Goal: Task Accomplishment & Management: Use online tool/utility

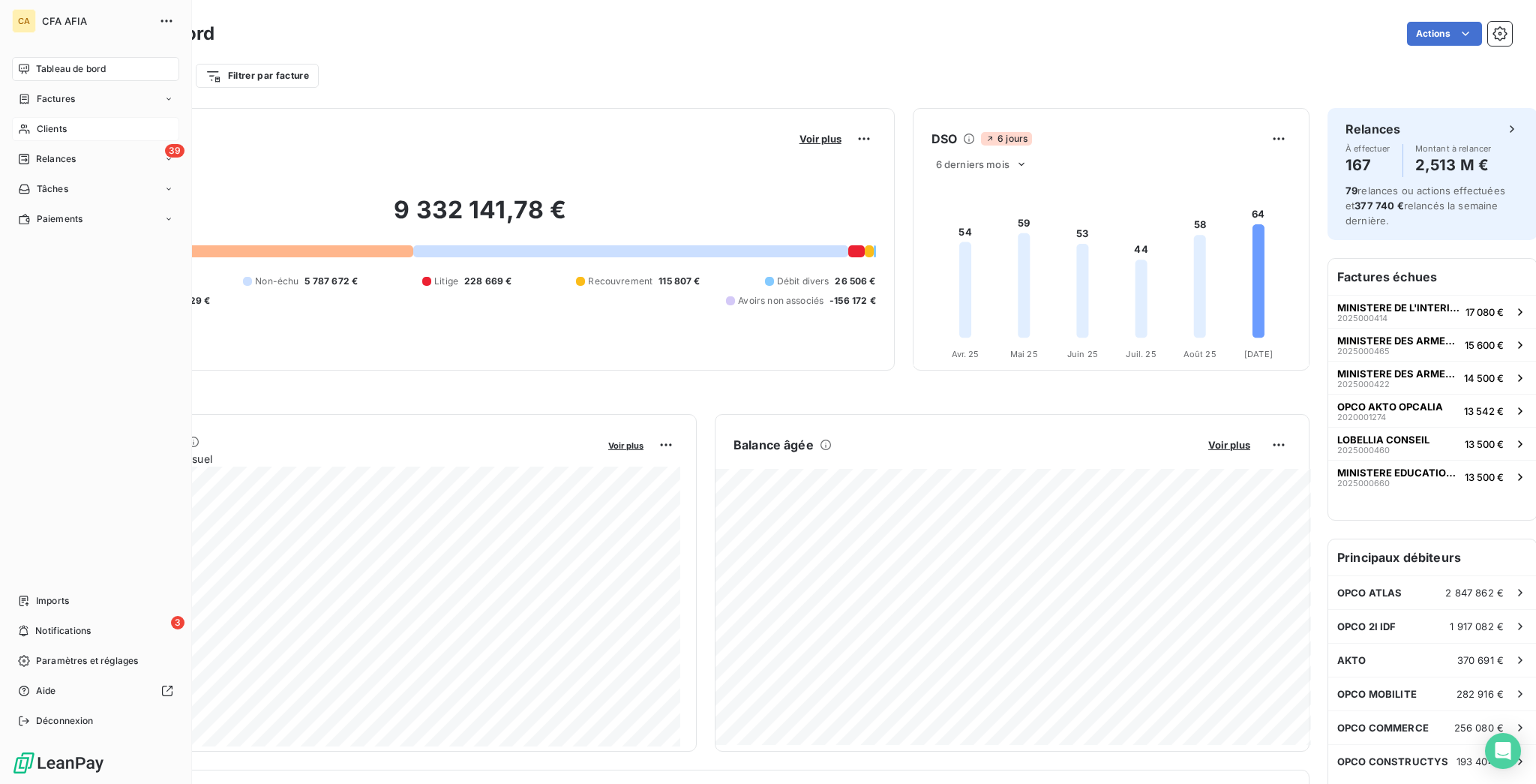
click at [22, 123] on icon at bounding box center [24, 129] width 12 height 12
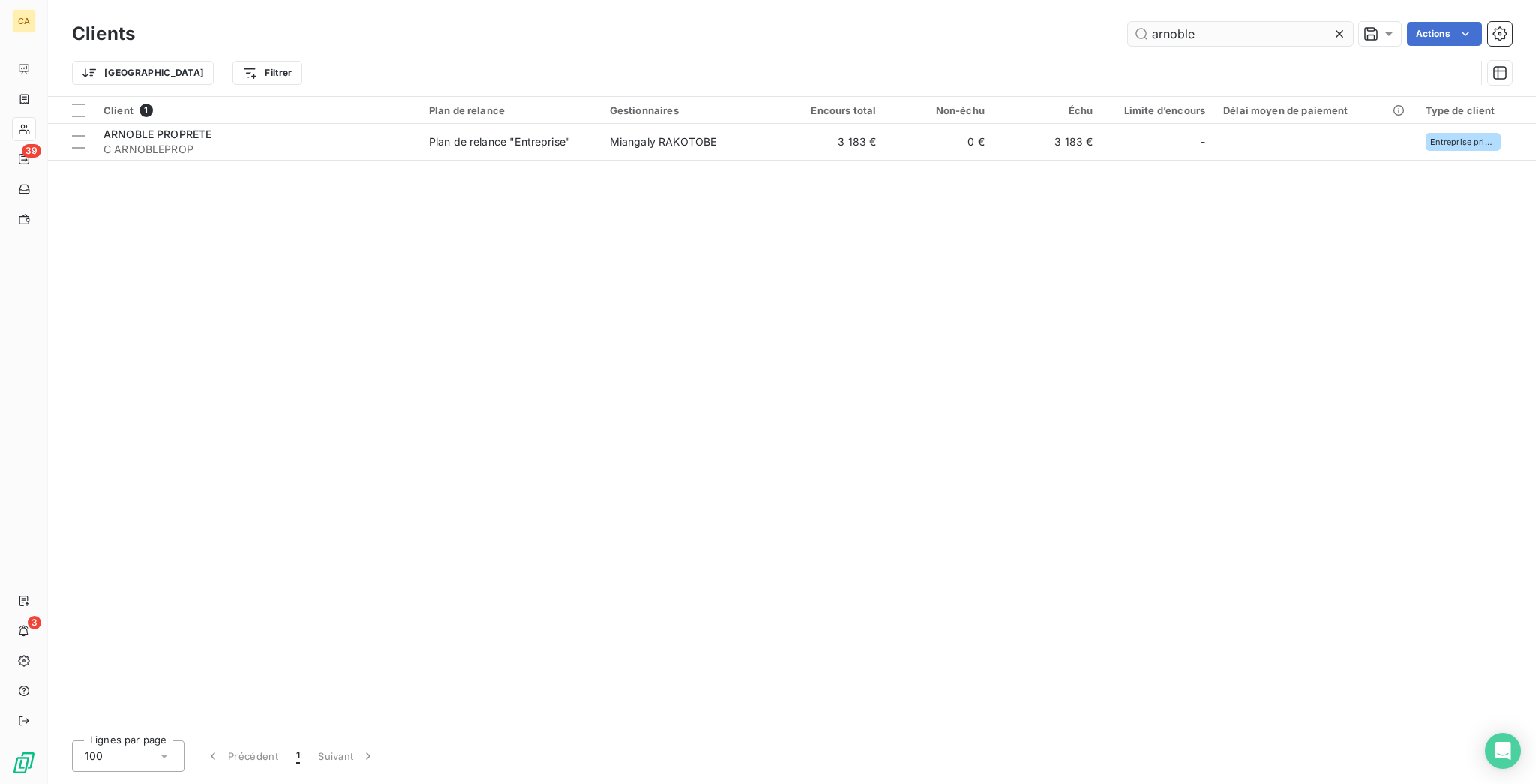
click at [1257, 28] on input "arnoble" at bounding box center [1241, 33] width 225 height 24
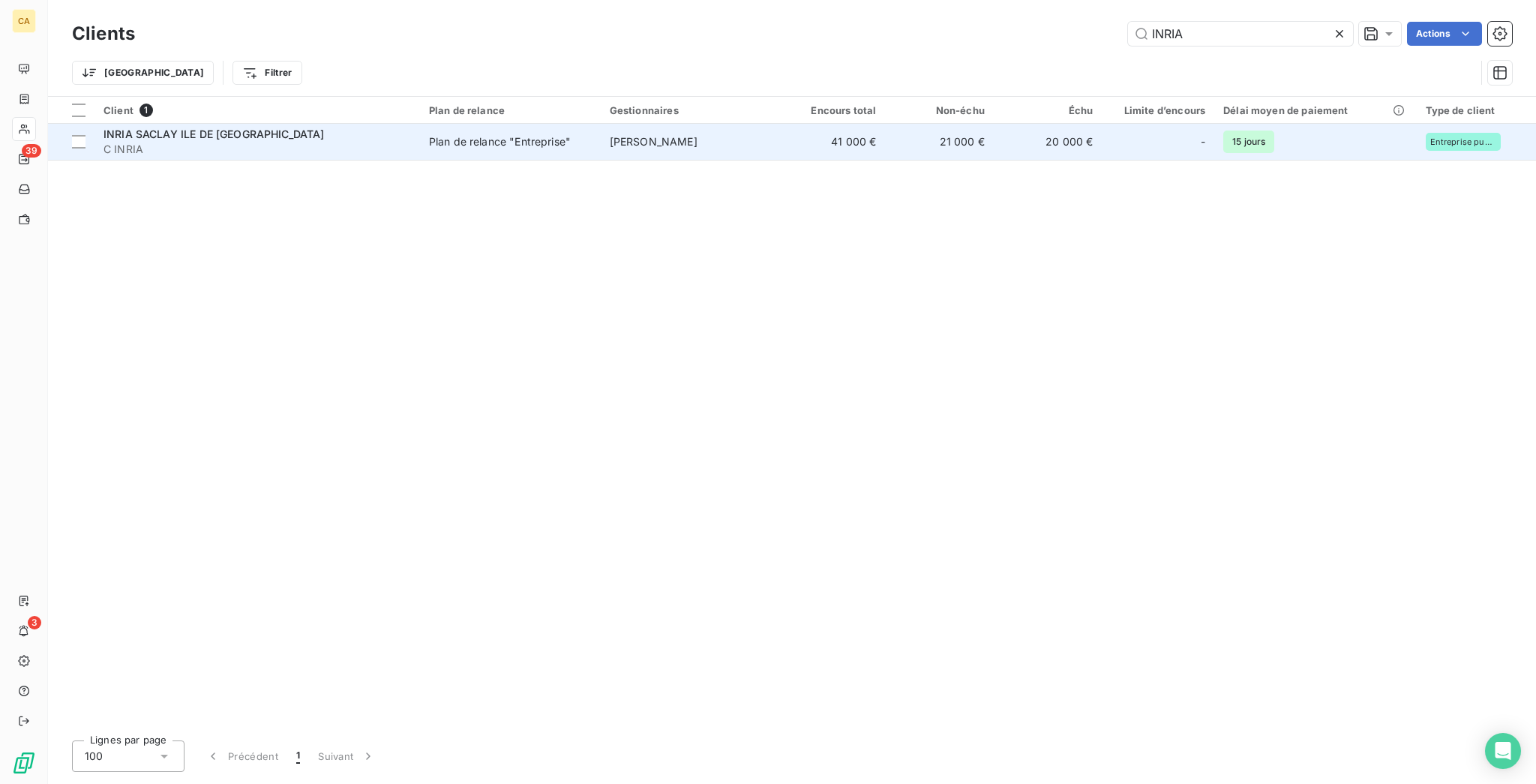
type input "INRIA"
click at [727, 127] on td "[PERSON_NAME]" at bounding box center [688, 142] width 176 height 36
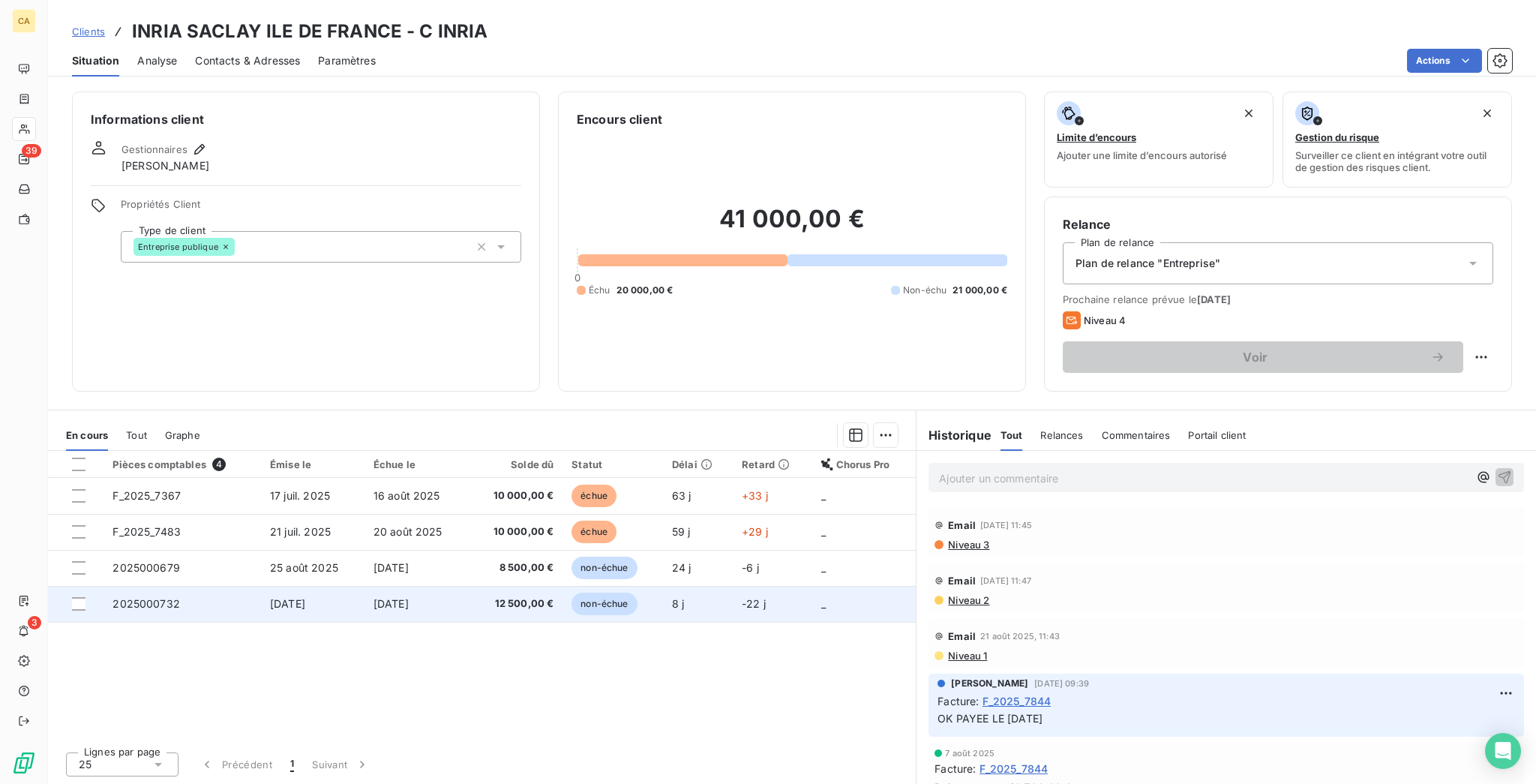
click at [342, 586] on td "[DATE]" at bounding box center [313, 604] width 103 height 36
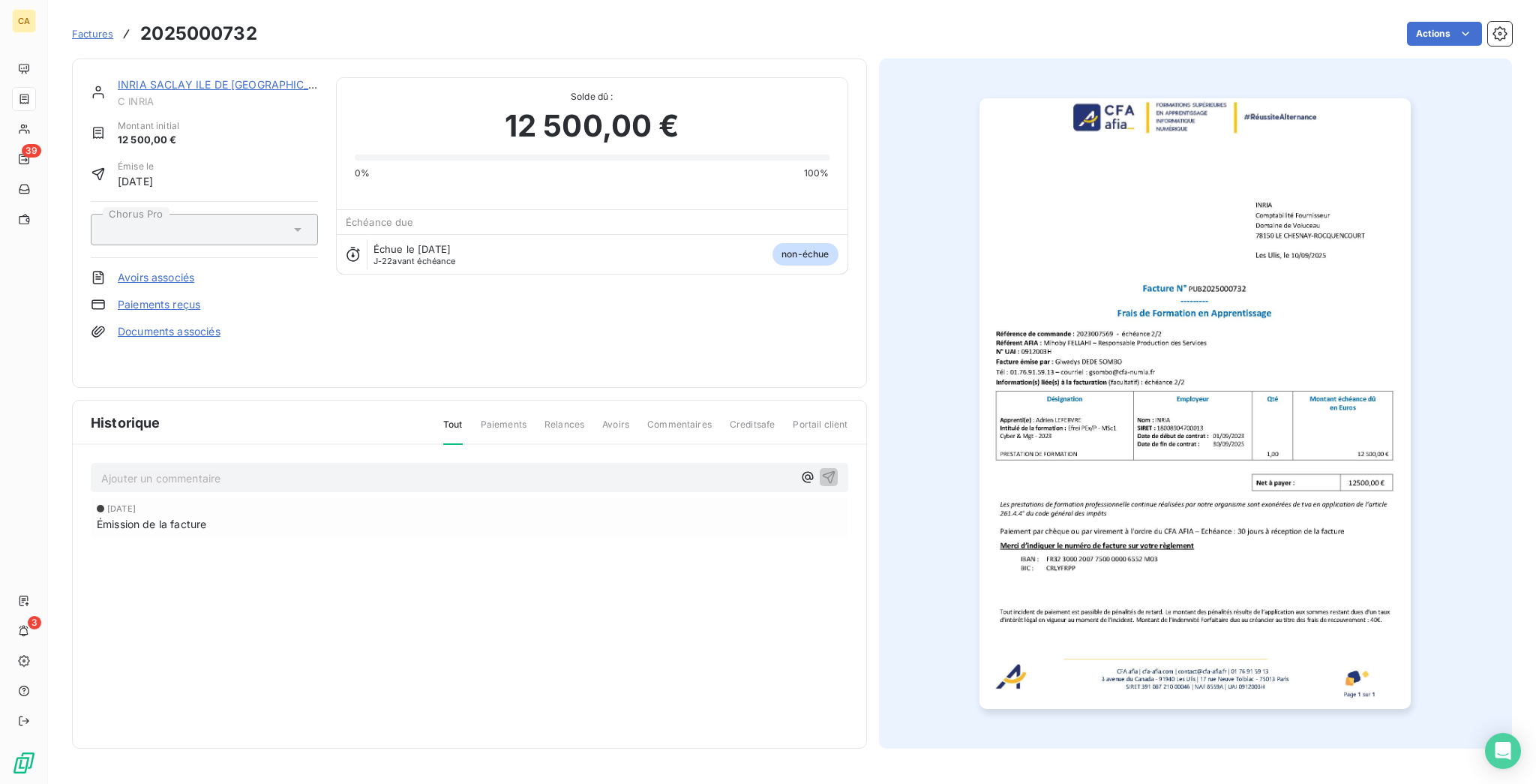
click at [165, 469] on p "Ajouter un commentaire ﻿" at bounding box center [447, 478] width 691 height 19
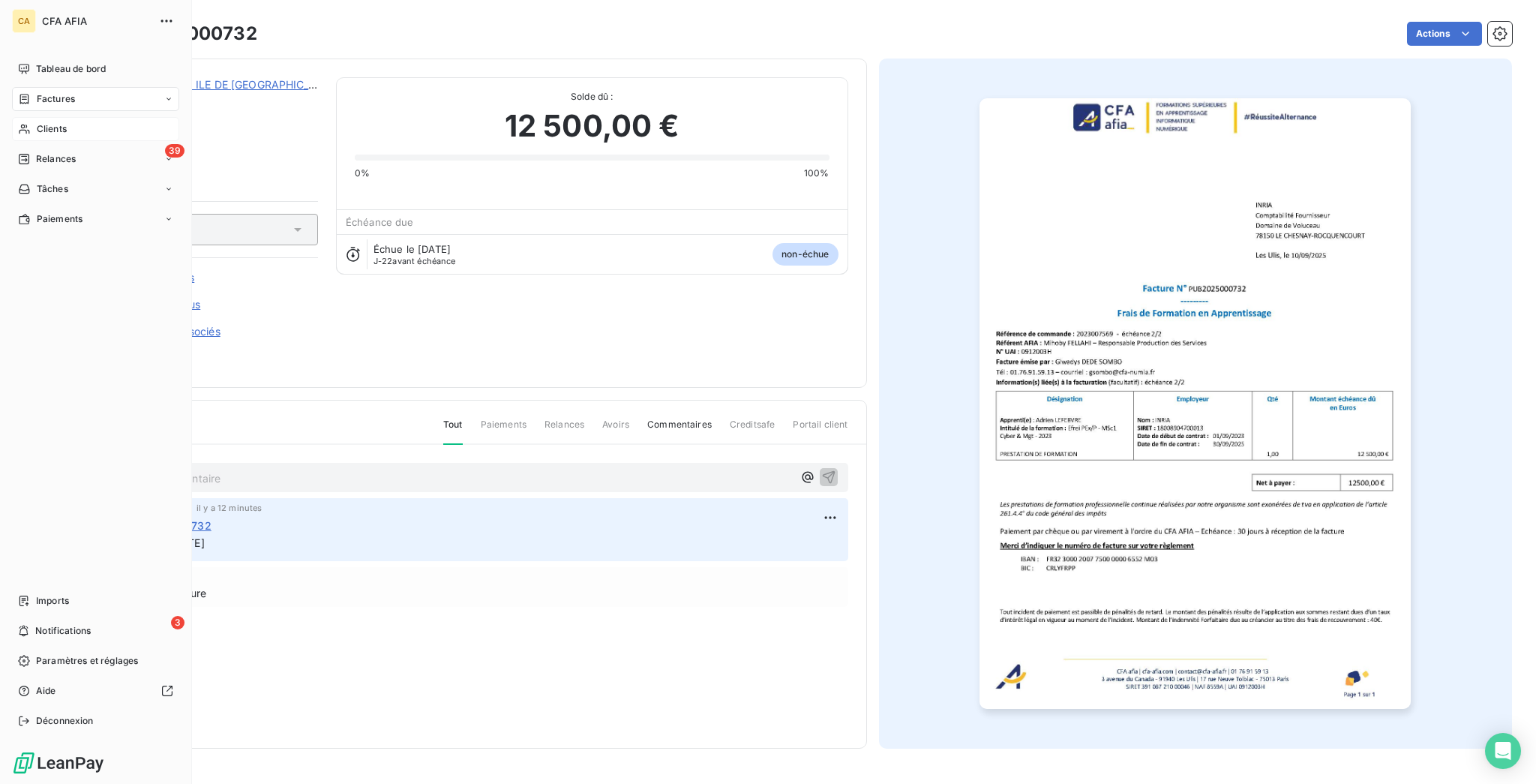
click at [37, 122] on span "Clients" at bounding box center [51, 129] width 30 height 13
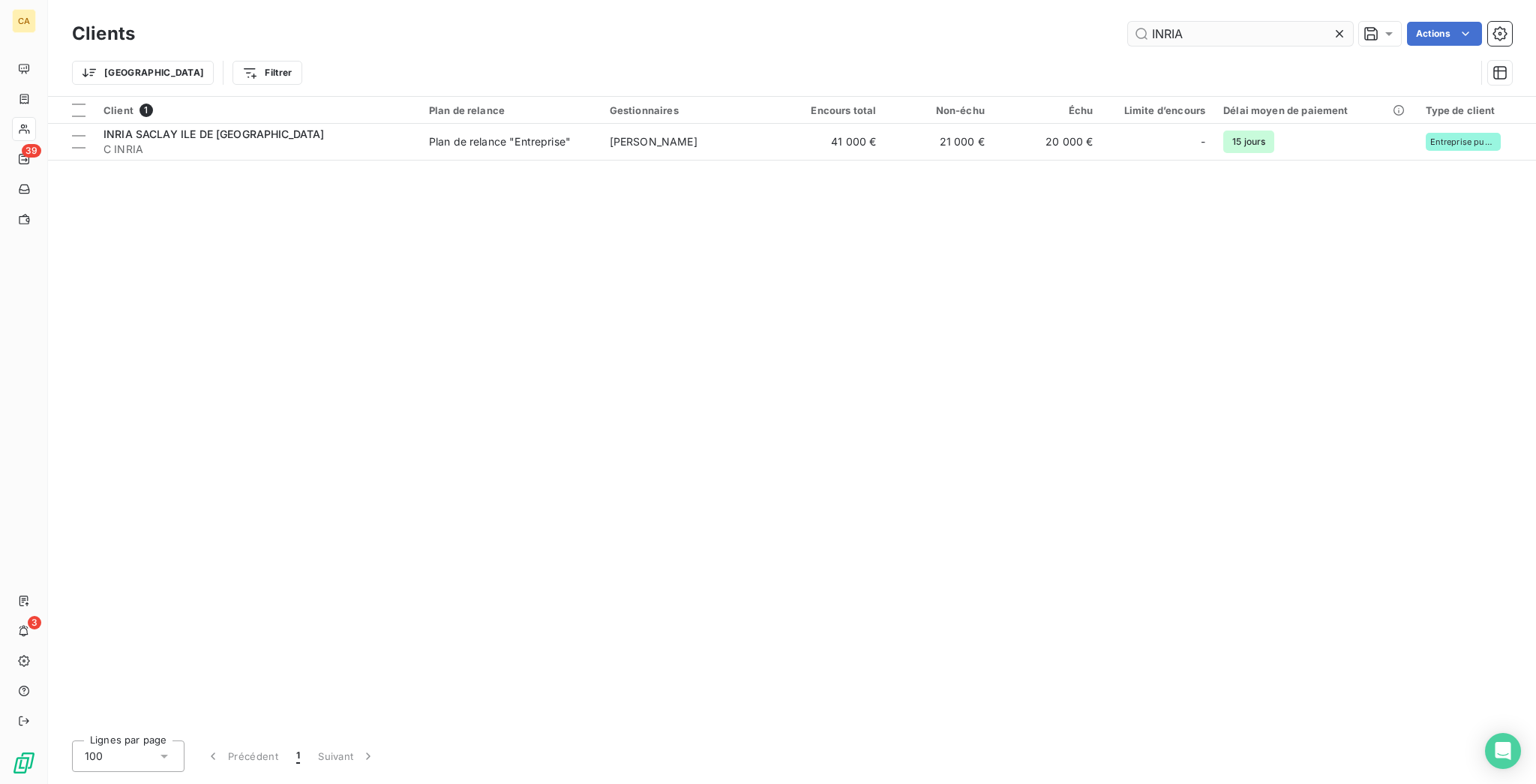
click at [1258, 30] on input "INRIA" at bounding box center [1241, 33] width 225 height 24
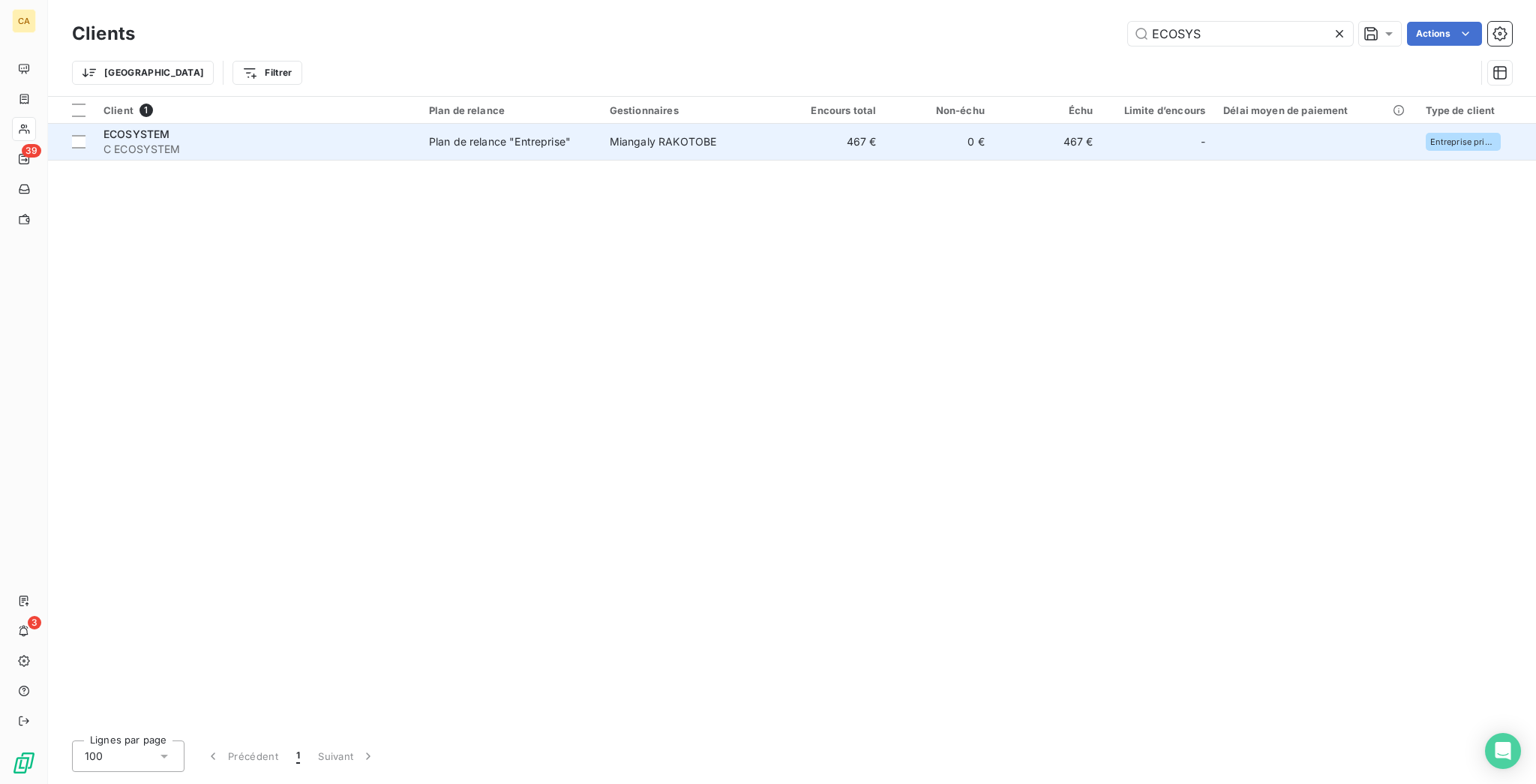
type input "ECOSYS"
click at [696, 131] on td "Miangaly RAKOTOBE" at bounding box center [688, 142] width 176 height 36
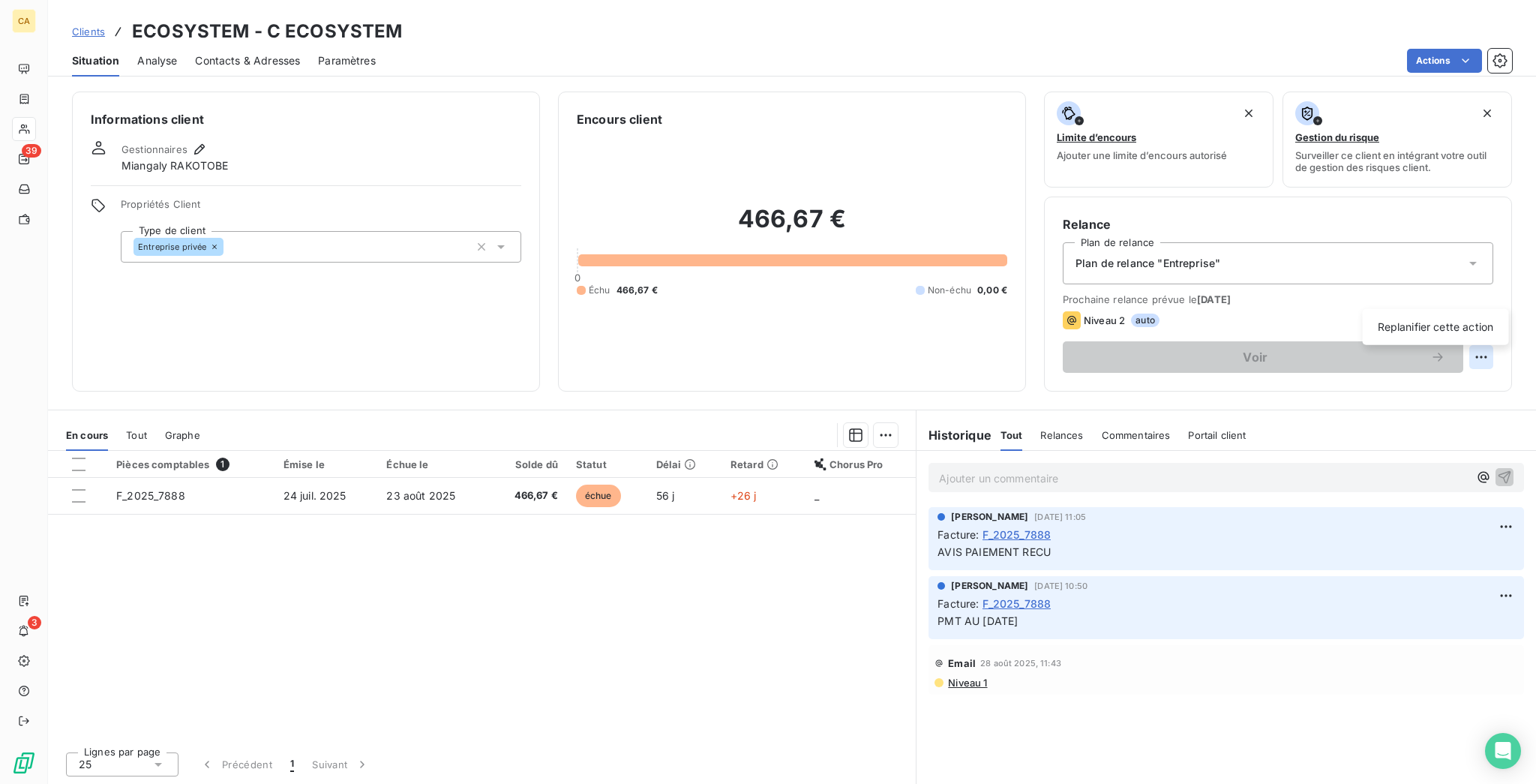
click at [1494, 294] on html "CA 39 3 Clients ECOSYSTEM - C ECOSYSTEM Situation Analyse Contacts & Adresses P…" at bounding box center [768, 392] width 1536 height 784
click at [1442, 321] on div "Replanifier cette action" at bounding box center [1436, 327] width 134 height 24
select select "8"
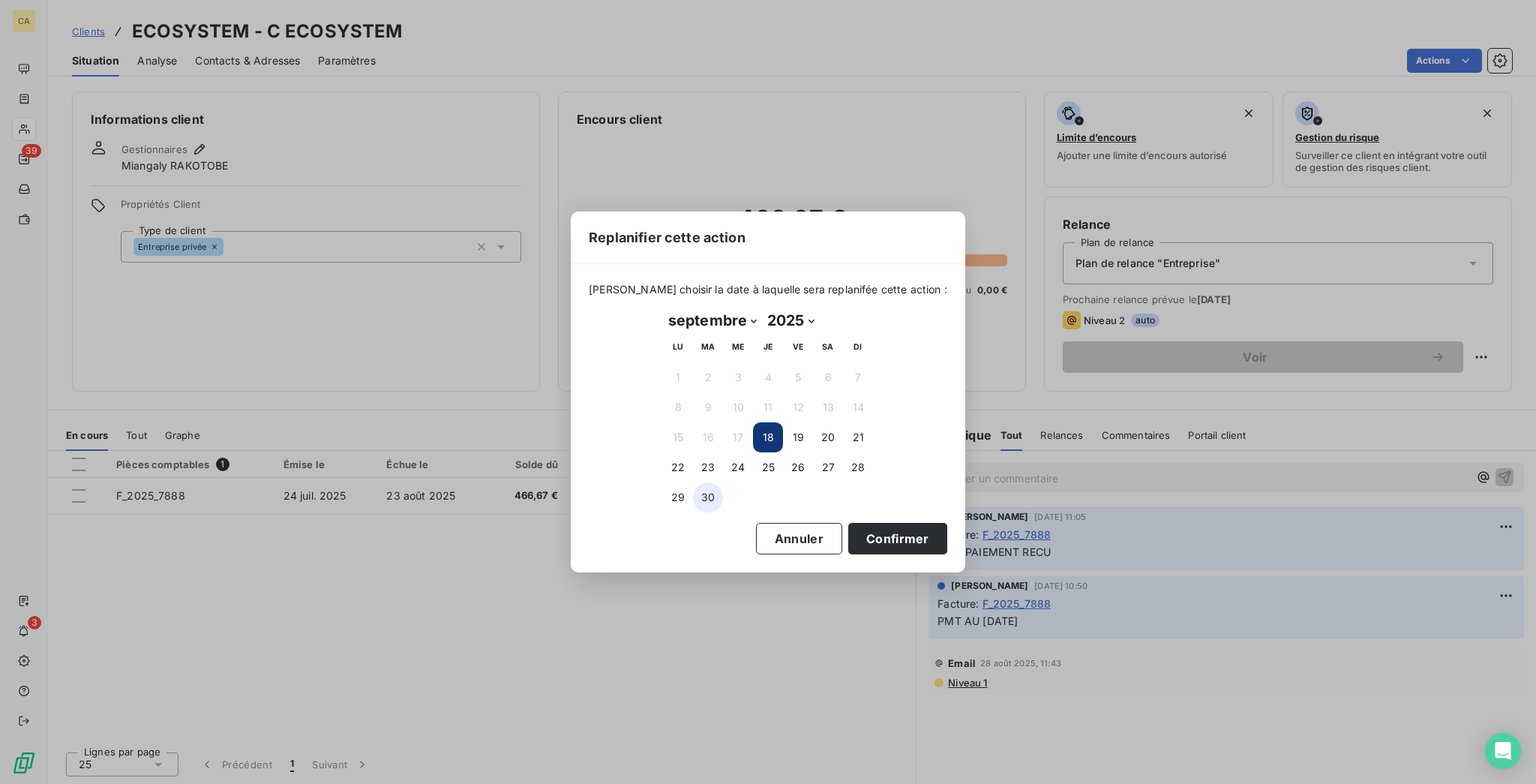
click at [698, 498] on button "30" at bounding box center [708, 497] width 30 height 30
drag, startPoint x: 810, startPoint y: 509, endPoint x: 824, endPoint y: 520, distance: 17.8
click at [812, 511] on div "[DATE] Month: janvier février mars avril mai juin juillet août septembre octobr…" at bounding box center [768, 410] width 231 height 225
click at [848, 526] on button "Confirmer" at bounding box center [897, 538] width 99 height 31
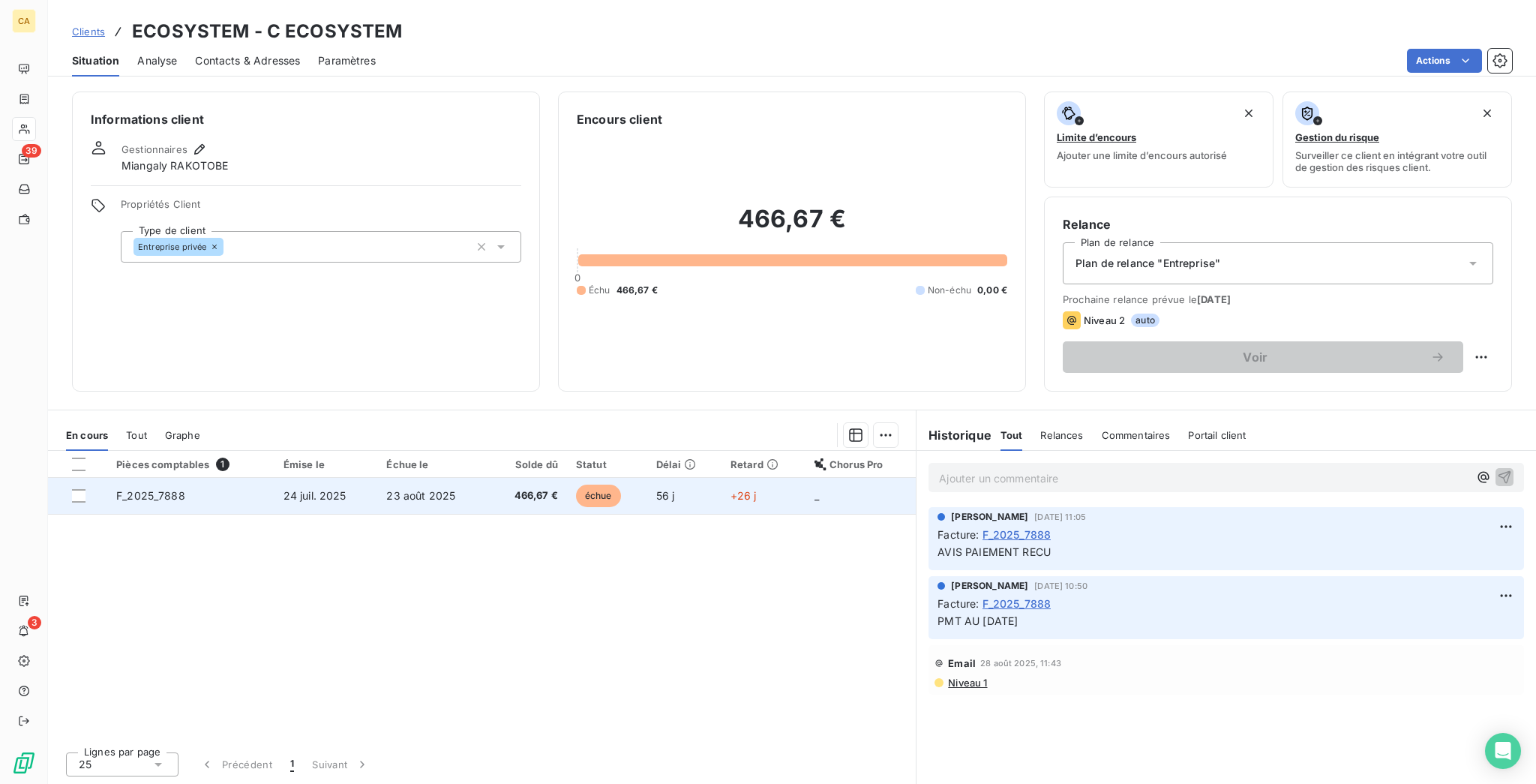
click at [502, 451] on div "Pièces comptables 1 Émise le Échue le Solde dû Statut Délai Retard Chorus Pro F…" at bounding box center [481, 595] width 868 height 289
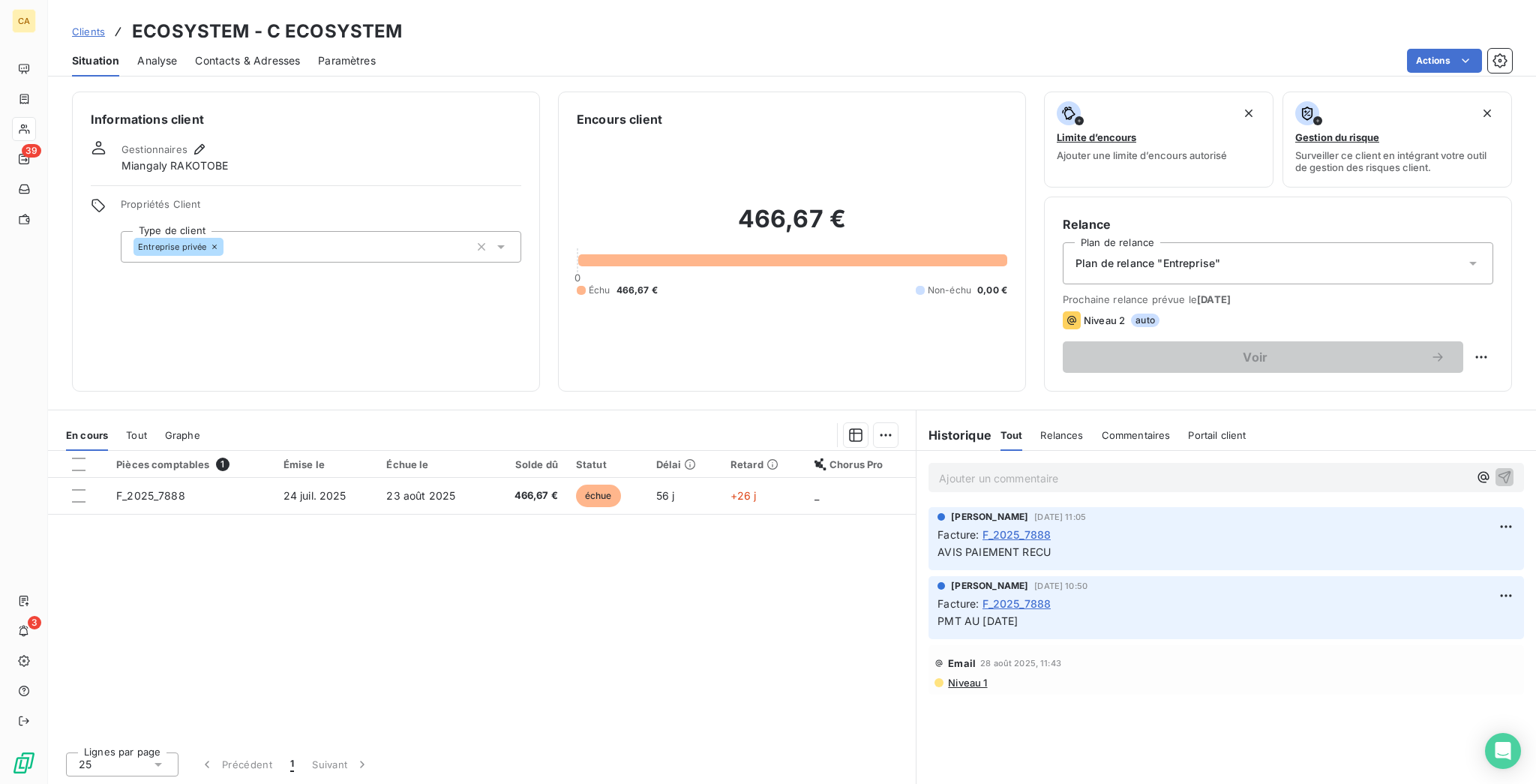
click at [395, 458] on div "Échue le" at bounding box center [433, 464] width 93 height 12
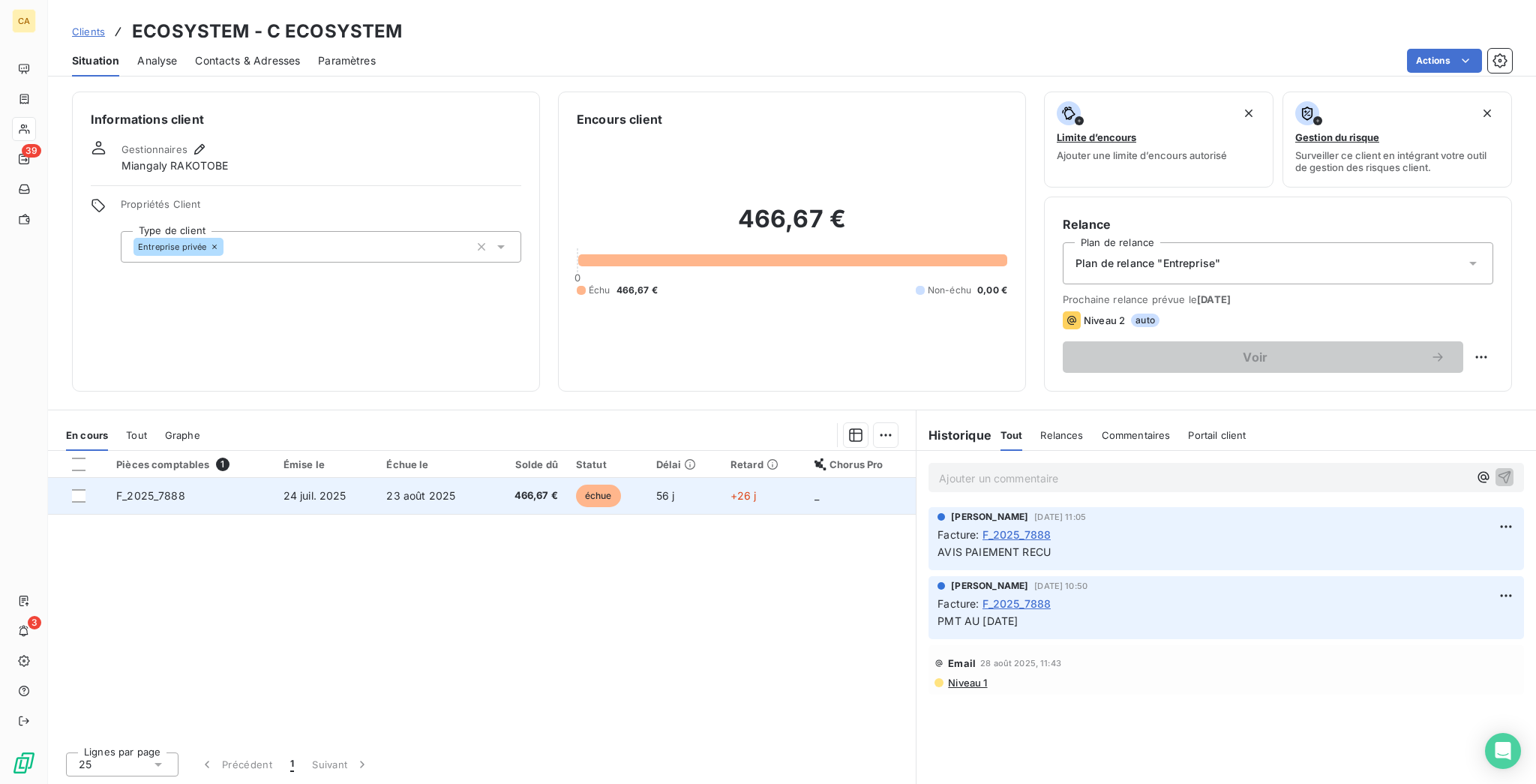
click at [371, 478] on td "24 juil. 2025" at bounding box center [326, 496] width 103 height 36
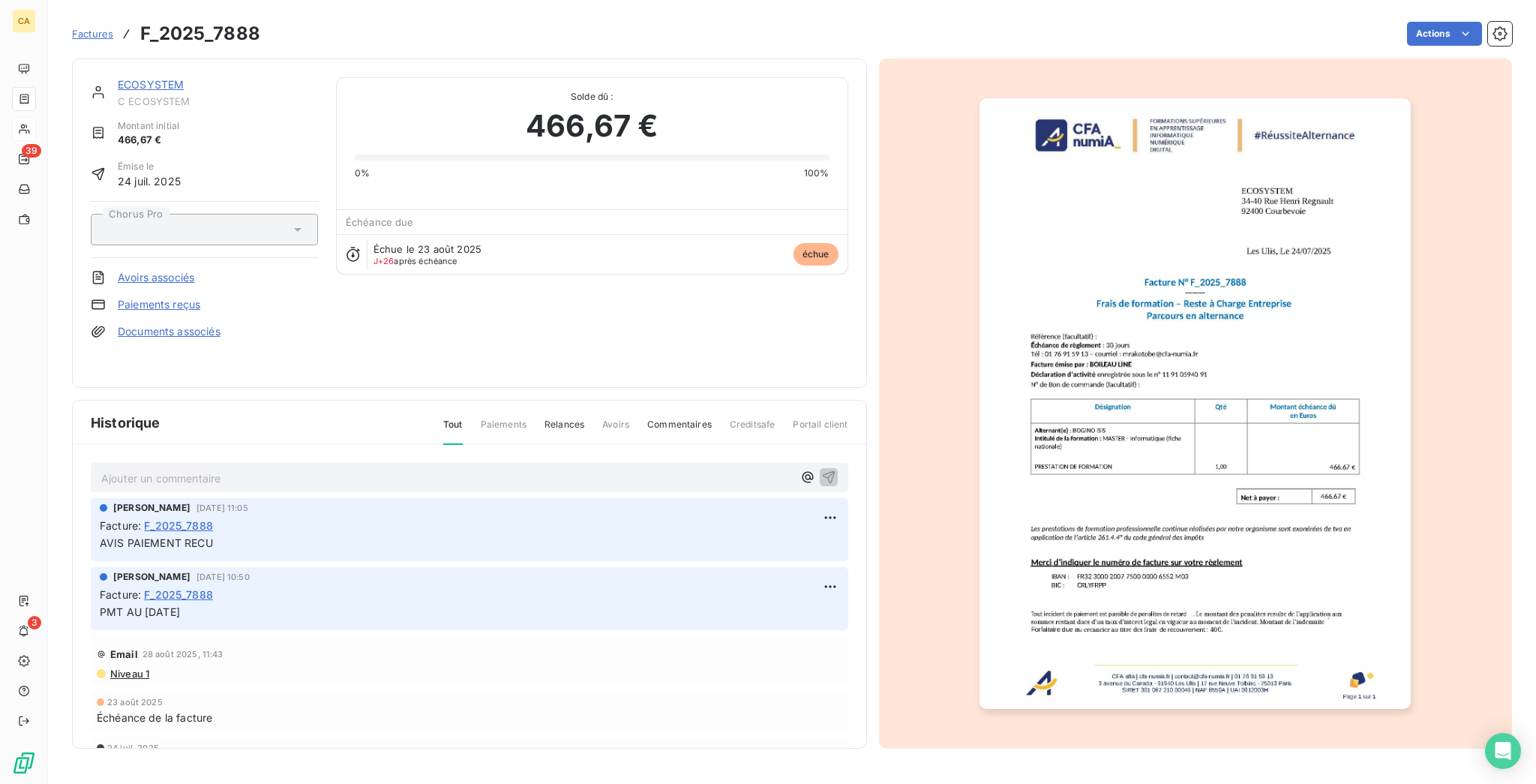
click at [187, 498] on div "[PERSON_NAME] [DATE] 11:05 Facture : F_2025_7888 AVIS PAIEMENT RECU" at bounding box center [470, 529] width 758 height 63
click at [188, 469] on p "Ajouter un commentaire ﻿" at bounding box center [447, 478] width 691 height 19
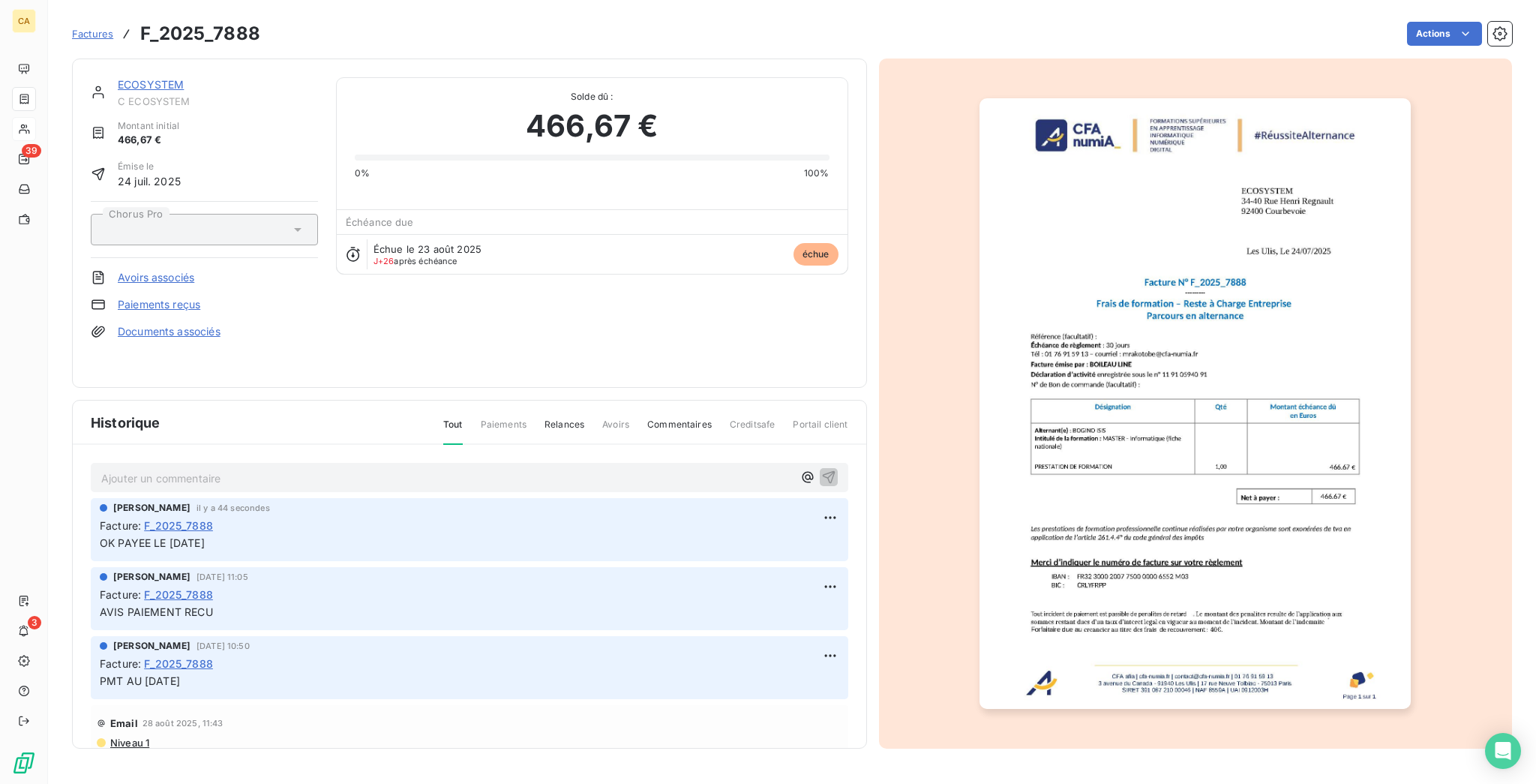
click at [127, 95] on span "C ECOSYSTEM" at bounding box center [218, 101] width 200 height 12
click at [139, 78] on link "ECOSYSTEM" at bounding box center [151, 84] width 66 height 12
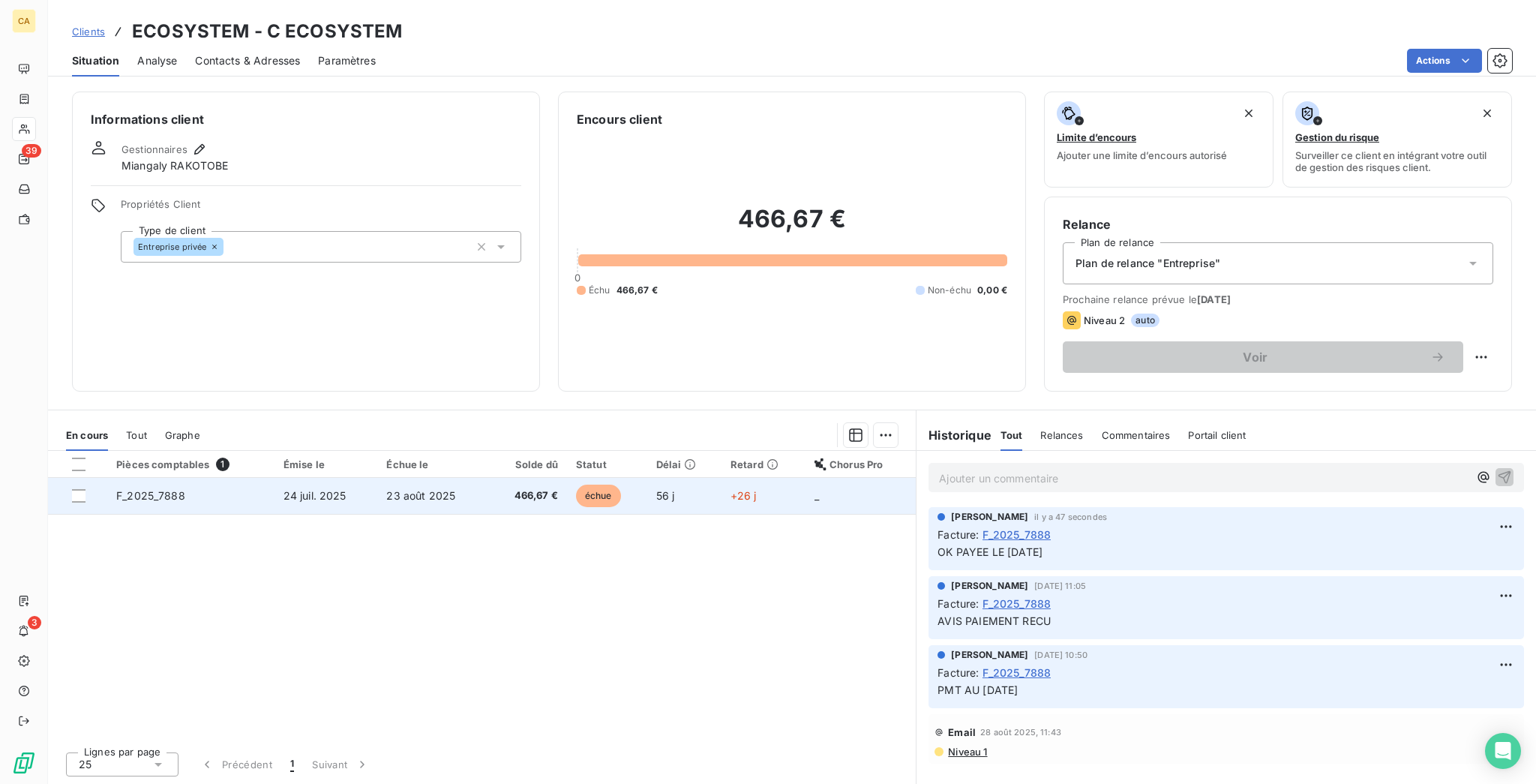
click at [522, 488] on span "466,67 €" at bounding box center [527, 495] width 60 height 15
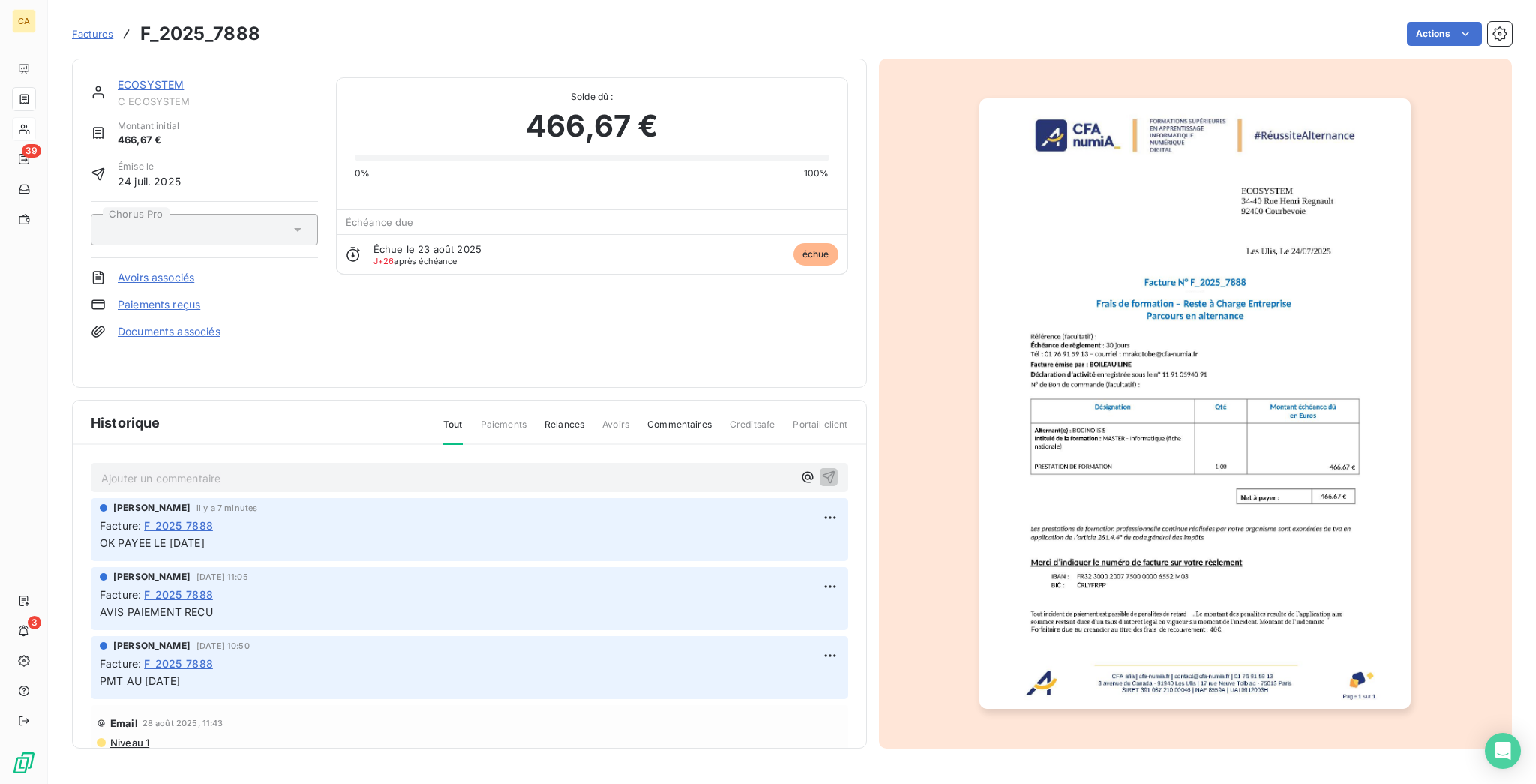
click at [157, 77] on div "ECOSYSTEM" at bounding box center [218, 84] width 200 height 15
click at [132, 78] on link "ECOSYSTEM" at bounding box center [151, 84] width 66 height 12
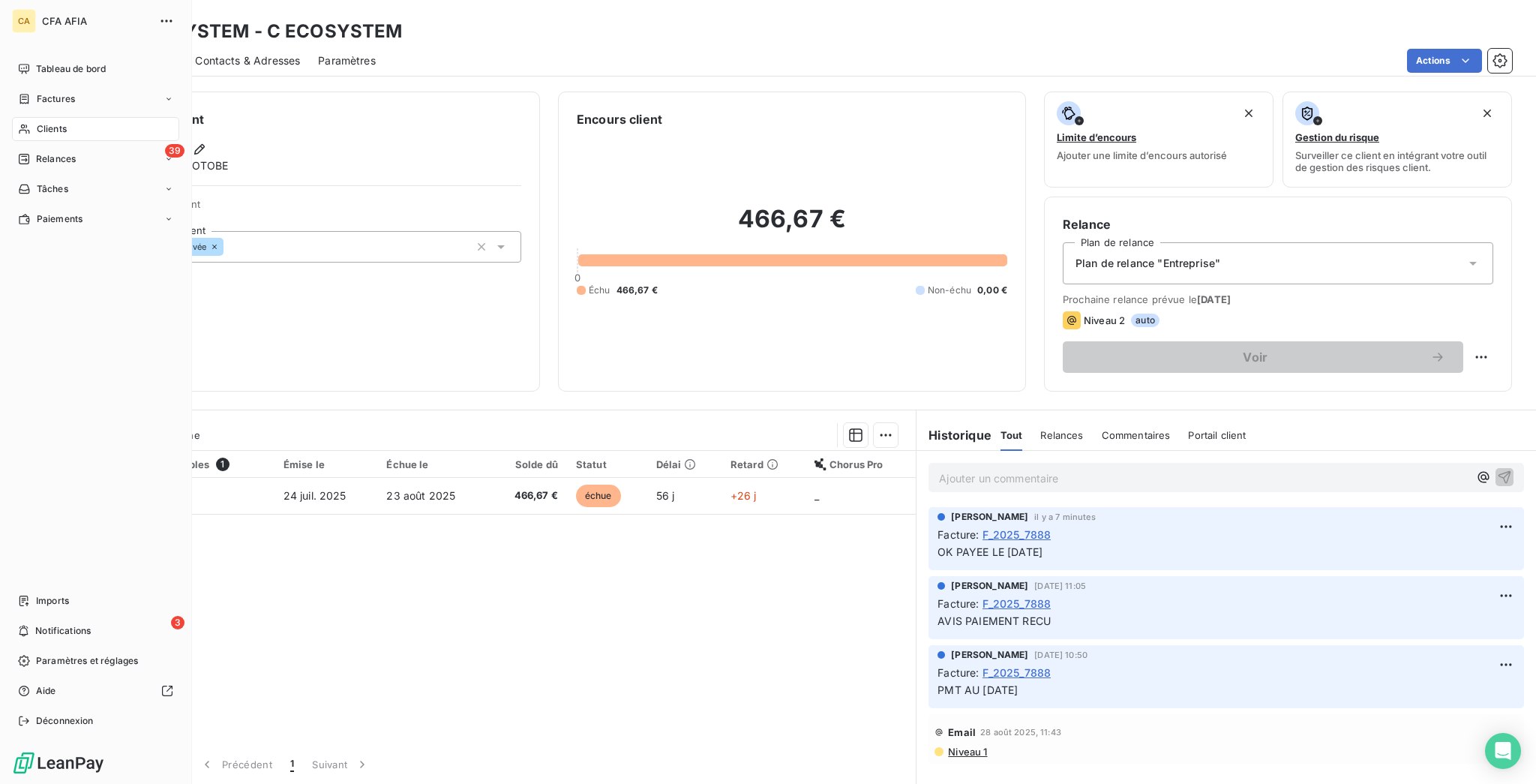
click at [26, 117] on div "Clients" at bounding box center [96, 128] width 167 height 24
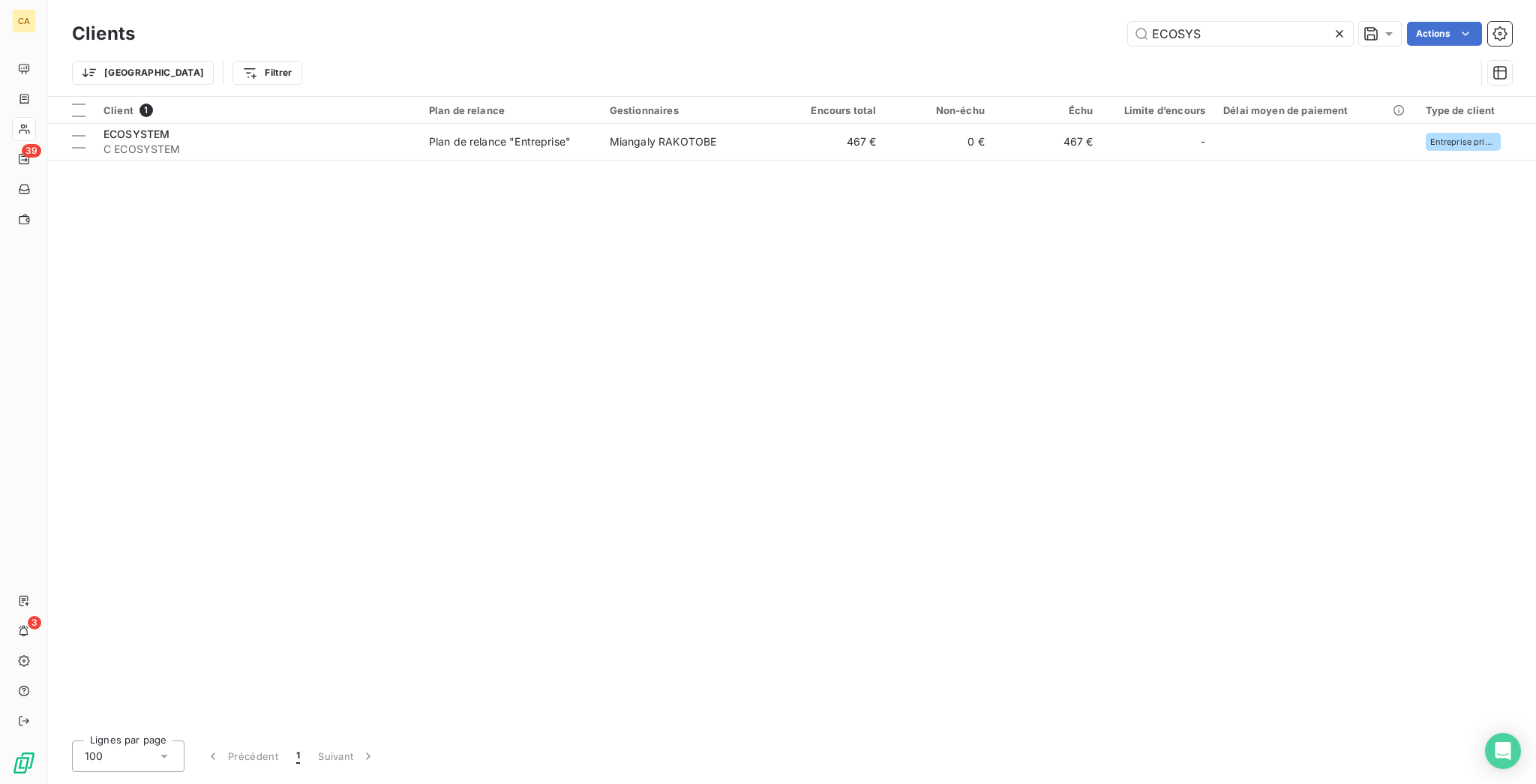
drag, startPoint x: 1232, startPoint y: 28, endPoint x: 1184, endPoint y: 4, distance: 53.7
click at [1189, 31] on input "ECOSYS" at bounding box center [1241, 33] width 225 height 24
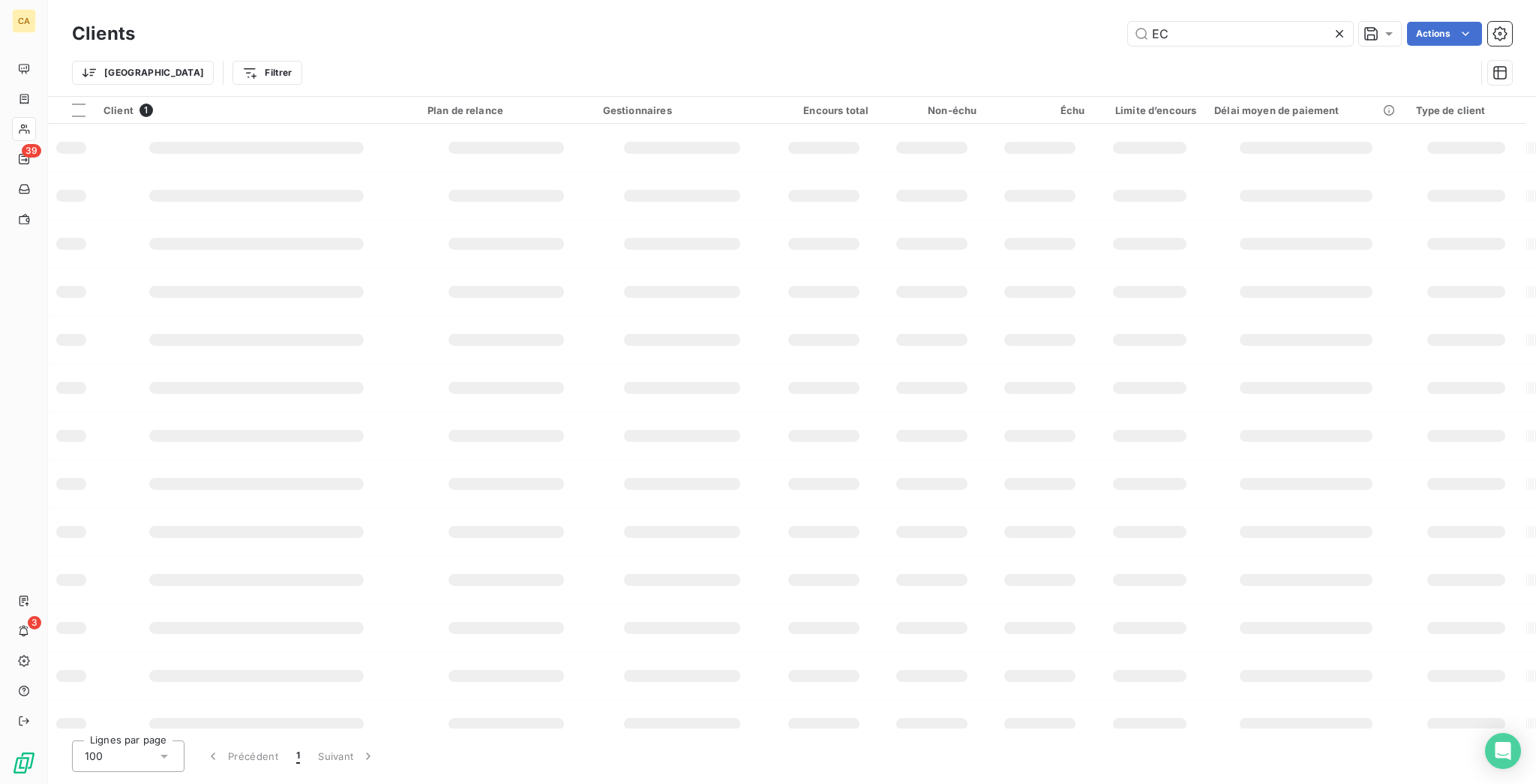
type input "E"
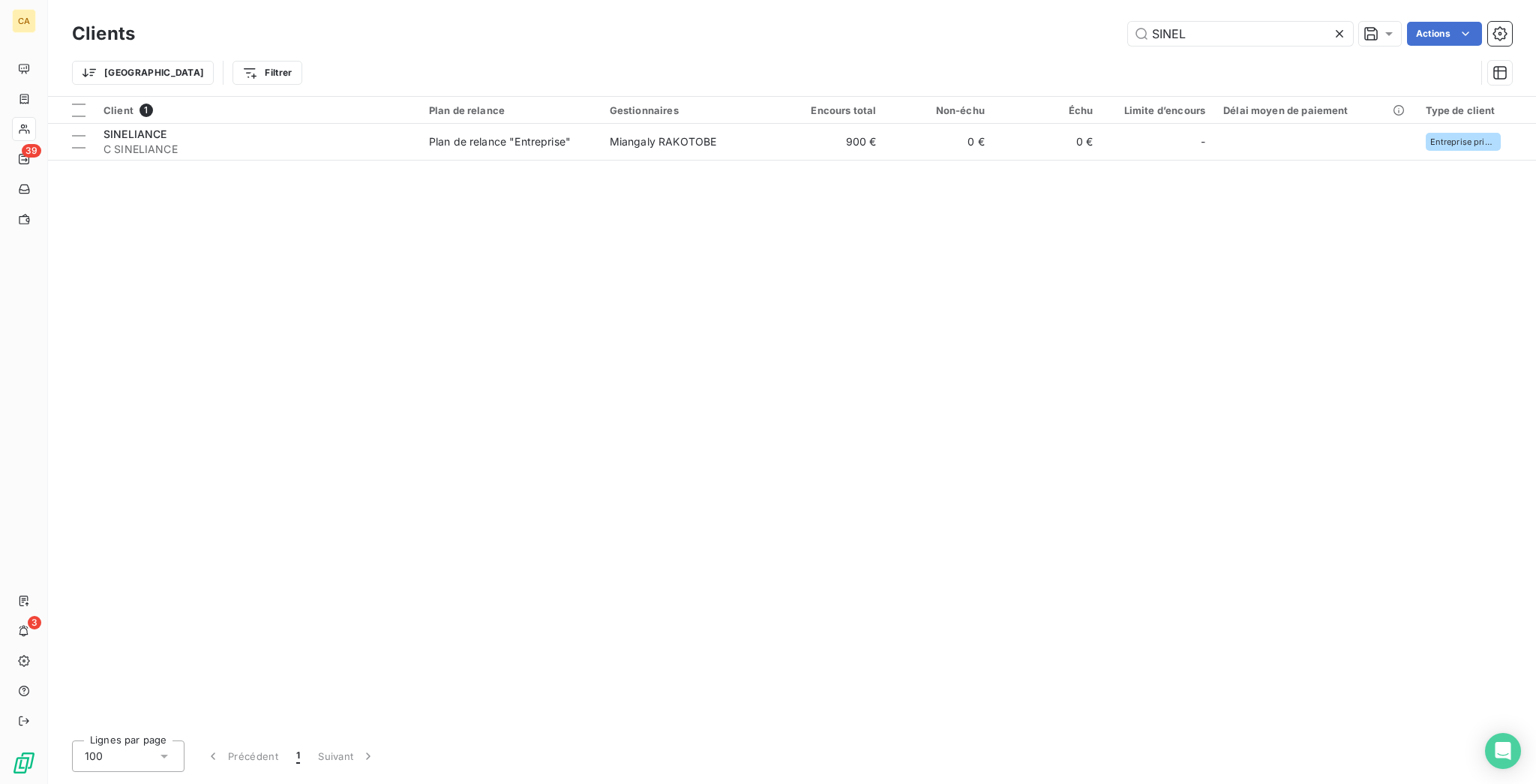
type input "SINEL"
drag, startPoint x: 497, startPoint y: 145, endPoint x: 553, endPoint y: 104, distance: 69.4
click at [514, 138] on div "Client 1 Plan de relance Gestionnaires Encours total Non-échu Échu Limite d’enc…" at bounding box center [792, 412] width 1488 height 631
click at [562, 104] on div at bounding box center [577, 110] width 30 height 18
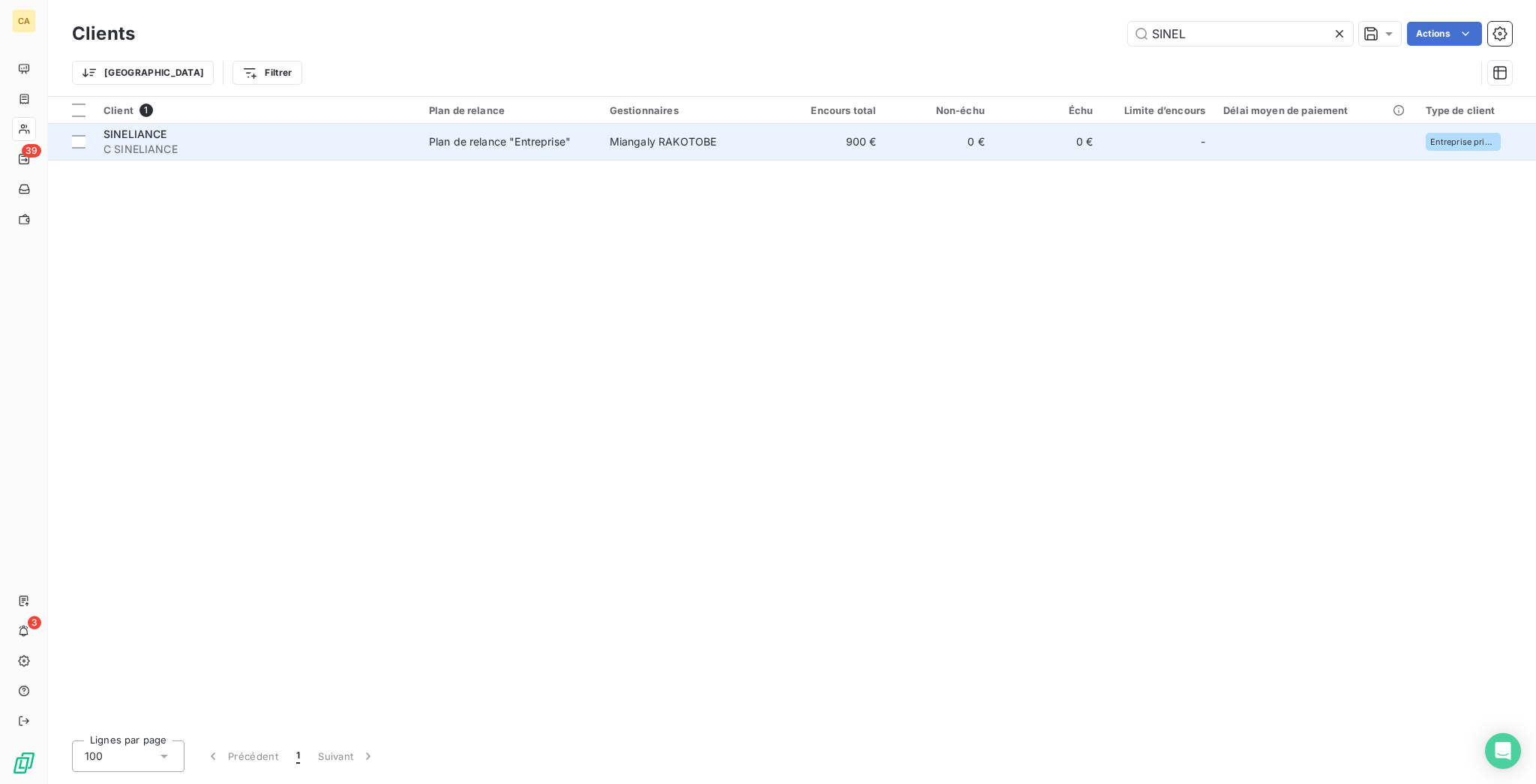
click at [548, 134] on span "Plan de relance "Entreprise"" at bounding box center [510, 141] width 163 height 15
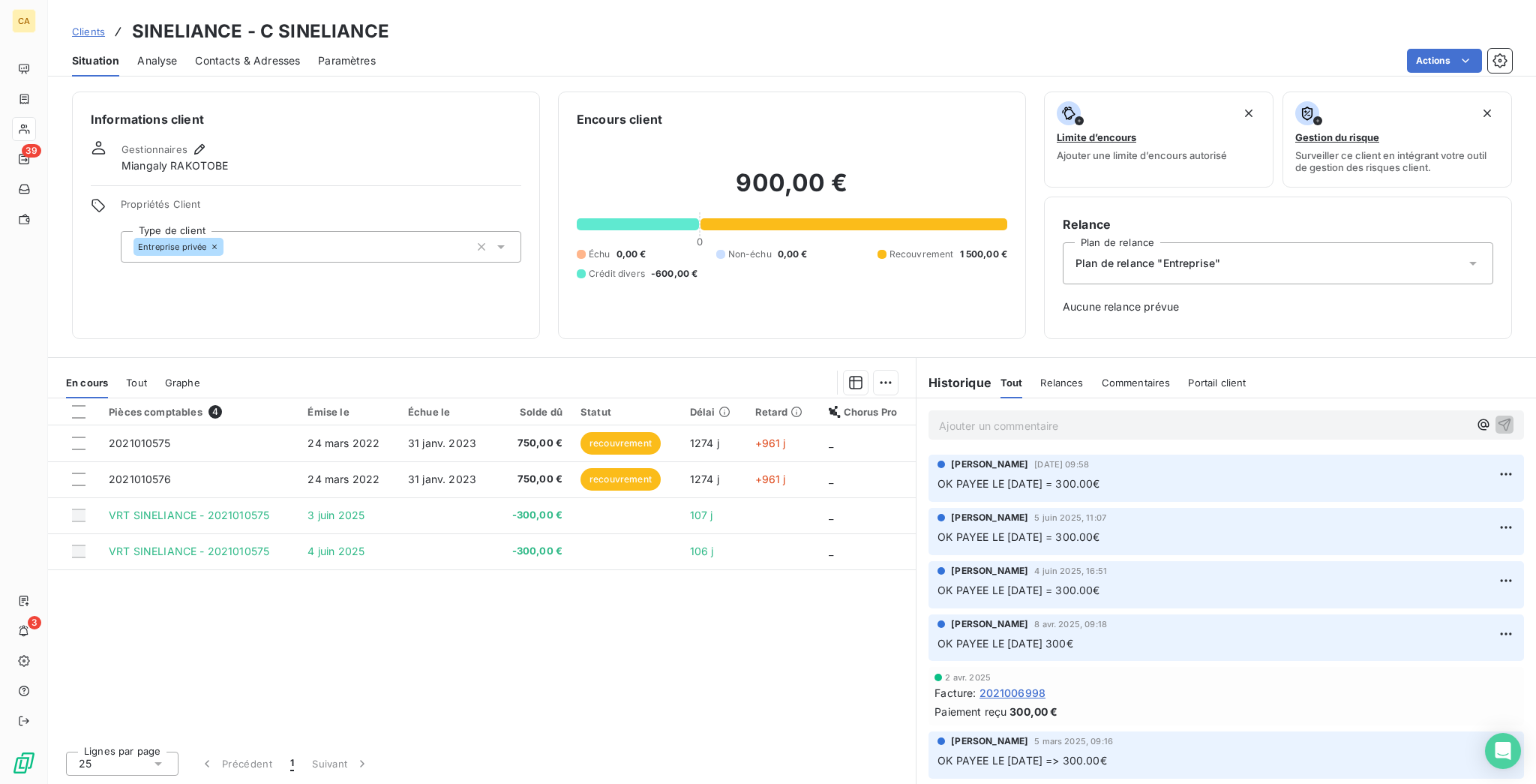
click at [98, 366] on div "En cours Tout Graphe" at bounding box center [481, 382] width 868 height 31
click at [103, 366] on div "En cours Tout Graphe" at bounding box center [481, 382] width 868 height 31
click at [126, 376] on span "Tout" at bounding box center [136, 382] width 21 height 12
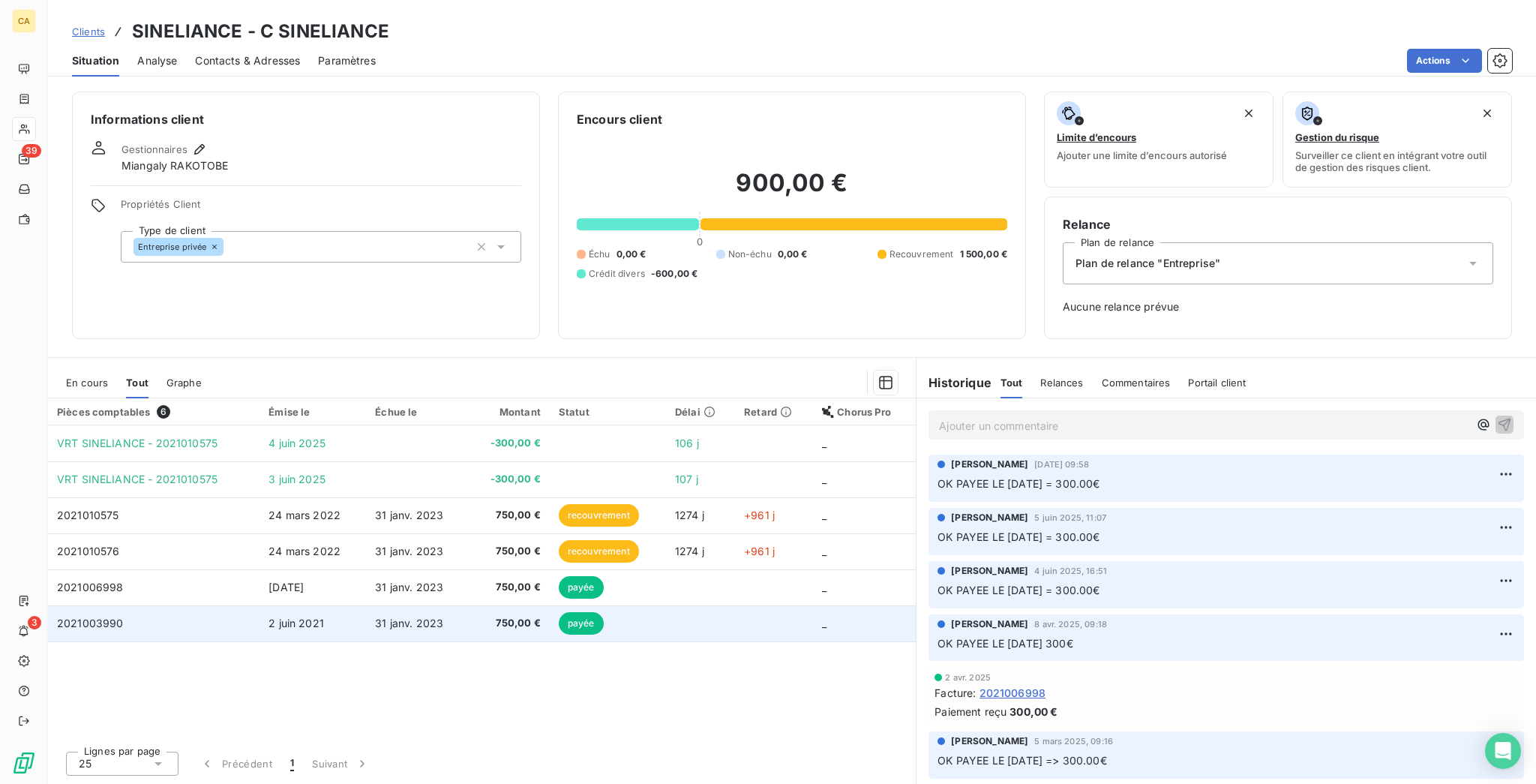
click at [293, 605] on td "2 juin 2021" at bounding box center [313, 624] width 107 height 36
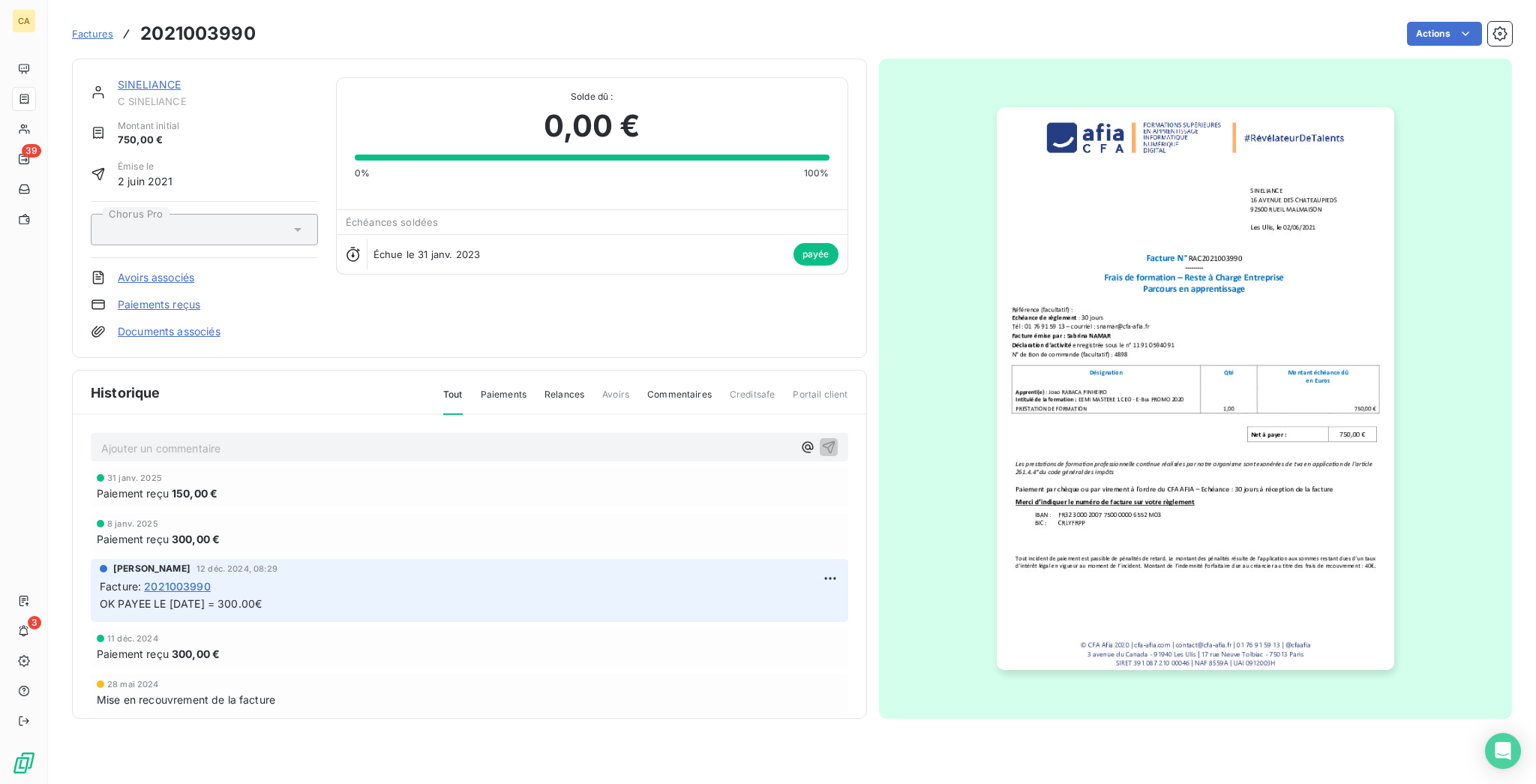
click at [133, 78] on link "SINELIANCE" at bounding box center [149, 84] width 64 height 12
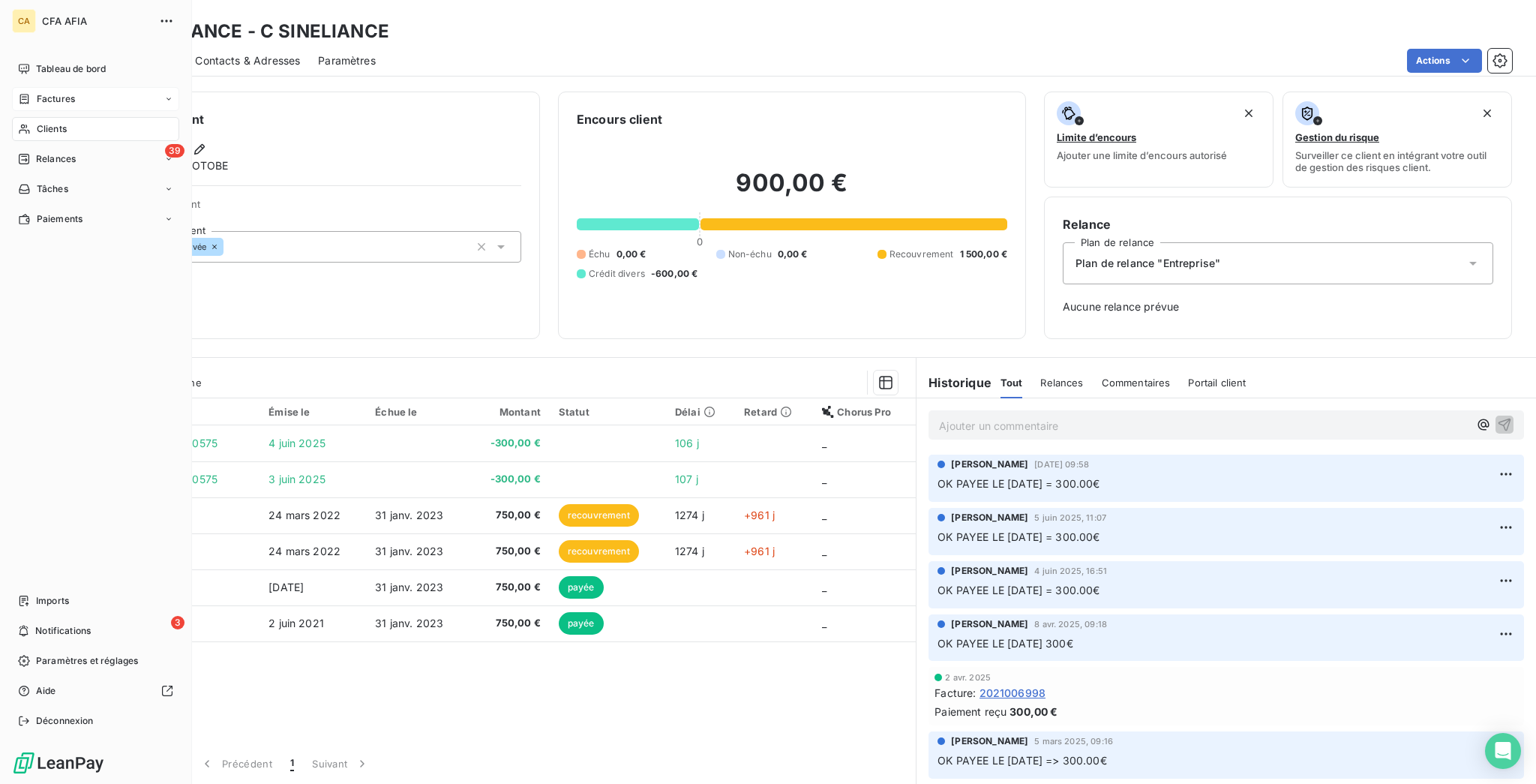
click at [12, 87] on div "Factures" at bounding box center [96, 98] width 167 height 24
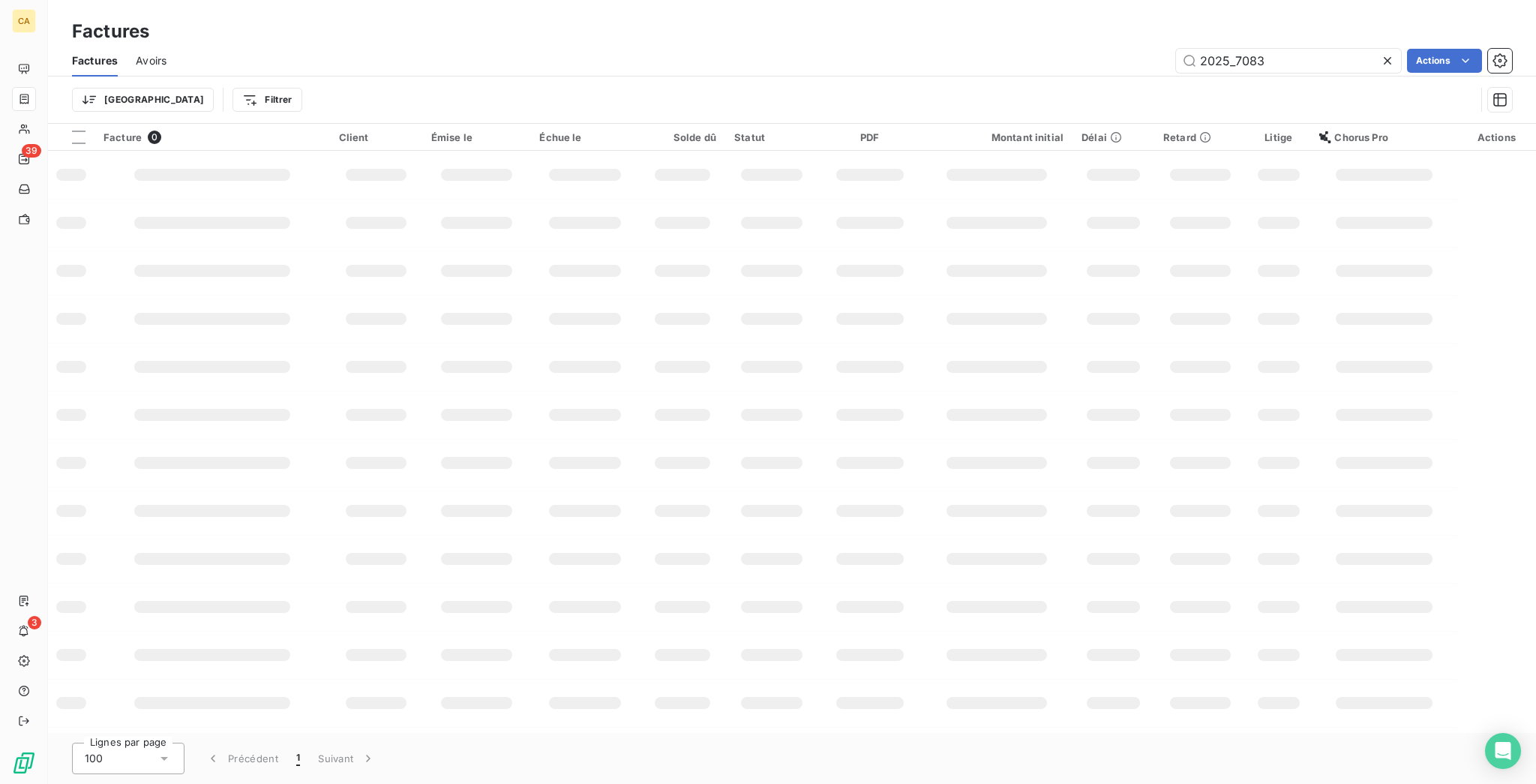
drag, startPoint x: 1237, startPoint y: 52, endPoint x: 1534, endPoint y: 20, distance: 298.7
click at [1534, 73] on div "Factures Avoirs 2025_7083 Actions Trier Filtrer" at bounding box center [792, 84] width 1488 height 78
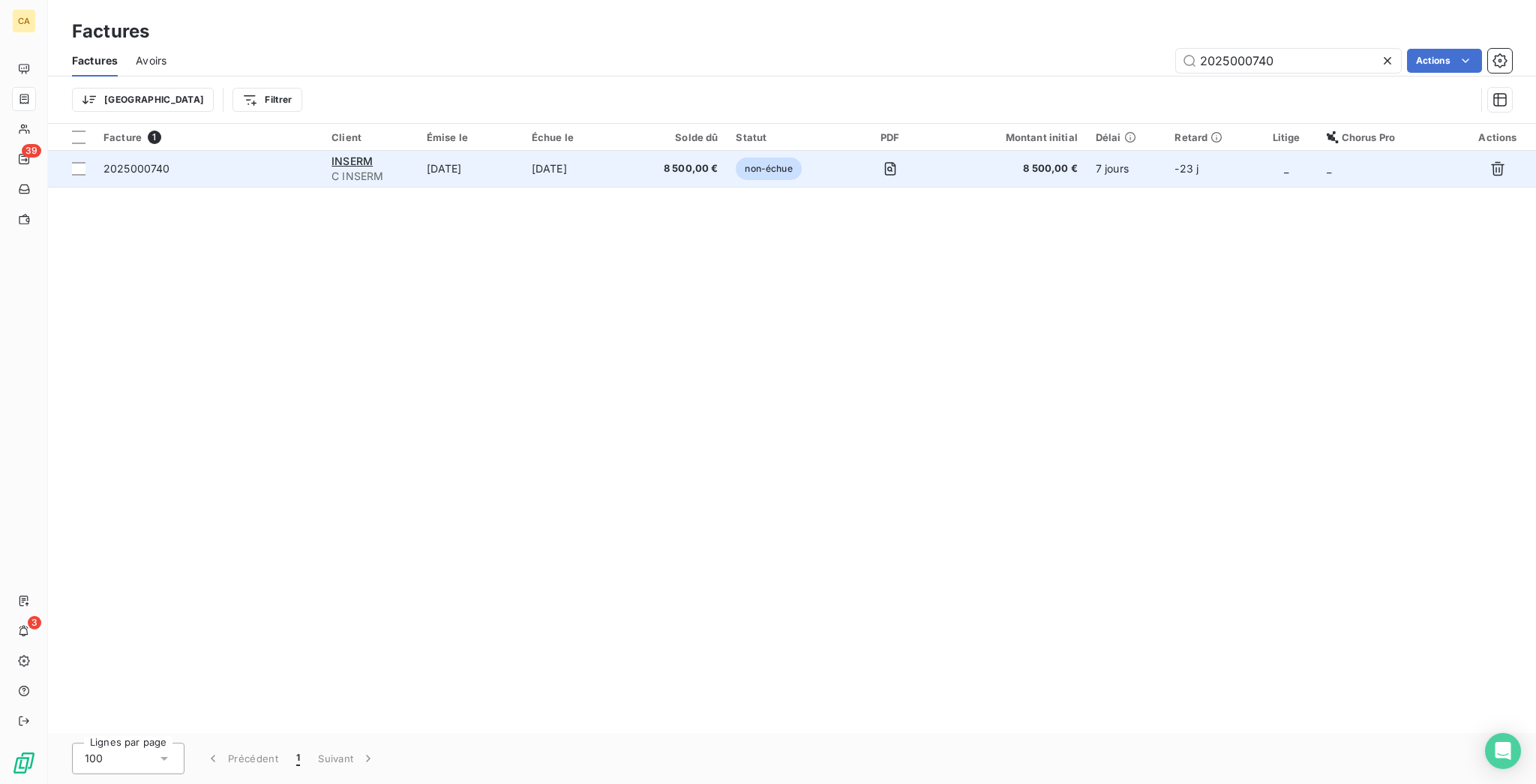
type input "2025000740"
click at [680, 161] on span "8 500,00 €" at bounding box center [677, 169] width 80 height 15
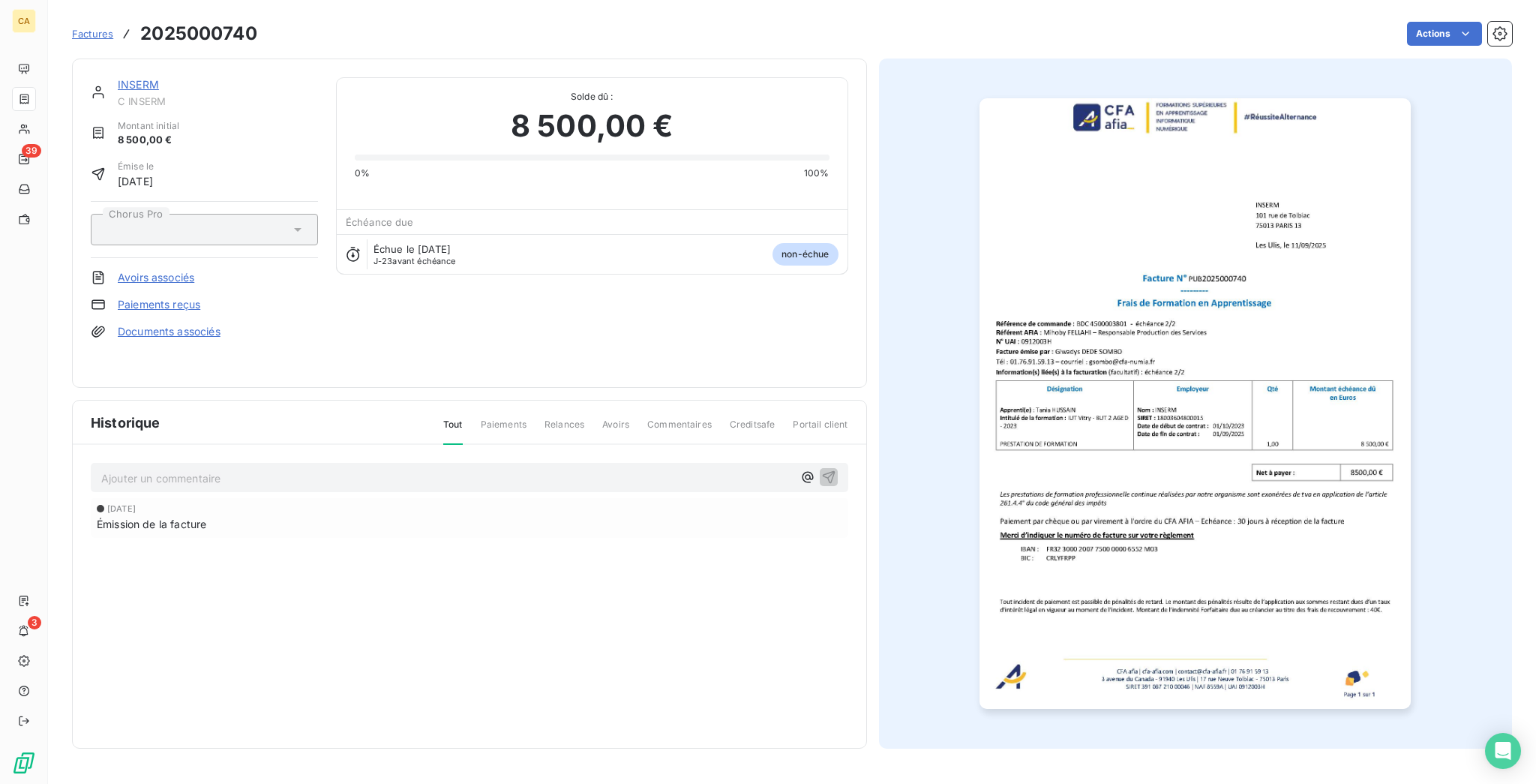
click at [446, 469] on p "Ajouter un commentaire ﻿" at bounding box center [447, 478] width 691 height 19
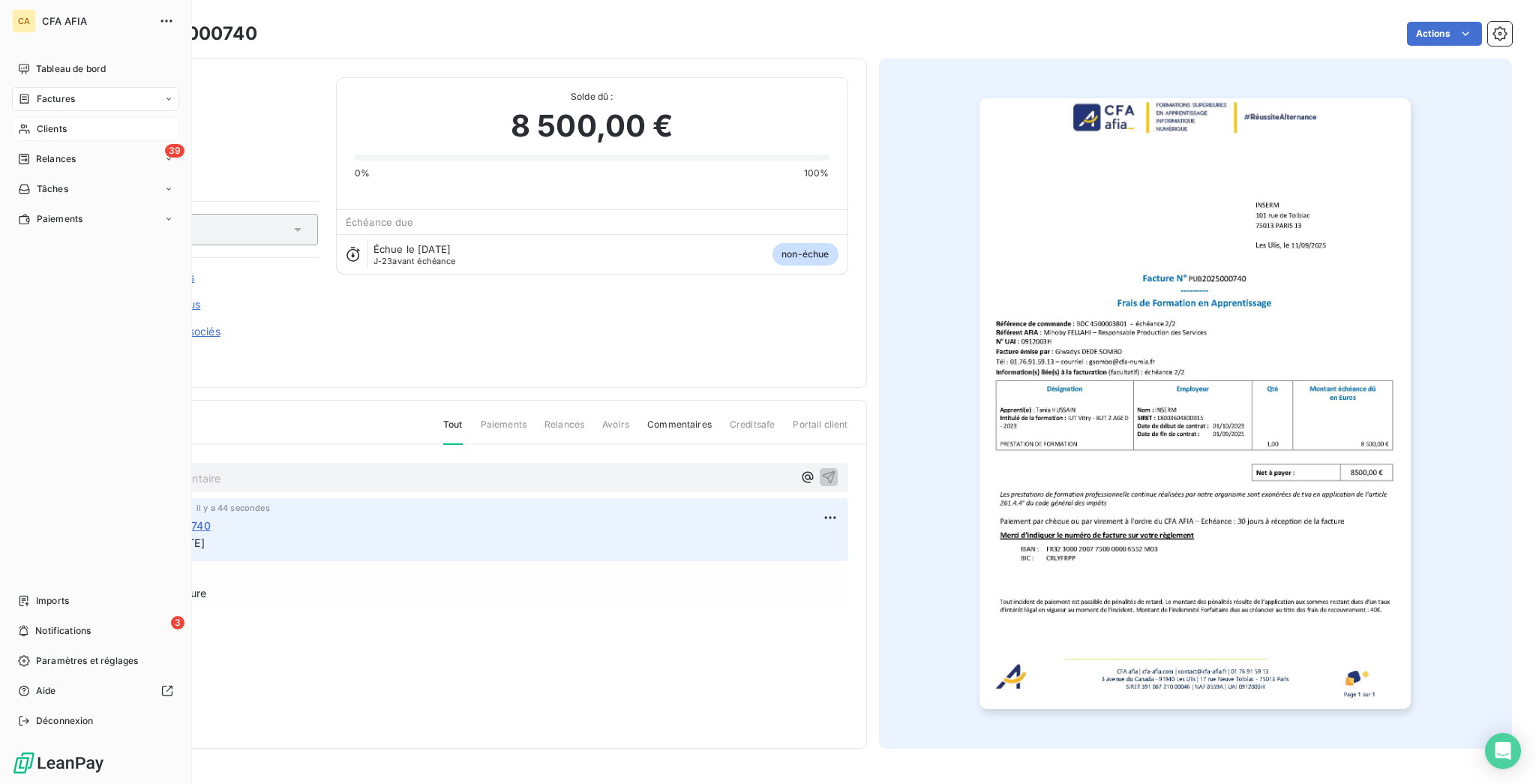
click at [33, 117] on div "Clients" at bounding box center [96, 128] width 167 height 24
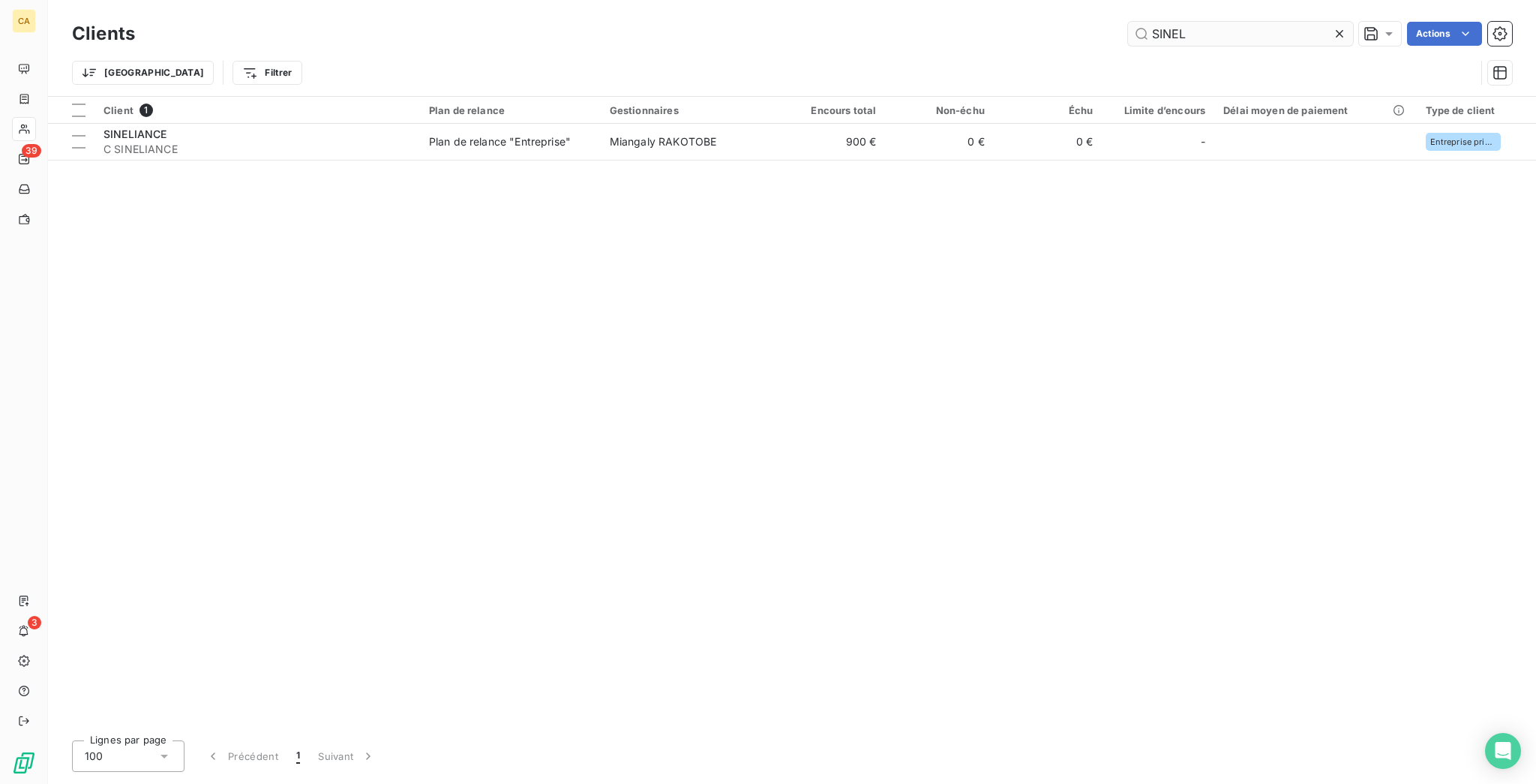
click at [1233, 36] on input "SINEL" at bounding box center [1241, 33] width 225 height 24
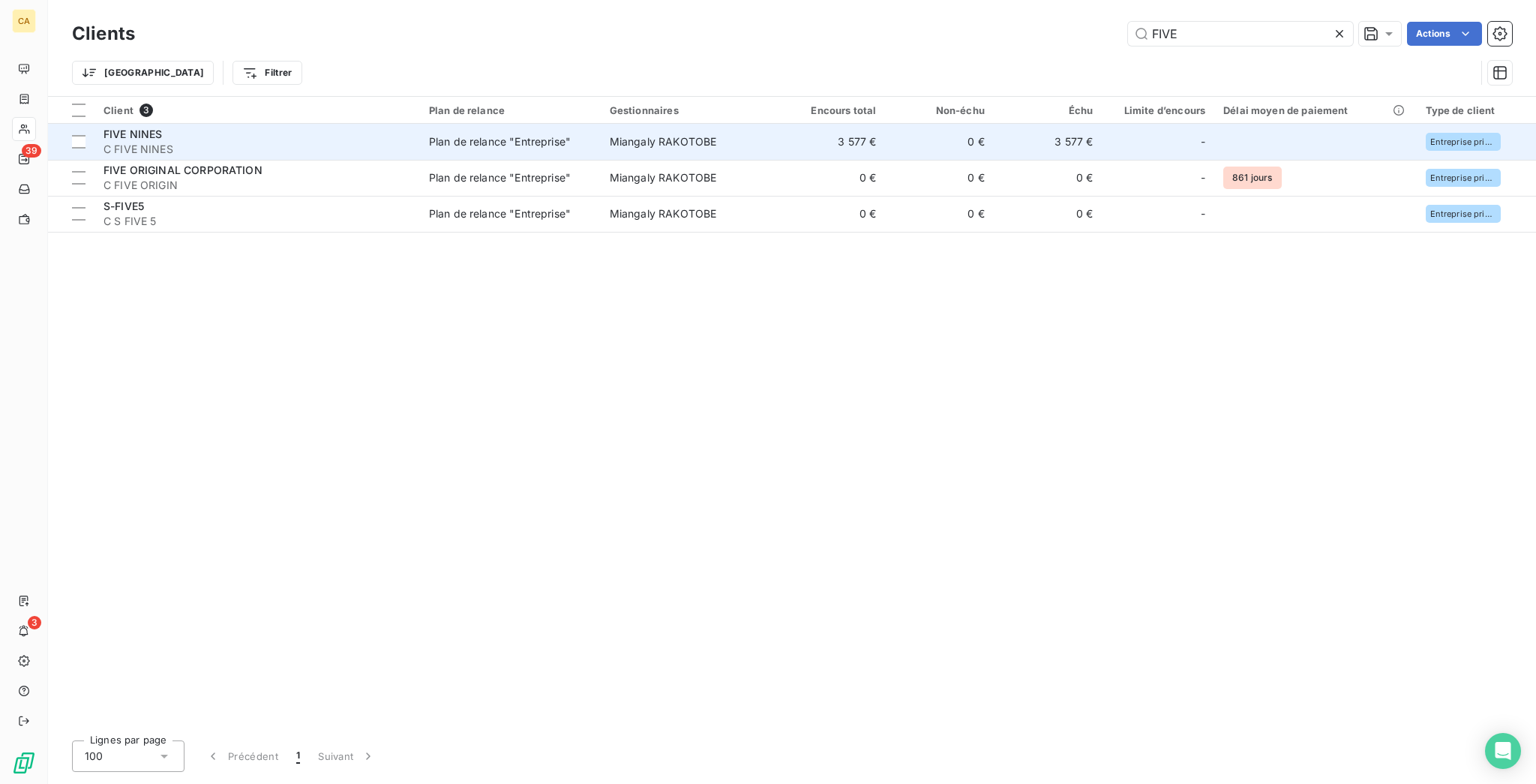
type input "FIVE"
click at [743, 124] on td "Miangaly RAKOTOBE" at bounding box center [688, 142] width 176 height 36
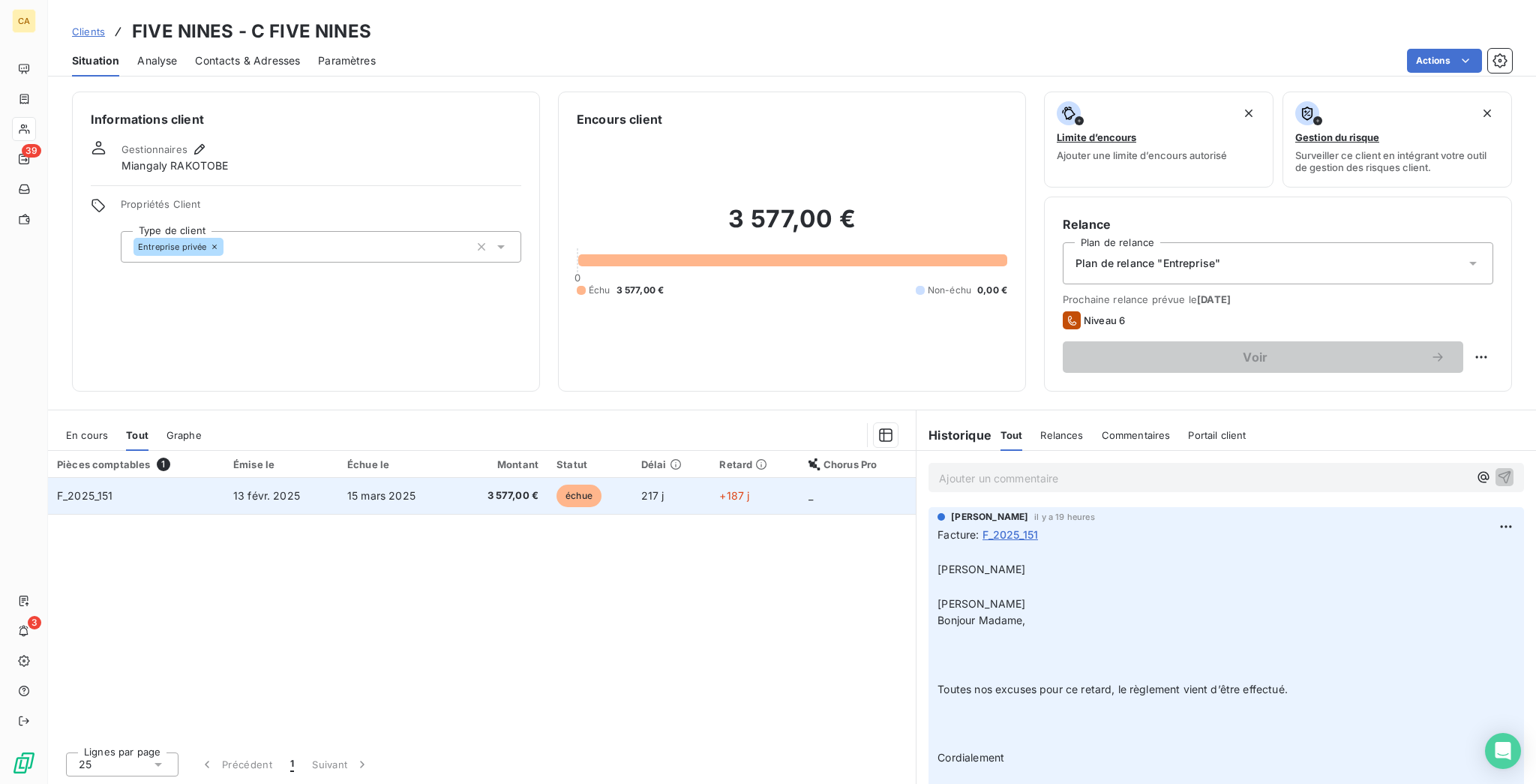
click at [490, 488] on span "3 577,00 €" at bounding box center [501, 495] width 76 height 15
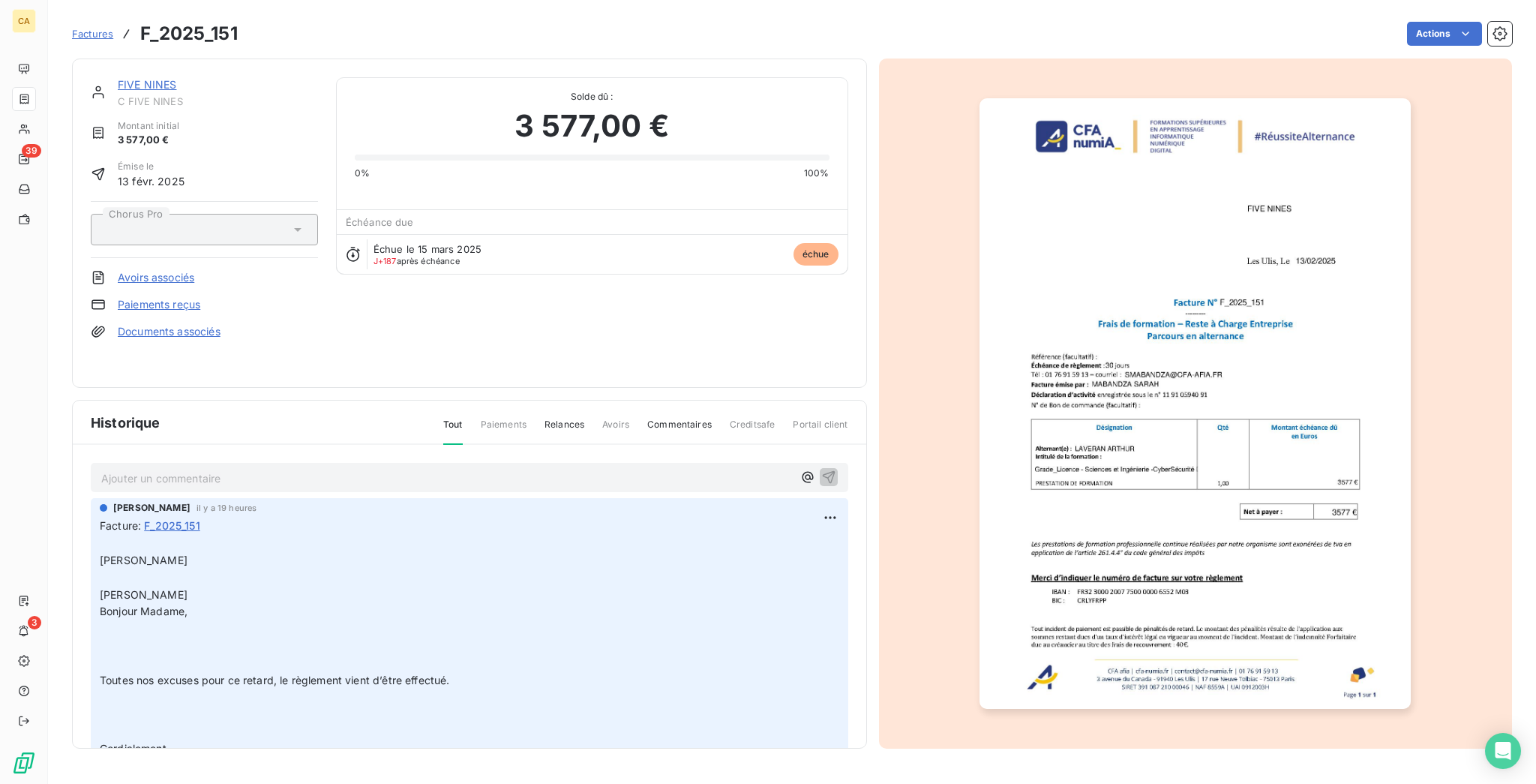
click at [227, 469] on p "Ajouter un commentaire ﻿" at bounding box center [447, 478] width 691 height 19
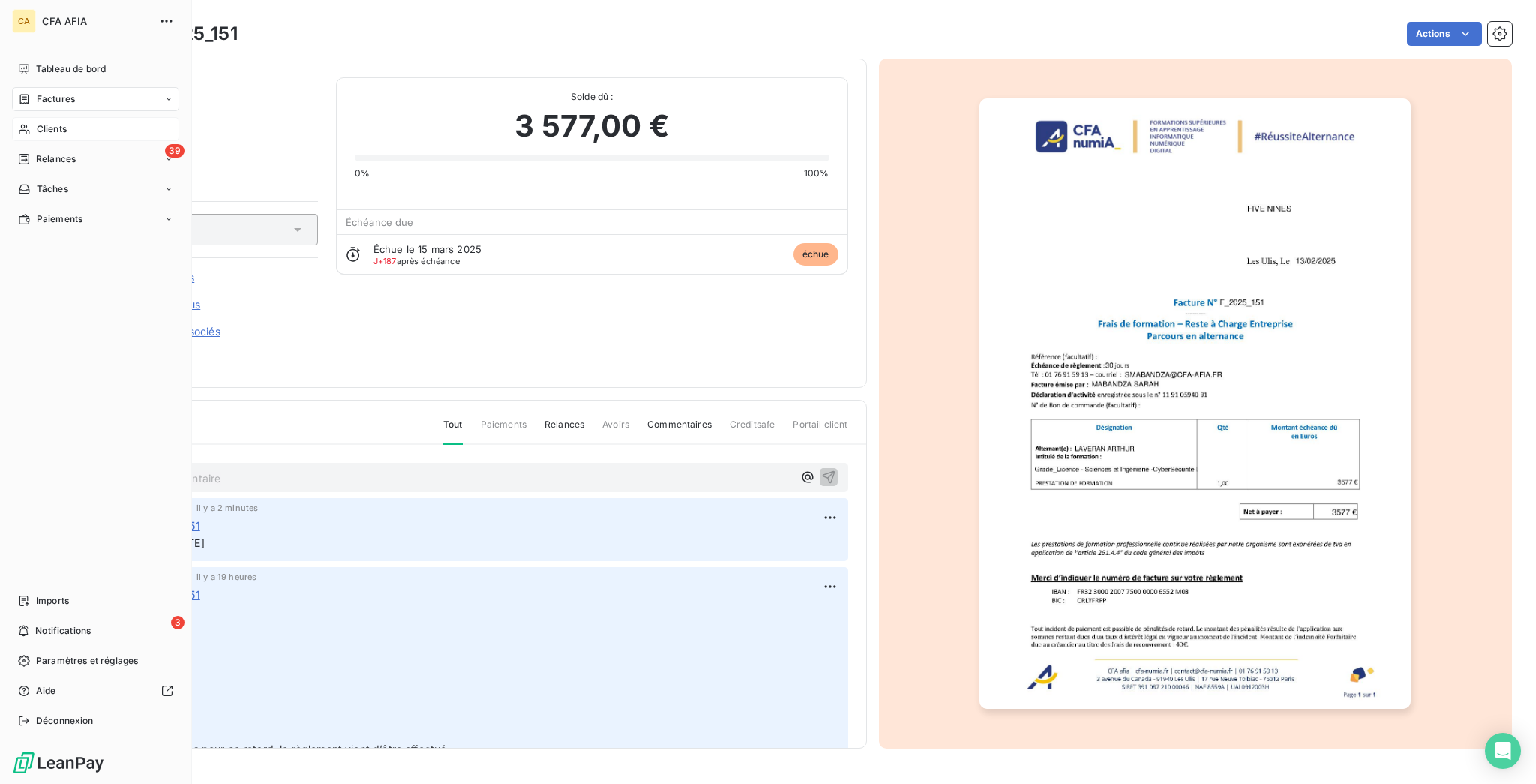
click at [54, 122] on span "Clients" at bounding box center [51, 129] width 30 height 13
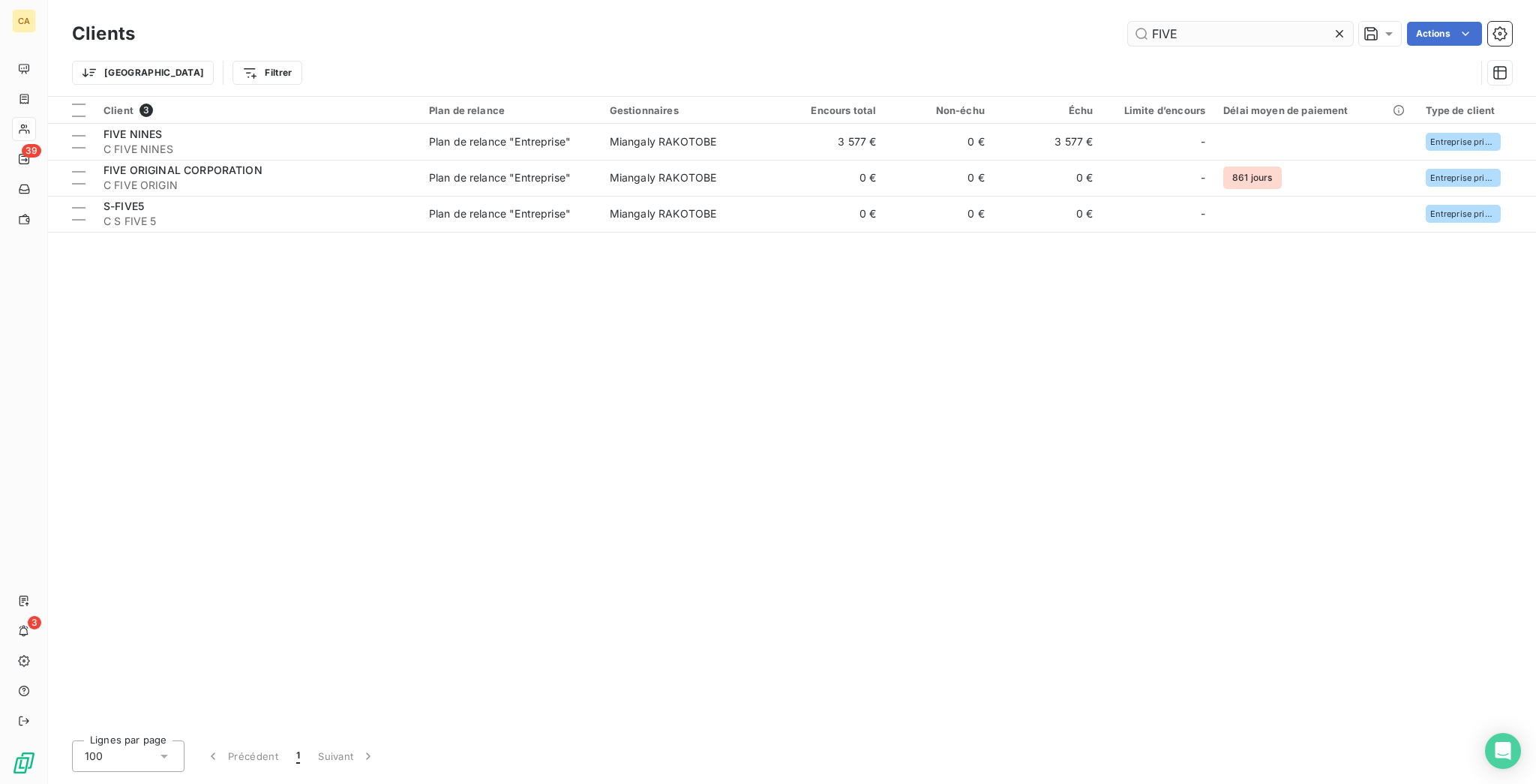
click at [1240, 36] on input "FIVE" at bounding box center [1241, 33] width 225 height 24
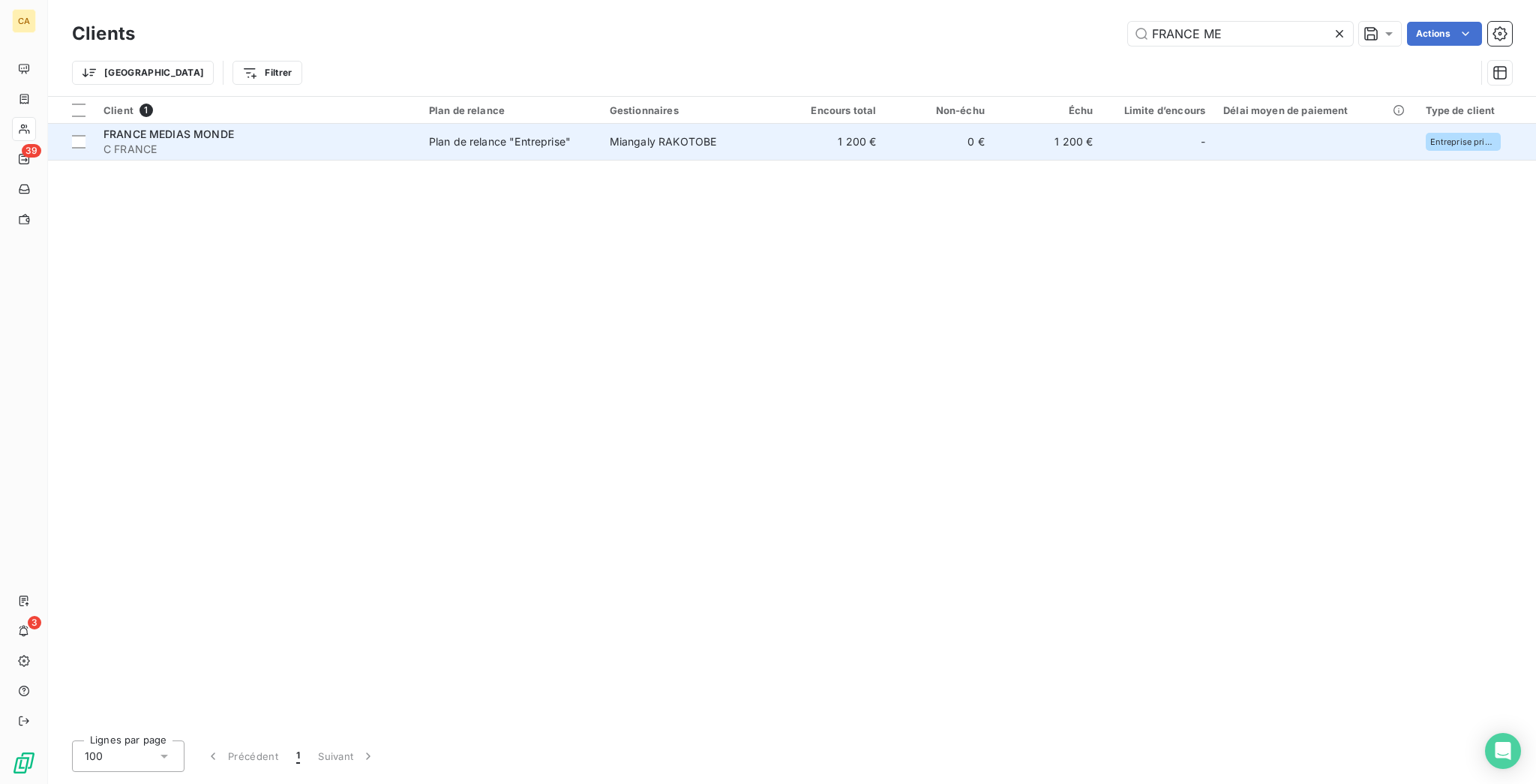
type input "FRANCE ME"
click at [624, 135] on span "Miangaly RAKOTOBE" at bounding box center [663, 141] width 108 height 12
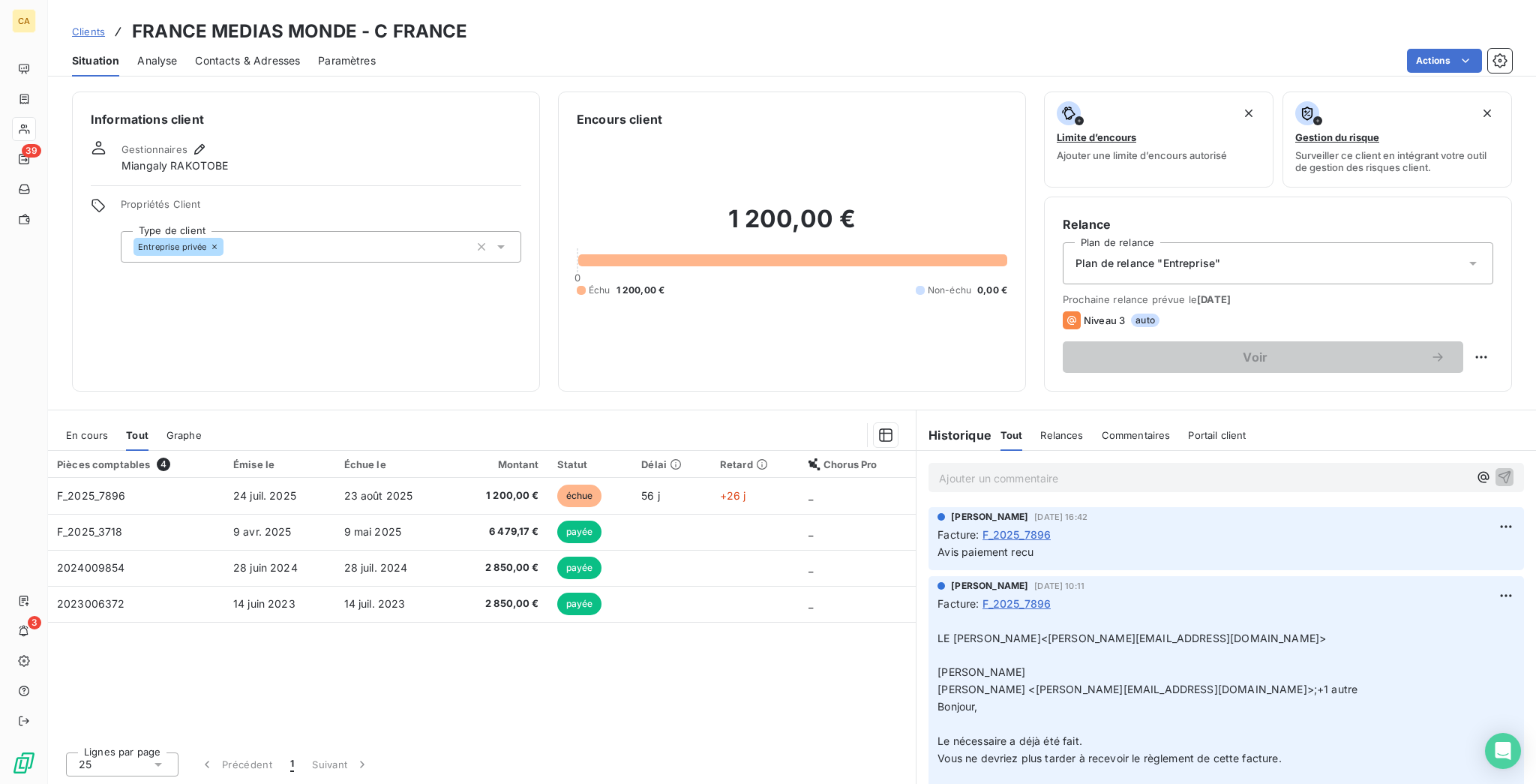
click at [90, 419] on div "En cours Tout Graphe" at bounding box center [481, 435] width 868 height 31
click at [66, 429] on span "En cours" at bounding box center [87, 435] width 42 height 12
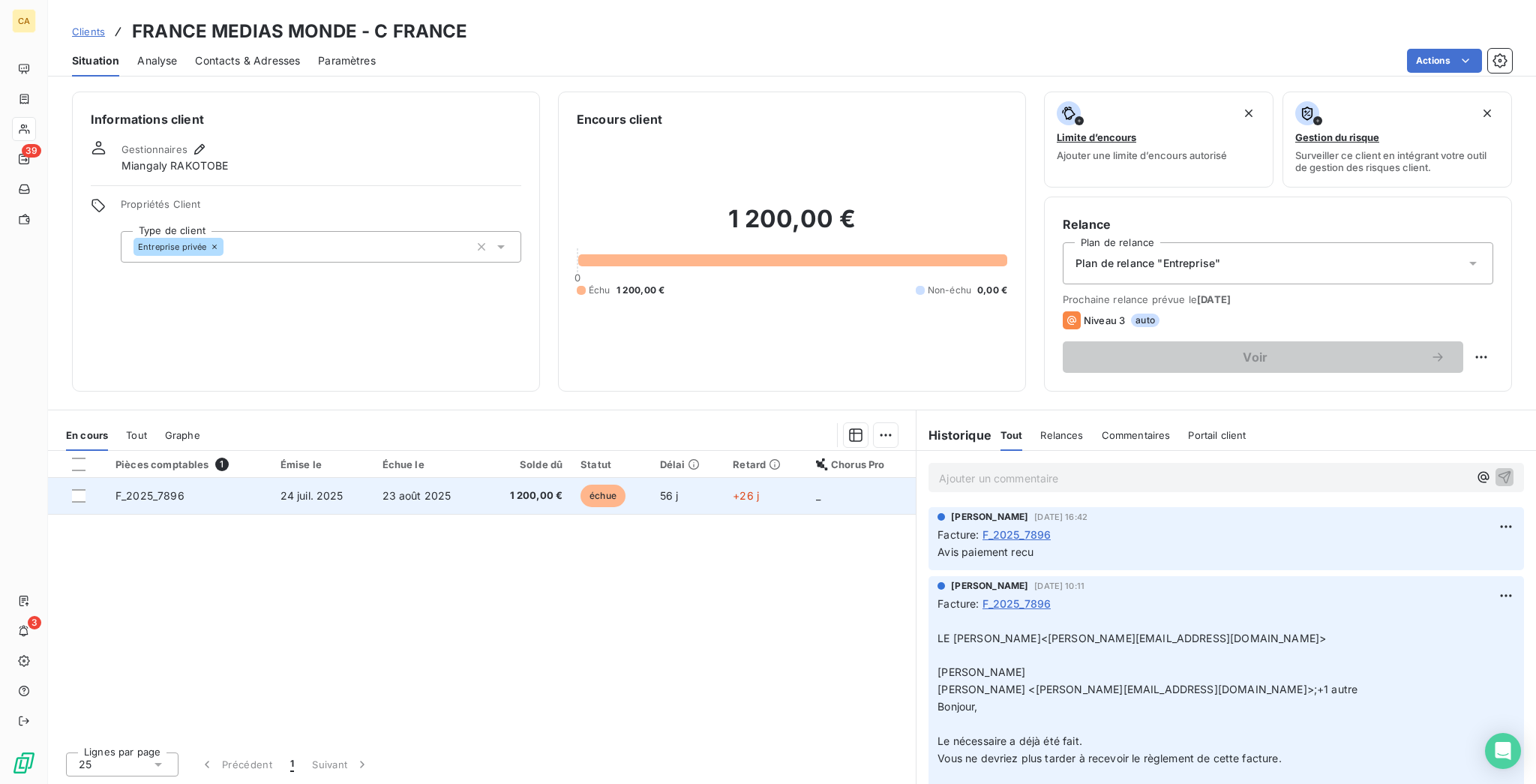
click at [471, 478] on td "23 août 2025" at bounding box center [428, 496] width 109 height 36
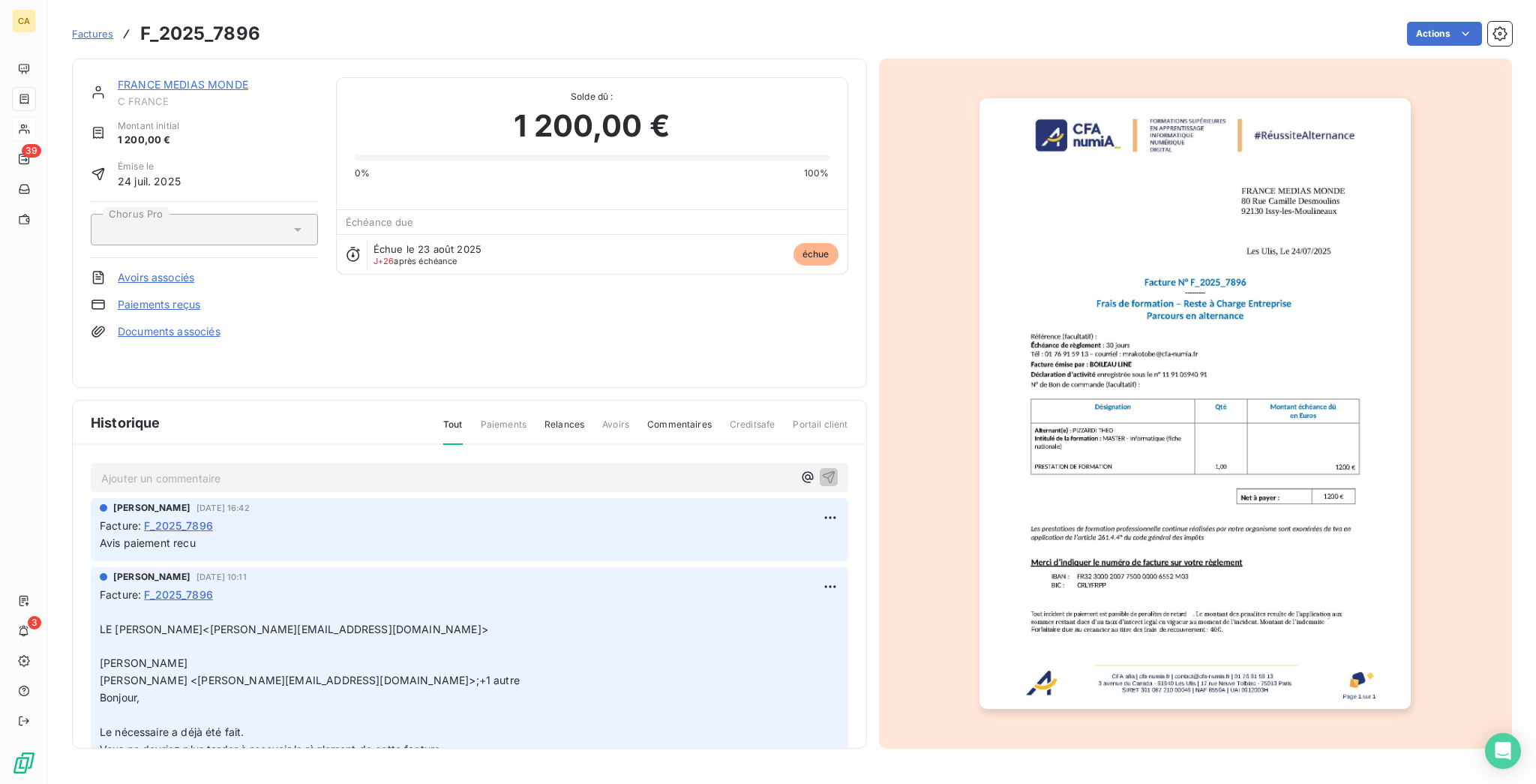
click at [208, 467] on div "Ajouter un commentaire ﻿" at bounding box center [469, 477] width 736 height 20
click at [208, 469] on p "Ajouter un commentaire ﻿" at bounding box center [447, 478] width 691 height 19
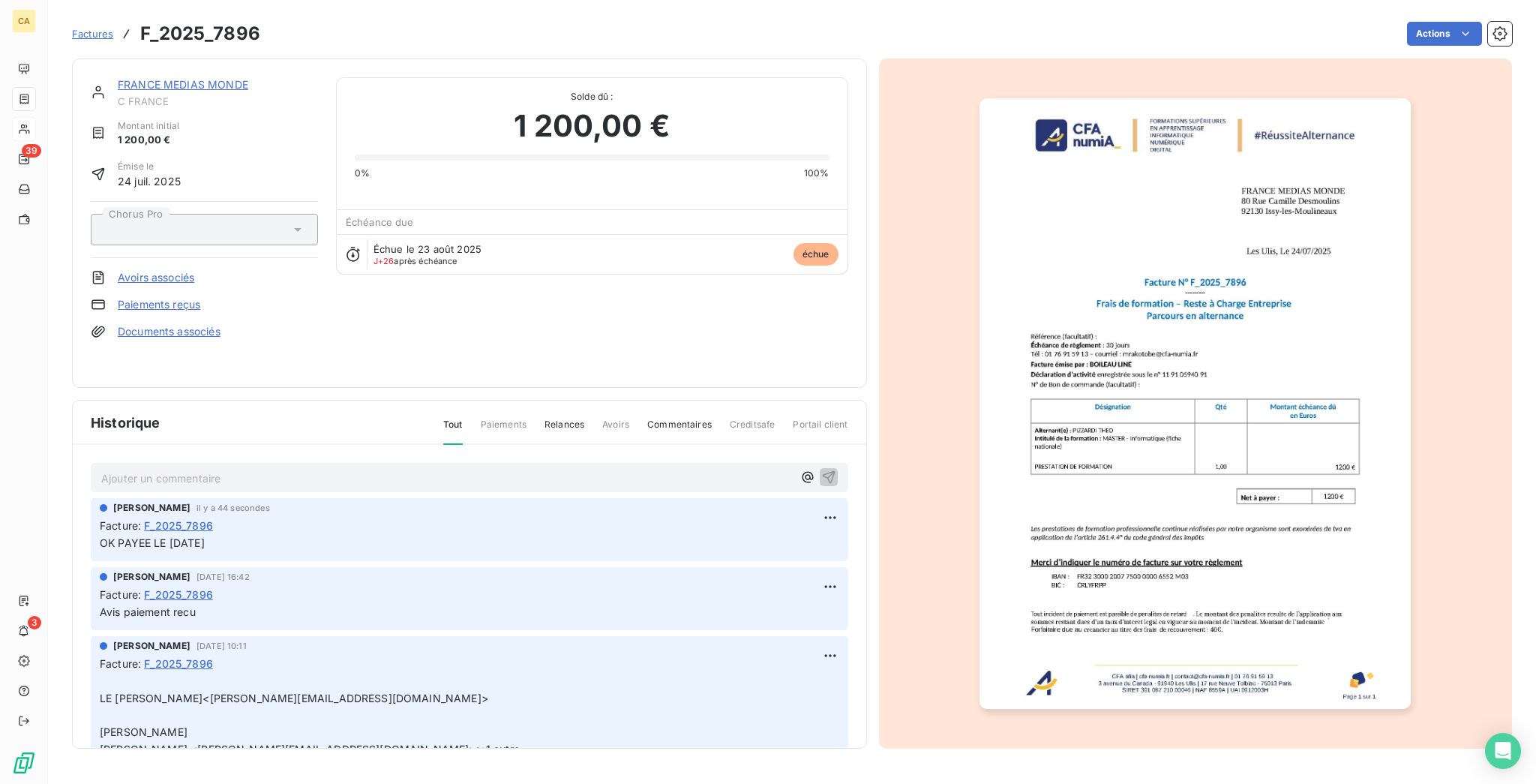
click at [1183, 480] on img "button" at bounding box center [1194, 404] width 431 height 610
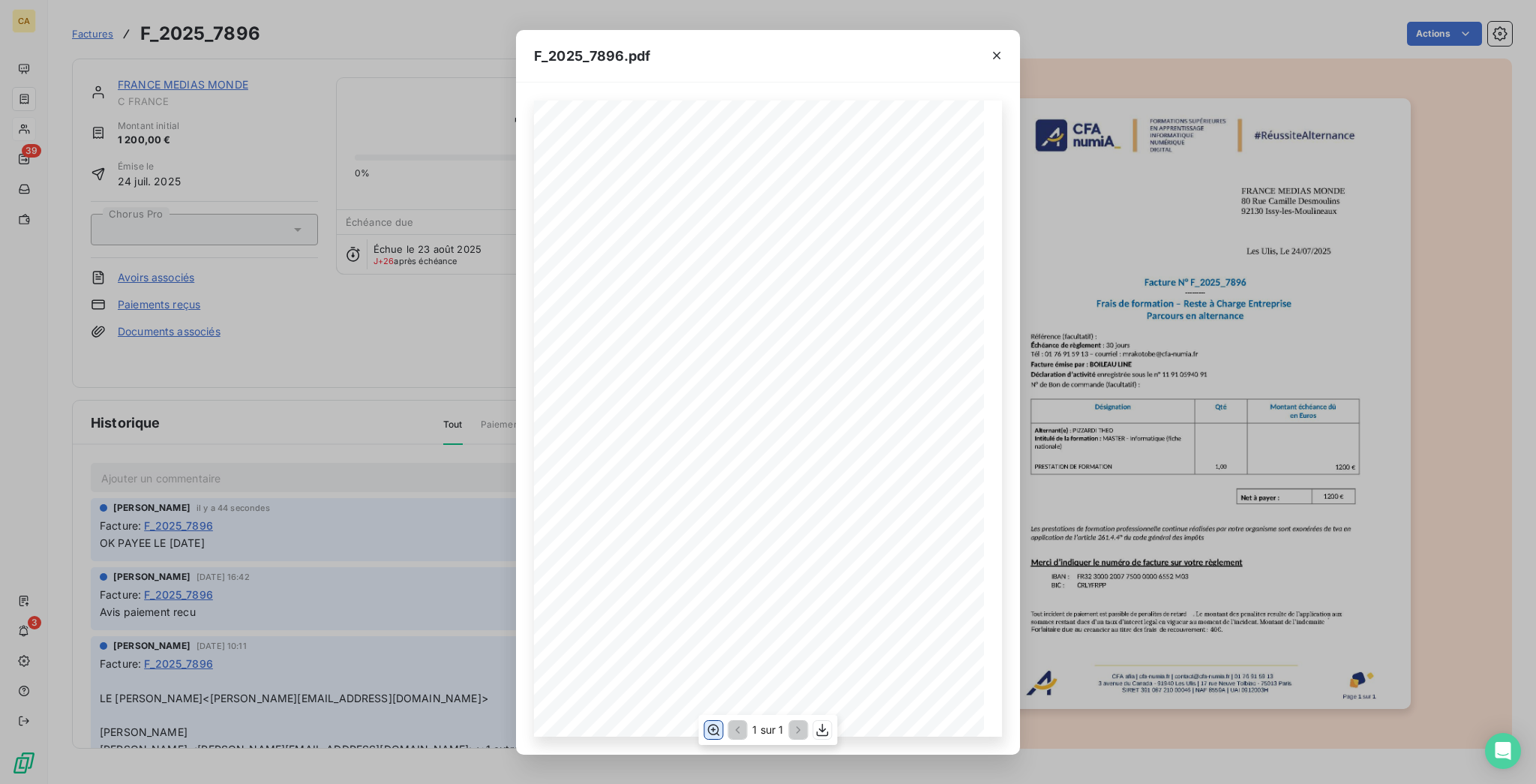
click at [717, 727] on icon "button" at bounding box center [713, 729] width 15 height 15
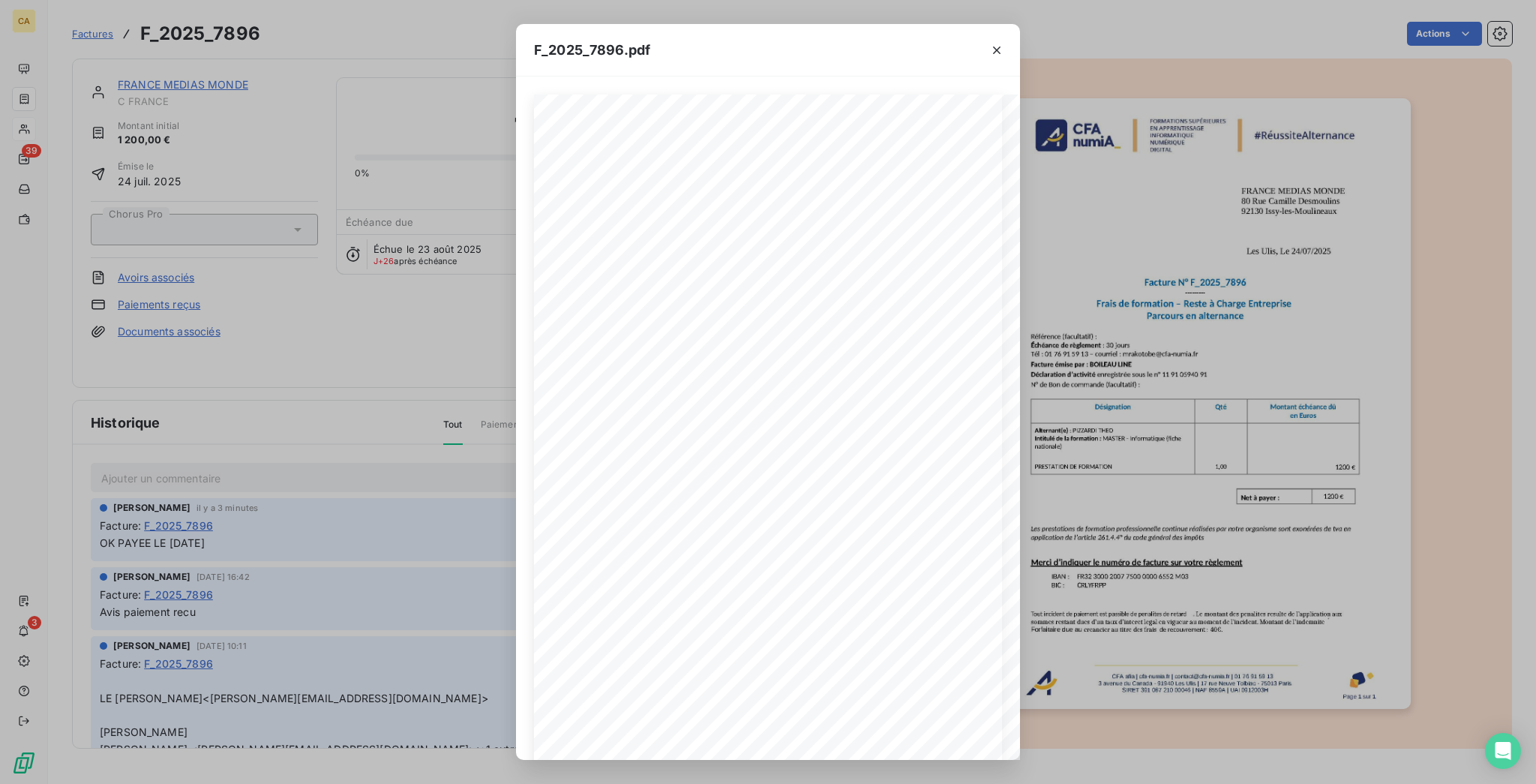
click at [74, 152] on div "F_2025_7896.pdf CFA afia | [DOMAIN_NAME] | [EMAIL_ADDRESS][DOMAIN_NAME] | 01 76…" at bounding box center [768, 392] width 1536 height 784
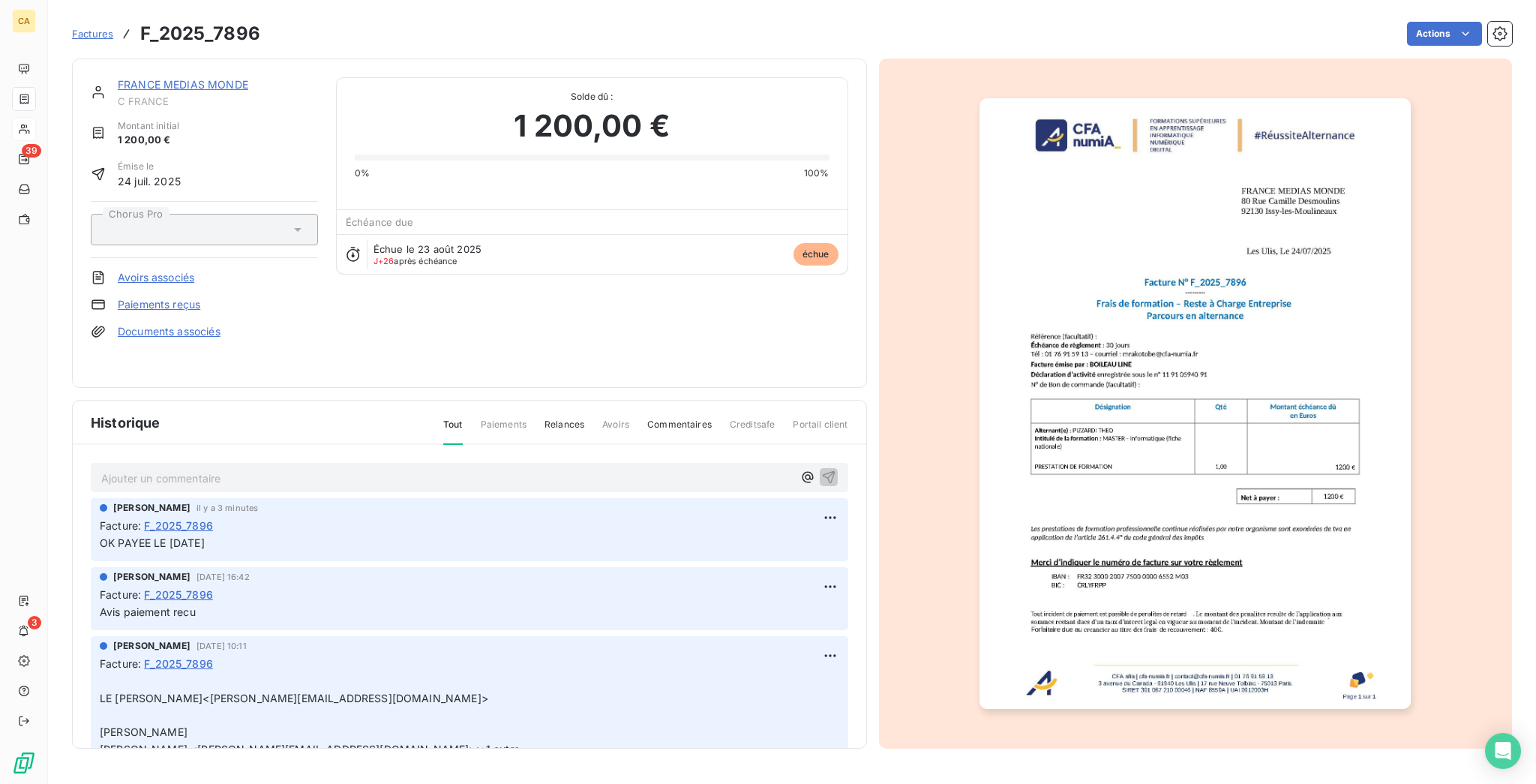
click at [172, 65] on div "FRANCE MEDIAS MONDE C FRANCE Montant initial 1 200,00 € Émise le [DATE] Chorus …" at bounding box center [469, 223] width 795 height 329
click at [151, 78] on link "FRANCE MEDIAS MONDE" at bounding box center [183, 84] width 131 height 12
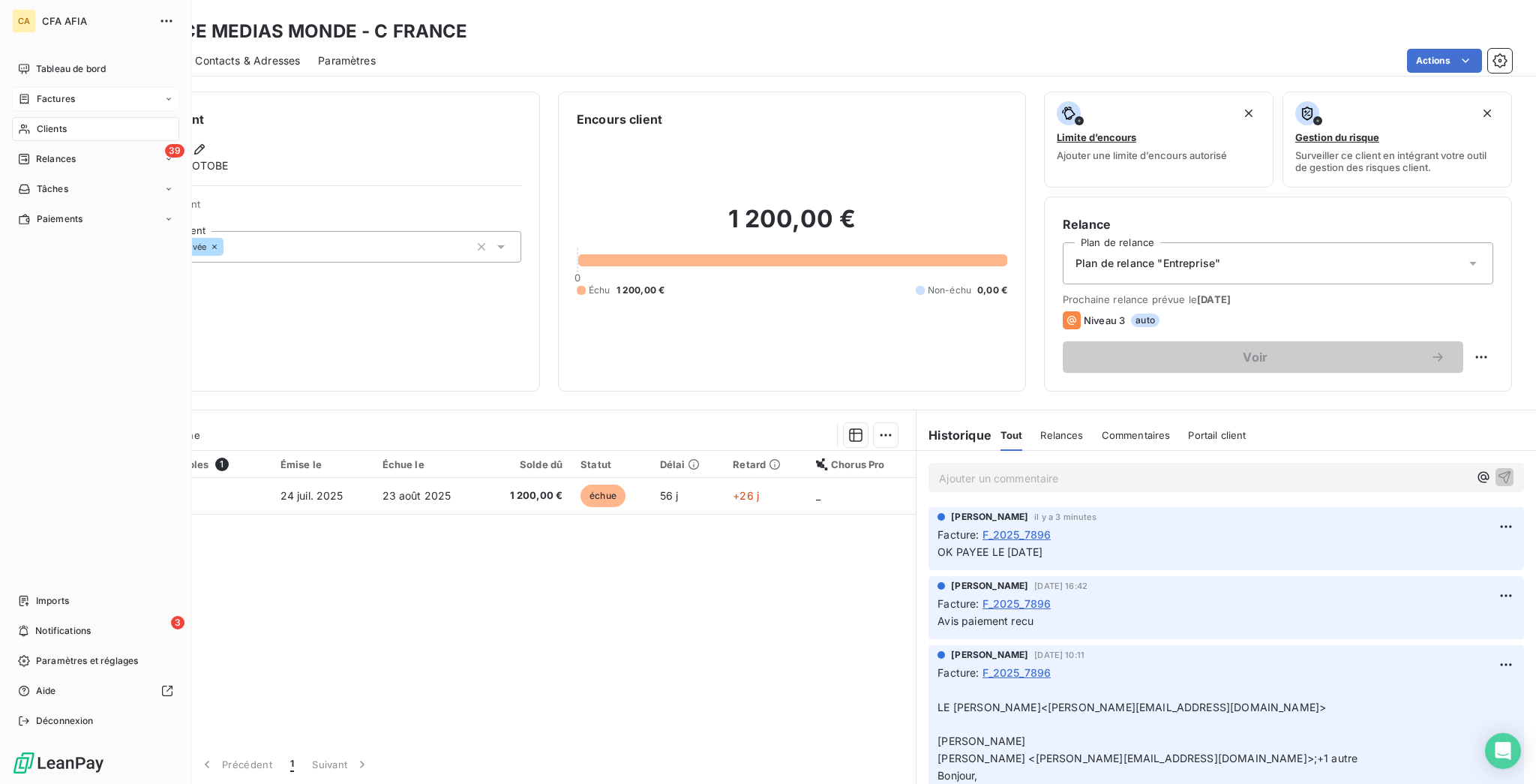
click at [18, 93] on icon at bounding box center [24, 98] width 12 height 12
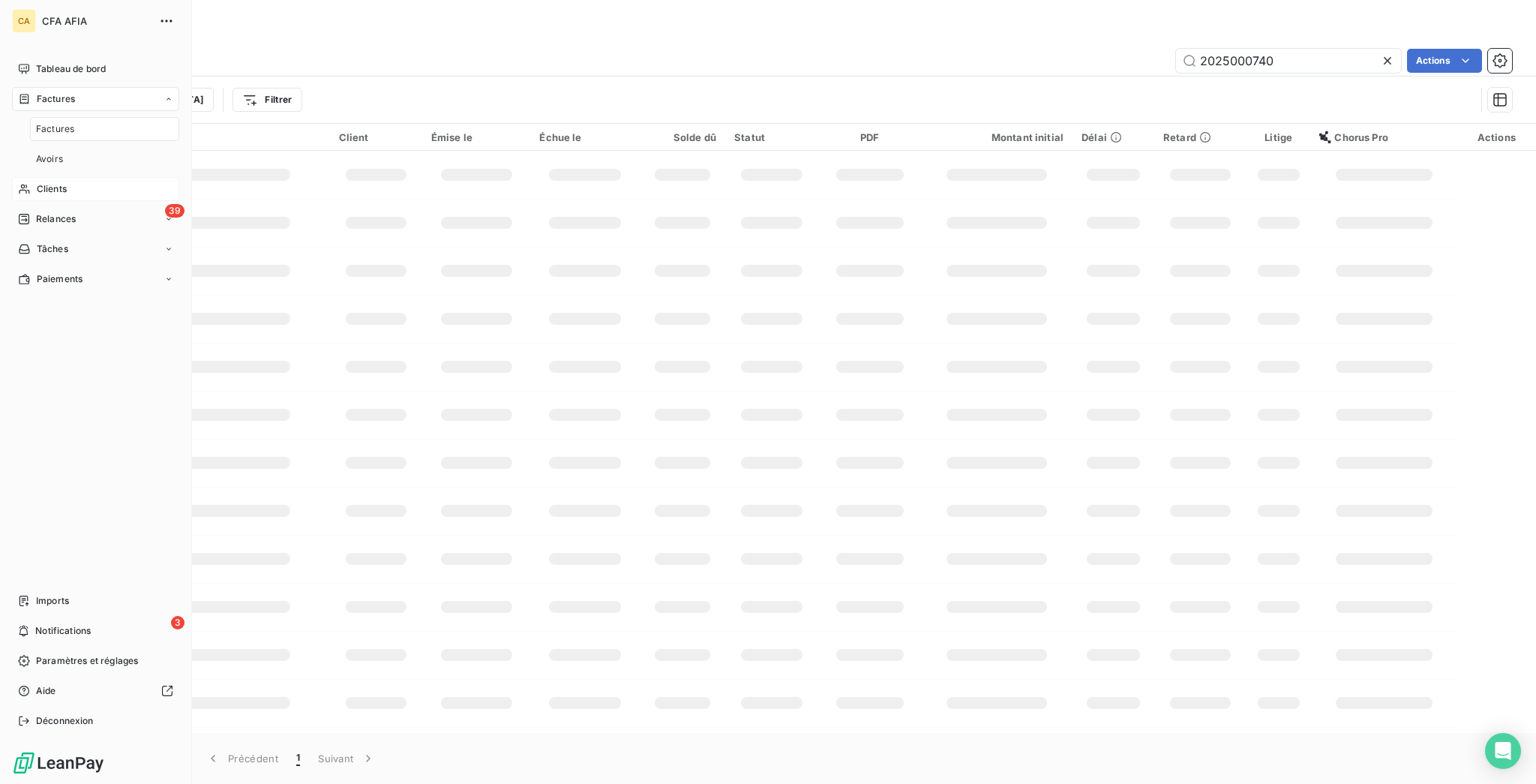
click at [61, 93] on span "Factures" at bounding box center [55, 99] width 38 height 13
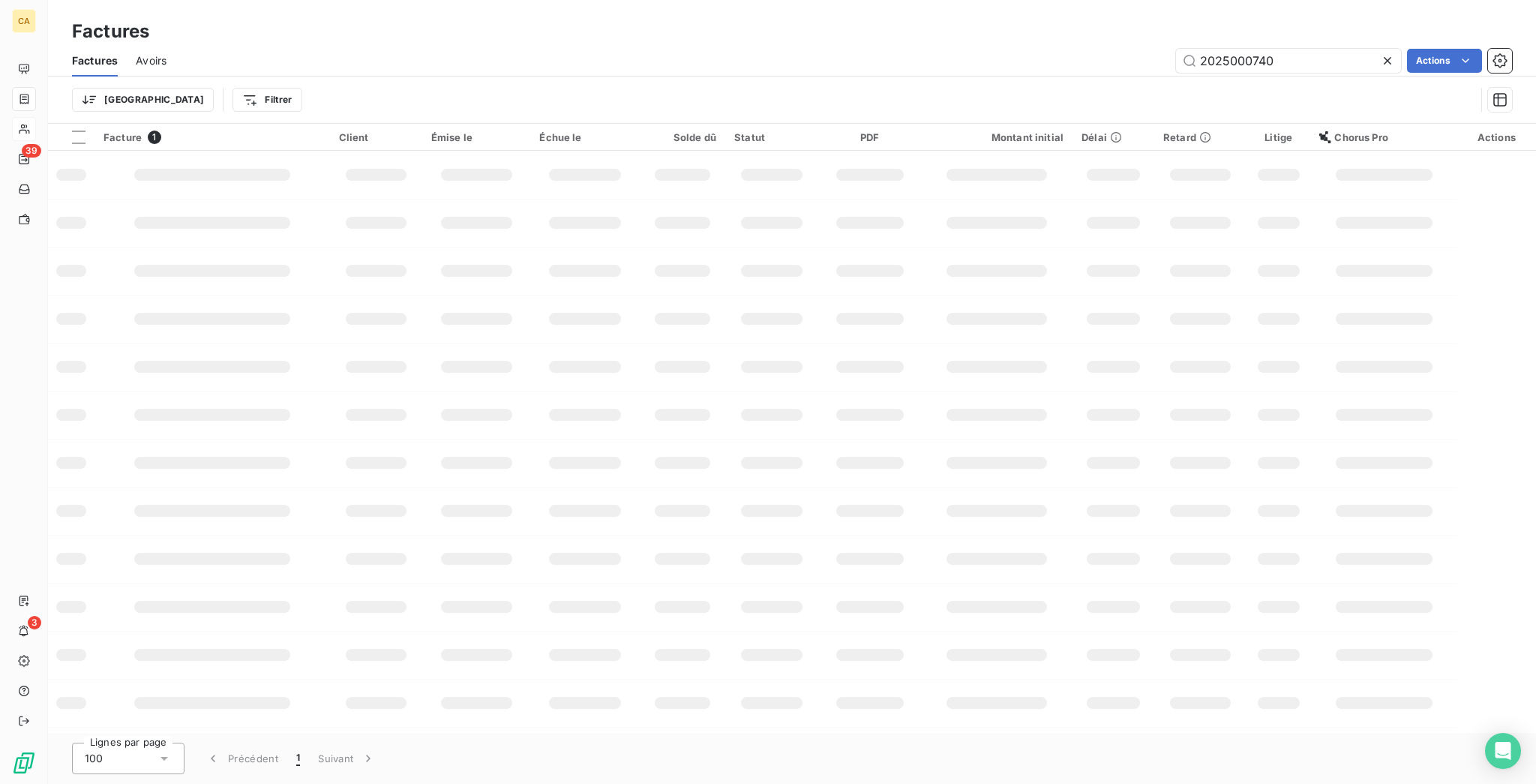
click at [1275, 76] on div "Trier Filtrer" at bounding box center [792, 99] width 1440 height 46
drag, startPoint x: 1293, startPoint y: 49, endPoint x: 1234, endPoint y: 59, distance: 59.8
click at [1234, 59] on div "2025000740" at bounding box center [1289, 60] width 225 height 24
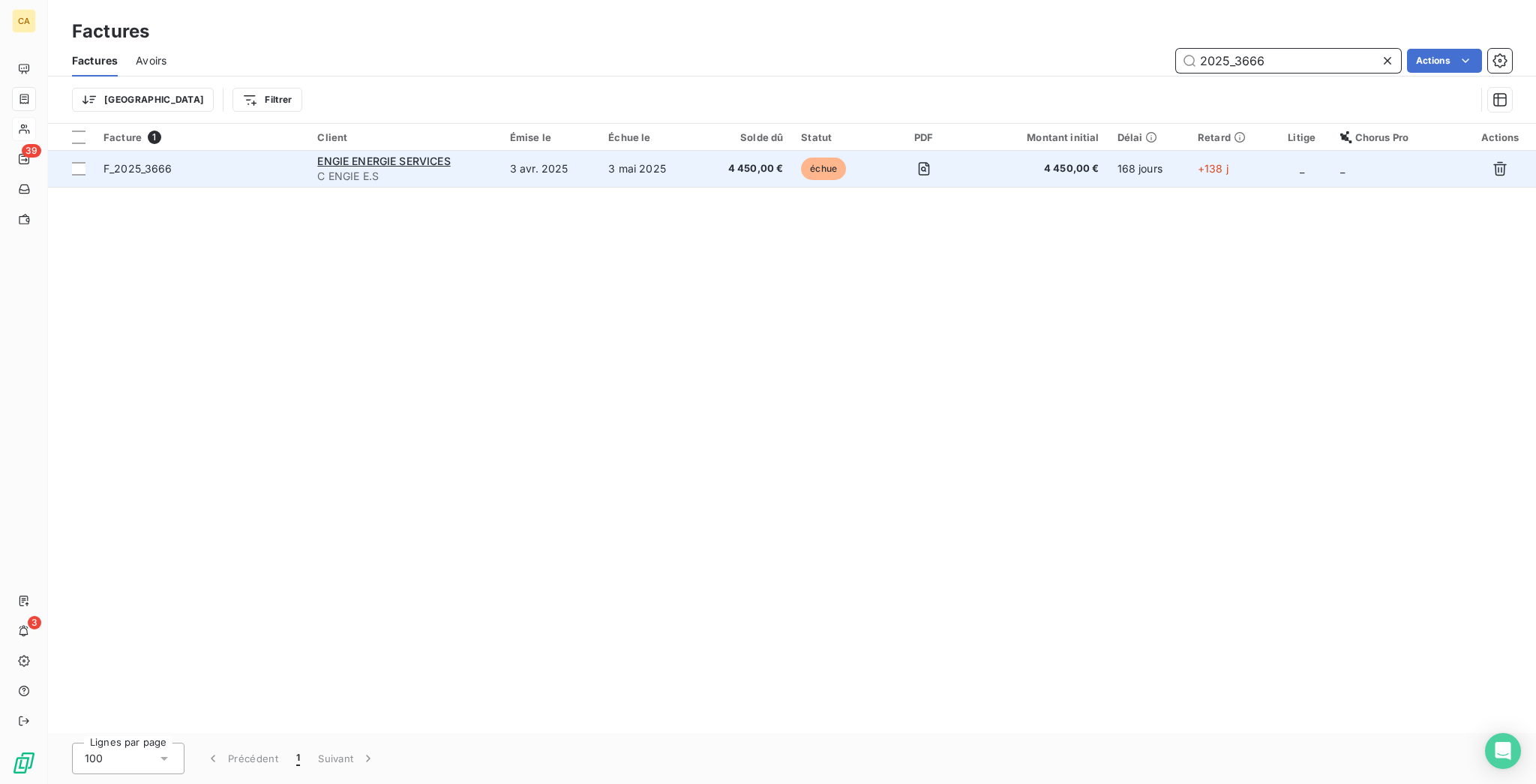
type input "2025_3666"
click at [524, 151] on td "3 avr. 2025" at bounding box center [550, 169] width 98 height 36
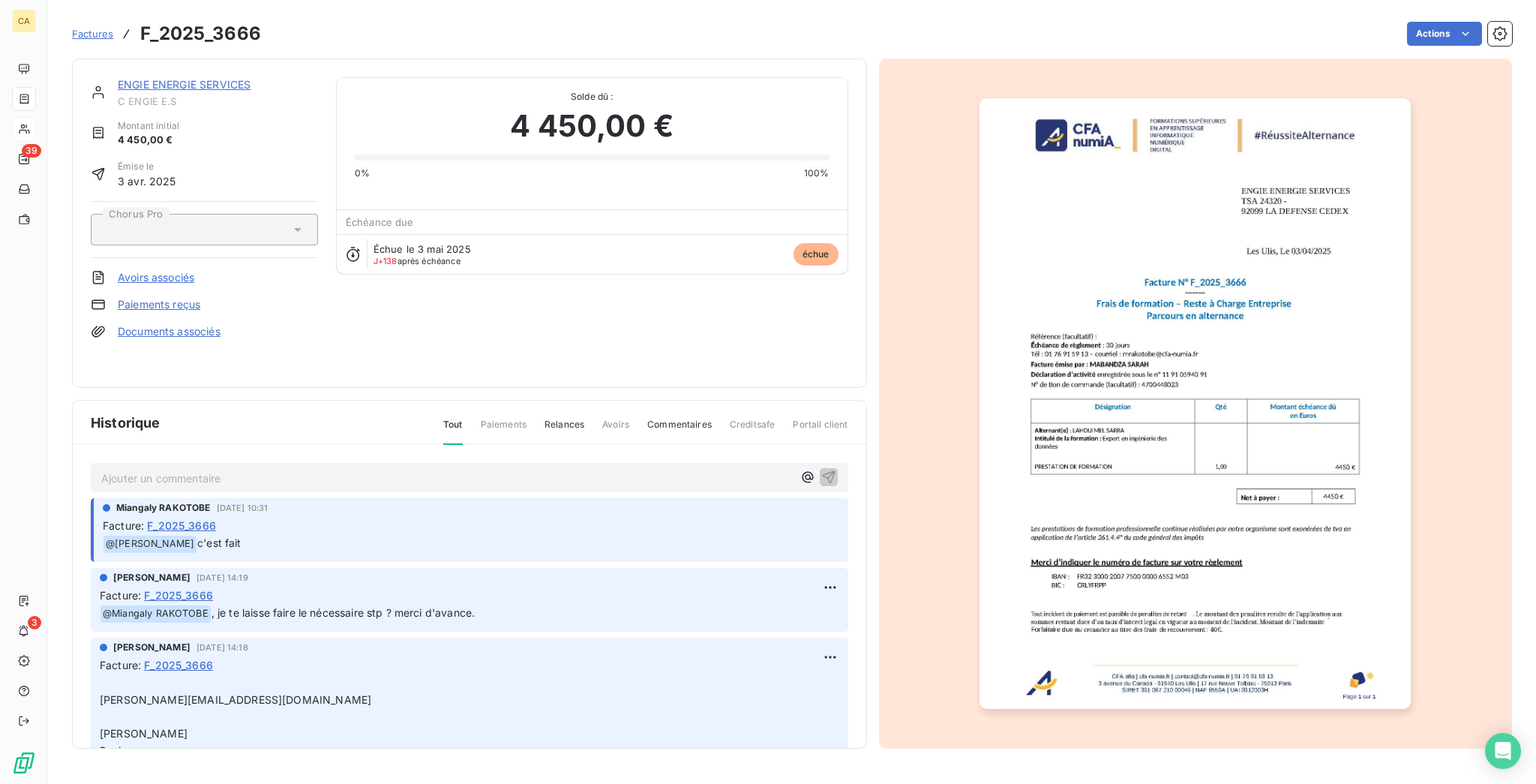
click at [177, 469] on p "Ajouter un commentaire ﻿" at bounding box center [447, 478] width 691 height 19
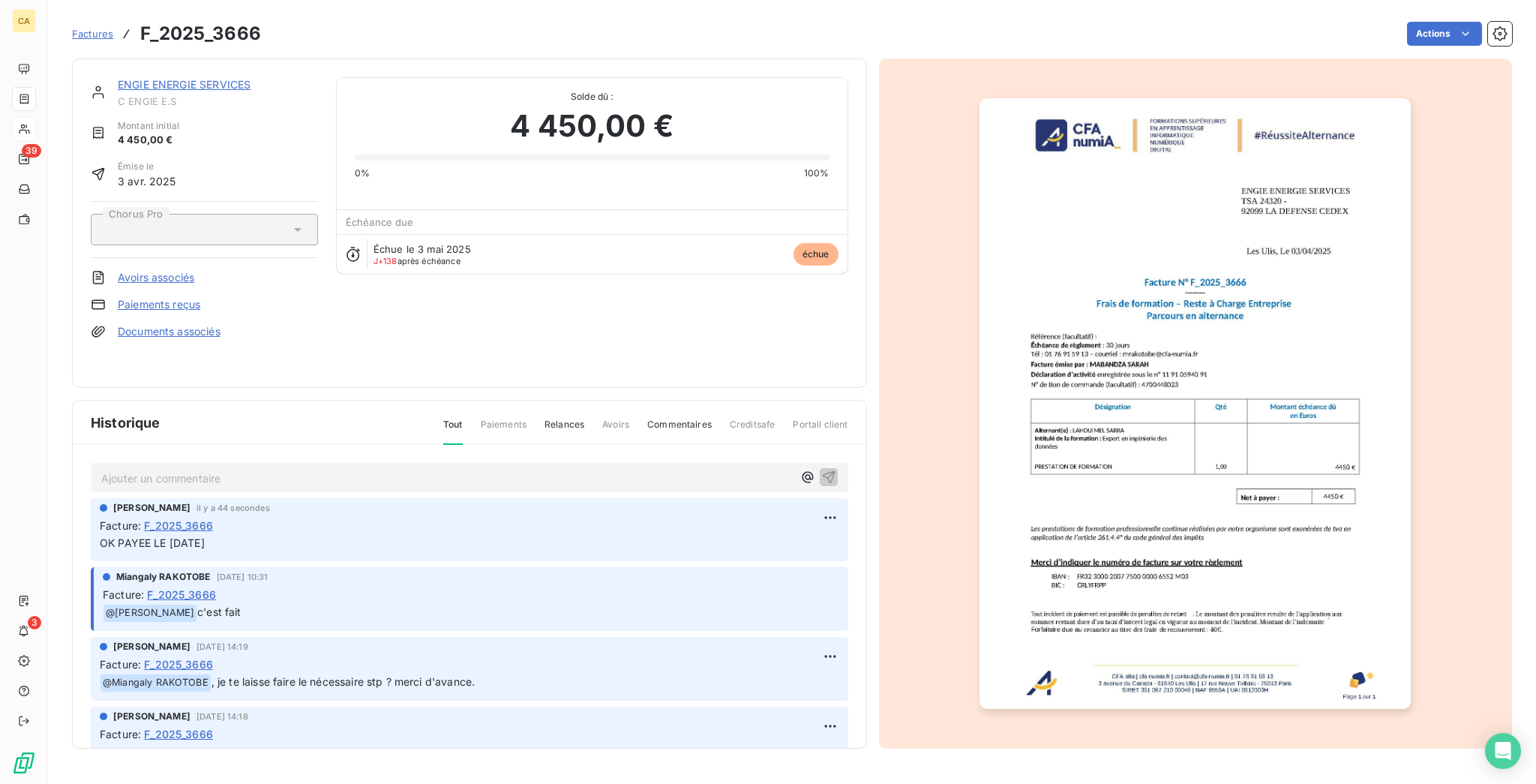
click at [1205, 398] on img "button" at bounding box center [1194, 404] width 431 height 610
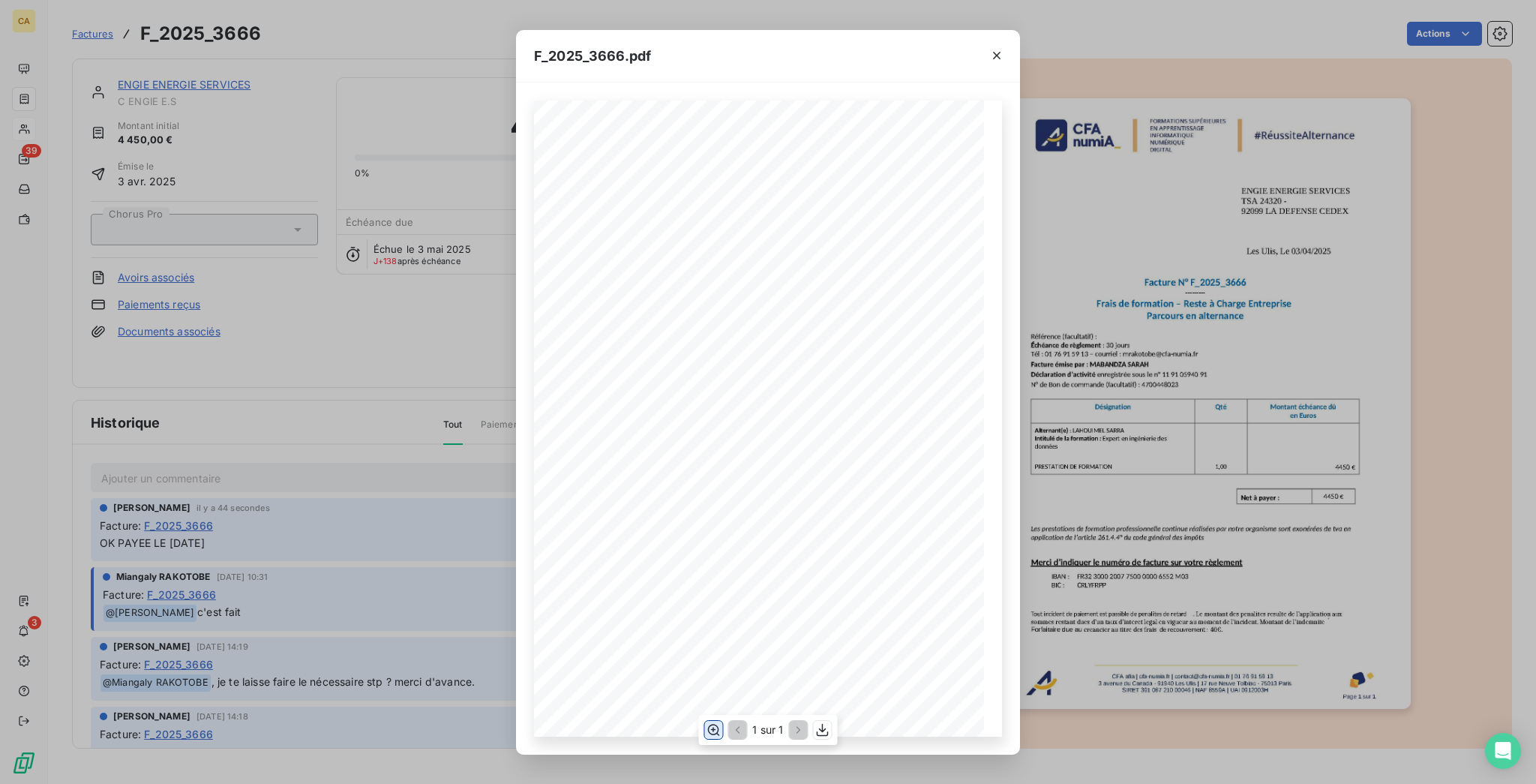
click at [719, 728] on icon "button" at bounding box center [713, 729] width 15 height 15
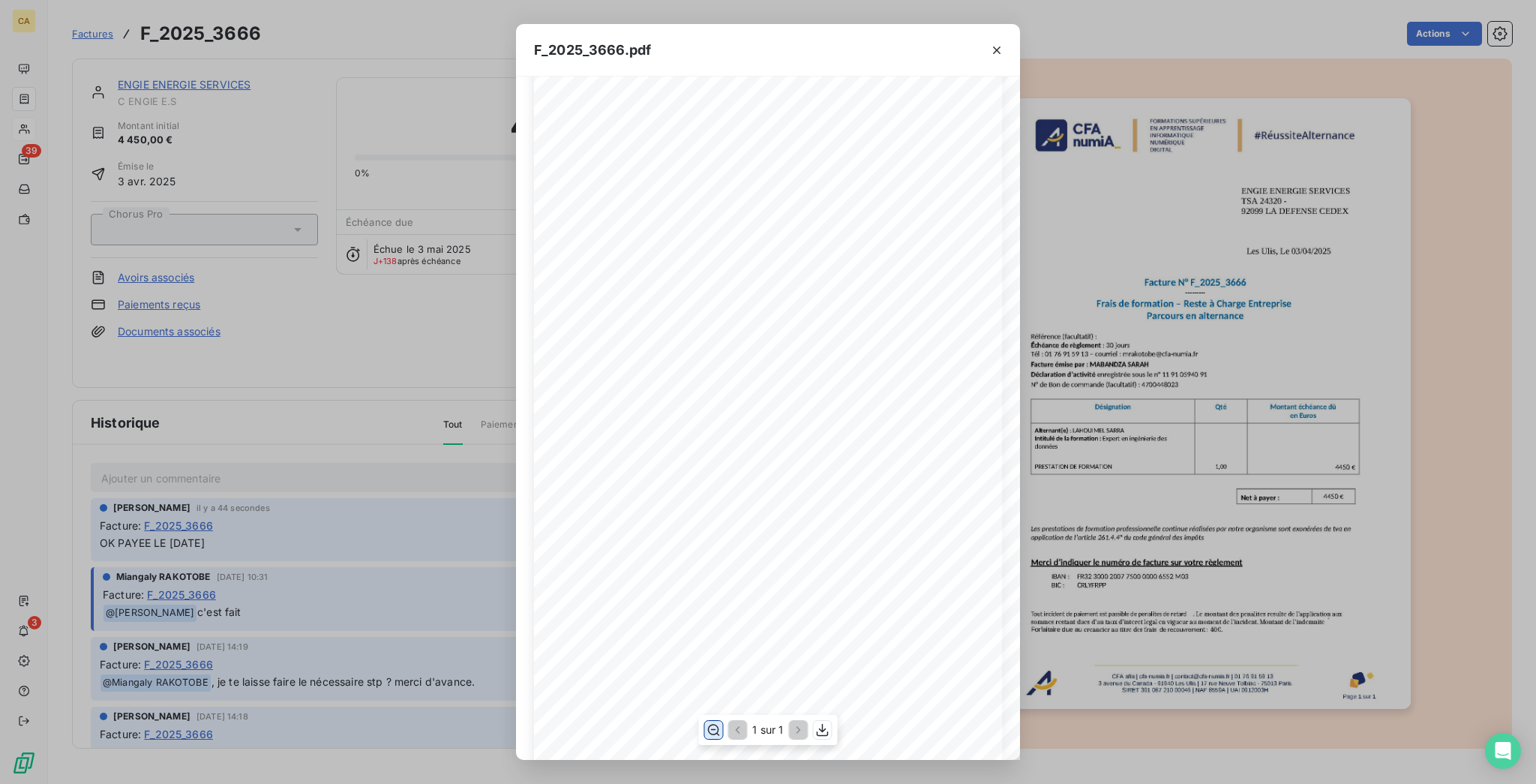
scroll to position [199, 0]
click at [280, 418] on div "F_2025_3666.pdf CFA afia | [DOMAIN_NAME] | [EMAIL_ADDRESS][DOMAIN_NAME] | 01 76…" at bounding box center [768, 392] width 1536 height 784
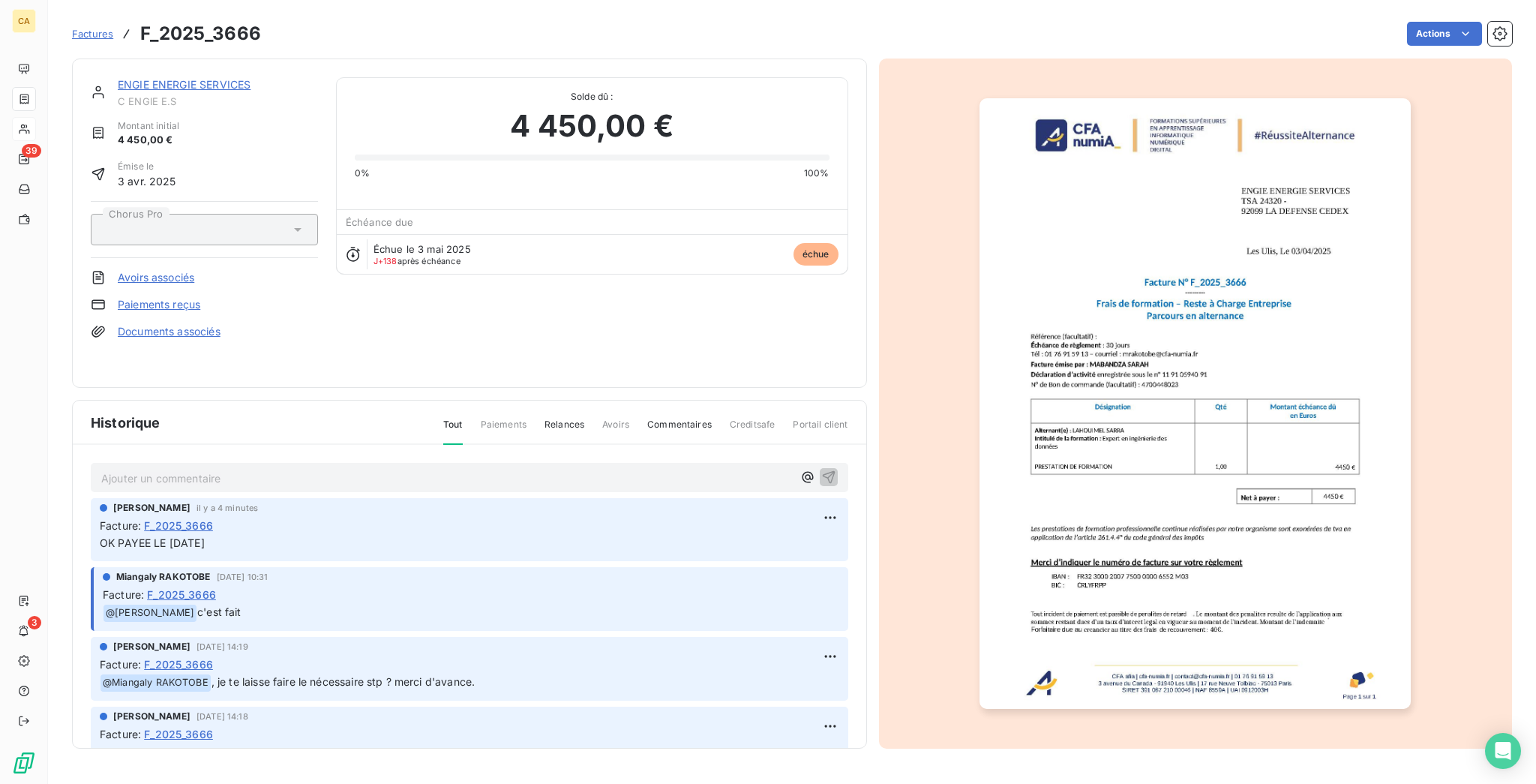
click at [142, 78] on link "ENGIE ENERGIE SERVICES" at bounding box center [184, 84] width 132 height 12
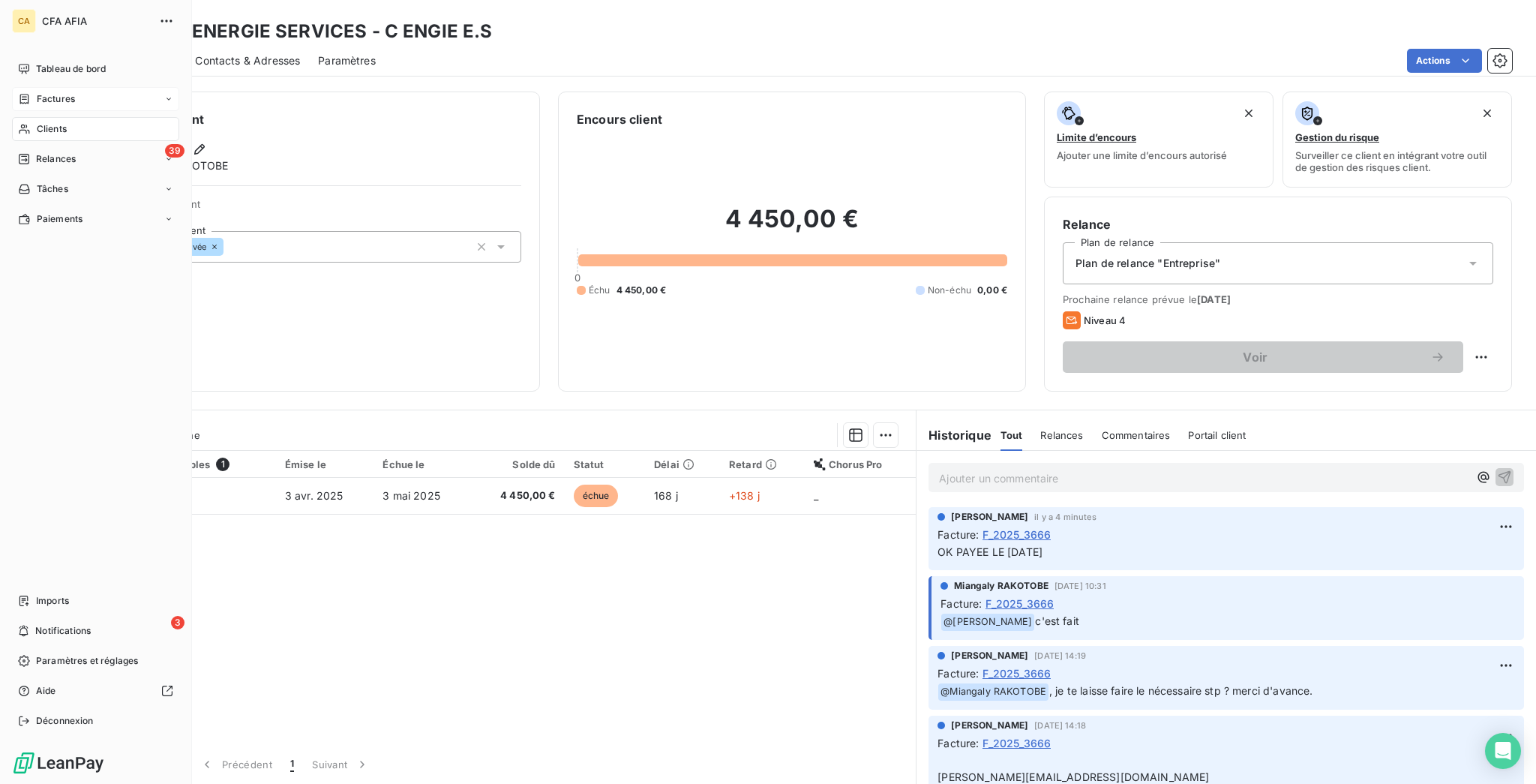
click at [41, 115] on nav "Tableau de bord Factures Clients 39 Relances Tâches Paiements" at bounding box center [96, 144] width 167 height 174
click at [76, 117] on div "Clients" at bounding box center [96, 128] width 167 height 24
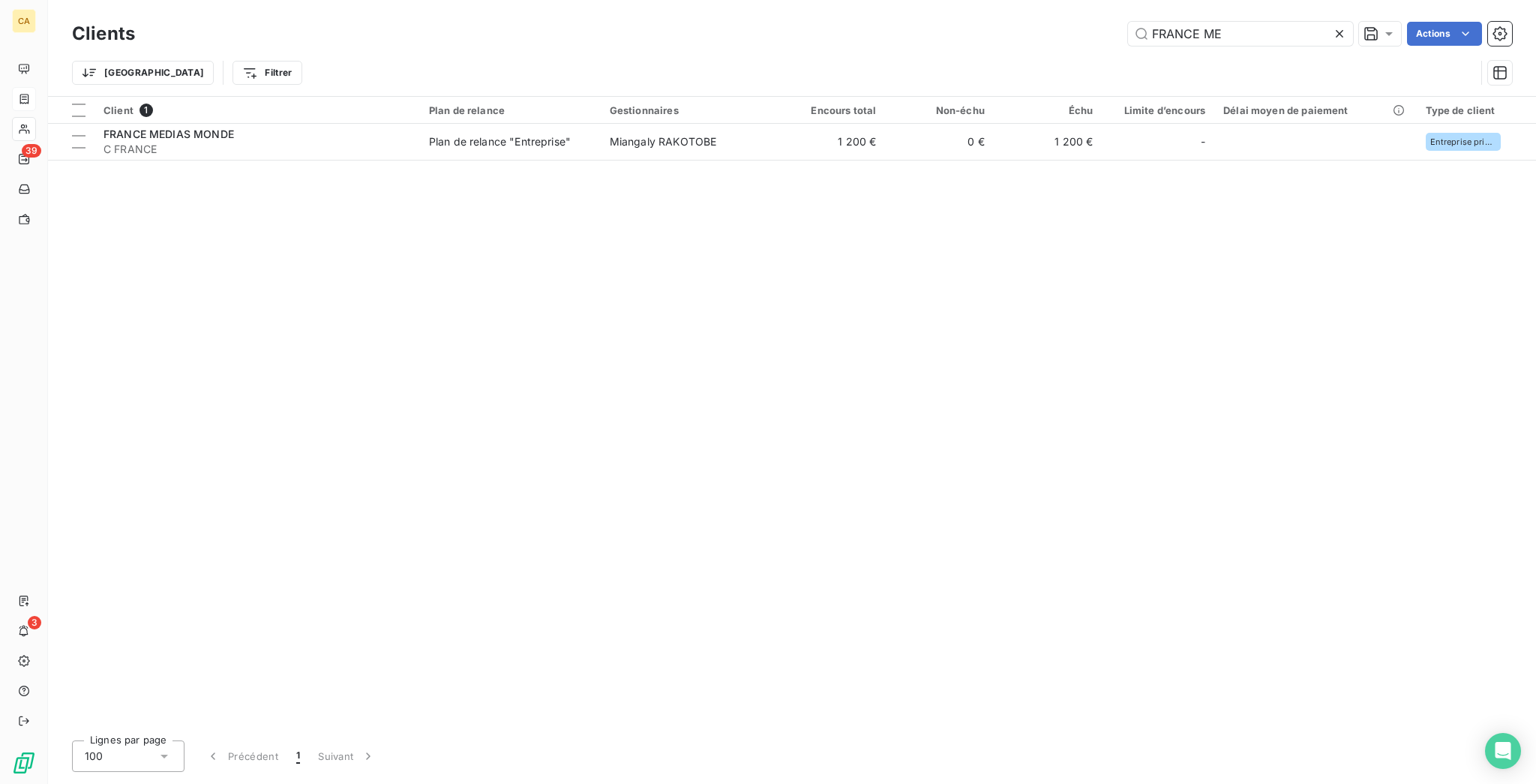
drag, startPoint x: 1294, startPoint y: 24, endPoint x: 963, endPoint y: 24, distance: 331.0
click at [963, 24] on div "FRANCE ME Actions" at bounding box center [832, 33] width 1359 height 24
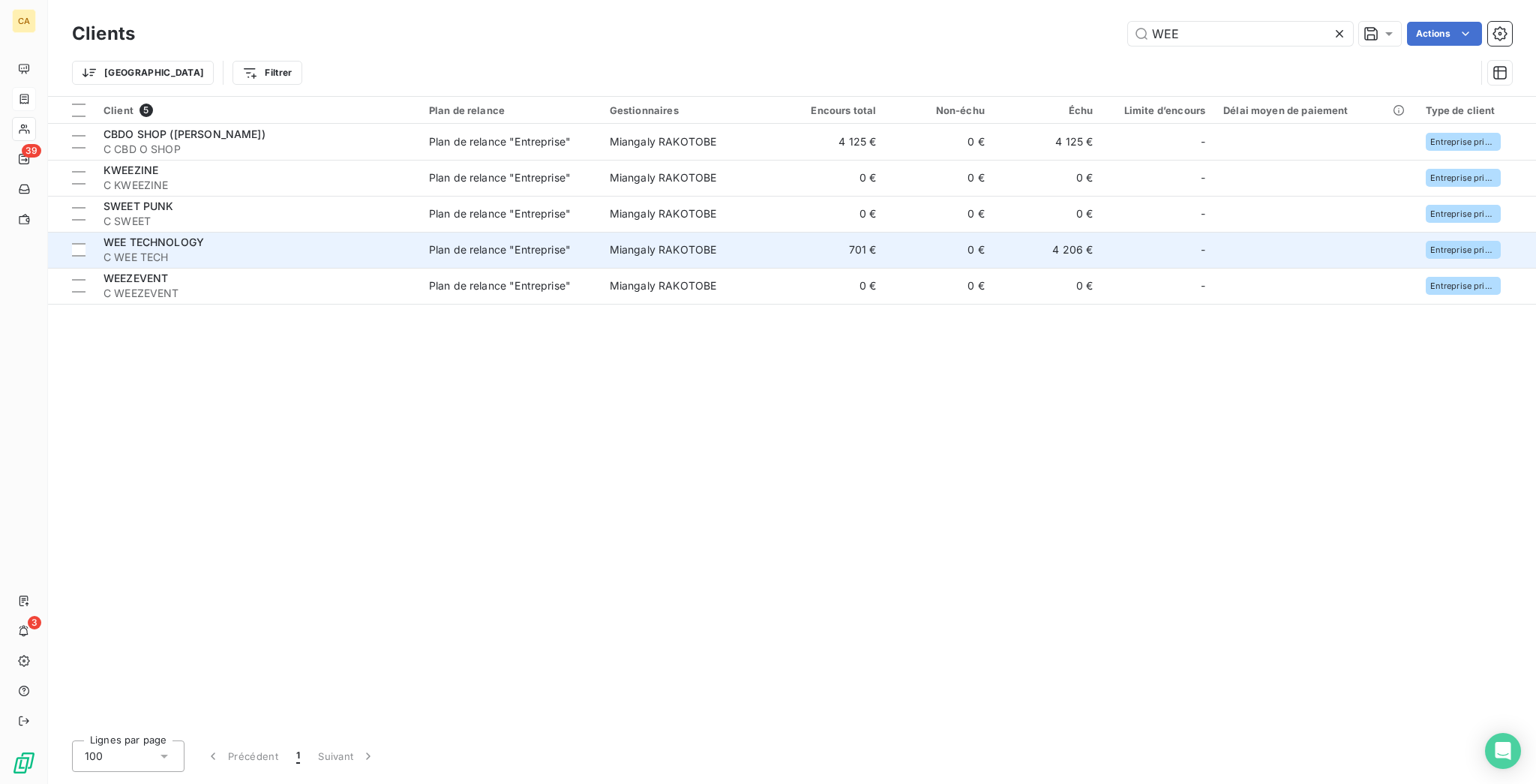
type input "WEE"
click at [181, 250] on span "C WEE TECH" at bounding box center [257, 257] width 308 height 15
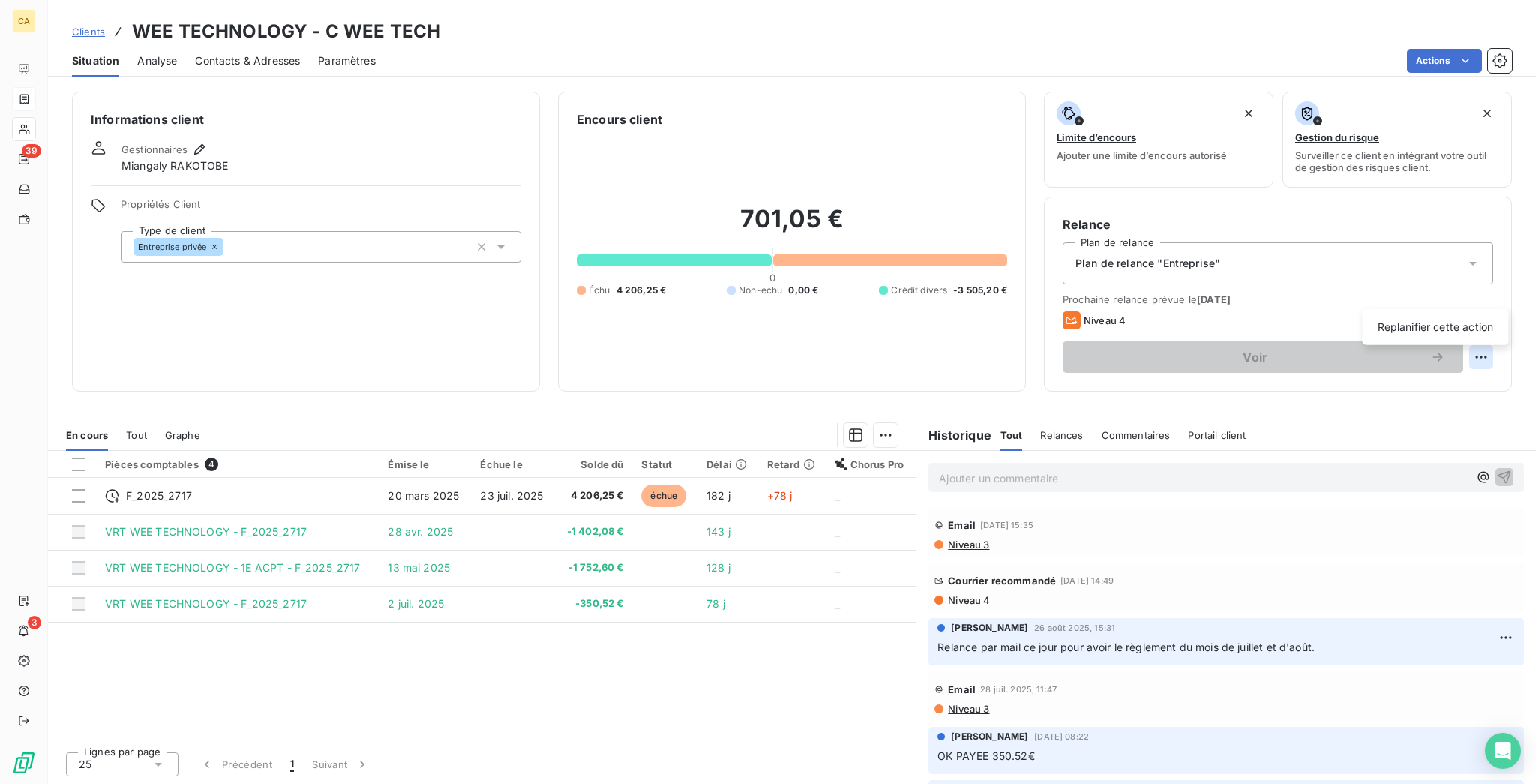
click at [1486, 302] on html "CA 39 3 Clients WEE TECHNOLOGY - C WEE TECH Situation Analyse Contacts & Adress…" at bounding box center [768, 392] width 1536 height 784
click at [1457, 332] on div "Replanifier cette action" at bounding box center [1435, 327] width 146 height 36
click at [1444, 327] on div "Replanifier cette action" at bounding box center [1436, 327] width 134 height 24
select select "8"
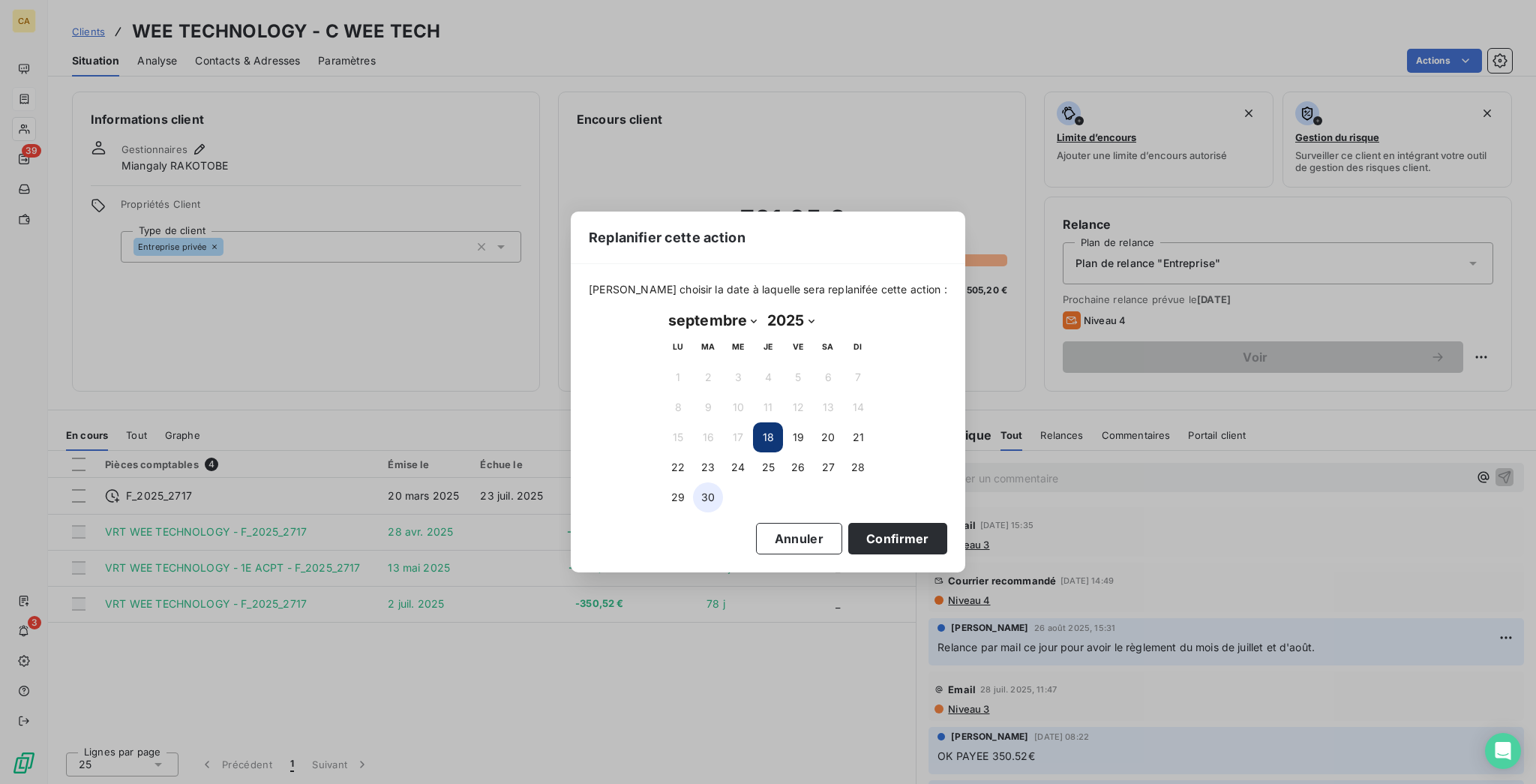
click at [714, 488] on button "30" at bounding box center [708, 497] width 30 height 30
click at [873, 532] on button "Confirmer" at bounding box center [897, 538] width 99 height 31
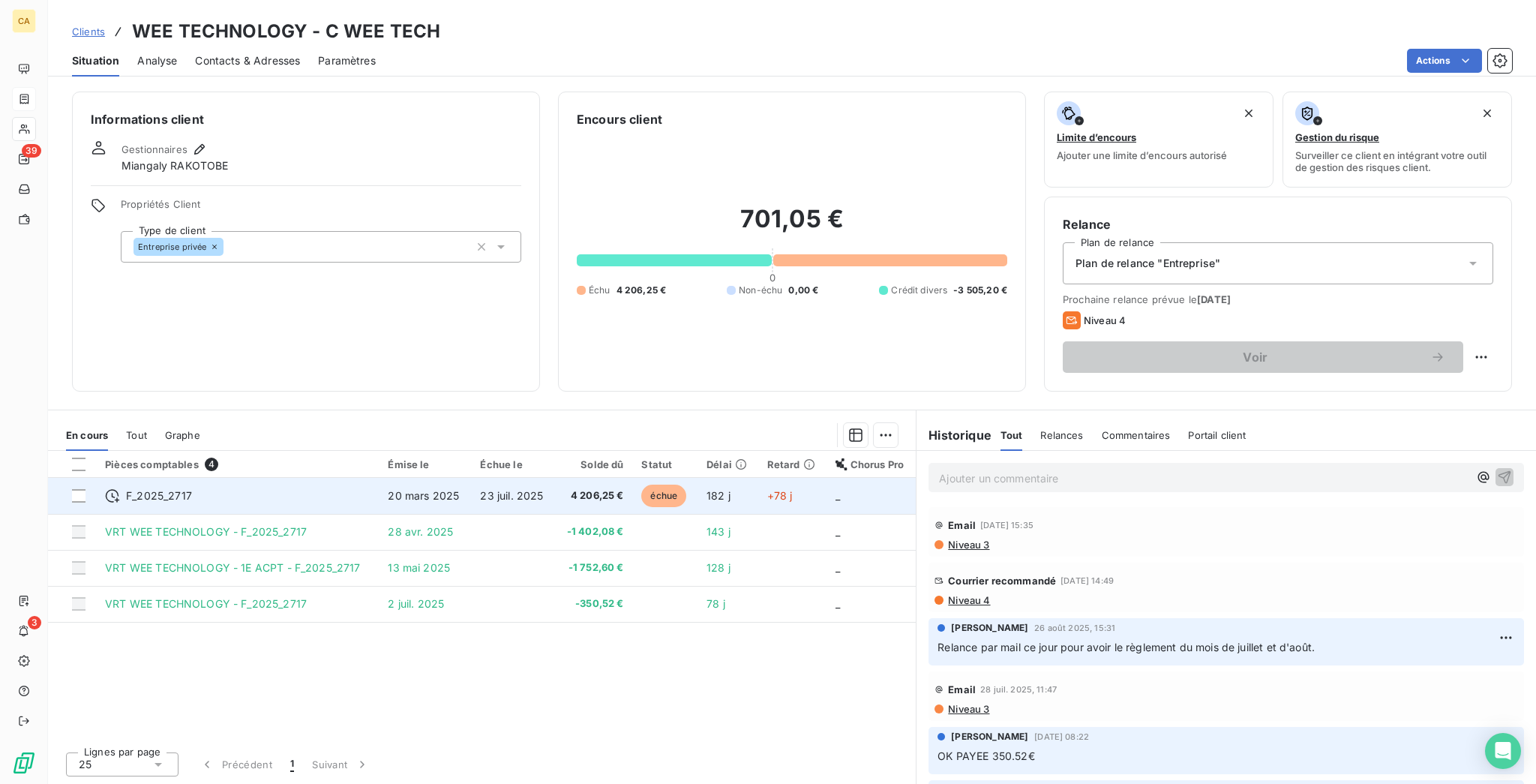
click at [480, 489] on span "23 juil. 2025" at bounding box center [511, 495] width 63 height 12
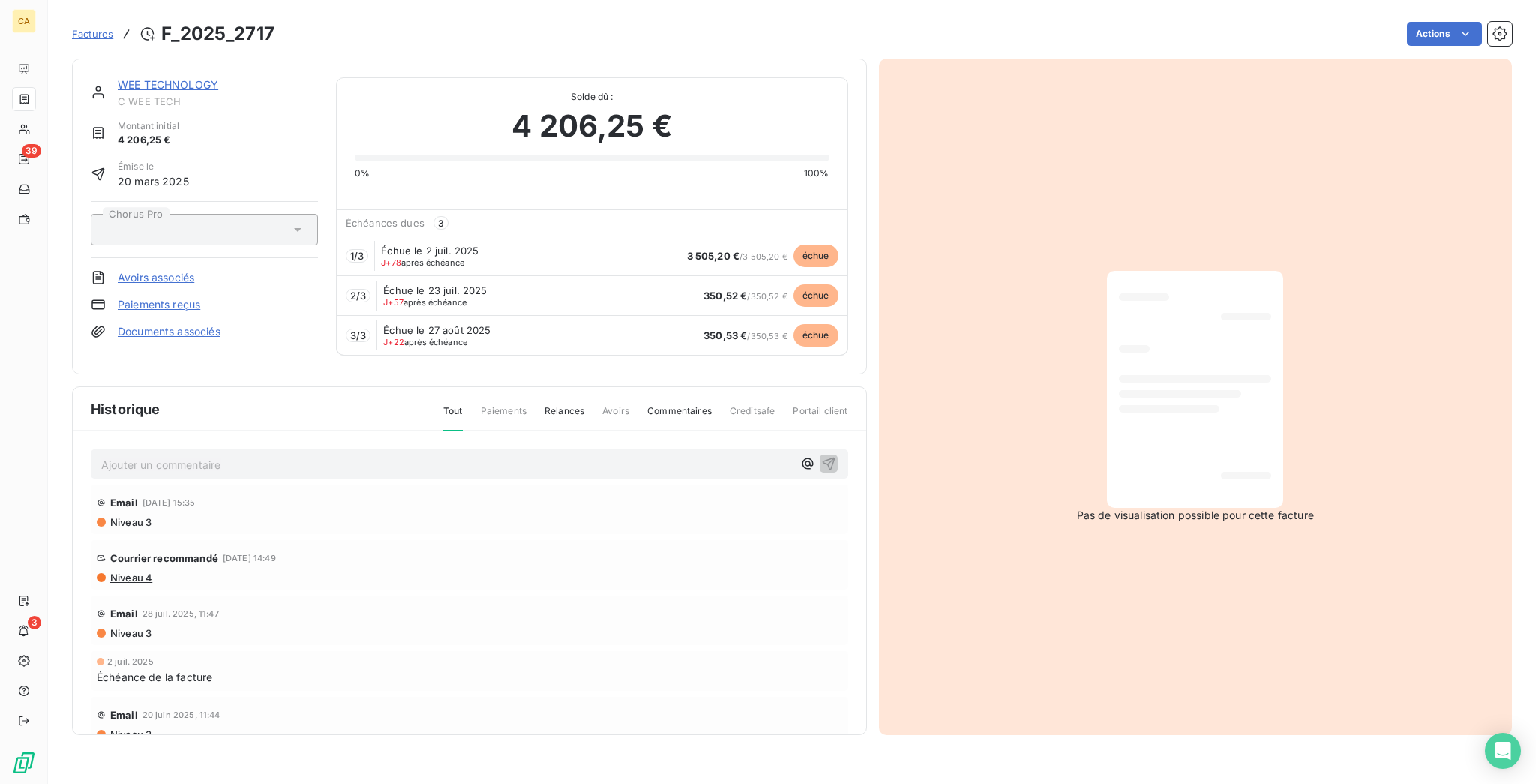
click at [237, 454] on div "Ajouter un commentaire ﻿" at bounding box center [469, 464] width 736 height 20
click at [245, 455] on p "Ajouter un commentaire ﻿" at bounding box center [447, 464] width 691 height 19
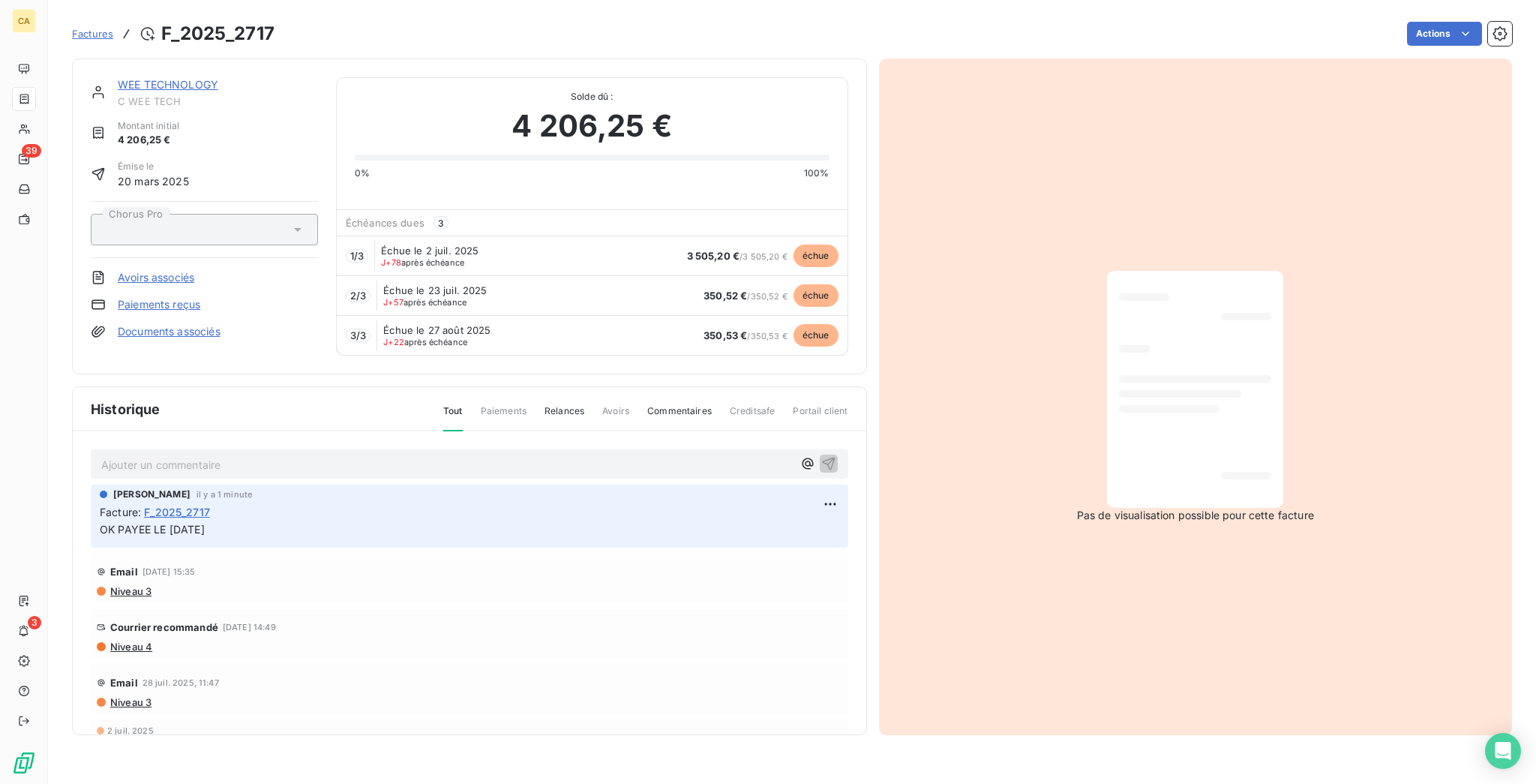
click at [174, 95] on span "C WEE TECH" at bounding box center [218, 101] width 200 height 12
click at [177, 78] on link "WEE TECHNOLOGY" at bounding box center [167, 84] width 100 height 12
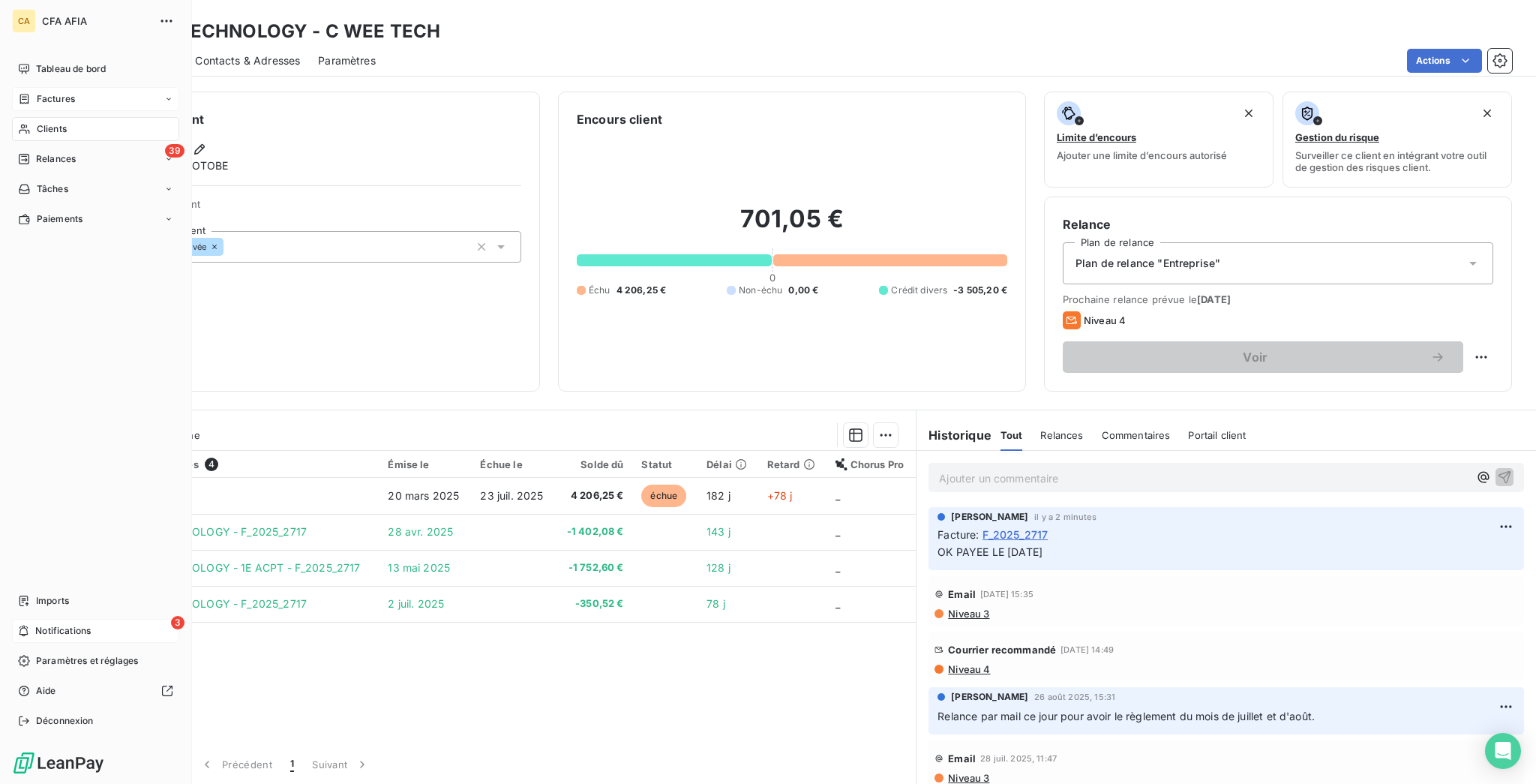
click at [38, 643] on div "3 Notifications" at bounding box center [96, 630] width 167 height 24
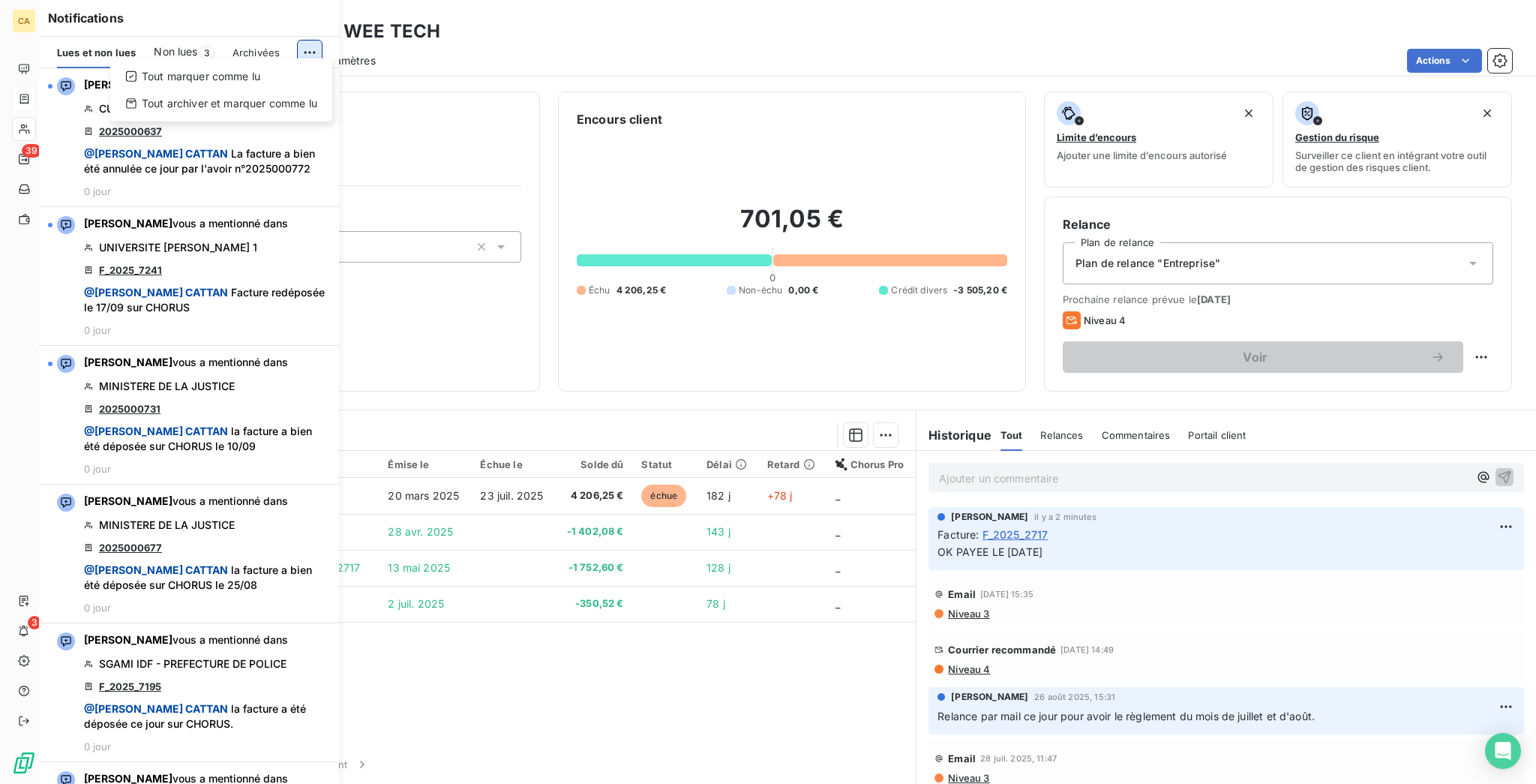
click at [312, 41] on html "CA 39 3 Clients WEE TECHNOLOGY - C WEE TECH Situation Analyse Contacts & Adress…" at bounding box center [768, 392] width 1536 height 784
click at [241, 74] on div "Tout marquer comme lu" at bounding box center [222, 76] width 210 height 24
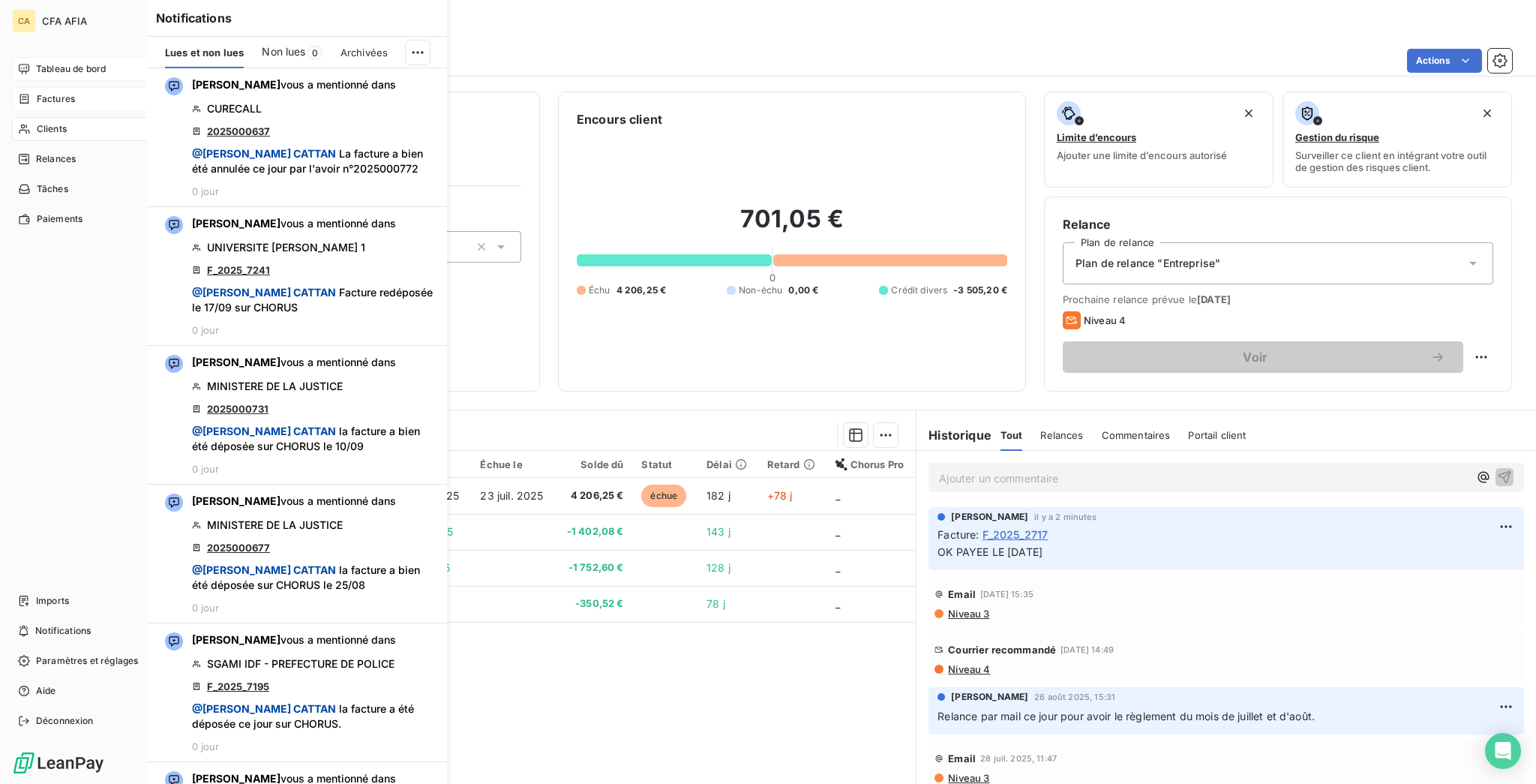
click at [21, 57] on div "Tableau de bord" at bounding box center [96, 69] width 167 height 24
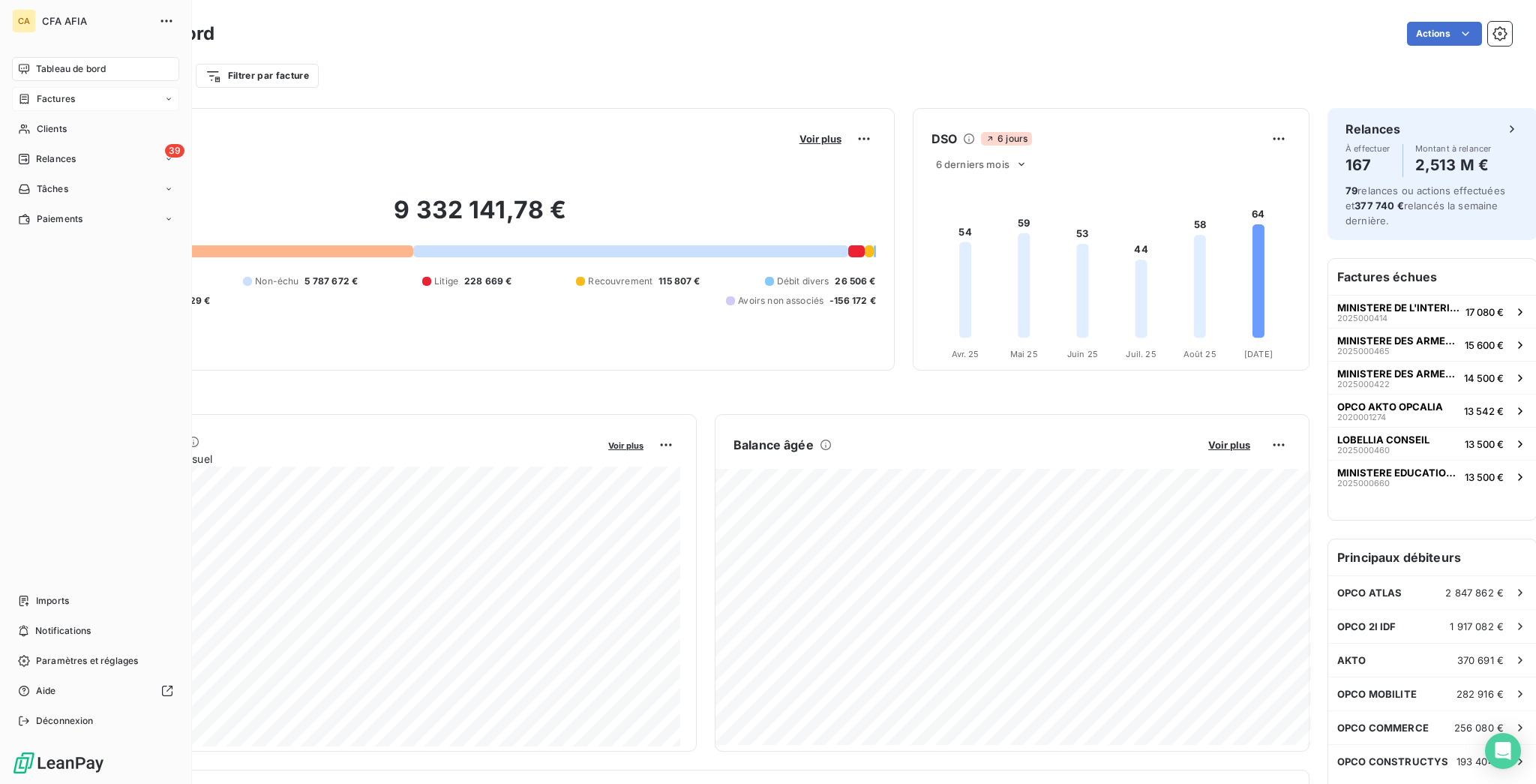
click at [35, 88] on div "Factures" at bounding box center [96, 98] width 167 height 24
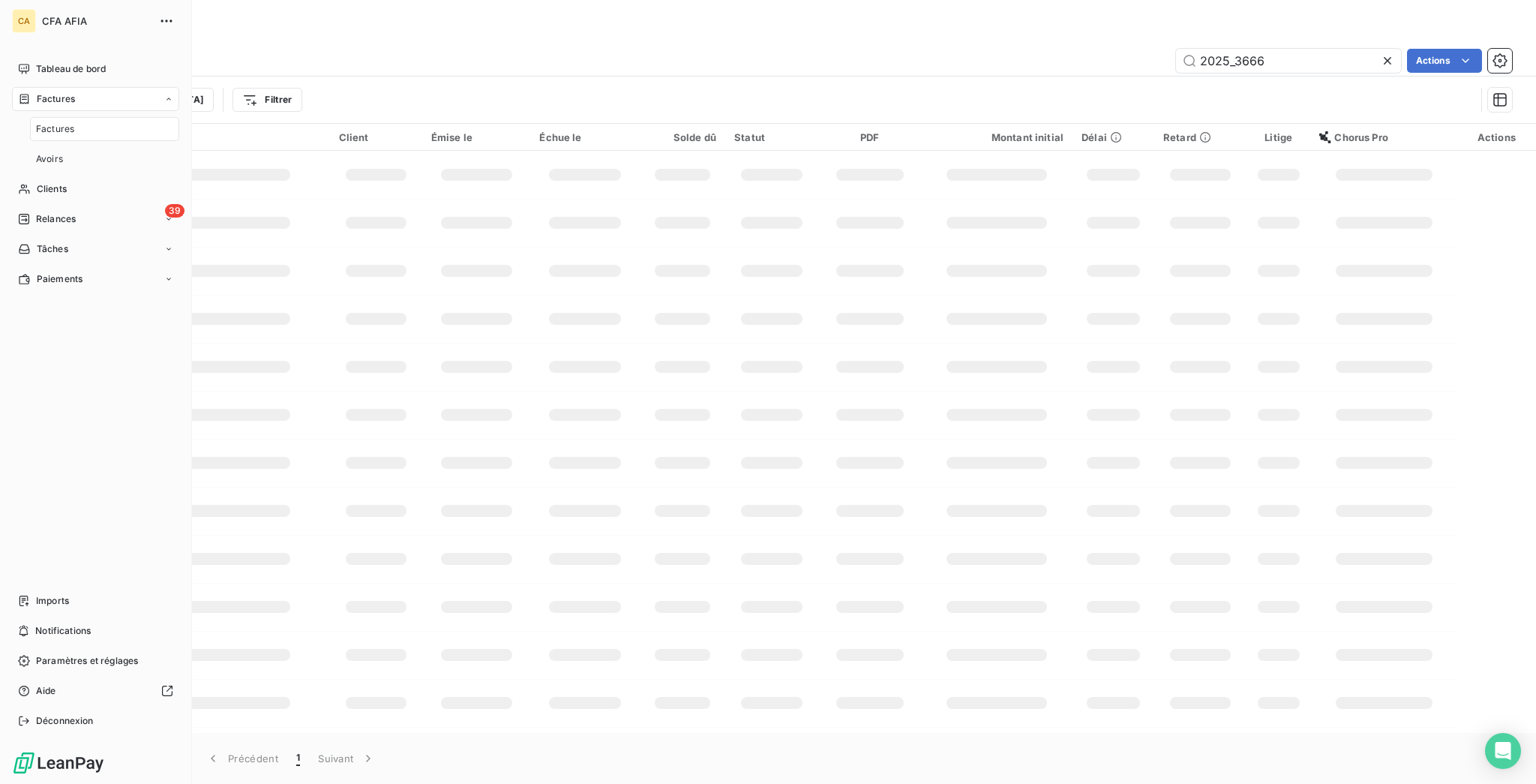
click at [32, 117] on nav "Factures Avoirs" at bounding box center [104, 143] width 149 height 54
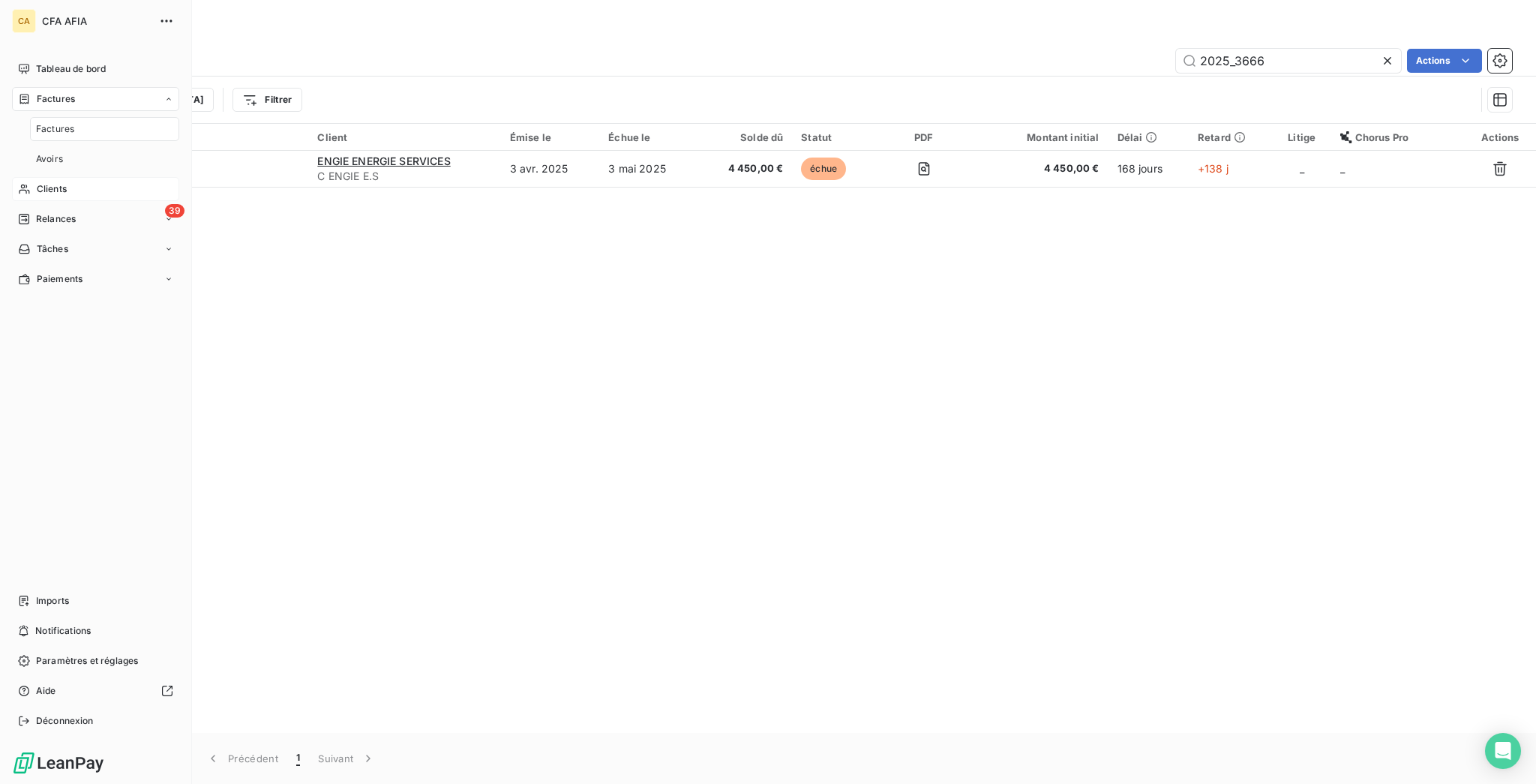
click at [48, 182] on span "Clients" at bounding box center [51, 189] width 30 height 13
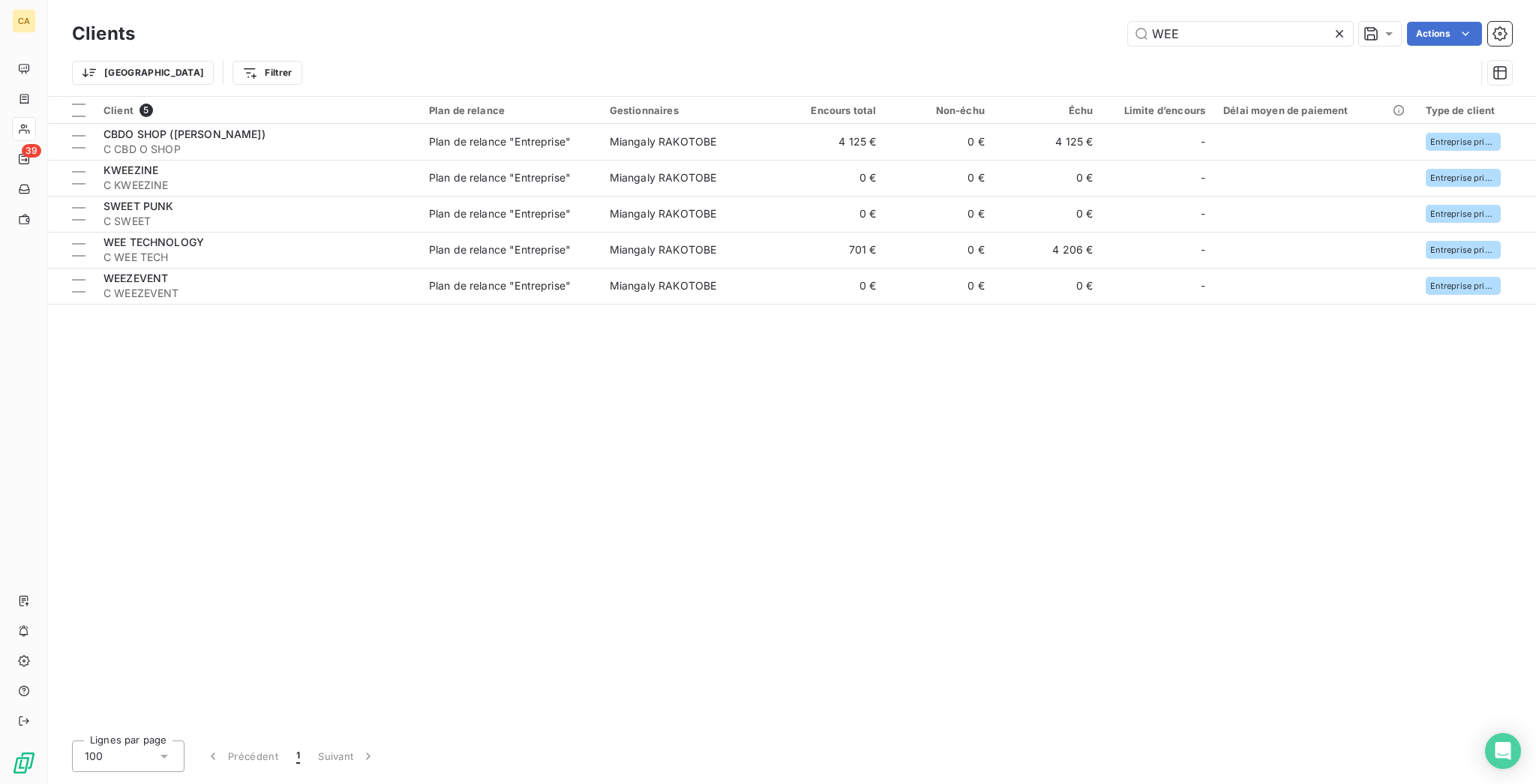
click at [1261, 22] on div "WEE" at bounding box center [1241, 33] width 225 height 24
click at [1247, 26] on input "WEE" at bounding box center [1241, 33] width 225 height 24
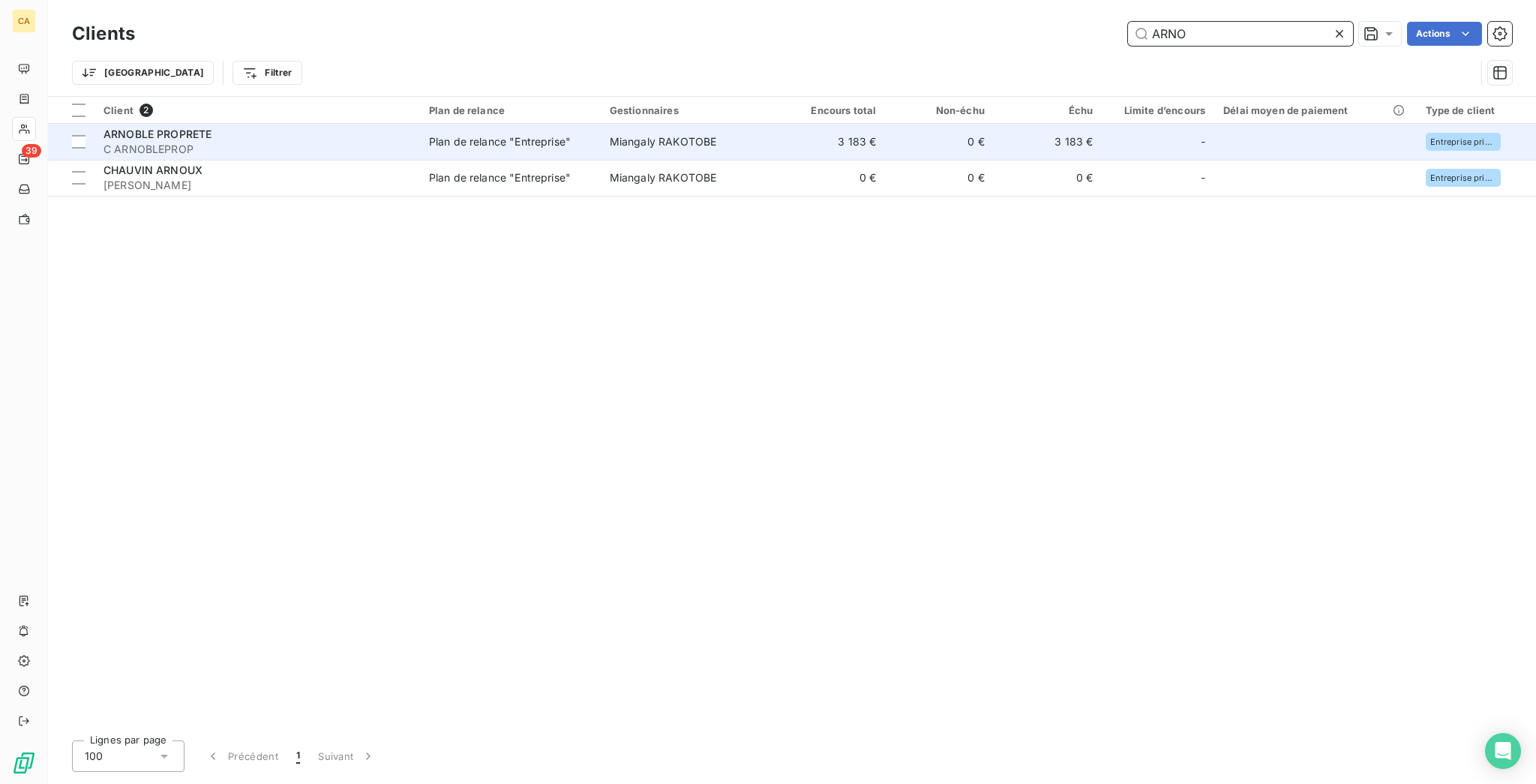
type input "ARNO"
click at [198, 127] on div "ARNOBLE PROPRETE" at bounding box center [257, 134] width 308 height 15
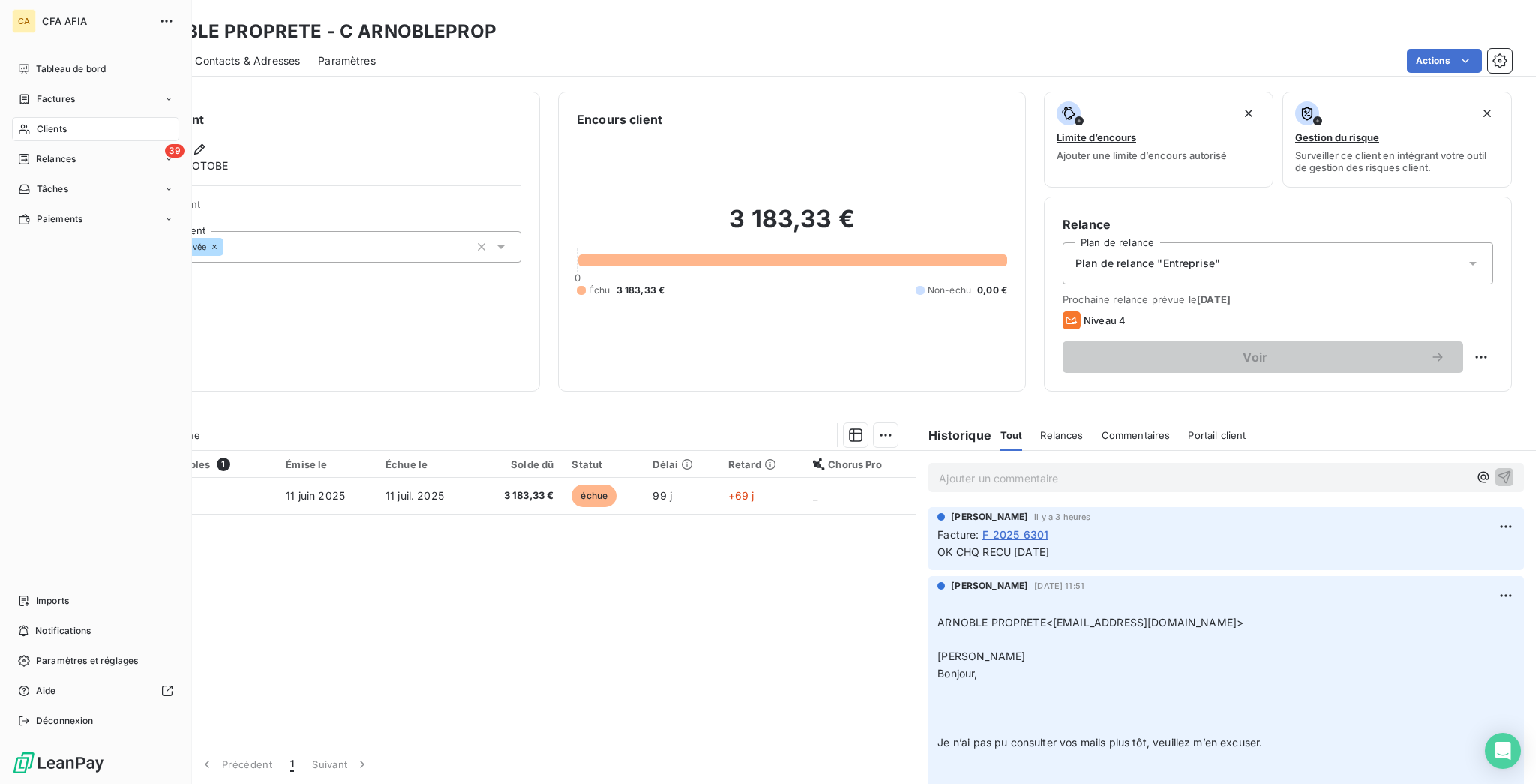
click at [25, 93] on nav "Tableau de bord Factures Clients 39 Relances Tâches Paiements" at bounding box center [96, 144] width 167 height 174
click at [36, 122] on span "Clients" at bounding box center [51, 129] width 30 height 13
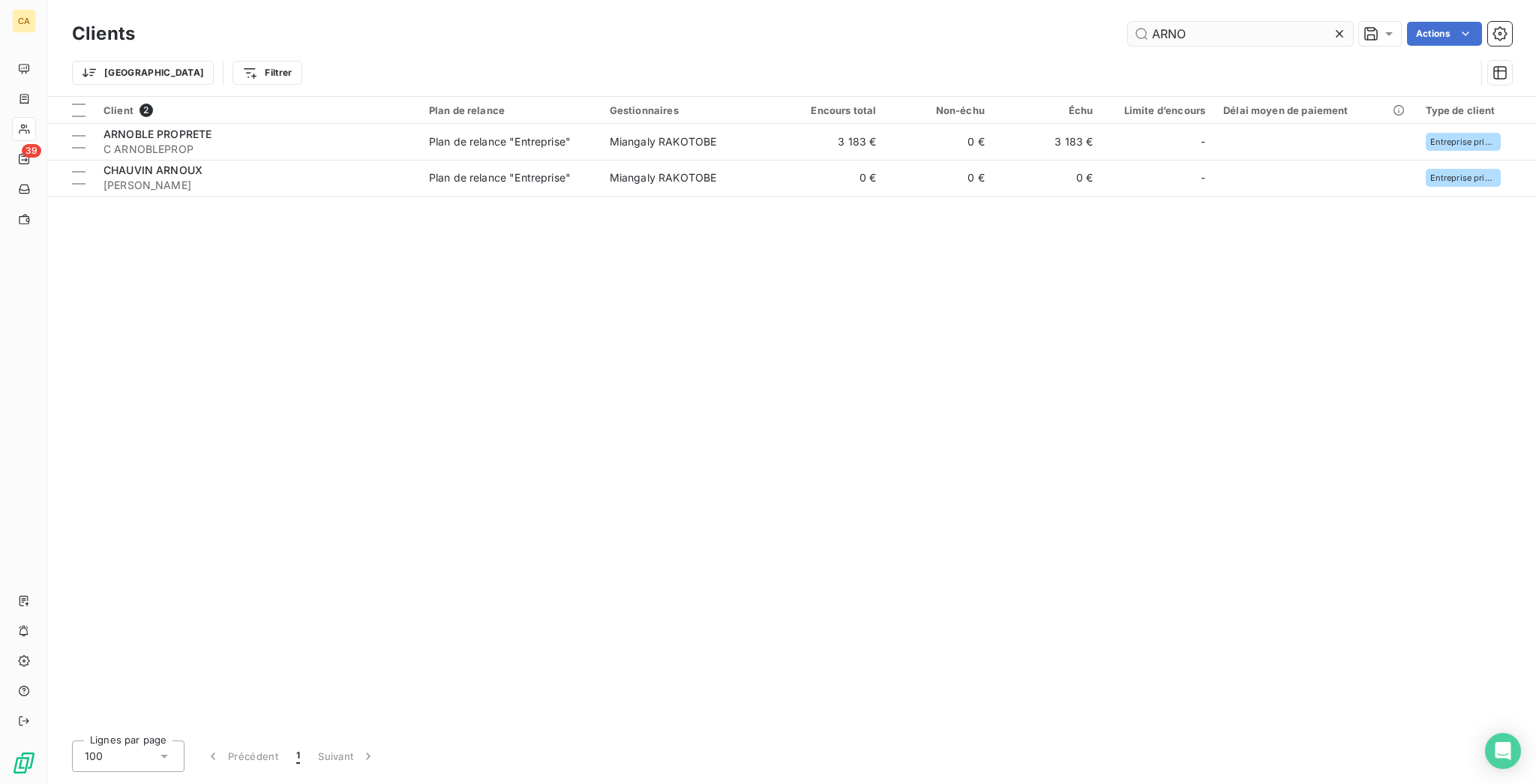
click at [1210, 28] on input "ARNO" at bounding box center [1241, 33] width 225 height 24
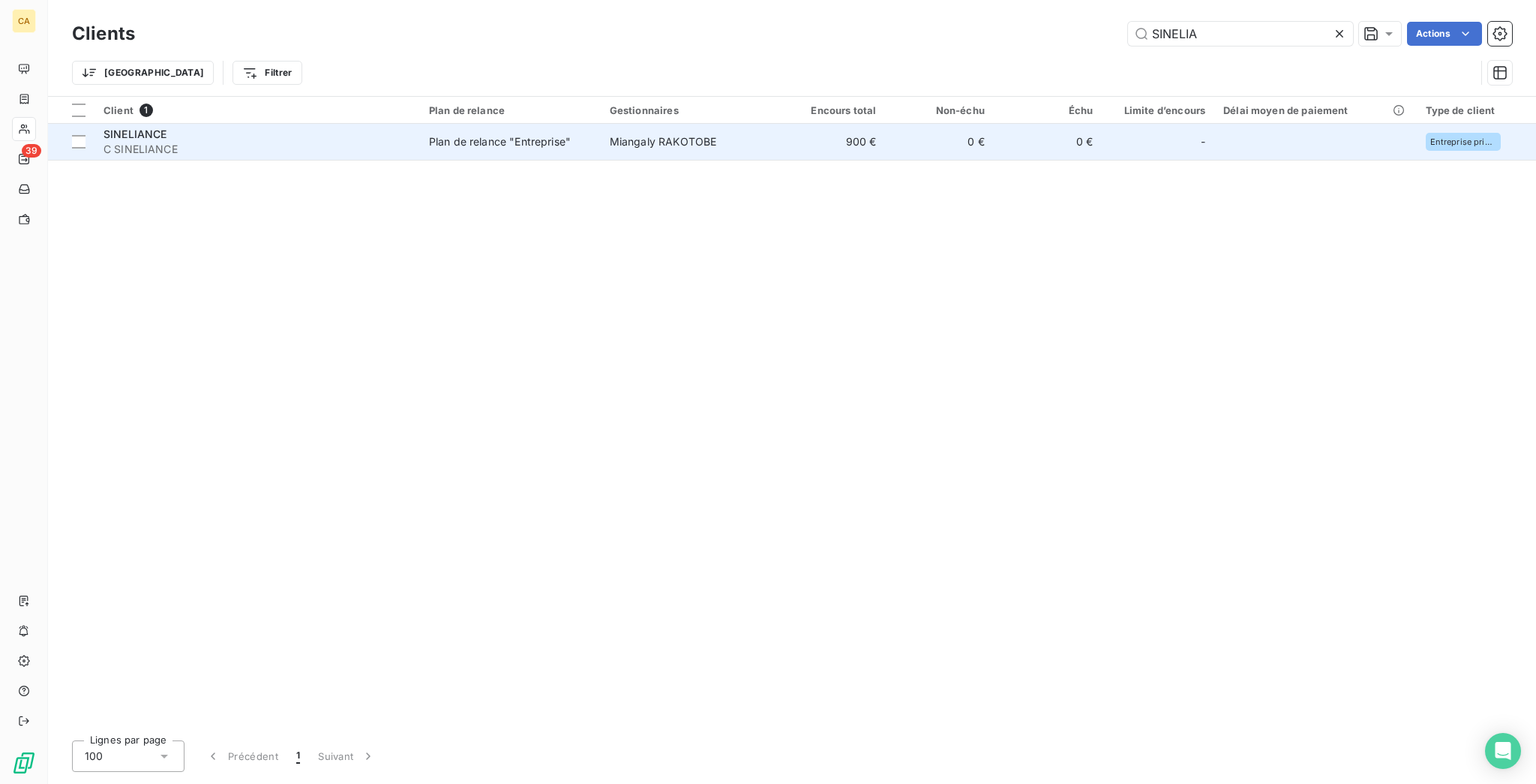
type input "SINELIA"
click at [993, 130] on td "0 €" at bounding box center [1047, 142] width 108 height 36
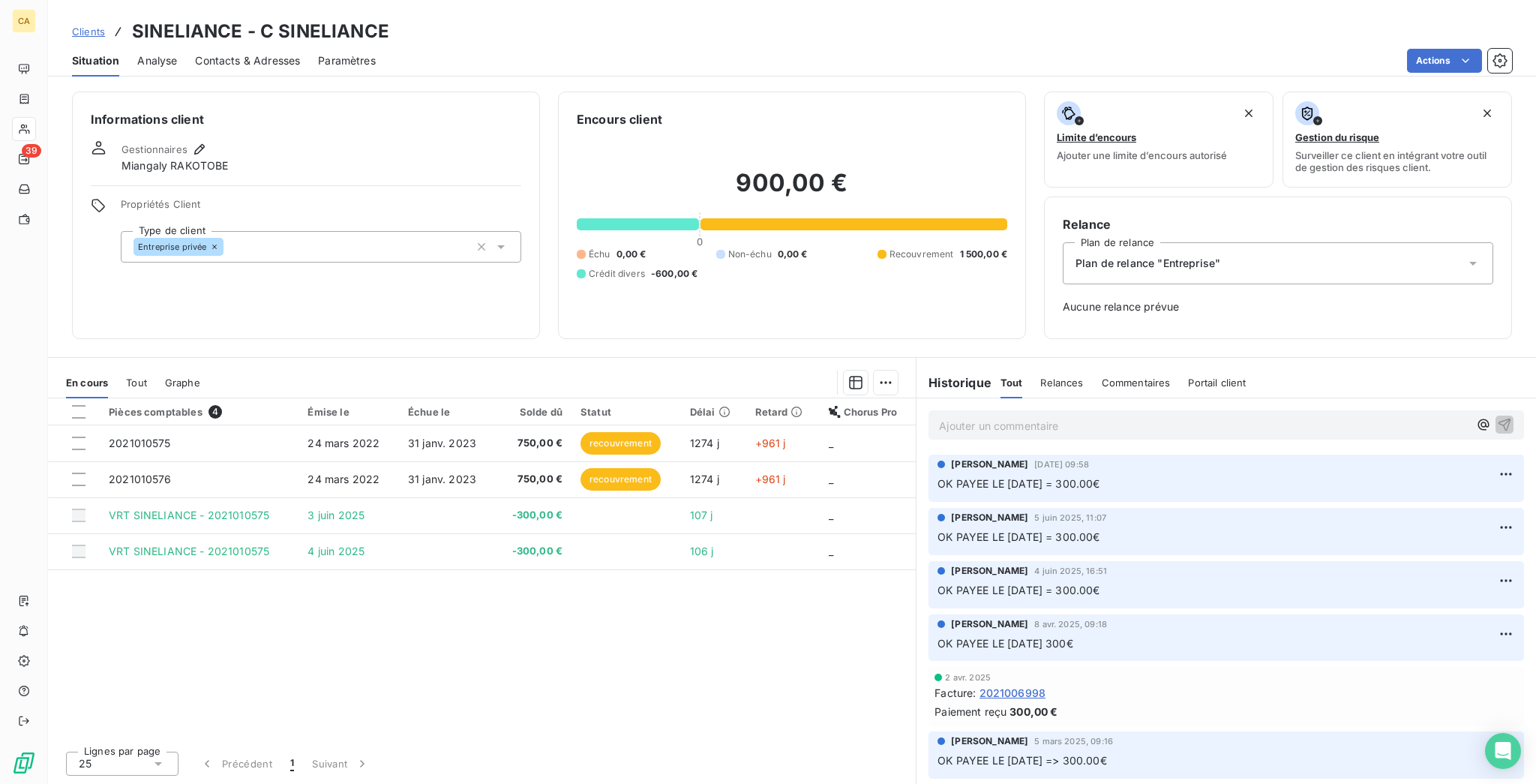
click at [1046, 416] on p "Ajouter un commentaire ﻿" at bounding box center [1203, 425] width 529 height 19
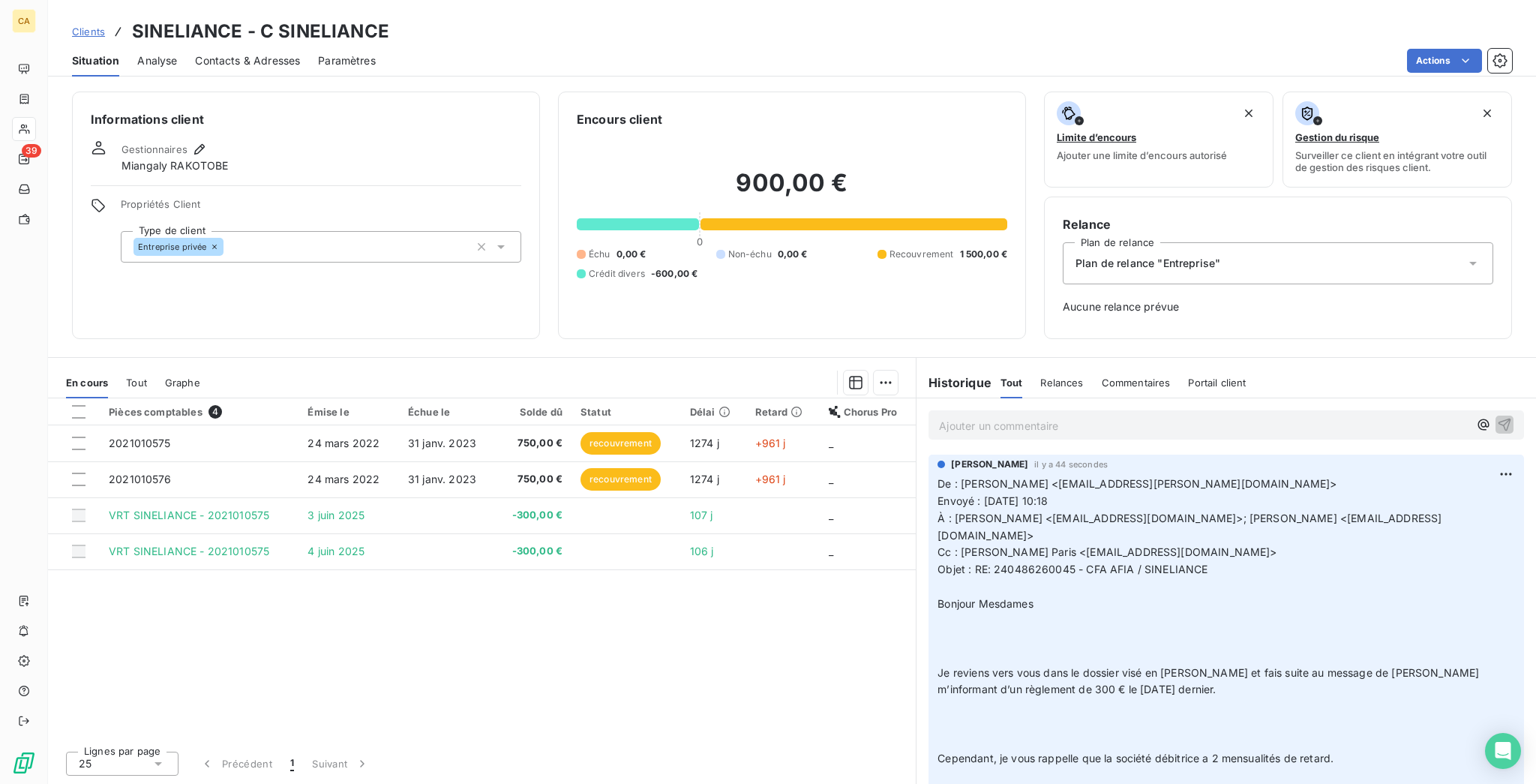
click at [1050, 416] on p "Ajouter un commentaire ﻿" at bounding box center [1203, 425] width 529 height 19
drag, startPoint x: 1106, startPoint y: 337, endPoint x: 1093, endPoint y: 354, distance: 21.4
click at [1102, 398] on div "Ajouter un commentaire ﻿" at bounding box center [1226, 424] width 620 height 53
click at [1093, 416] on p "Ajouter un commentaire ﻿" at bounding box center [1203, 425] width 529 height 19
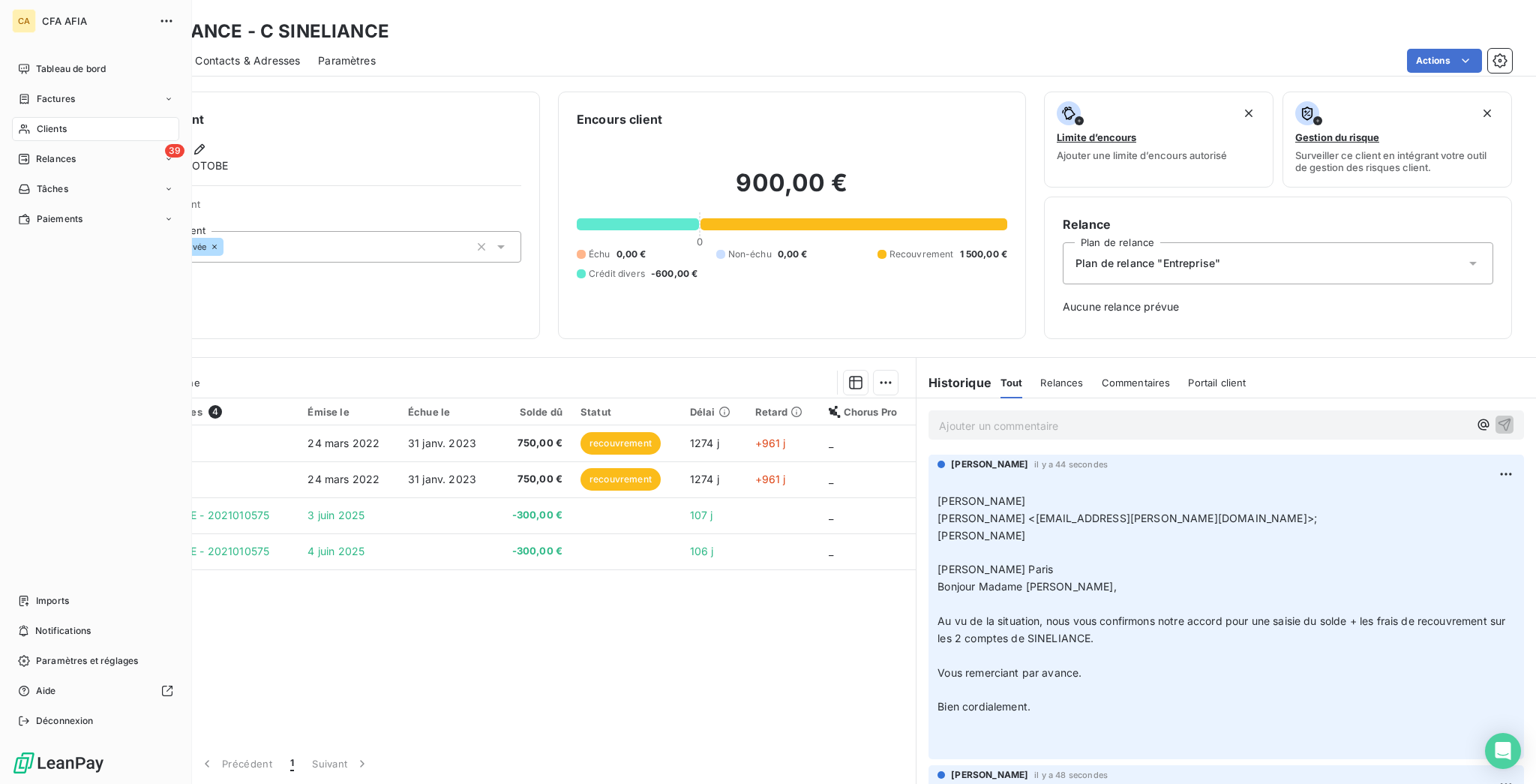
click at [28, 650] on nav "Imports Notifications Paramètres et réglages Aide Déconnexion" at bounding box center [96, 661] width 167 height 144
click at [46, 607] on span "Imports" at bounding box center [53, 600] width 33 height 13
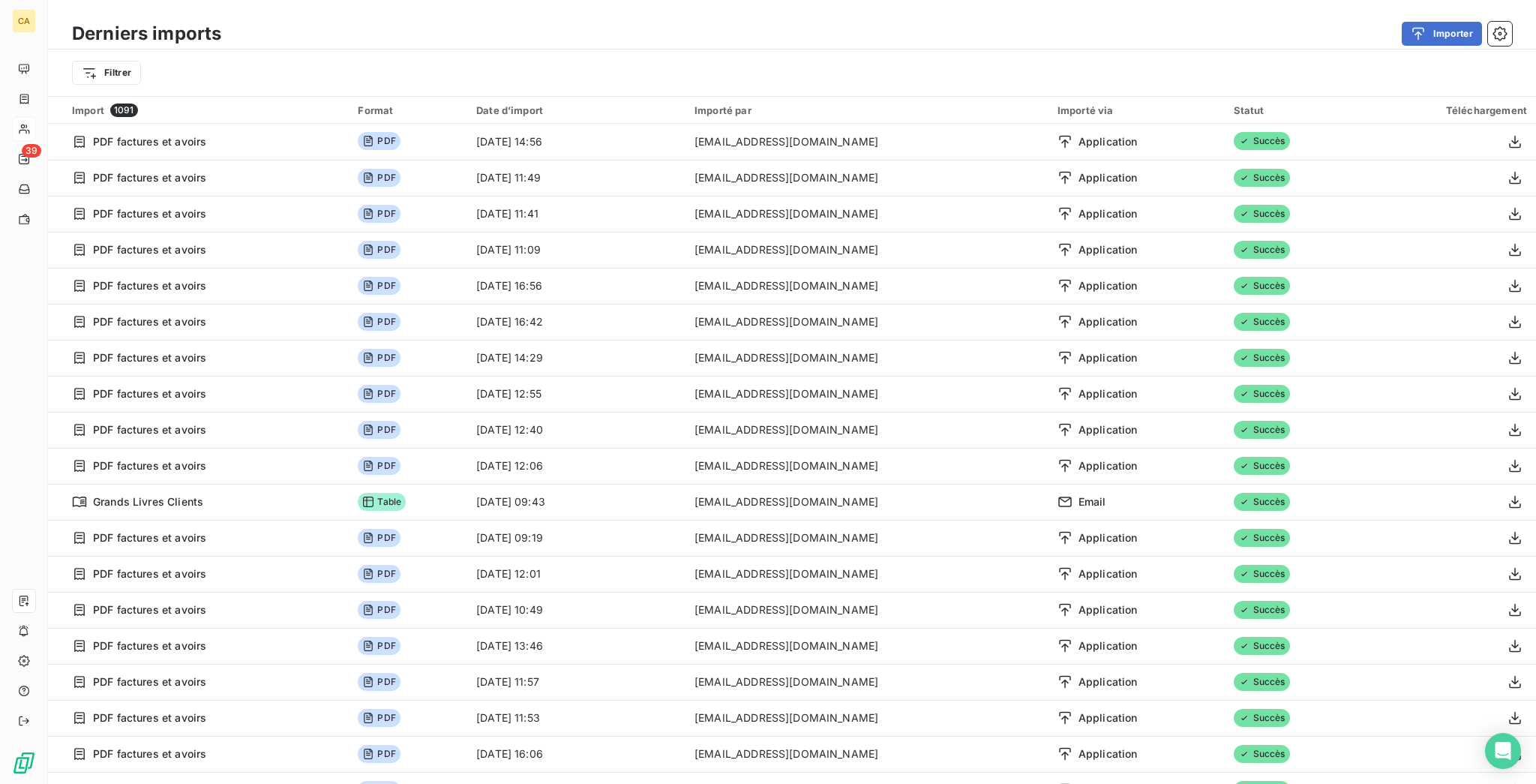
click at [1441, 18] on div "Derniers imports Importer" at bounding box center [792, 34] width 1488 height 31
click at [1433, 27] on div "button" at bounding box center [1422, 34] width 22 height 15
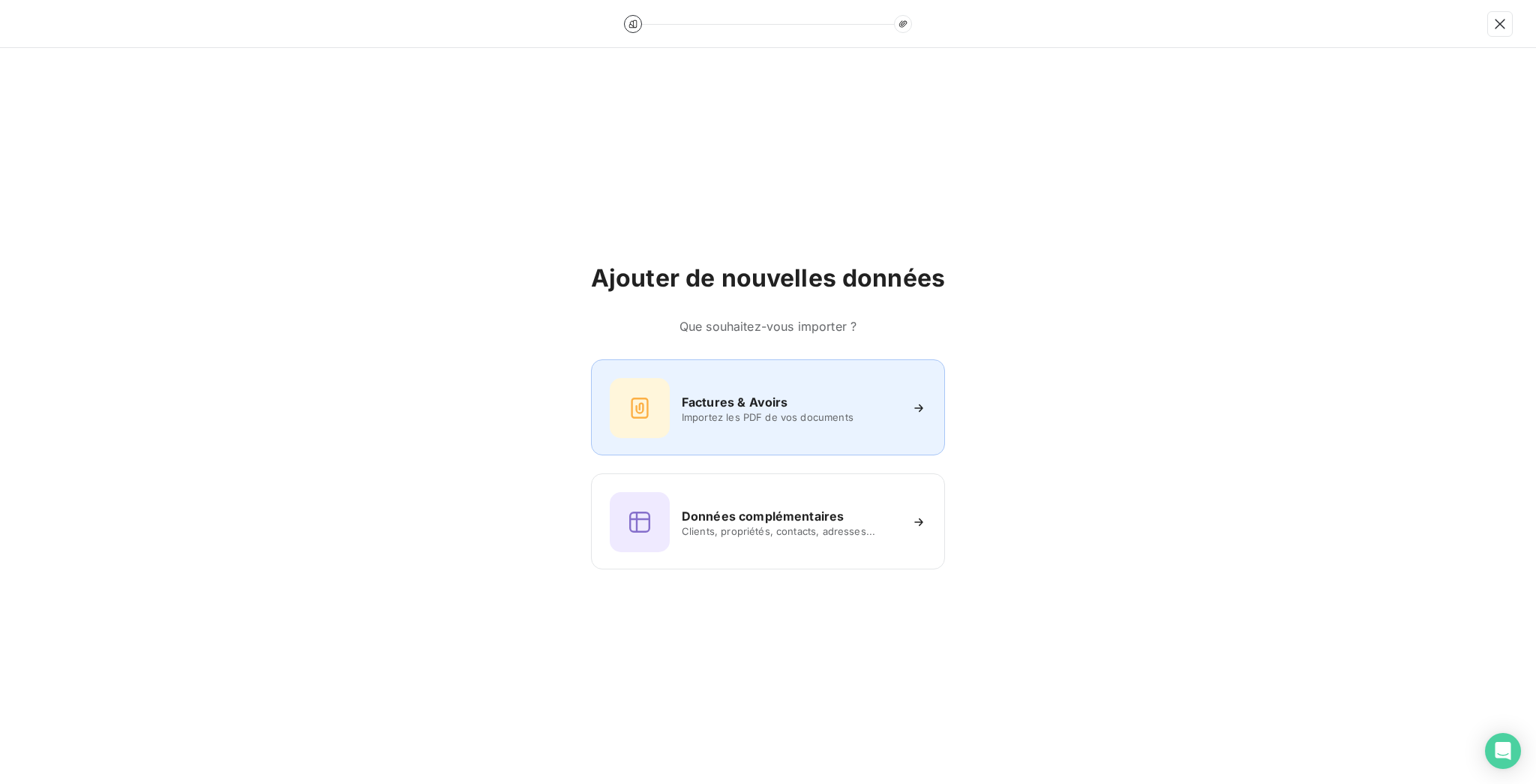
click at [815, 382] on div "Factures & Avoirs Importez les PDF de vos documents" at bounding box center [768, 408] width 317 height 60
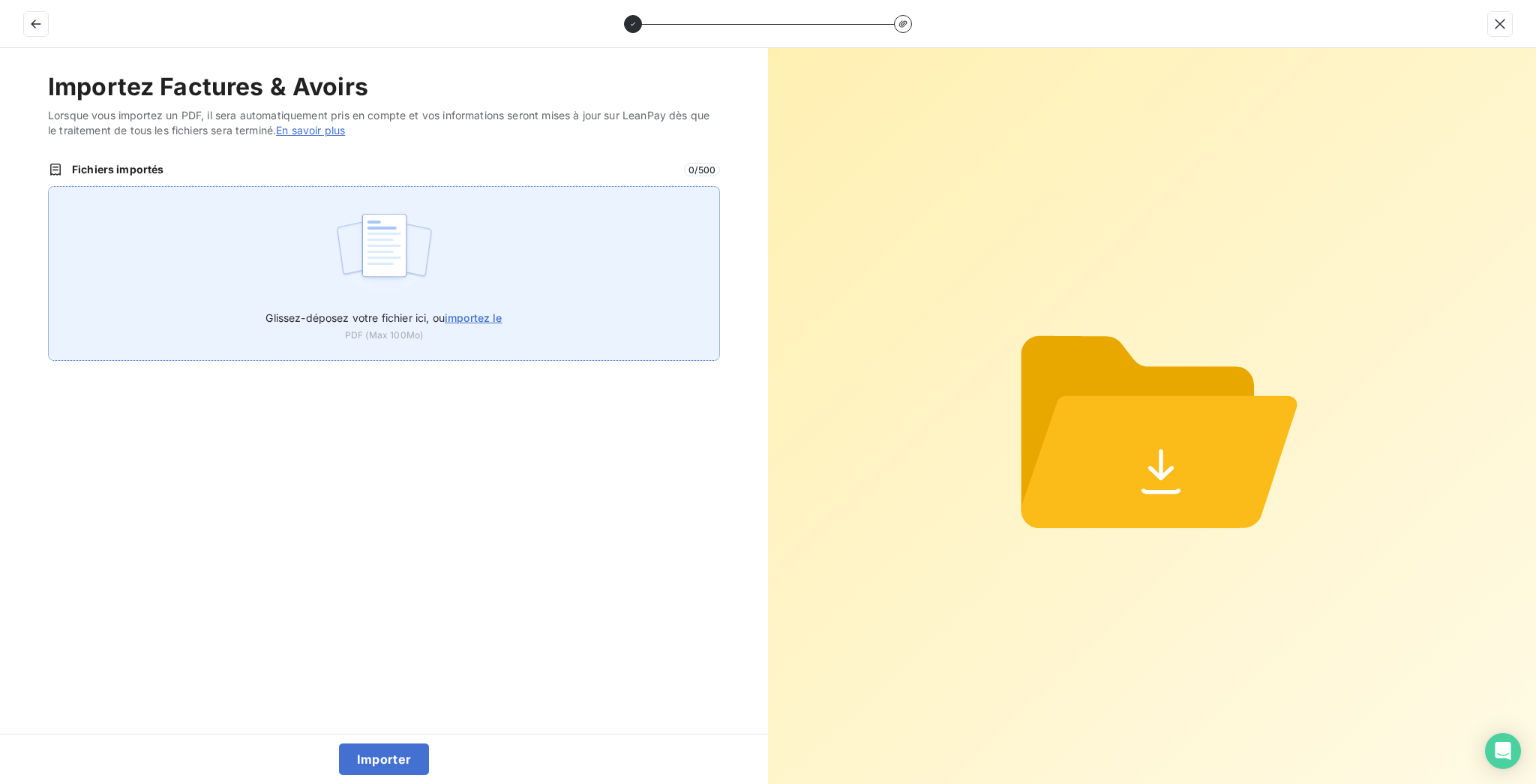
click at [613, 230] on div "Glissez-déposez votre fichier ici, ou importez le PDF (Max 100Mo)" at bounding box center [384, 273] width 672 height 174
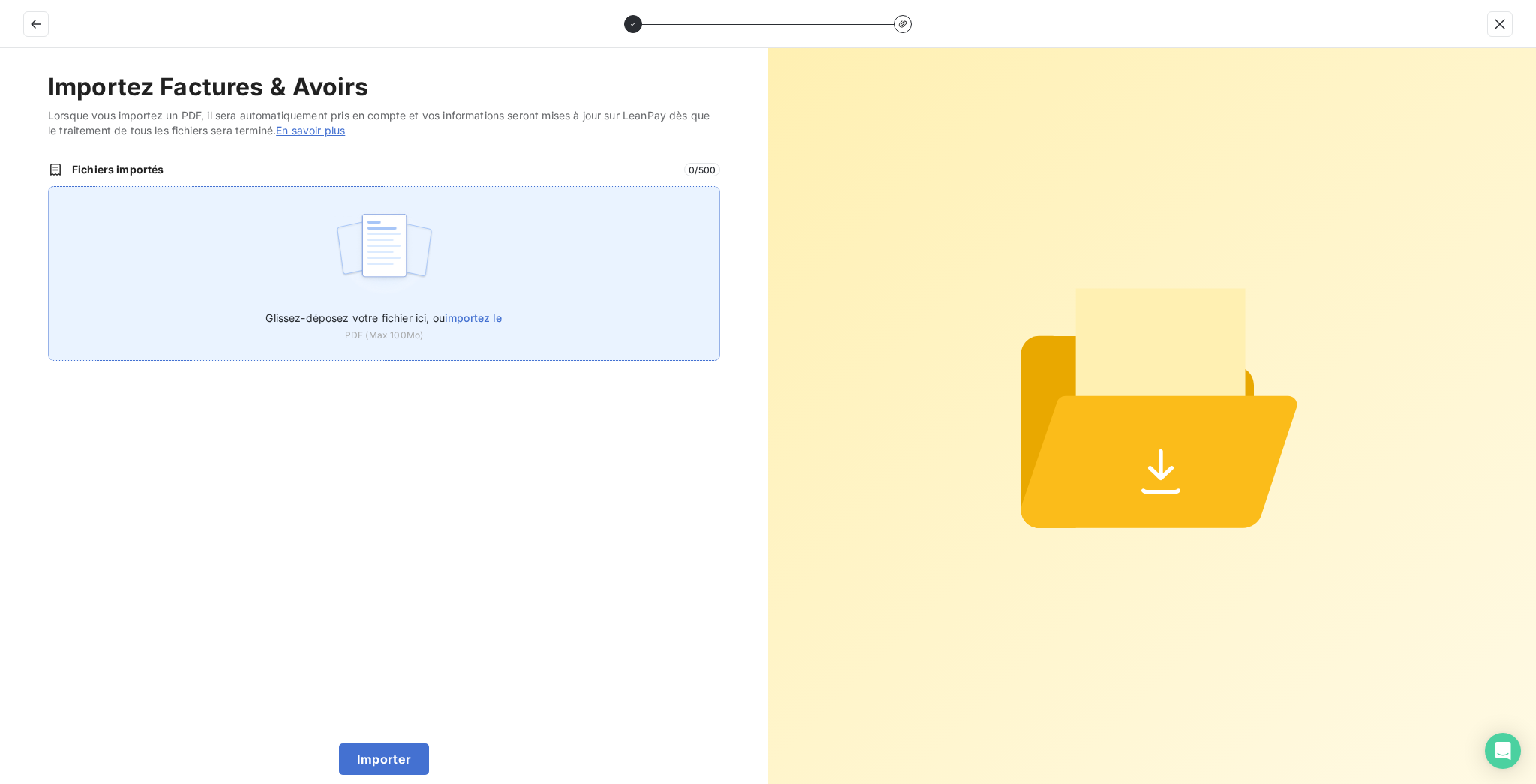
type input "C:\fakepath\PUB2025000110.pdf"
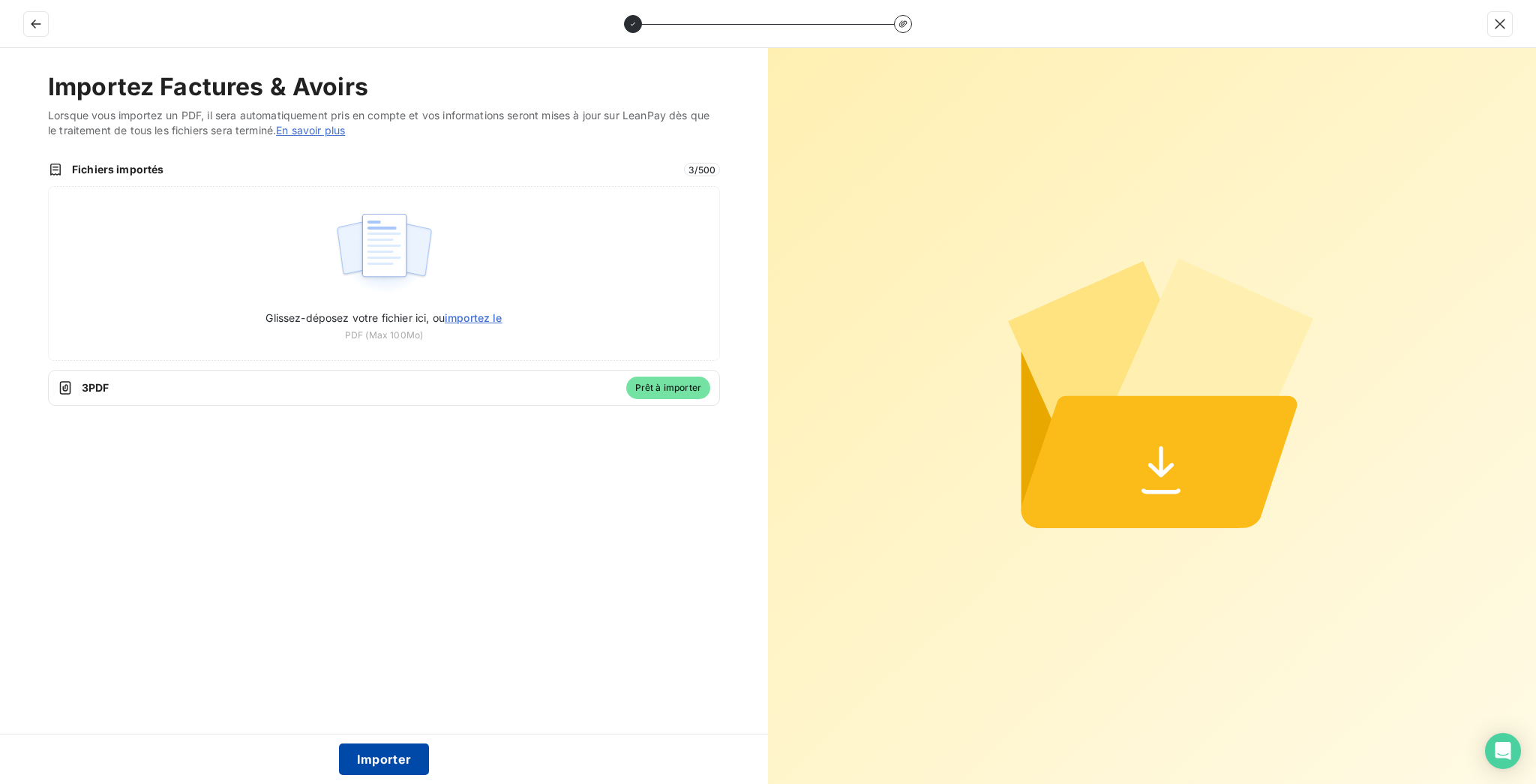
click at [393, 759] on button "Importer" at bounding box center [385, 759] width 91 height 31
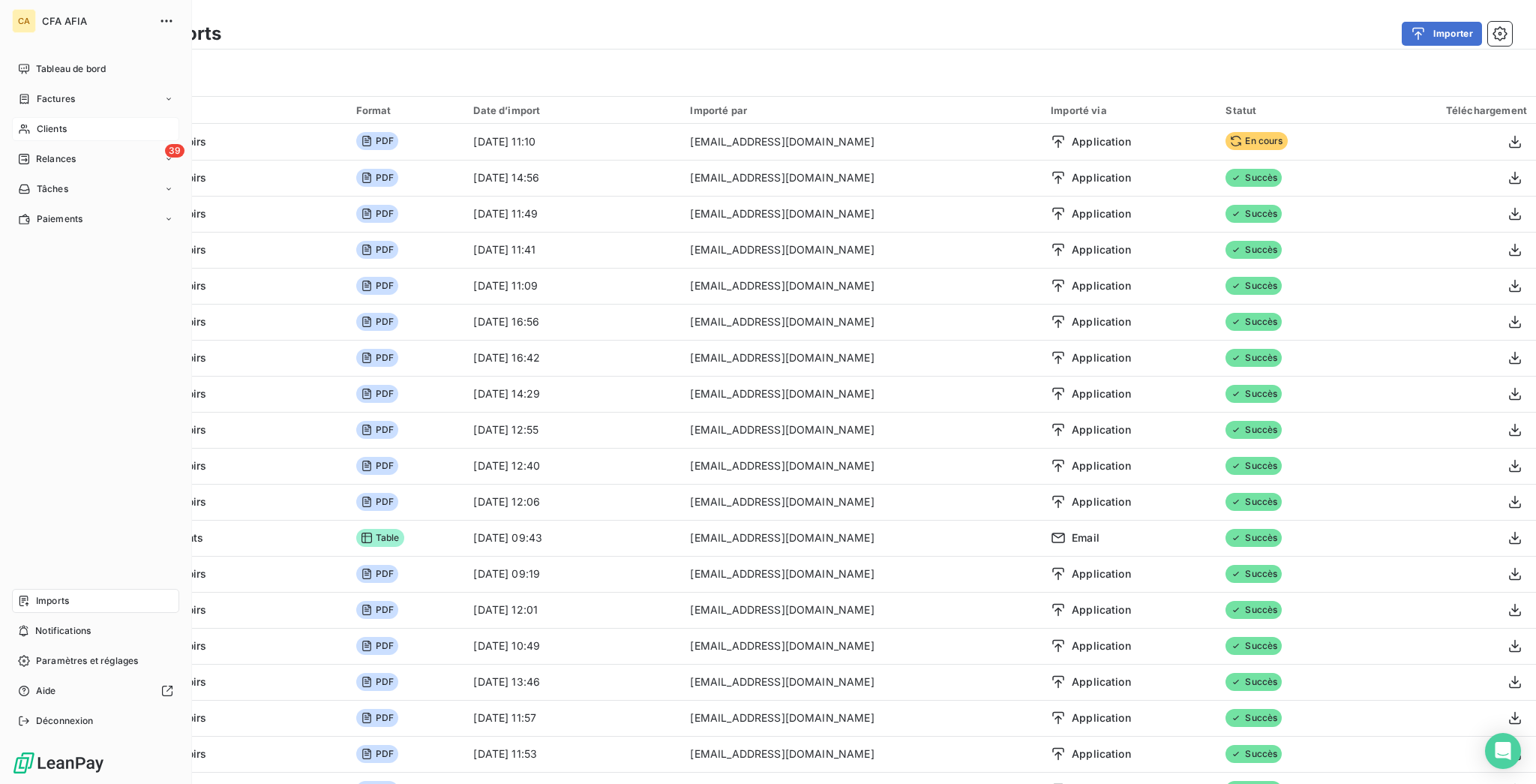
click at [22, 46] on div "CA CFA AFIA Tableau de bord Factures Clients 39 Relances Tâches Paiements Impor…" at bounding box center [96, 392] width 192 height 784
click at [25, 57] on div "Tableau de bord" at bounding box center [96, 69] width 167 height 24
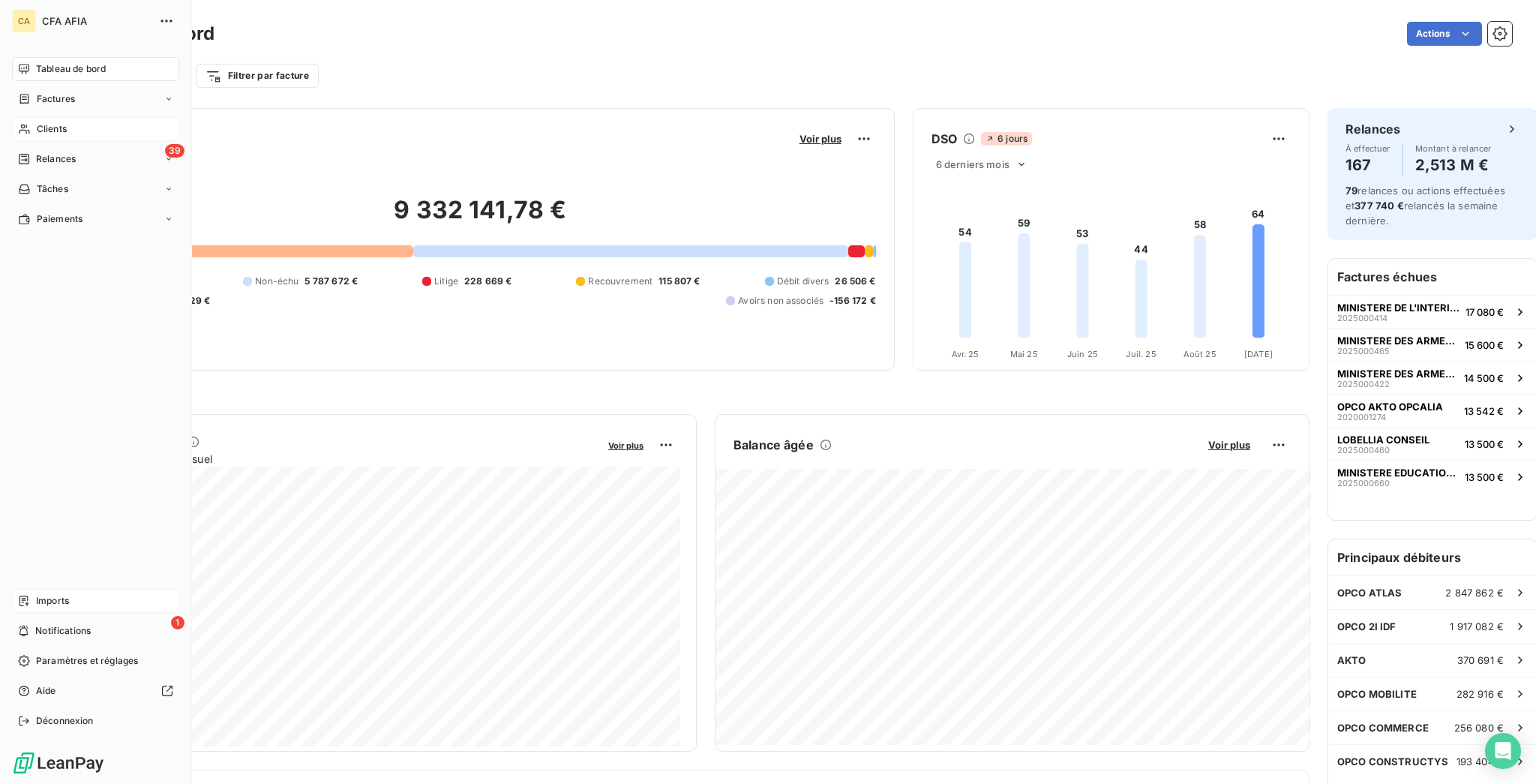
click at [36, 122] on span "Clients" at bounding box center [51, 129] width 30 height 13
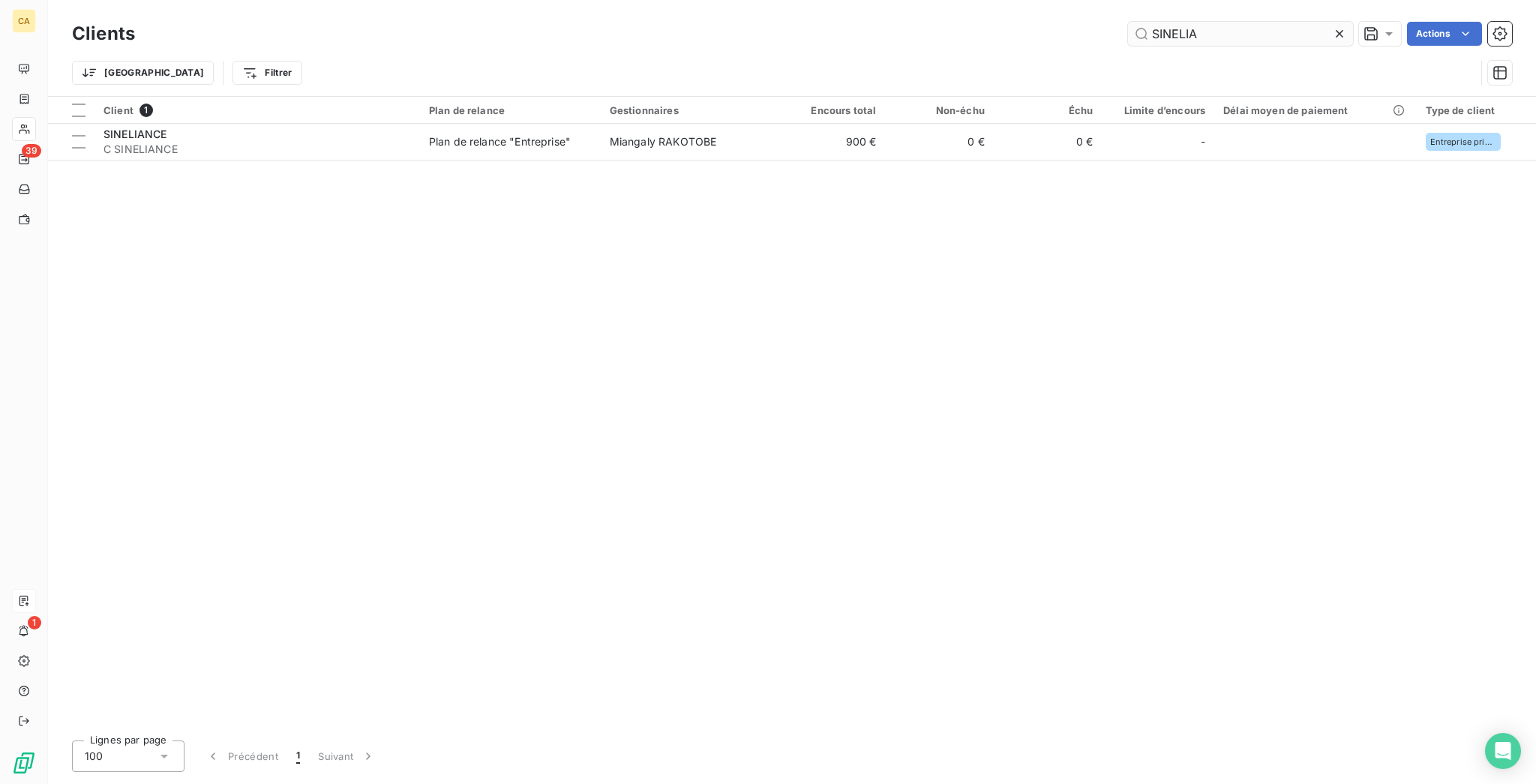
click at [1270, 33] on input "SINELIA" at bounding box center [1241, 33] width 225 height 24
click at [1266, 29] on input "SINELIA" at bounding box center [1241, 33] width 225 height 24
type input "veon"
click at [687, 138] on div "Client 1 Plan de relance Gestionnaires Encours total Non-échu Échu Limite d’enc…" at bounding box center [792, 412] width 1488 height 631
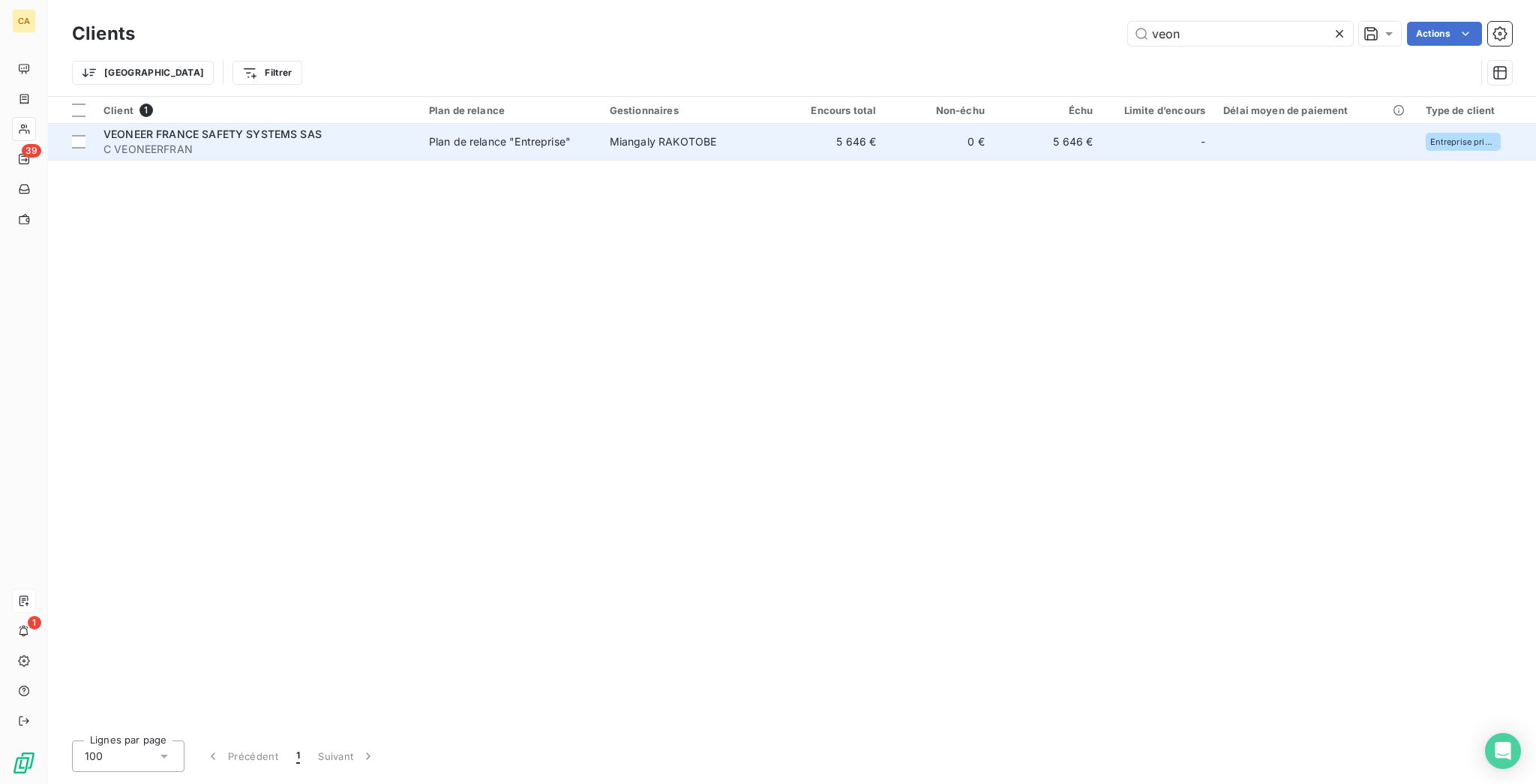
click at [698, 135] on span "Miangaly RAKOTOBE" at bounding box center [663, 141] width 108 height 12
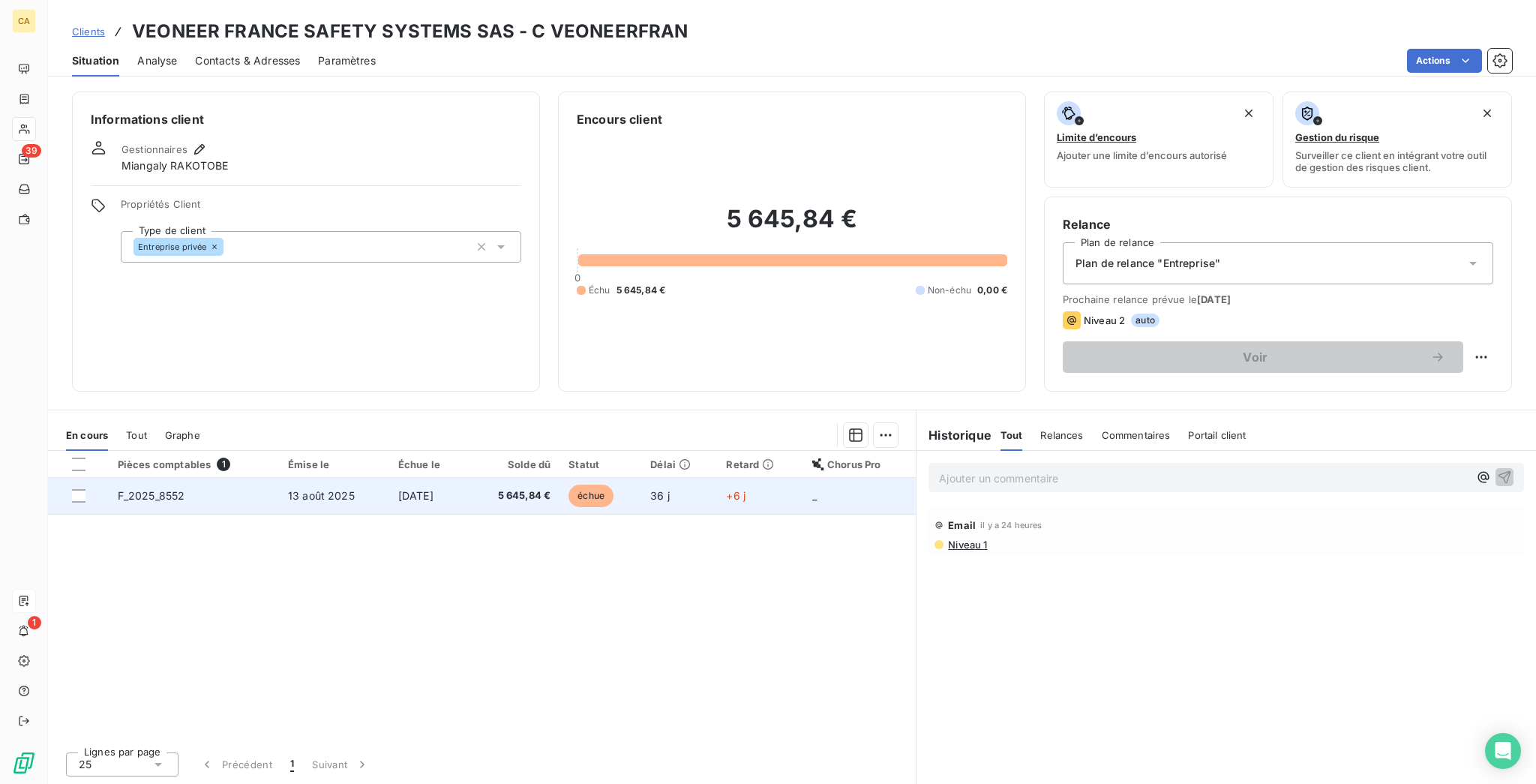
click at [492, 478] on td "5 645,84 €" at bounding box center [514, 496] width 93 height 36
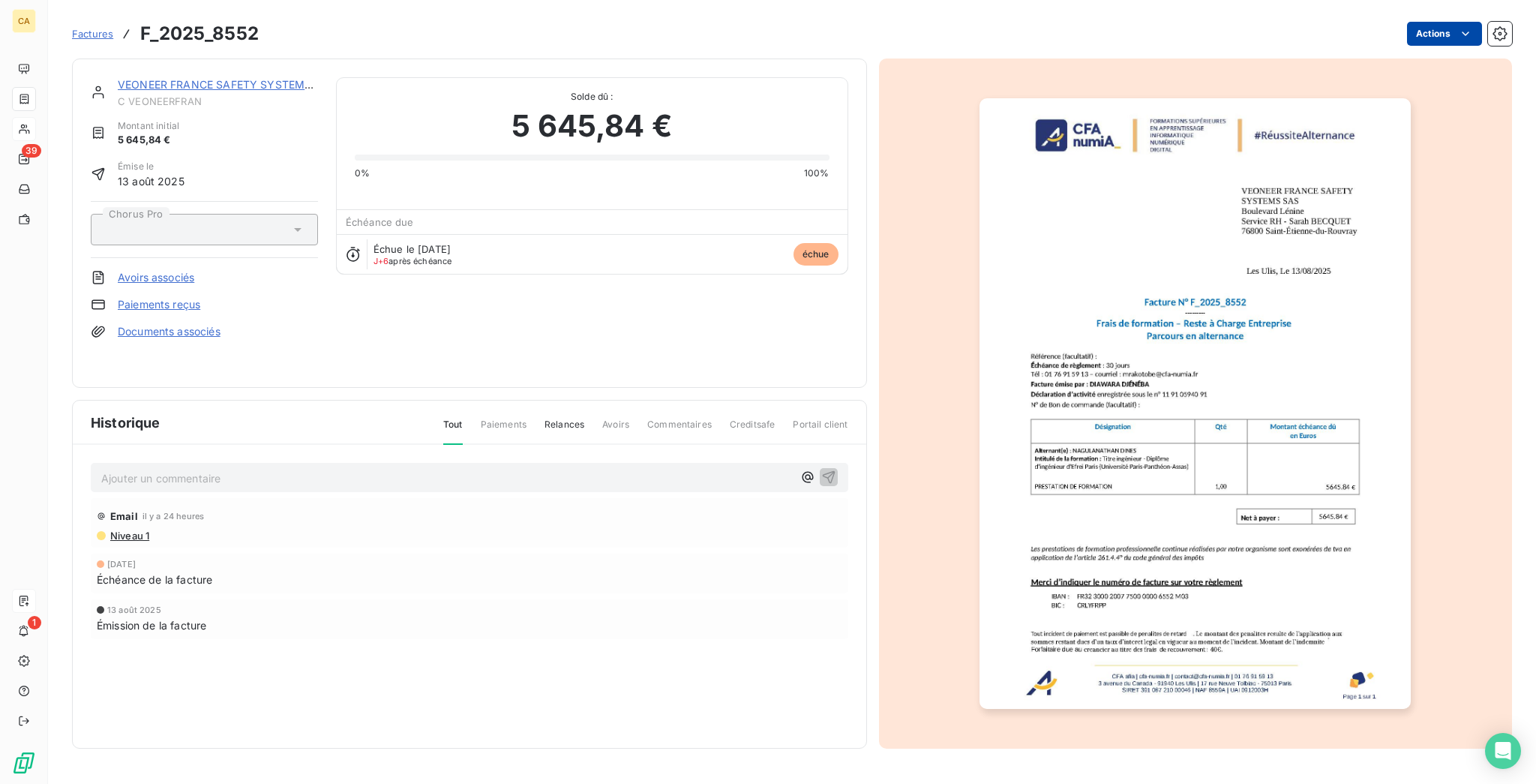
click at [1450, 28] on html "CA 39 1 Factures F_2025_8552 Actions VEONEER FRANCE SAFETY SYSTEMS SAS C VEONEE…" at bounding box center [768, 392] width 1536 height 784
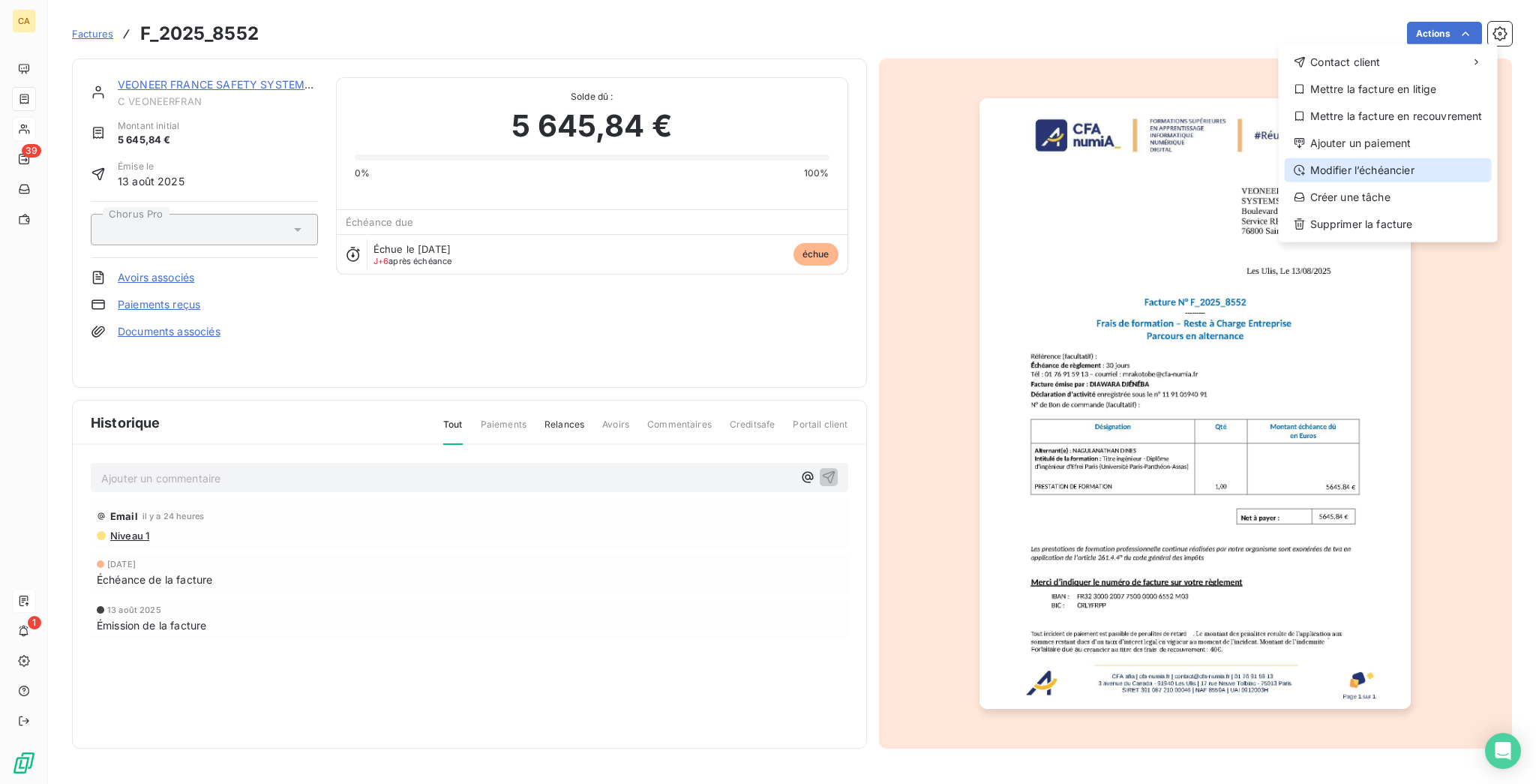
click at [1362, 158] on div "Modifier l’échéancier" at bounding box center [1388, 170] width 207 height 24
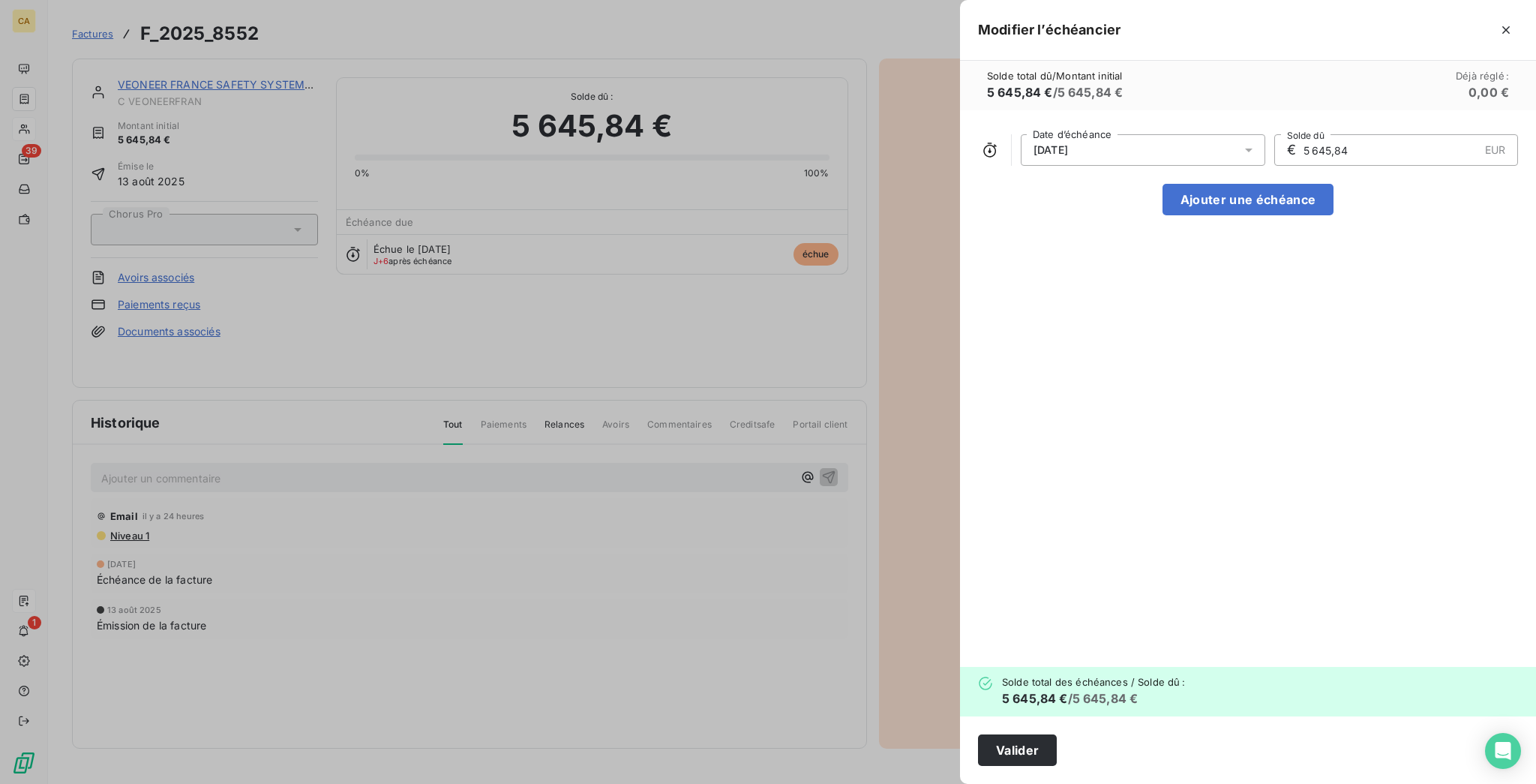
click at [1261, 134] on div "[DATE]" at bounding box center [1143, 150] width 245 height 31
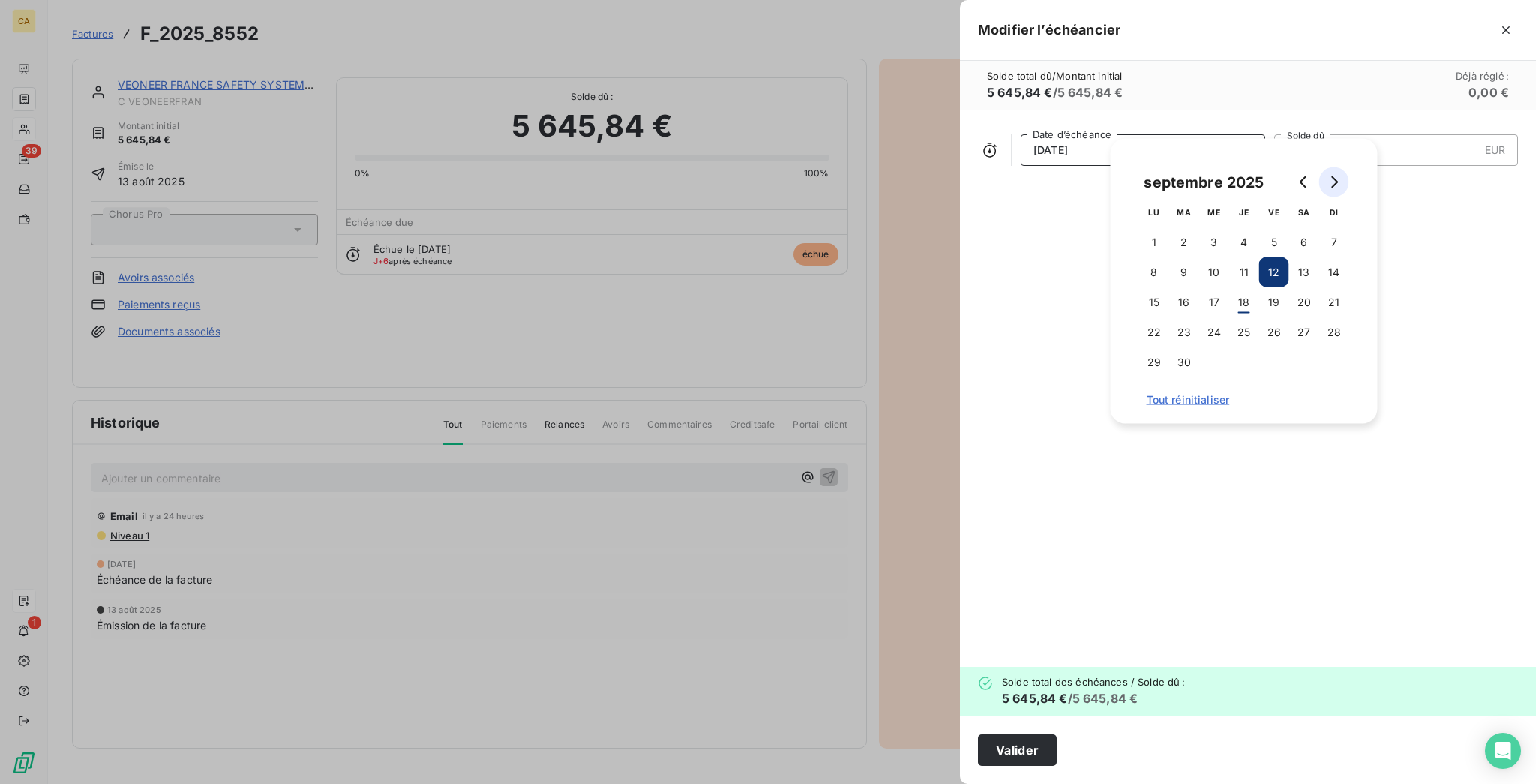
click at [1338, 181] on button "Go to next month" at bounding box center [1334, 182] width 30 height 30
click at [1326, 261] on button "12" at bounding box center [1334, 272] width 30 height 30
click at [1459, 238] on div "[DATE] Date d’échéance € 5 645,84 EUR Solde dû Ajouter une échéance" at bounding box center [1248, 388] width 576 height 557
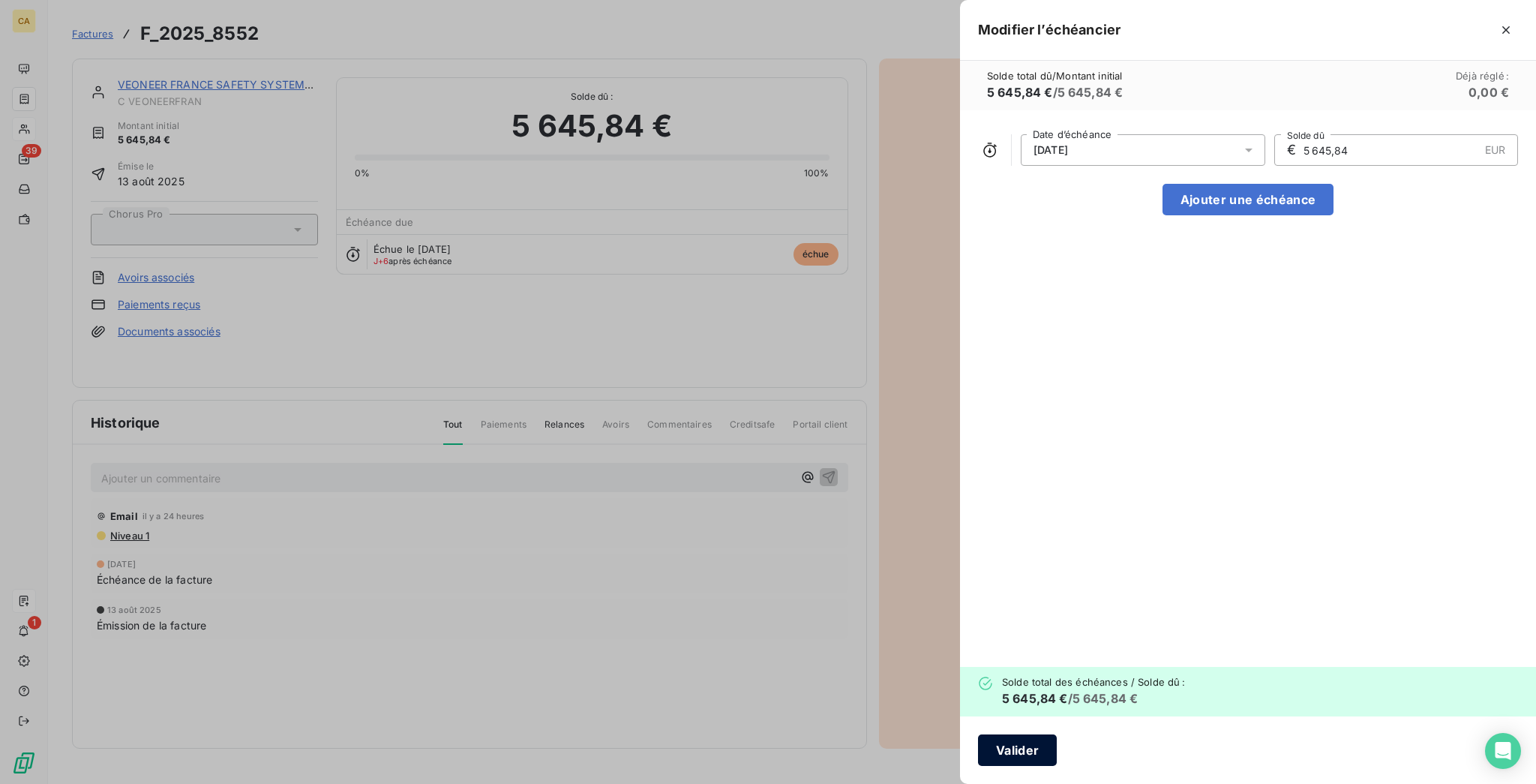
click at [1057, 766] on button "Valider" at bounding box center [1017, 750] width 79 height 31
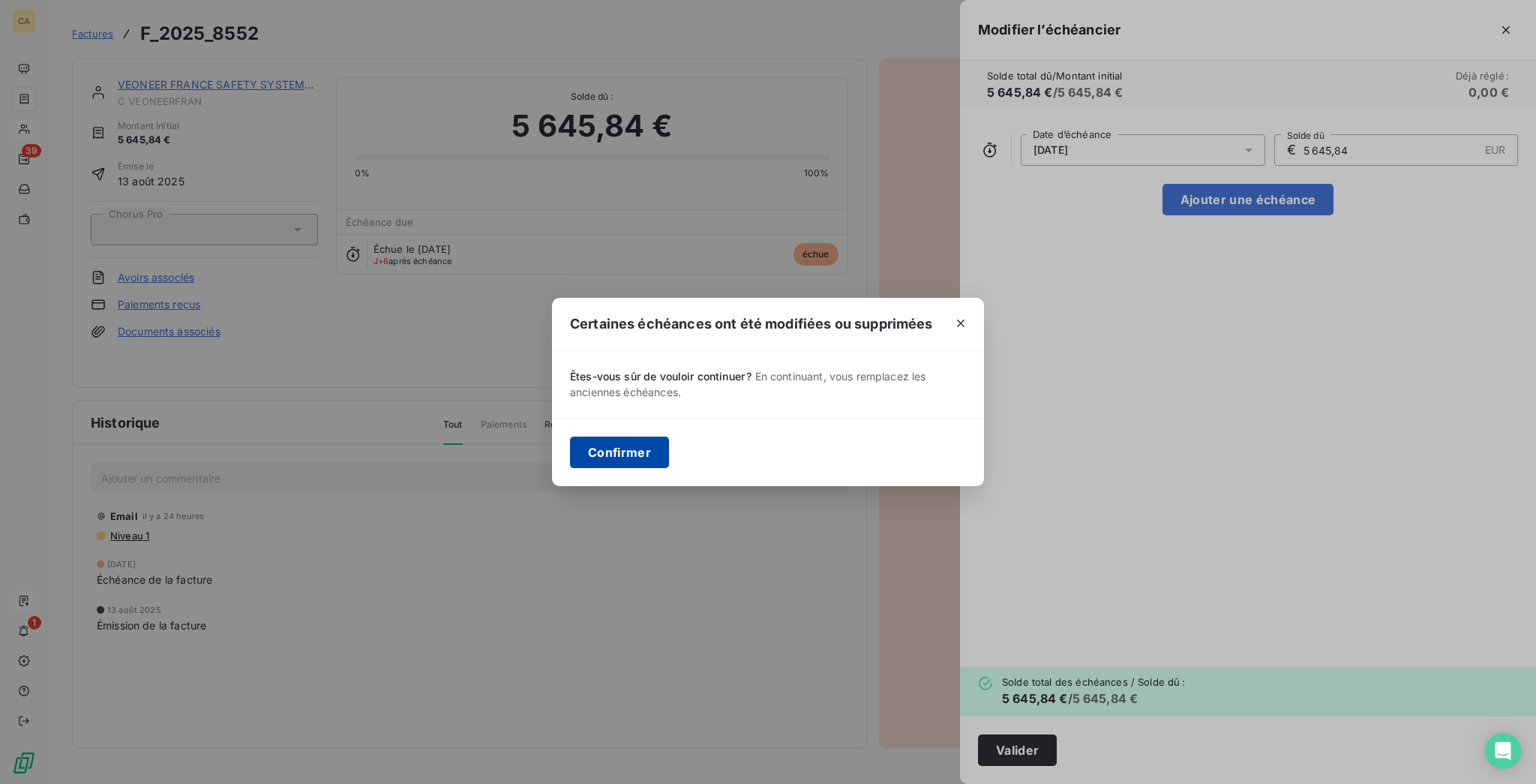
click at [669, 452] on button "Confirmer" at bounding box center [620, 452] width 99 height 31
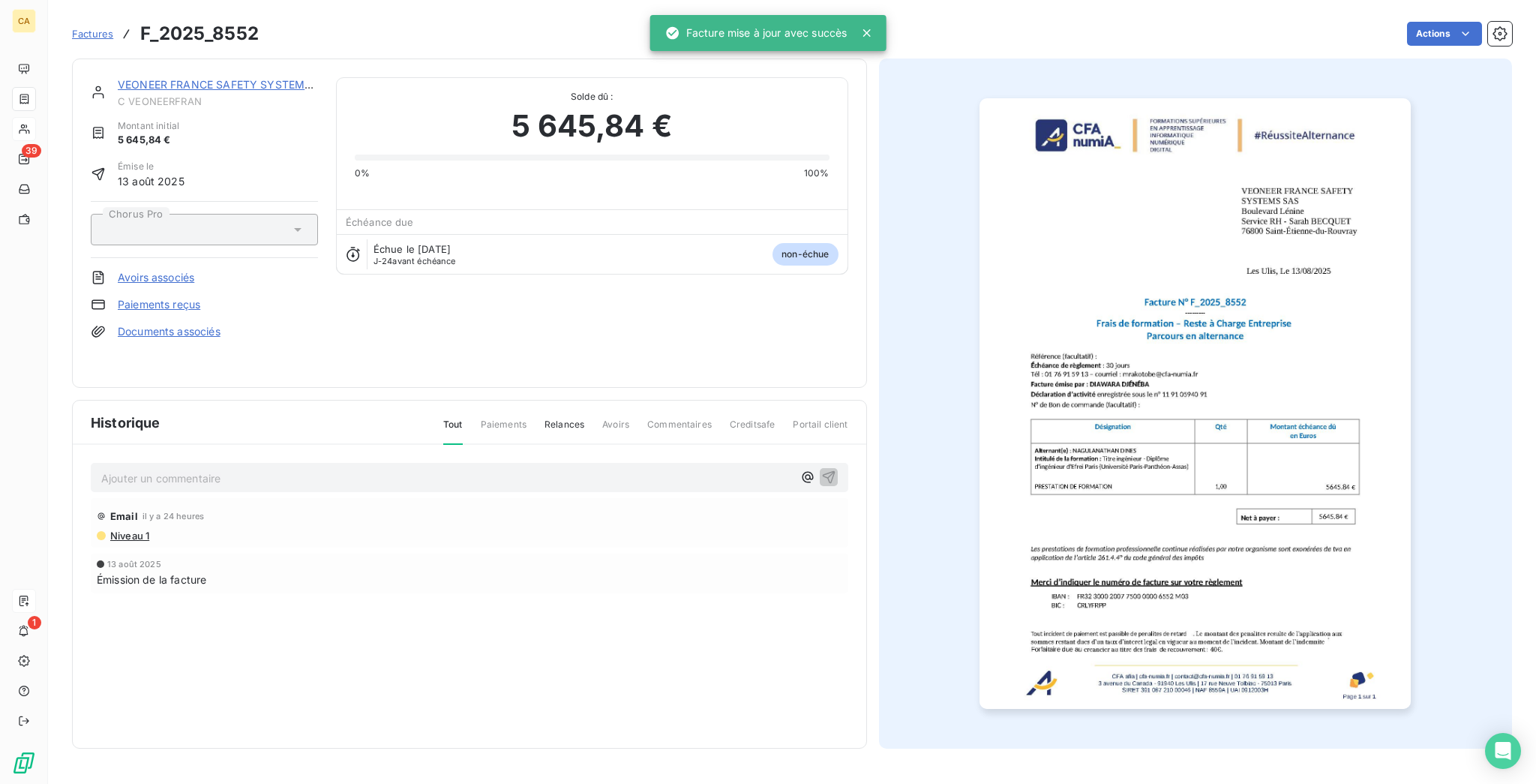
click at [170, 95] on span "C VEONEERFRAN" at bounding box center [218, 101] width 200 height 12
click at [189, 78] on link "VEONEER FRANCE SAFETY SYSTEMS SAS" at bounding box center [227, 84] width 218 height 12
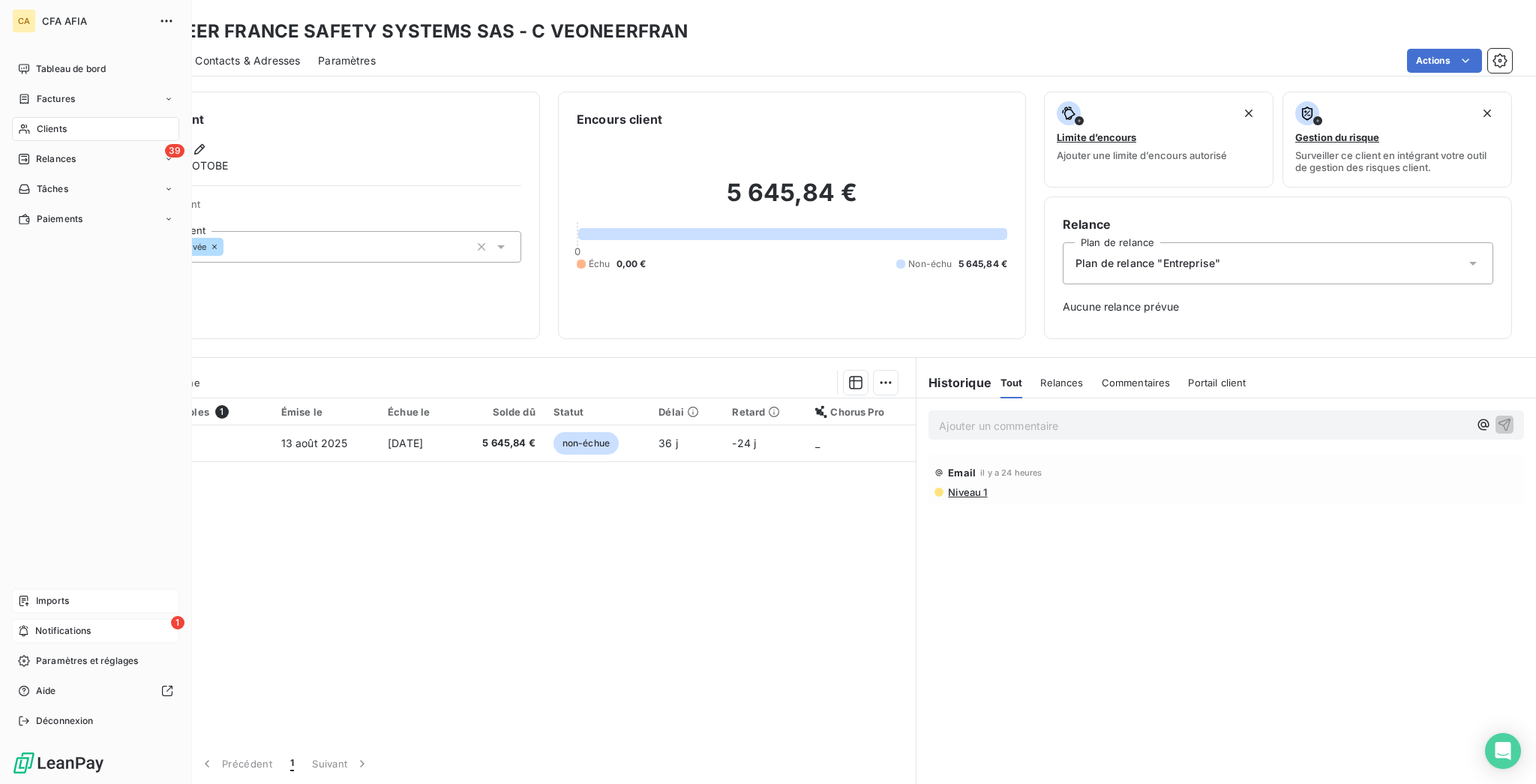
click at [36, 638] on span "Notifications" at bounding box center [63, 630] width 55 height 13
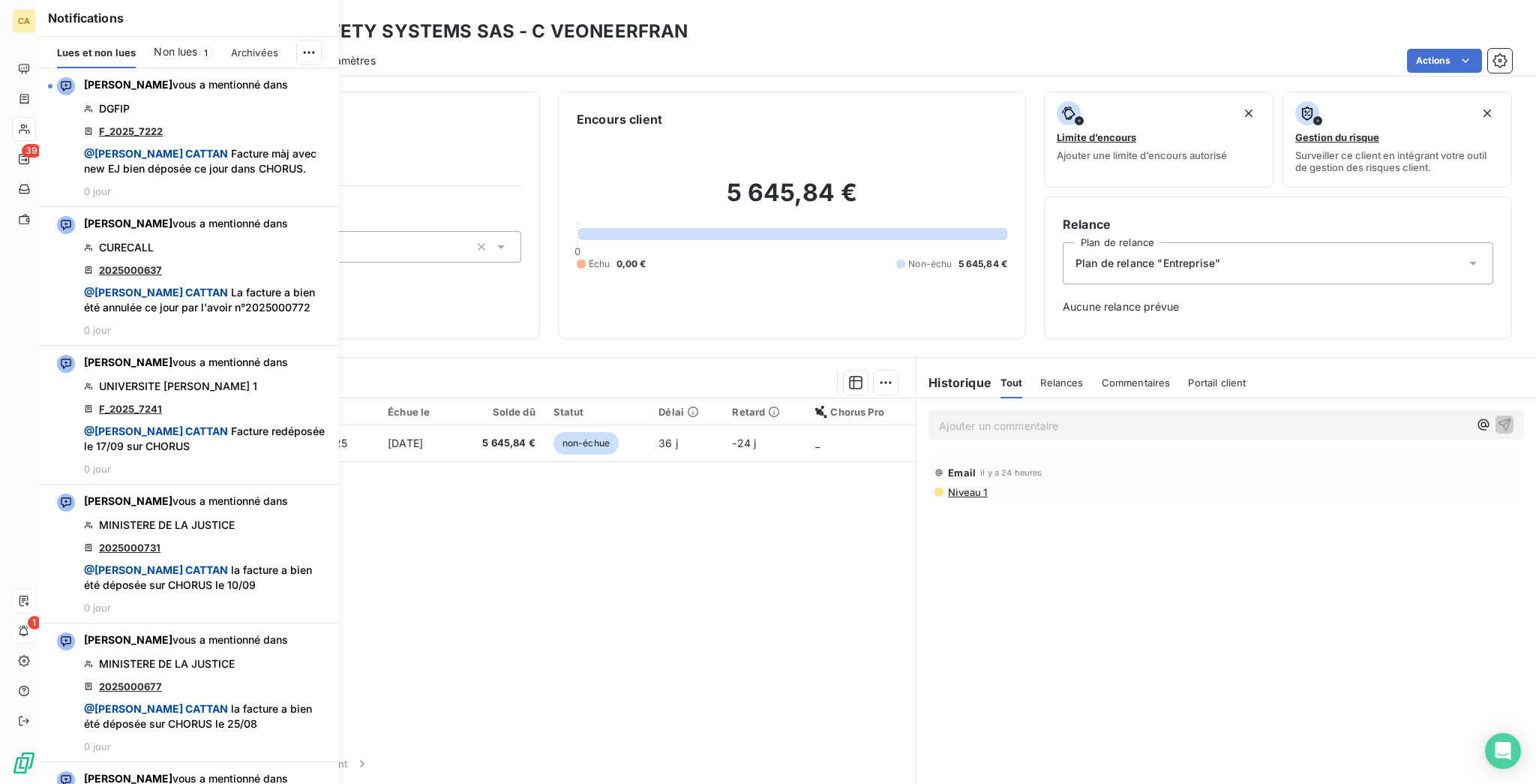
click at [255, 40] on div "Lues et non lues Non lues 1 Archivées" at bounding box center [189, 52] width 300 height 31
click at [319, 36] on div "Lues et non lues Non lues 1 Archivées" at bounding box center [189, 52] width 300 height 31
click at [318, 38] on html "CA 39 1 Clients VEONEER FRANCE SAFETY SYSTEMS SAS - C VEONEERFRAN Situation Ana…" at bounding box center [768, 392] width 1536 height 784
click at [265, 74] on div "Tout marquer comme lu" at bounding box center [222, 76] width 210 height 24
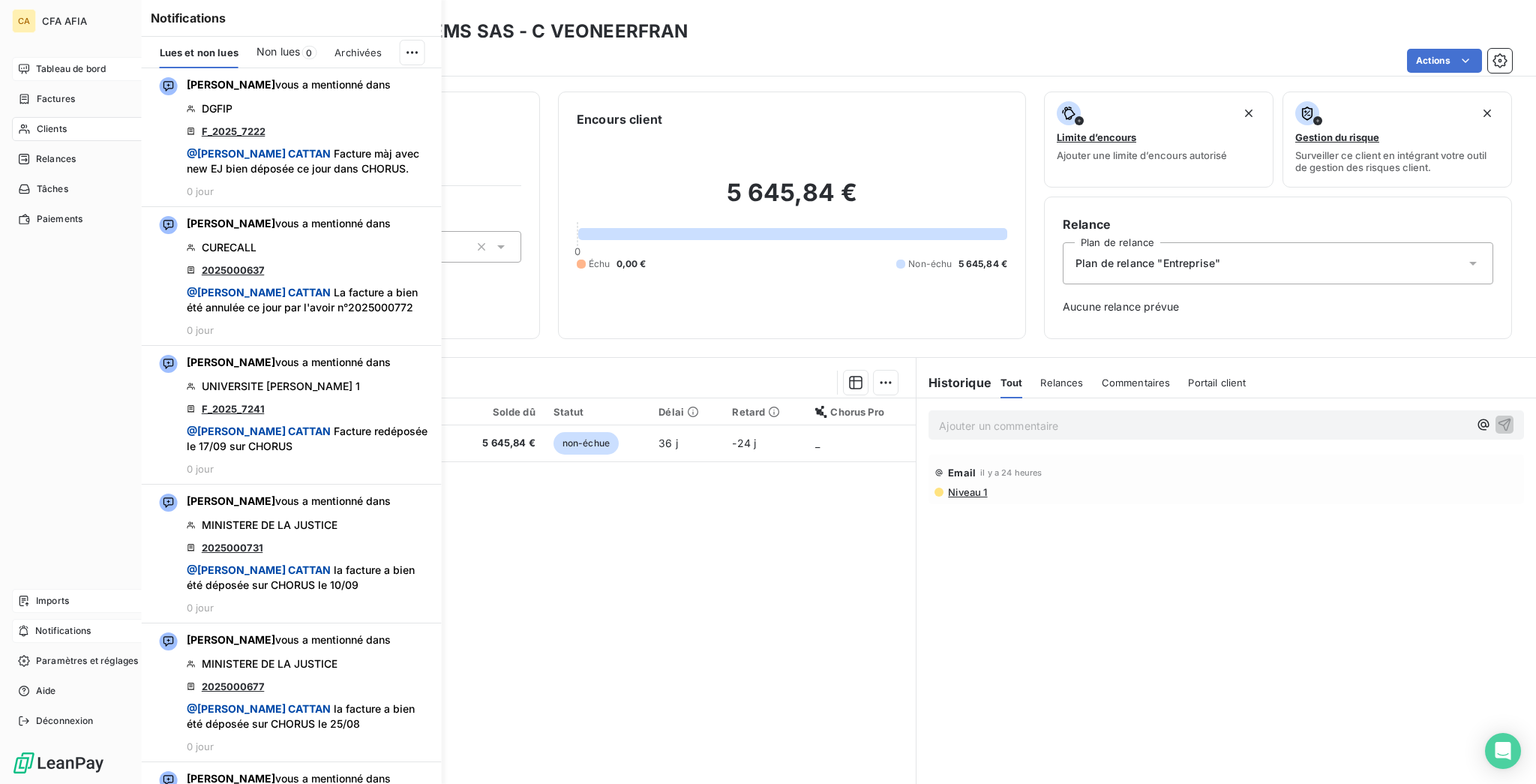
click at [13, 57] on div "Tableau de bord" at bounding box center [96, 69] width 167 height 24
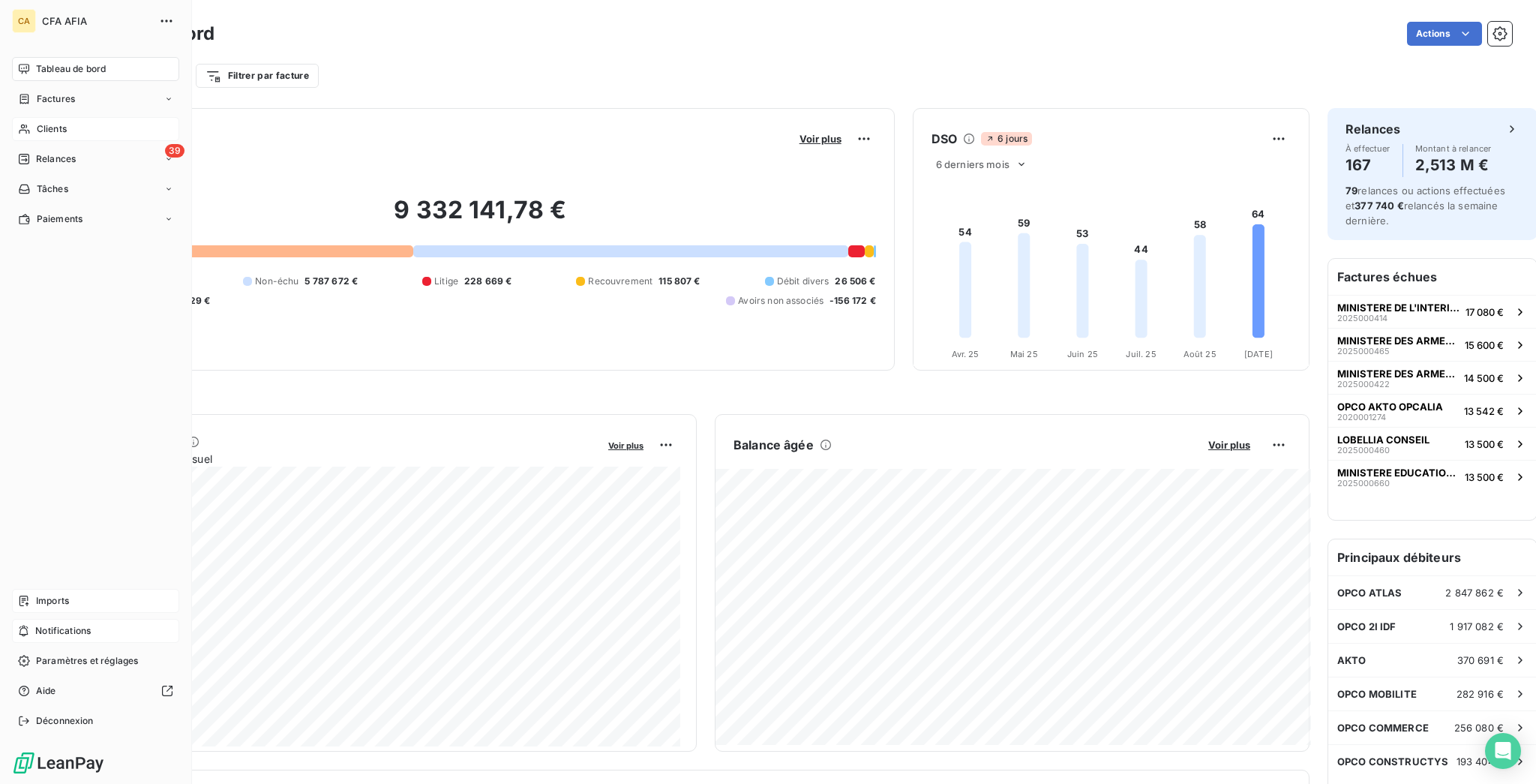
click at [22, 117] on div "Clients" at bounding box center [96, 128] width 167 height 24
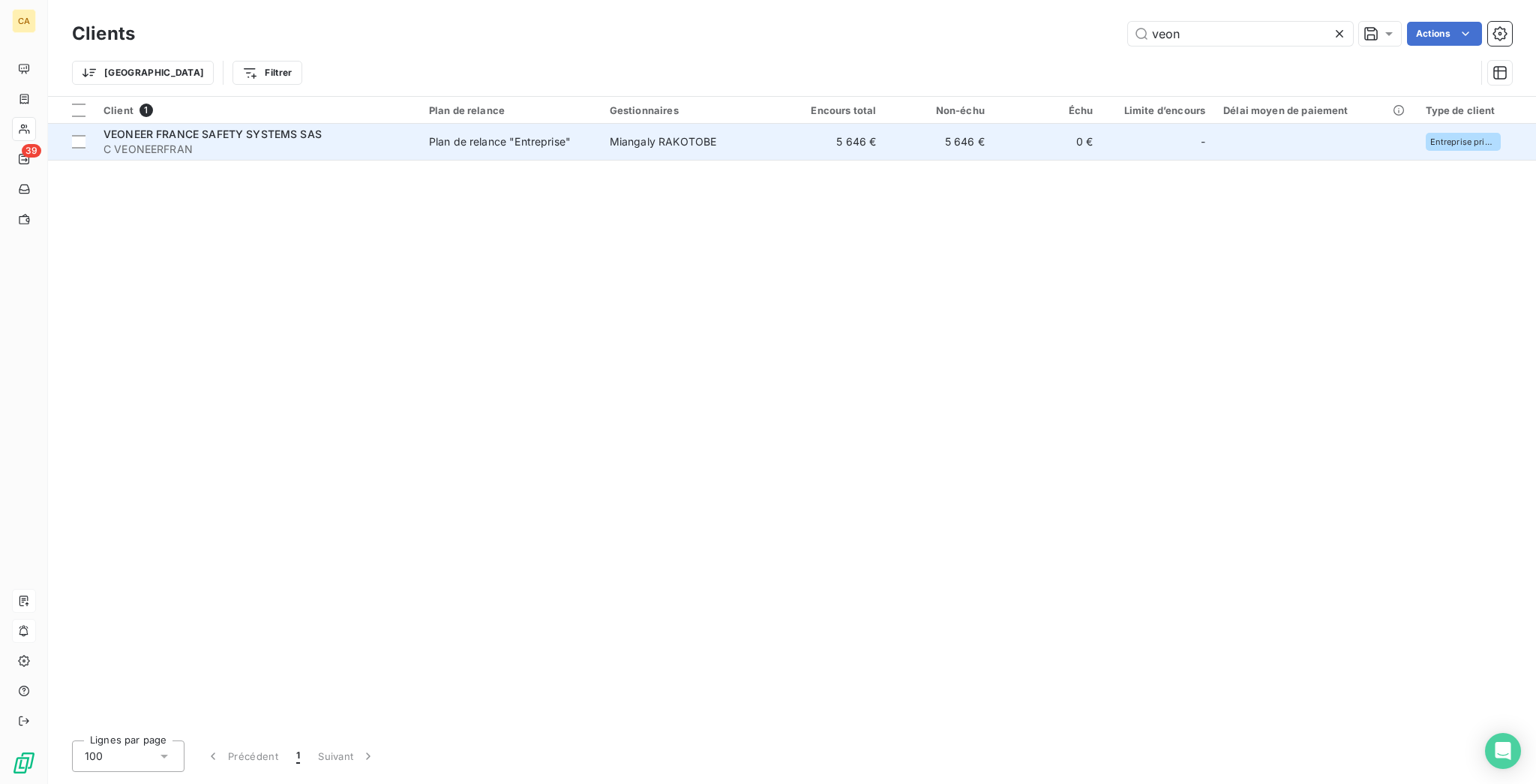
click at [226, 141] on span "C VEONEERFRAN" at bounding box center [257, 149] width 308 height 15
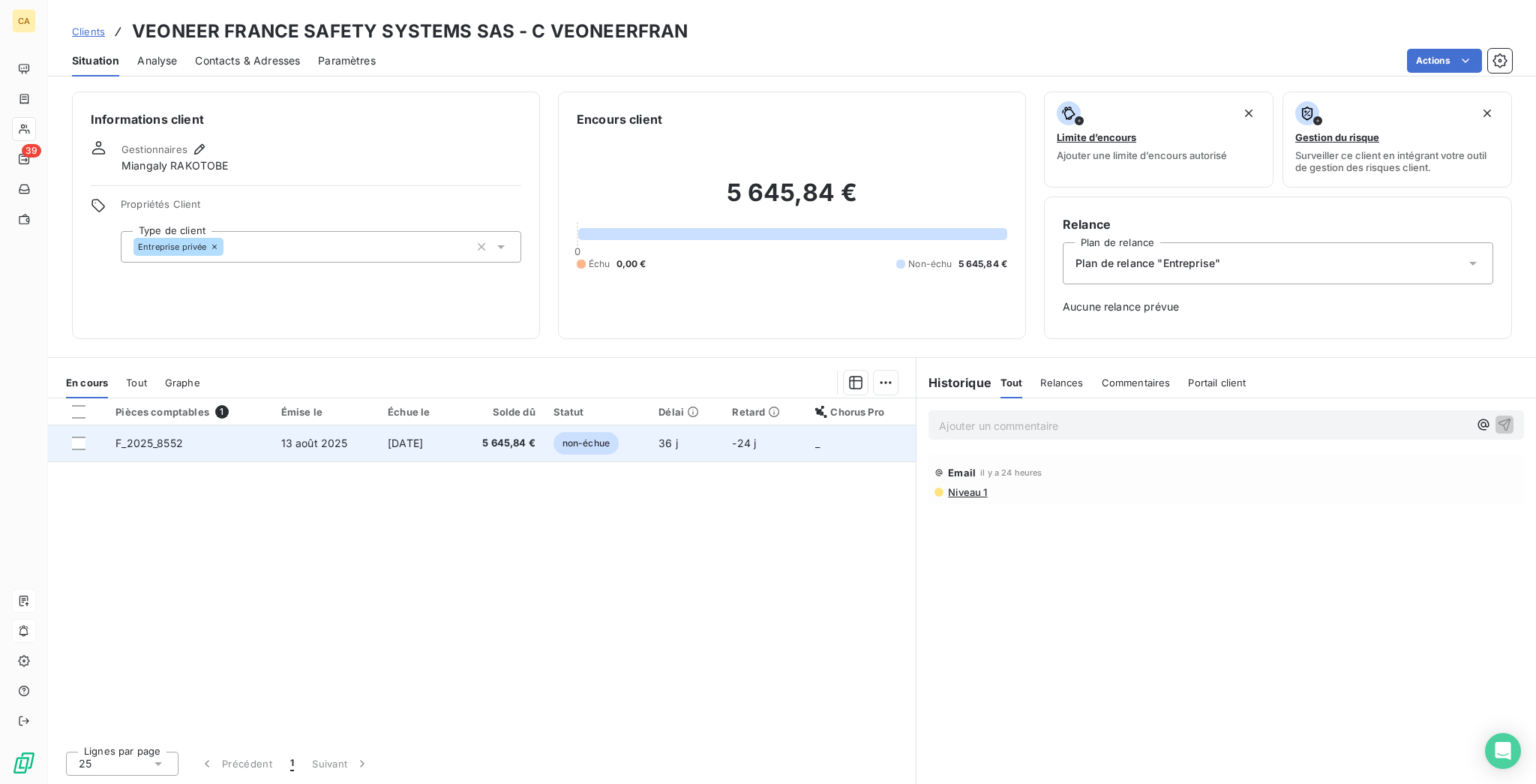
click at [438, 425] on td "[DATE]" at bounding box center [417, 443] width 76 height 36
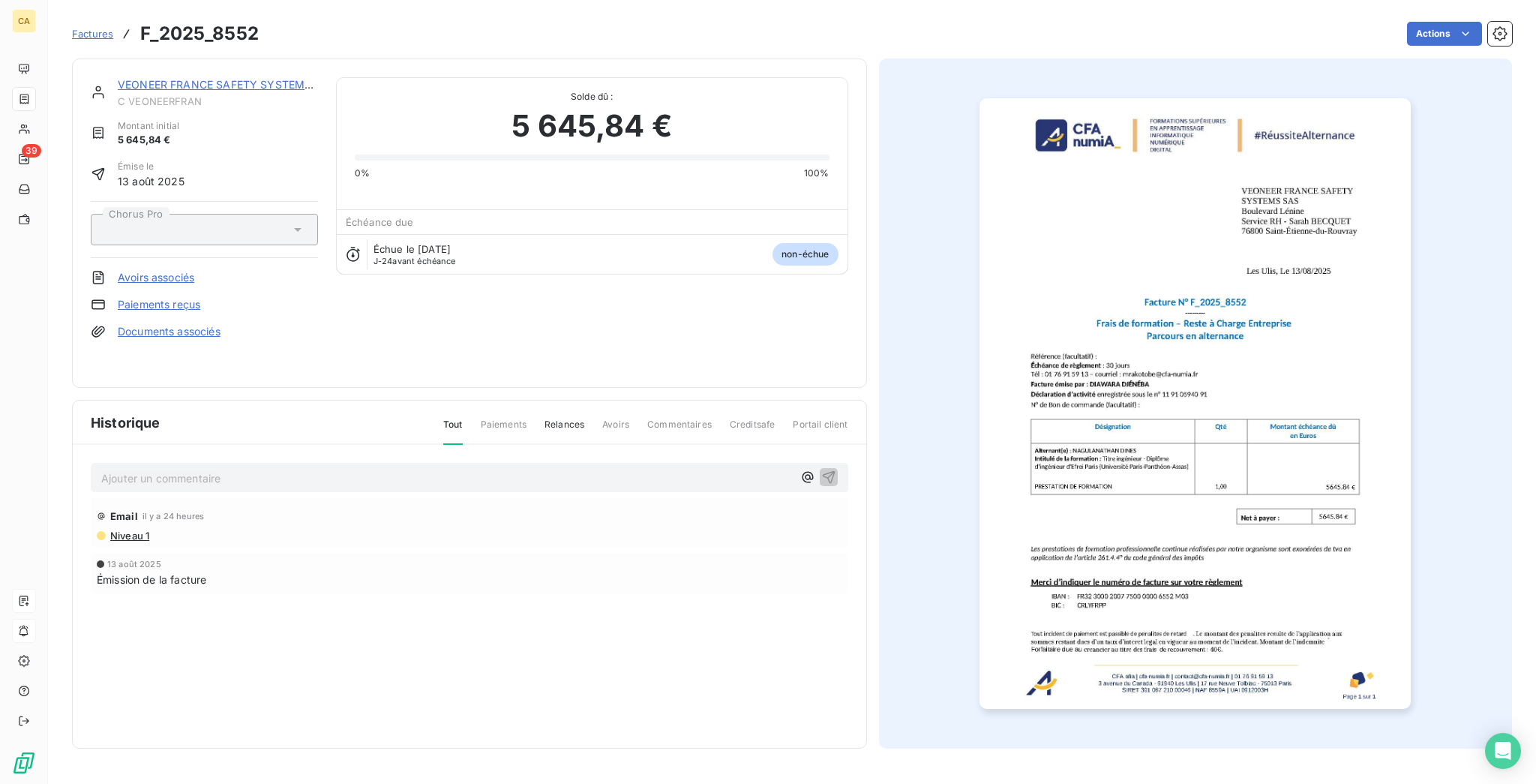
click at [262, 504] on div "Email il y a 24 heures" at bounding box center [469, 515] width 745 height 24
click at [231, 469] on p "Ajouter un commentaire ﻿" at bounding box center [447, 478] width 691 height 19
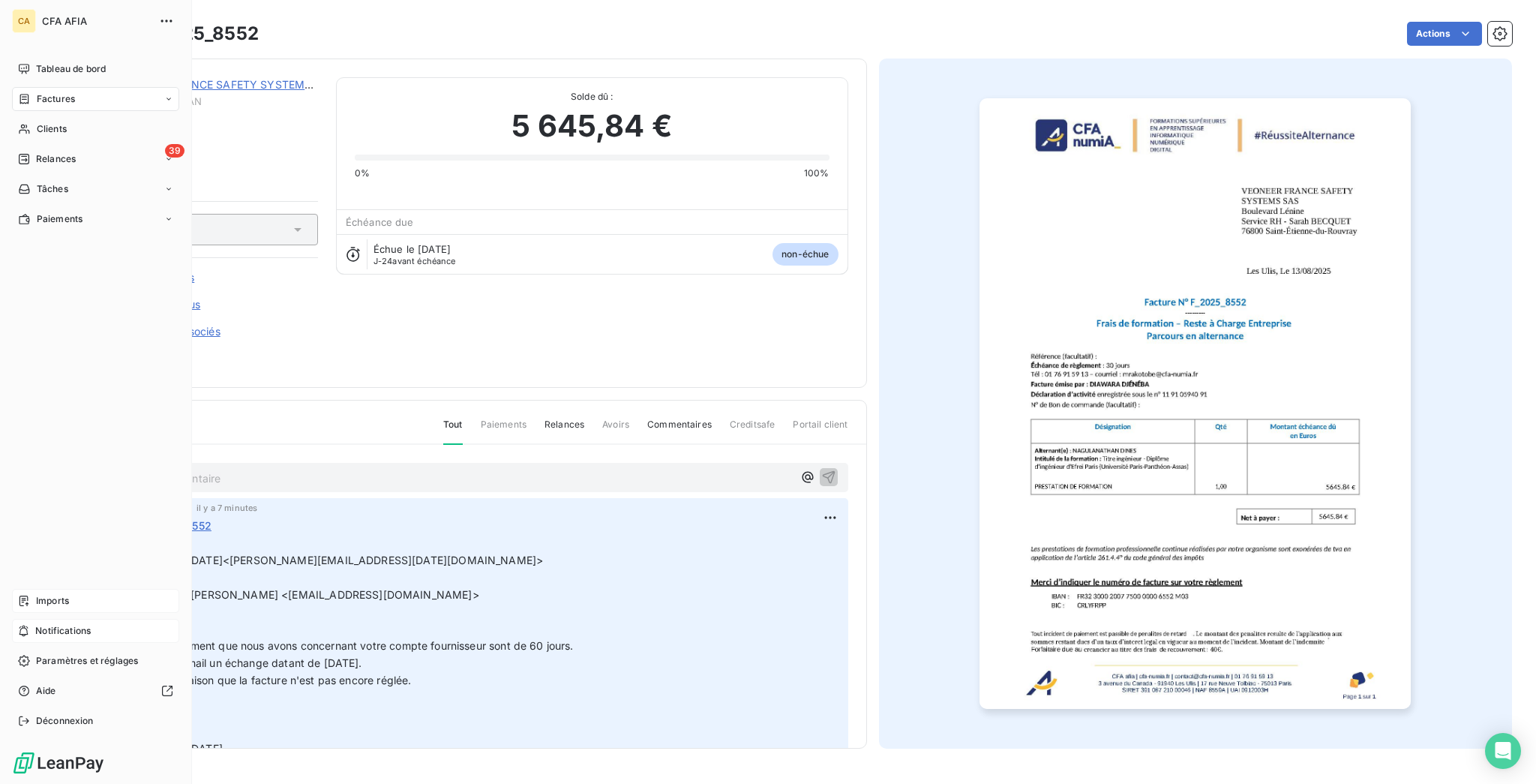
click at [36, 93] on span "Factures" at bounding box center [55, 99] width 38 height 13
click at [22, 93] on icon at bounding box center [24, 98] width 9 height 10
click at [51, 122] on span "Factures" at bounding box center [55, 129] width 38 height 13
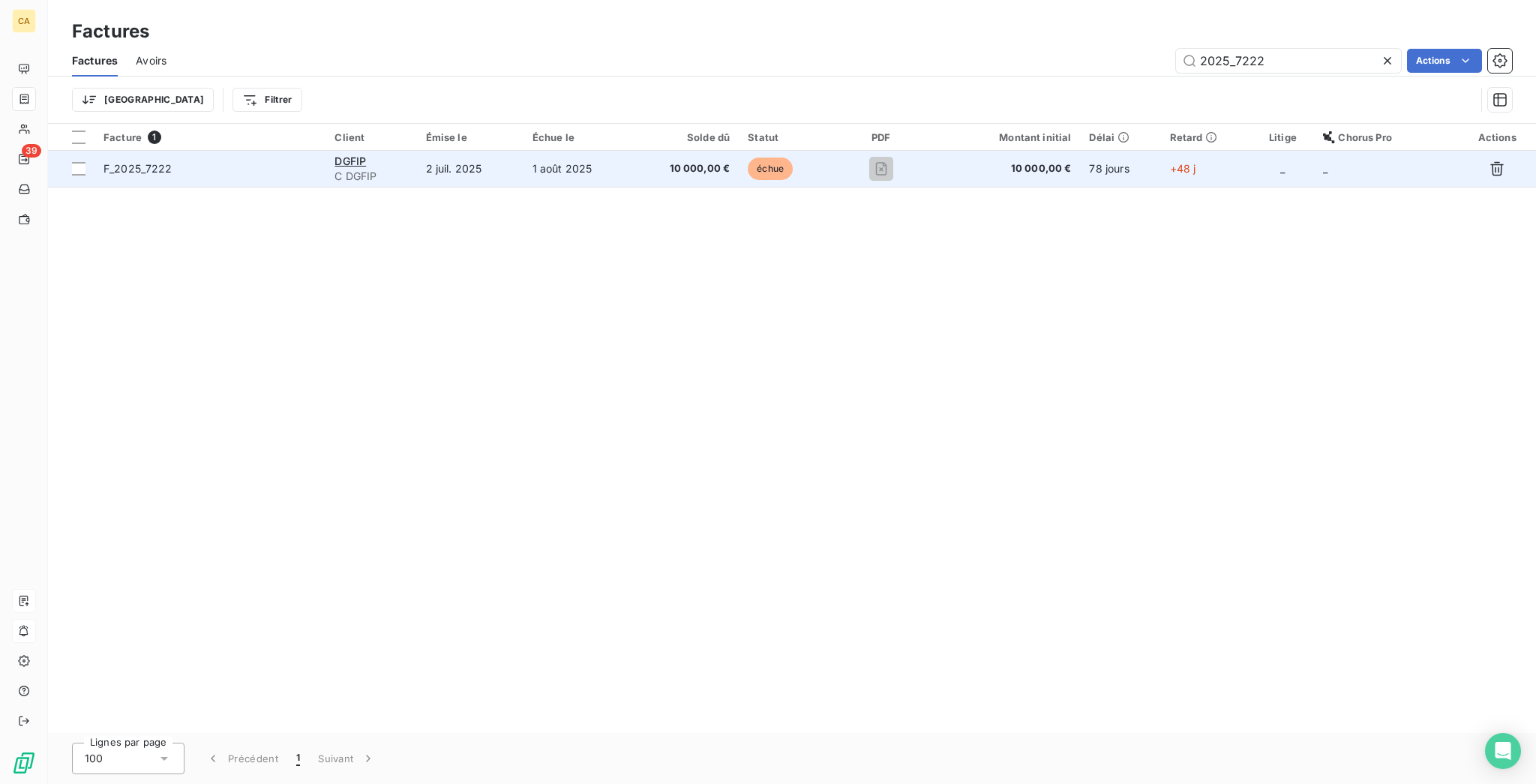
type input "2025_7222"
click at [508, 151] on td "2 juil. 2025" at bounding box center [470, 169] width 107 height 36
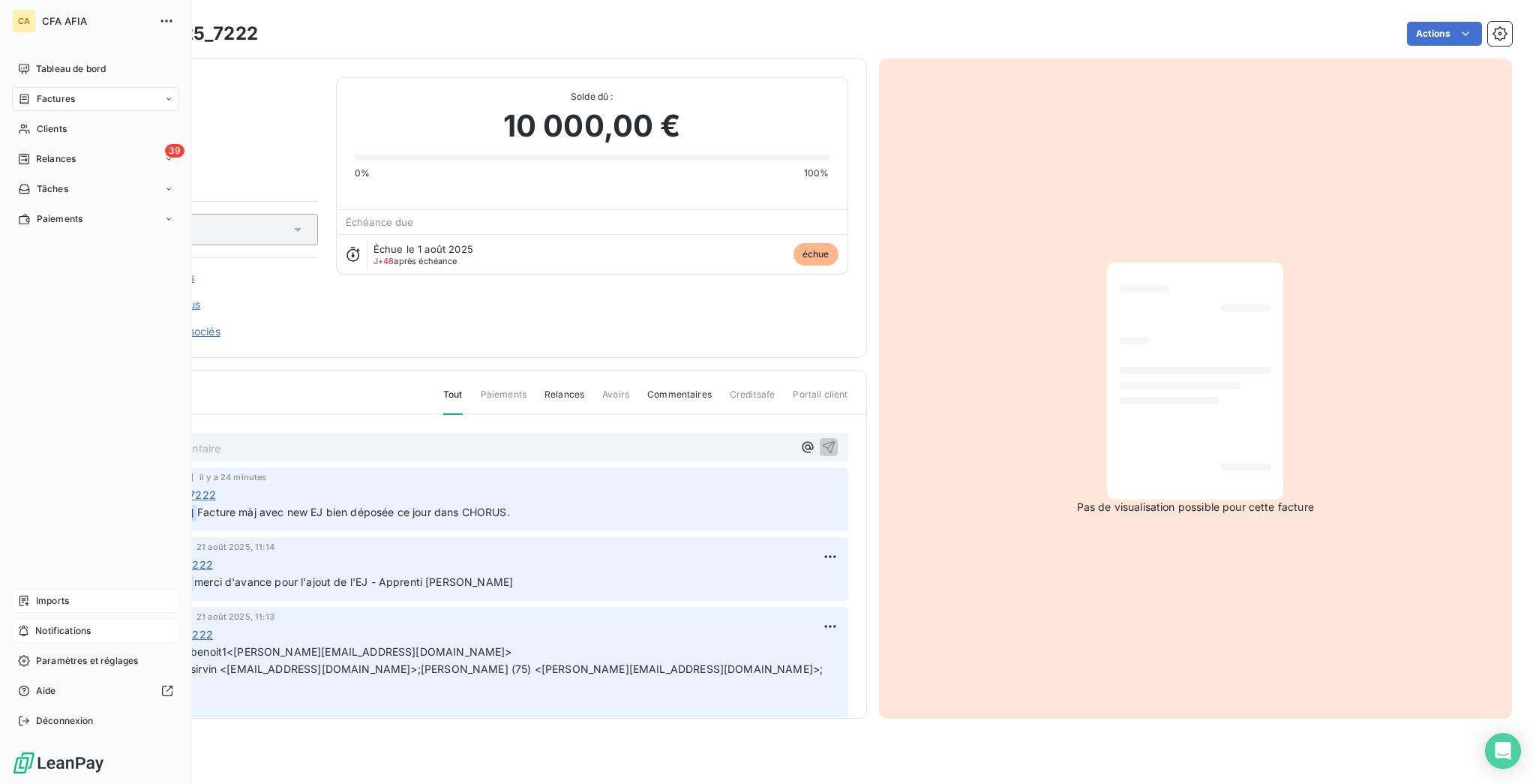
click at [55, 607] on span "Imports" at bounding box center [53, 600] width 33 height 13
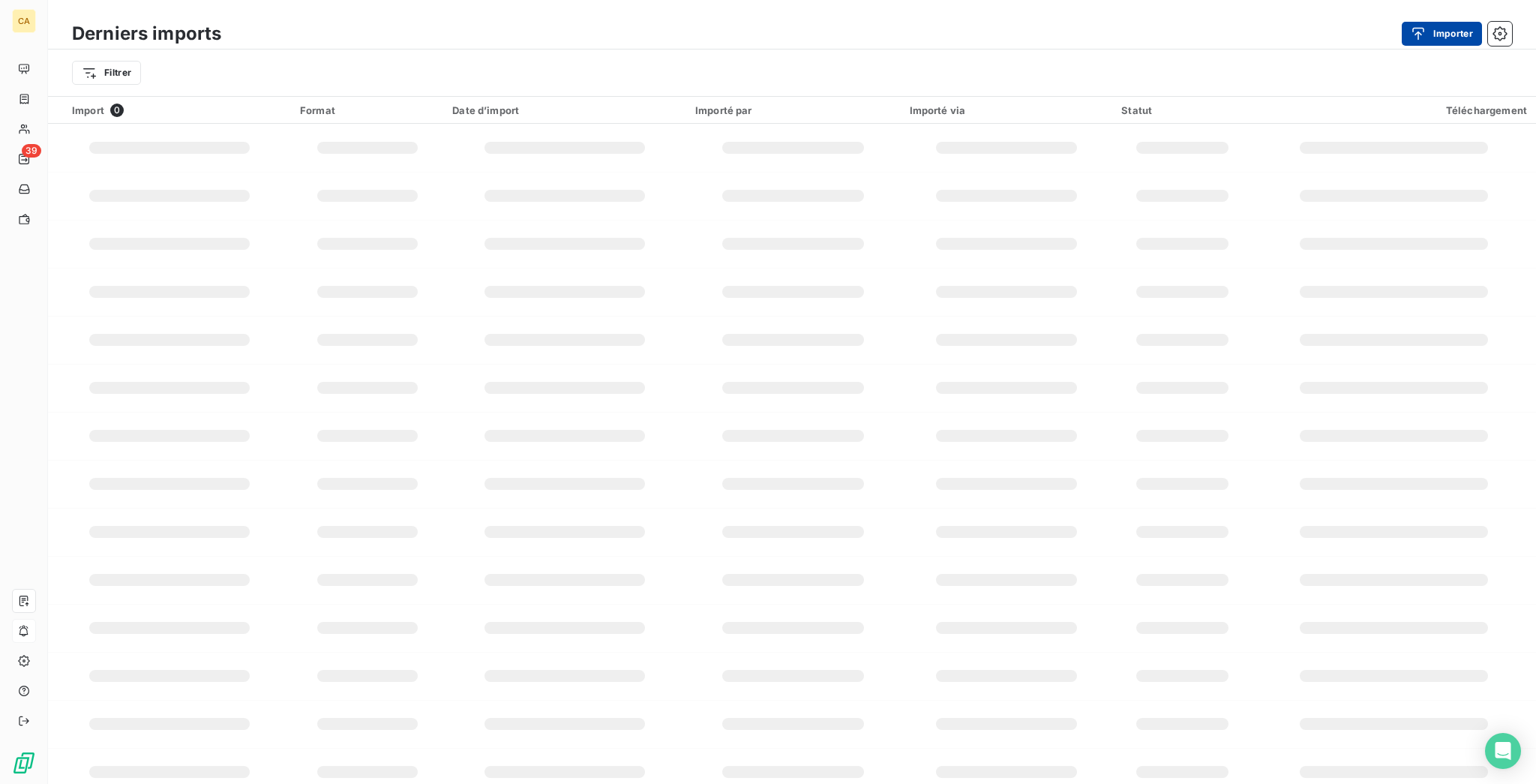
click at [1433, 26] on div "button" at bounding box center [1422, 34] width 22 height 15
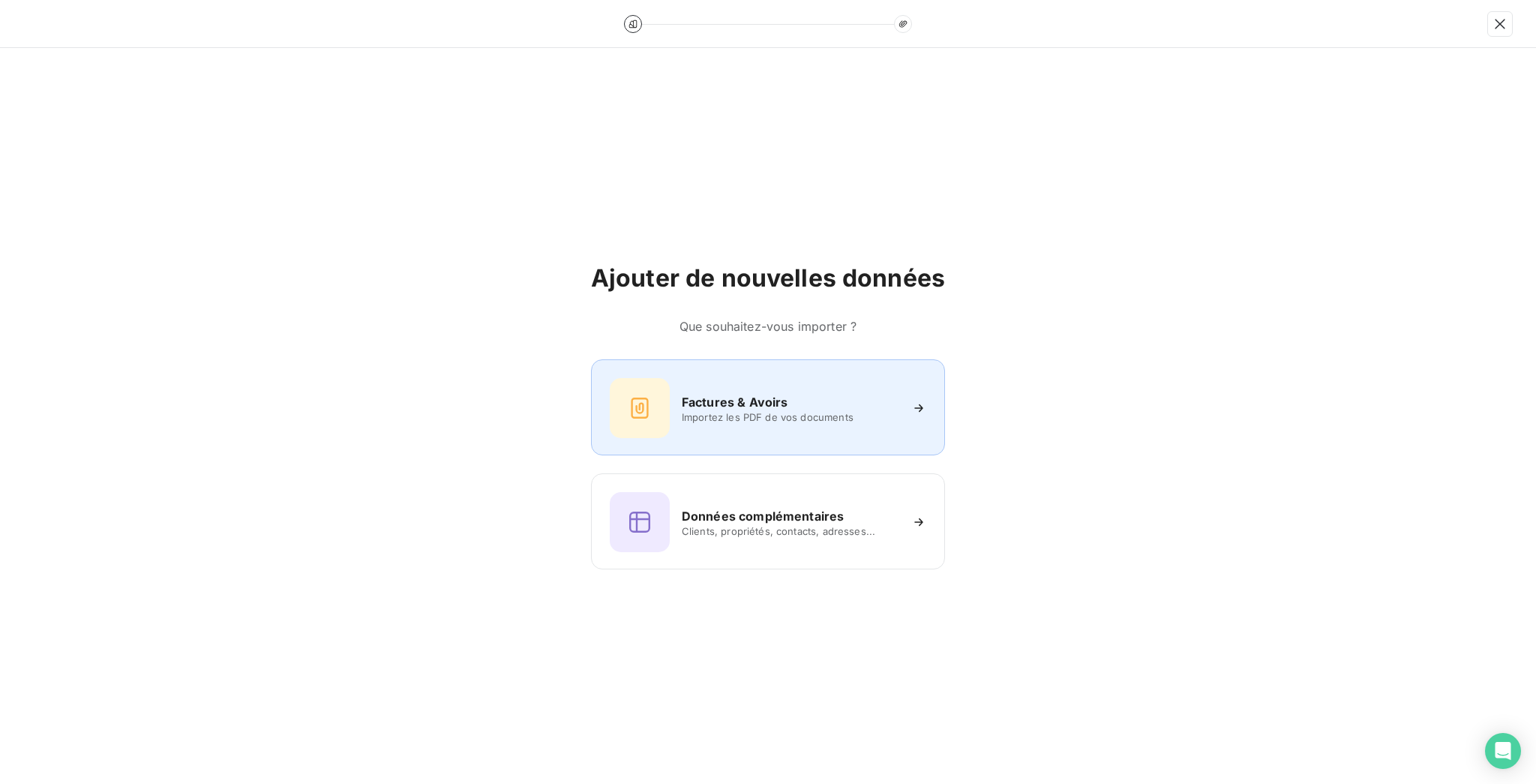
click at [698, 374] on div "Factures & Avoirs Importez les PDF de vos documents" at bounding box center [768, 407] width 354 height 96
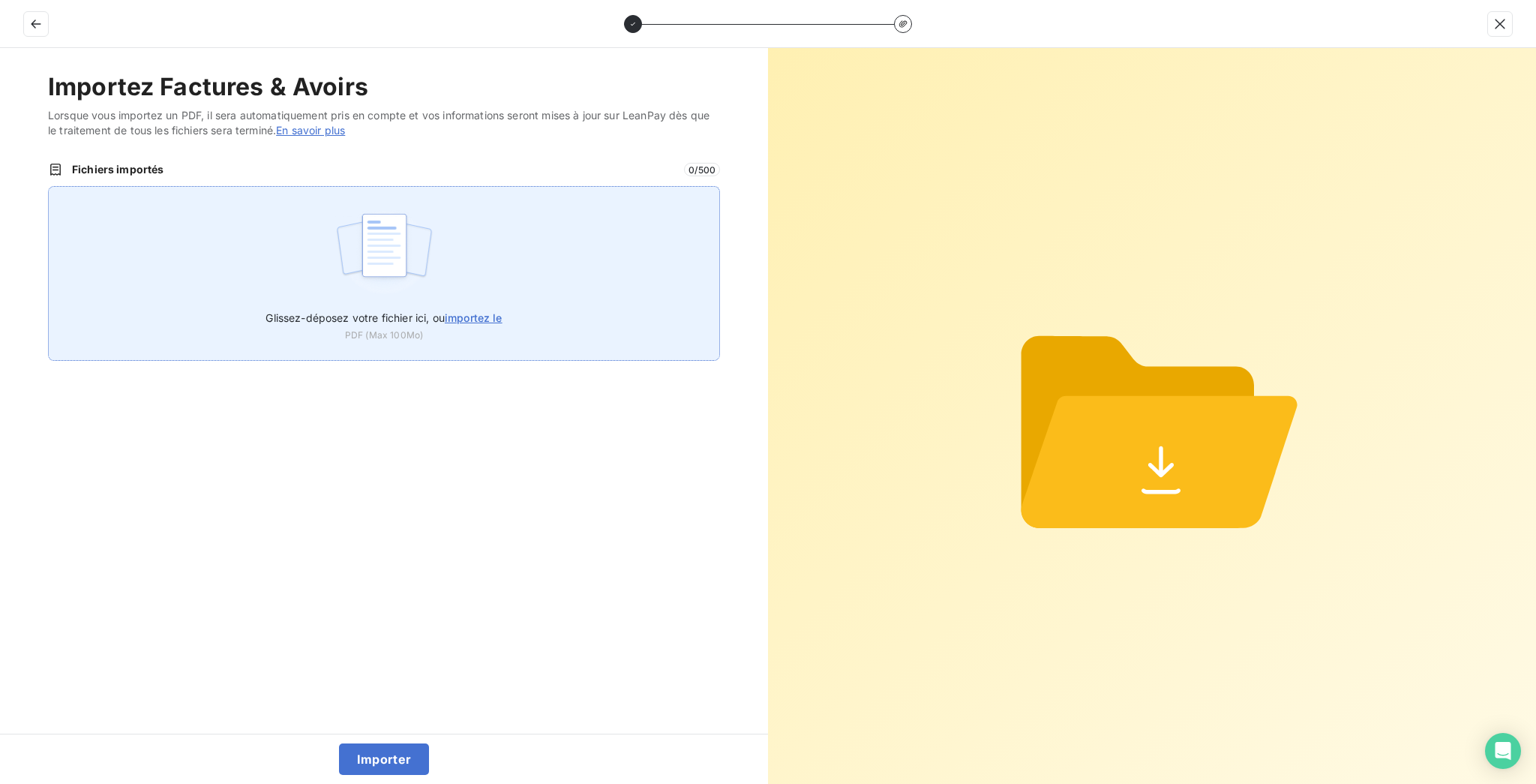
click at [459, 301] on label "Glissez-déposez votre fichier ici, ou importez le" at bounding box center [384, 315] width 237 height 28
click at [49, 187] on input "Glissez-déposez votre fichier ici, ou importez le" at bounding box center [48, 186] width 1 height 1
type input "C:\fakepath\F_2025_7222_v2.pdf"
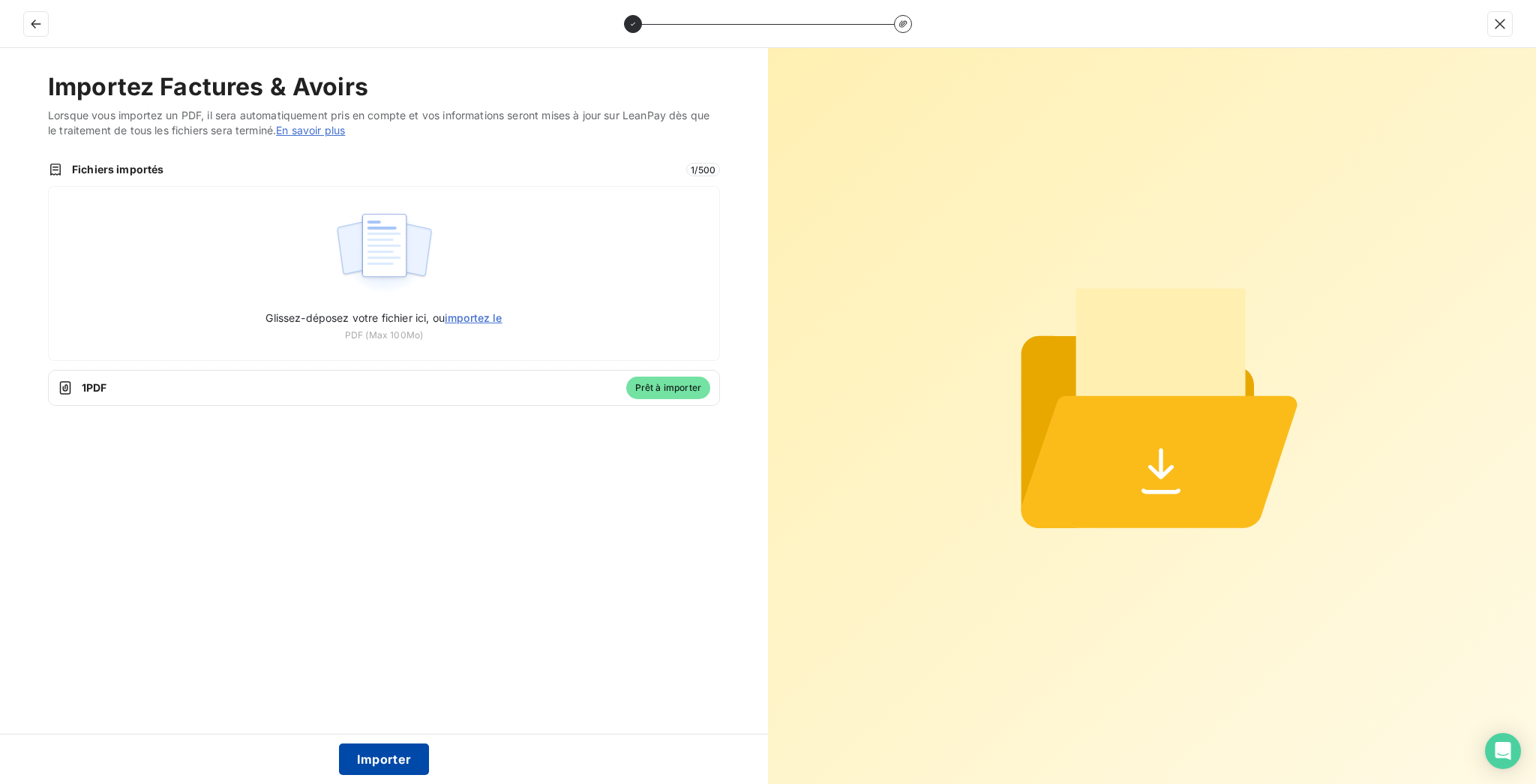
click at [400, 758] on button "Importer" at bounding box center [385, 759] width 91 height 31
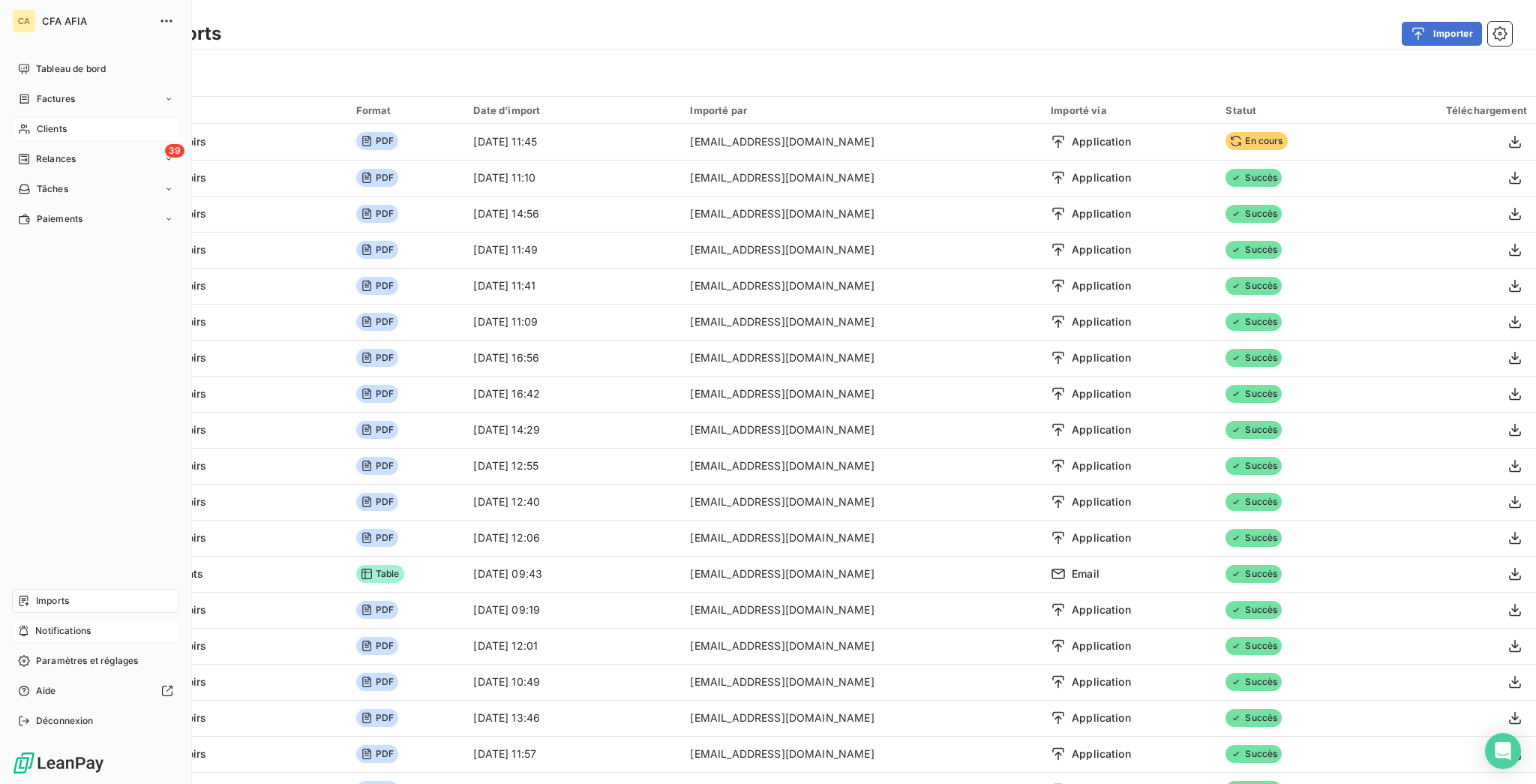
drag, startPoint x: 28, startPoint y: 103, endPoint x: 38, endPoint y: 101, distance: 10.2
click at [36, 122] on span "Clients" at bounding box center [51, 129] width 30 height 13
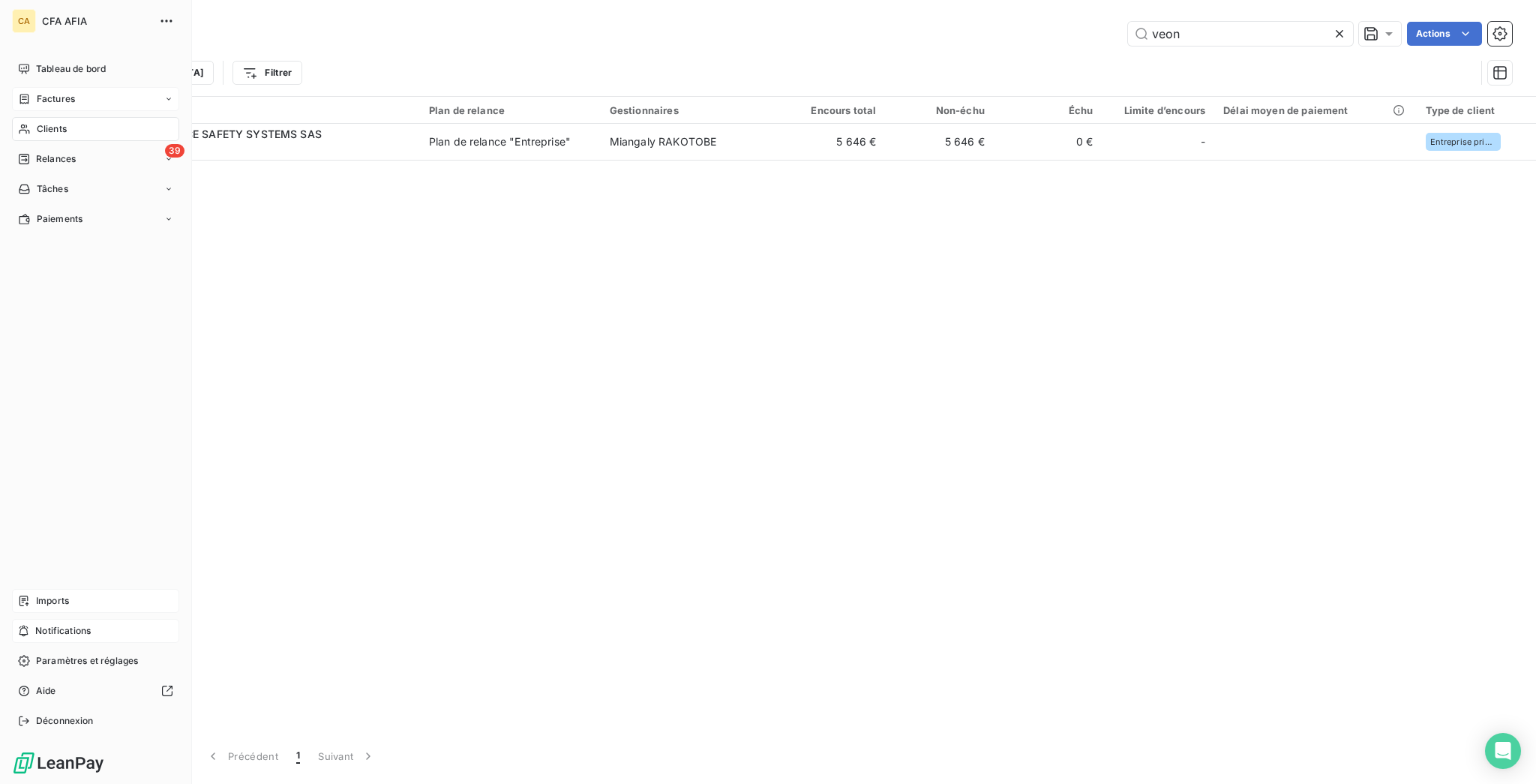
click at [53, 93] on span "Factures" at bounding box center [55, 99] width 38 height 13
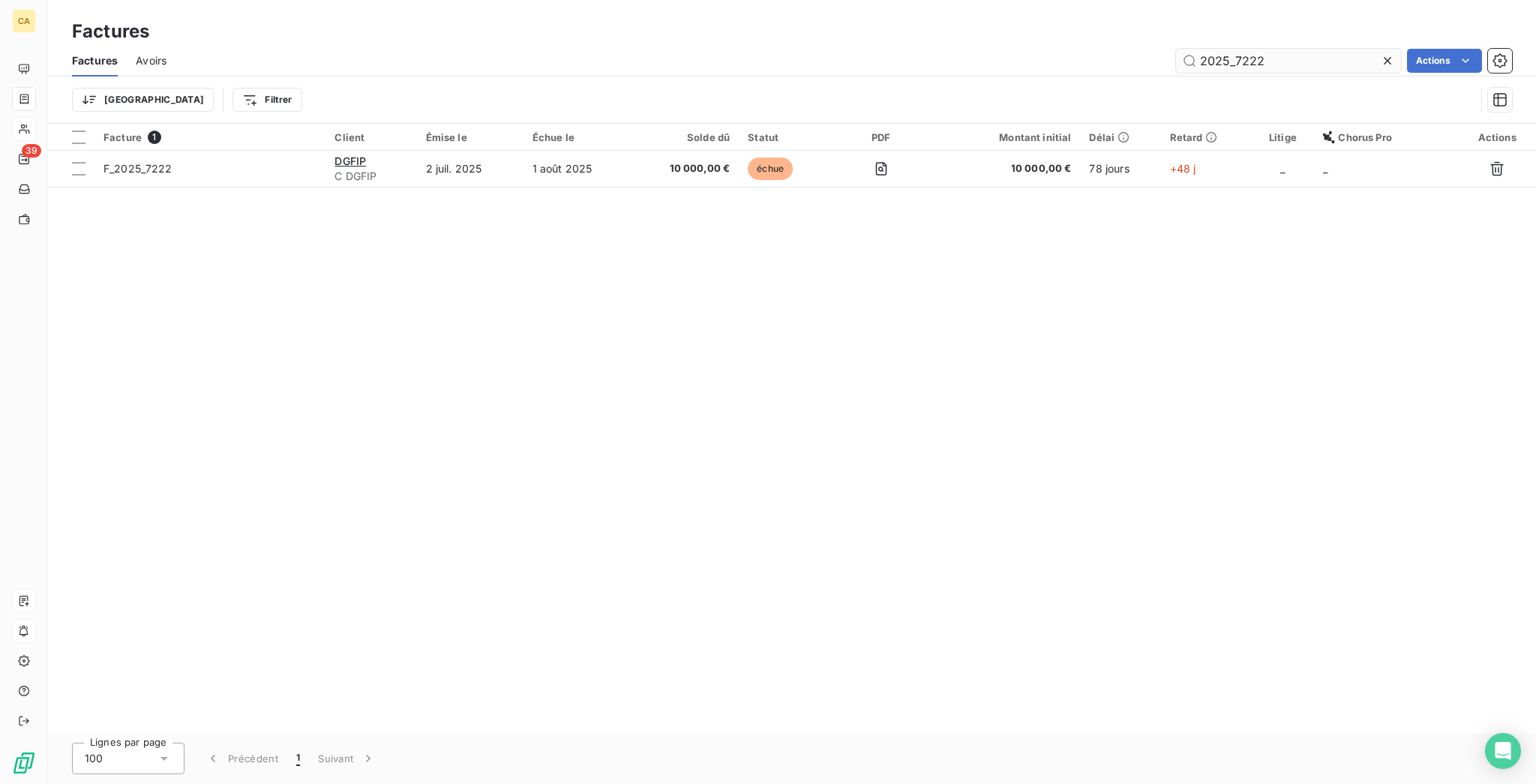
click at [1280, 56] on input "2025_7222" at bounding box center [1289, 60] width 225 height 24
click at [1278, 52] on input "2025_7222" at bounding box center [1289, 60] width 225 height 24
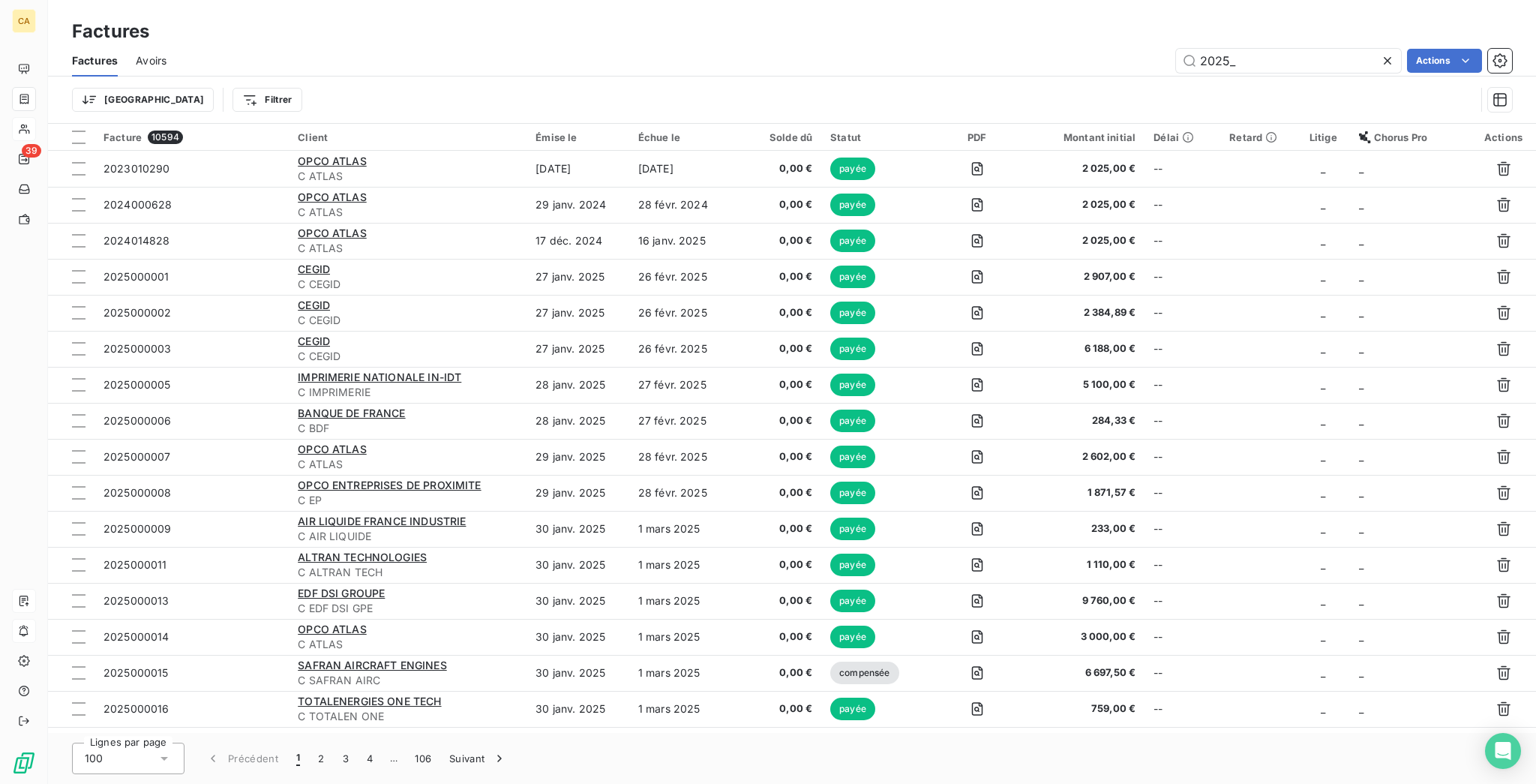
scroll to position [199, 0]
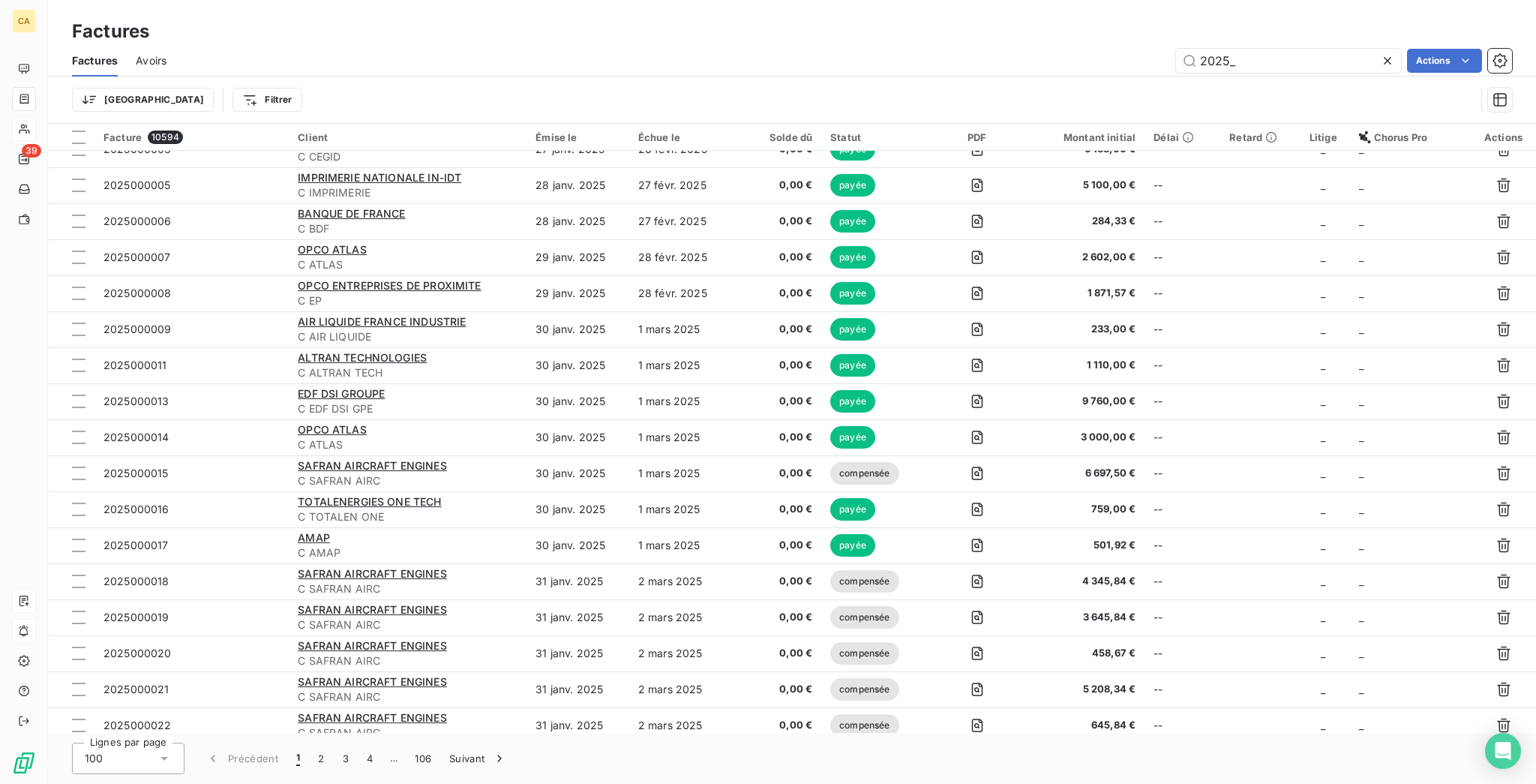
click at [1263, 61] on div "Factures Avoirs 2025_ Actions" at bounding box center [792, 60] width 1488 height 31
click at [1266, 55] on input "2025_" at bounding box center [1289, 60] width 225 height 24
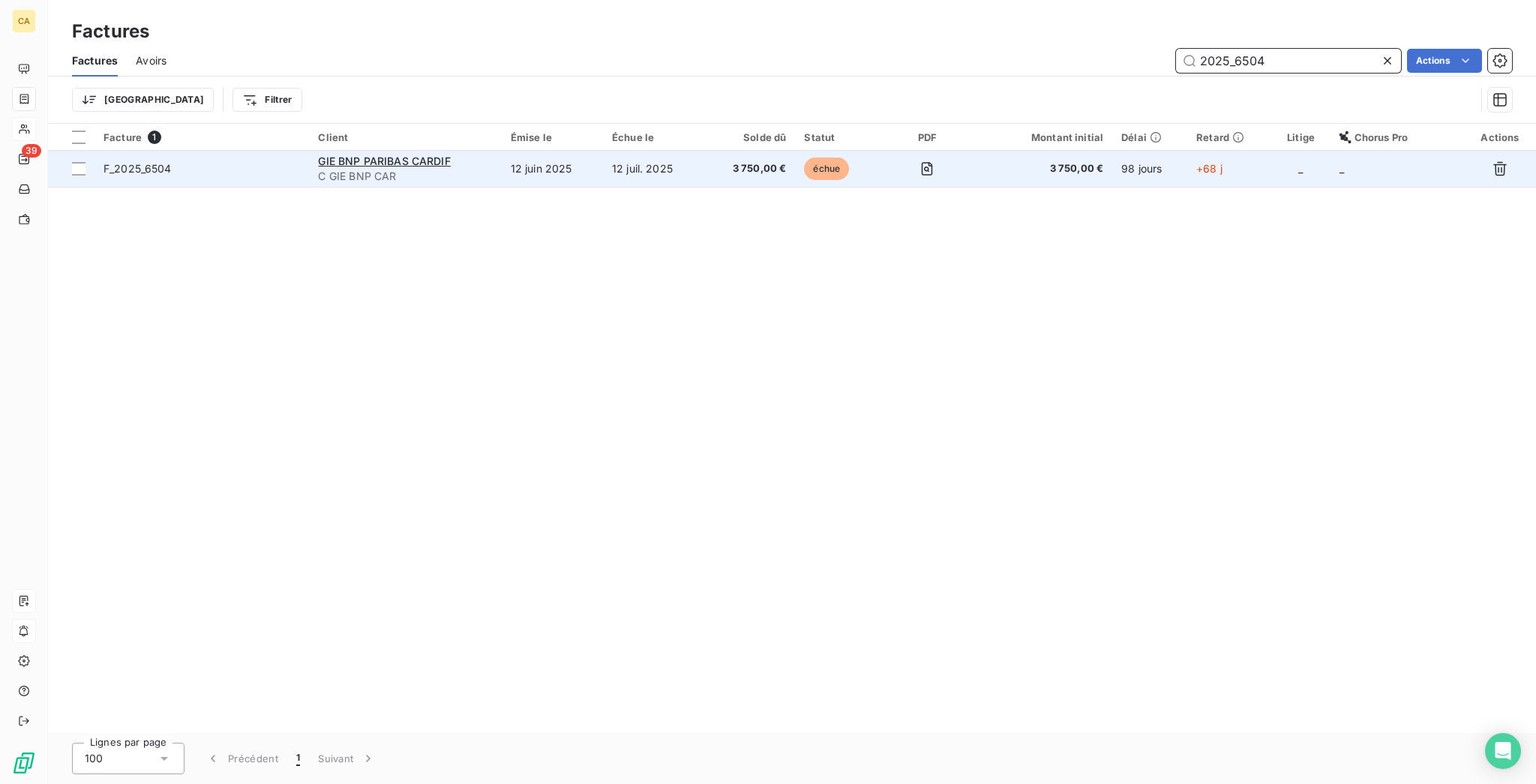
type input "2025_6504"
click at [751, 161] on span "3 750,00 €" at bounding box center [749, 169] width 74 height 15
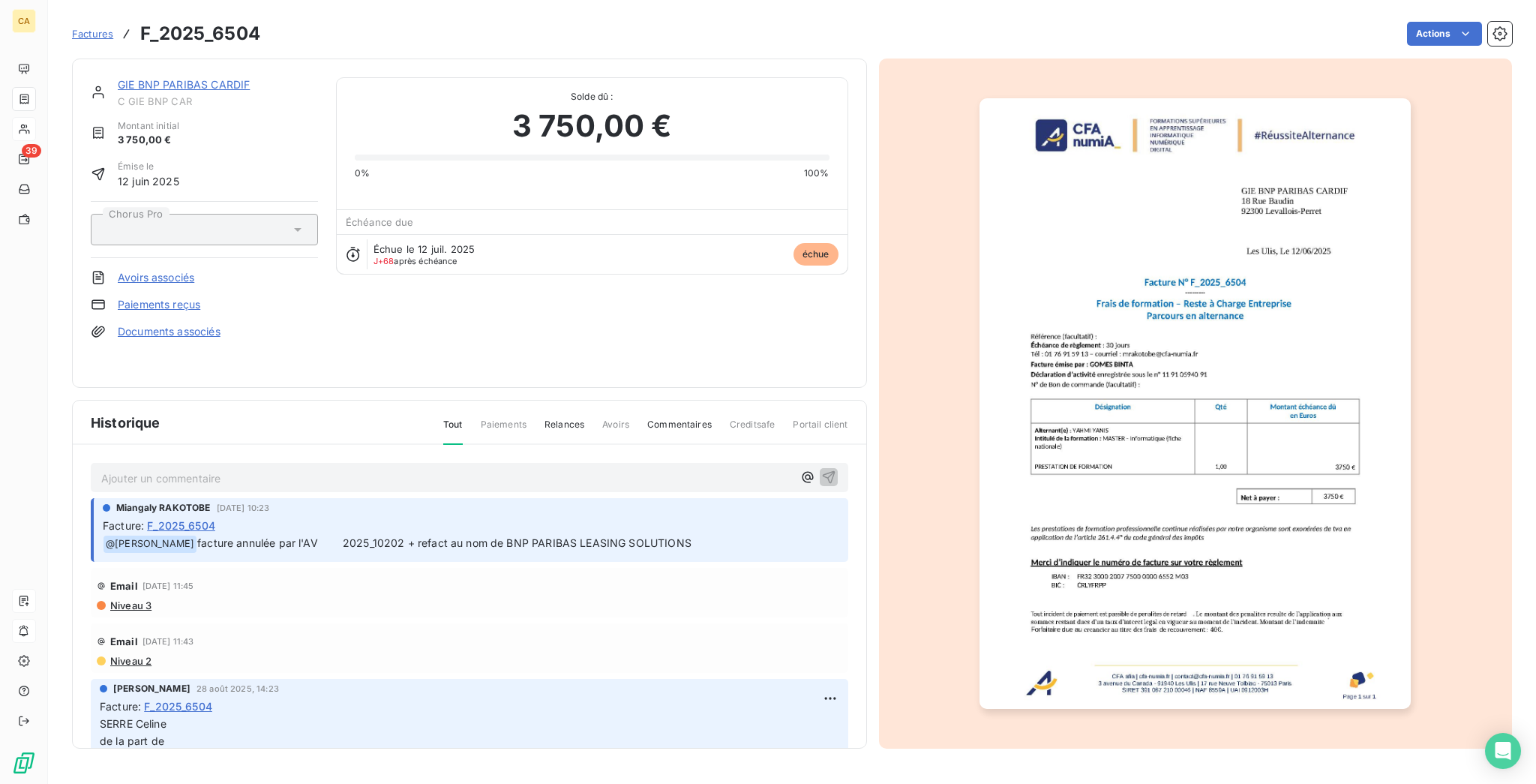
click at [195, 78] on link "GIE BNP PARIBAS CARDIF" at bounding box center [184, 84] width 132 height 12
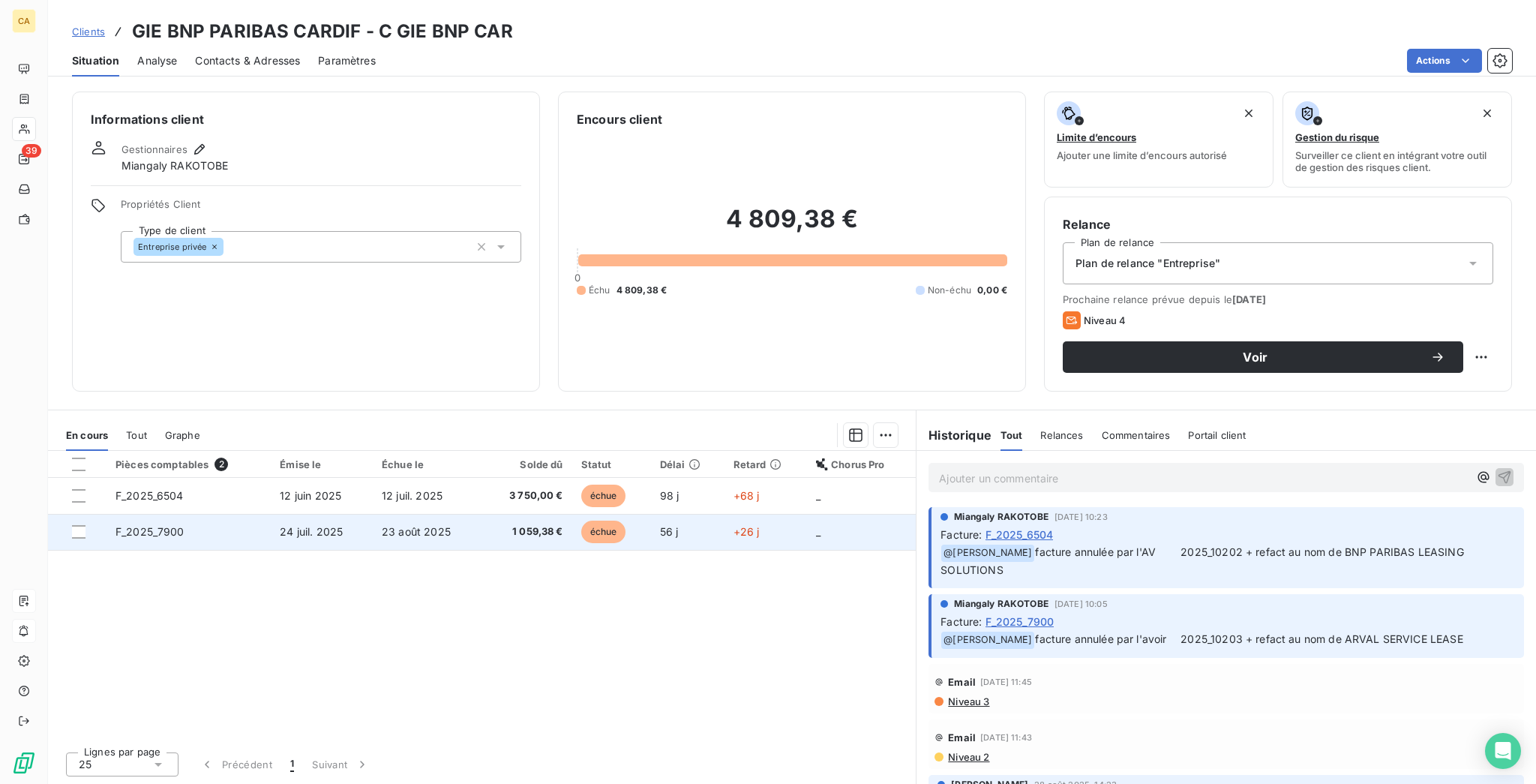
click at [342, 514] on td "24 juil. 2025" at bounding box center [321, 532] width 102 height 36
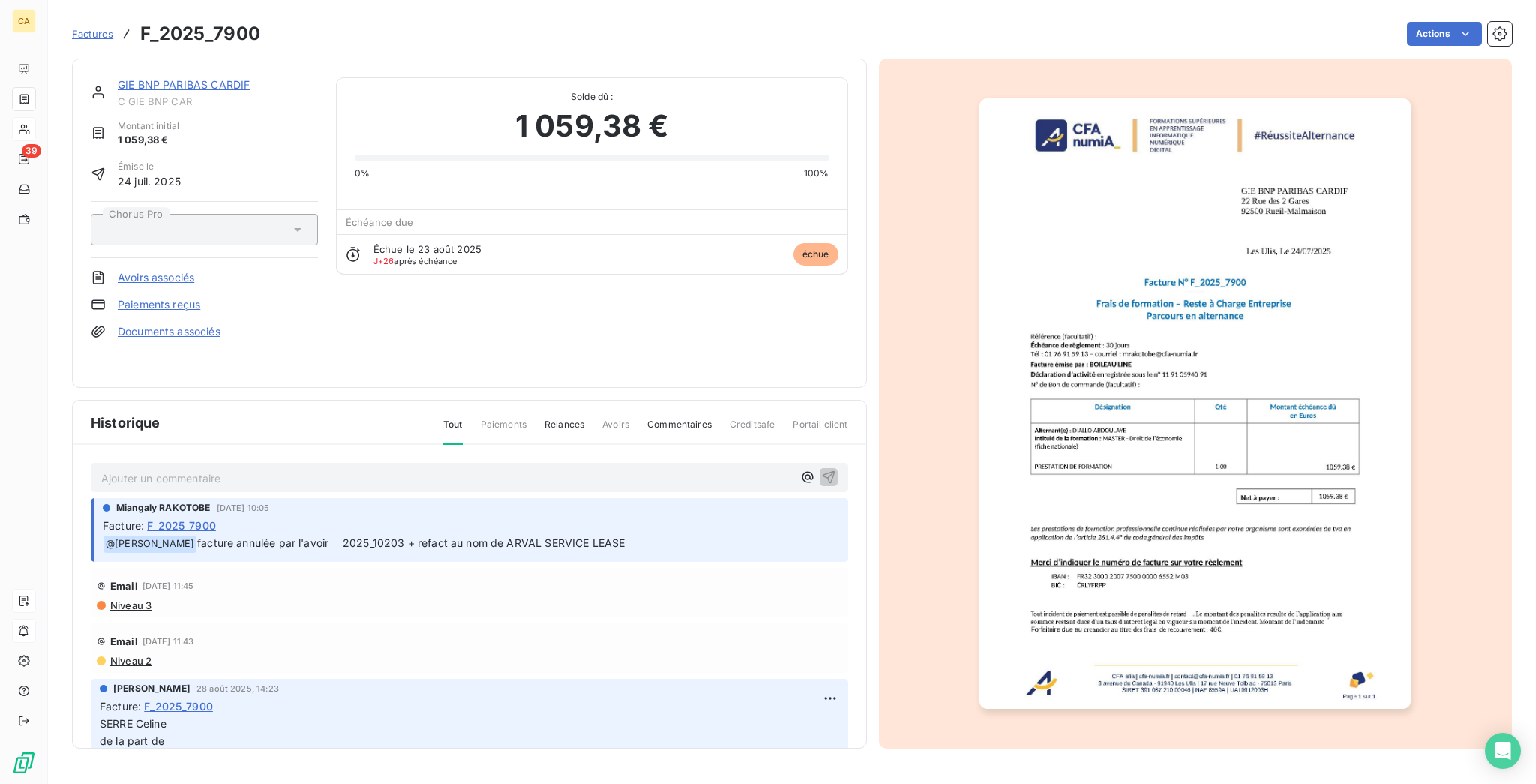
drag, startPoint x: 940, startPoint y: 506, endPoint x: 1093, endPoint y: 482, distance: 154.9
click at [940, 506] on div at bounding box center [1196, 404] width 634 height 690
click at [1136, 474] on img "button" at bounding box center [1194, 404] width 431 height 610
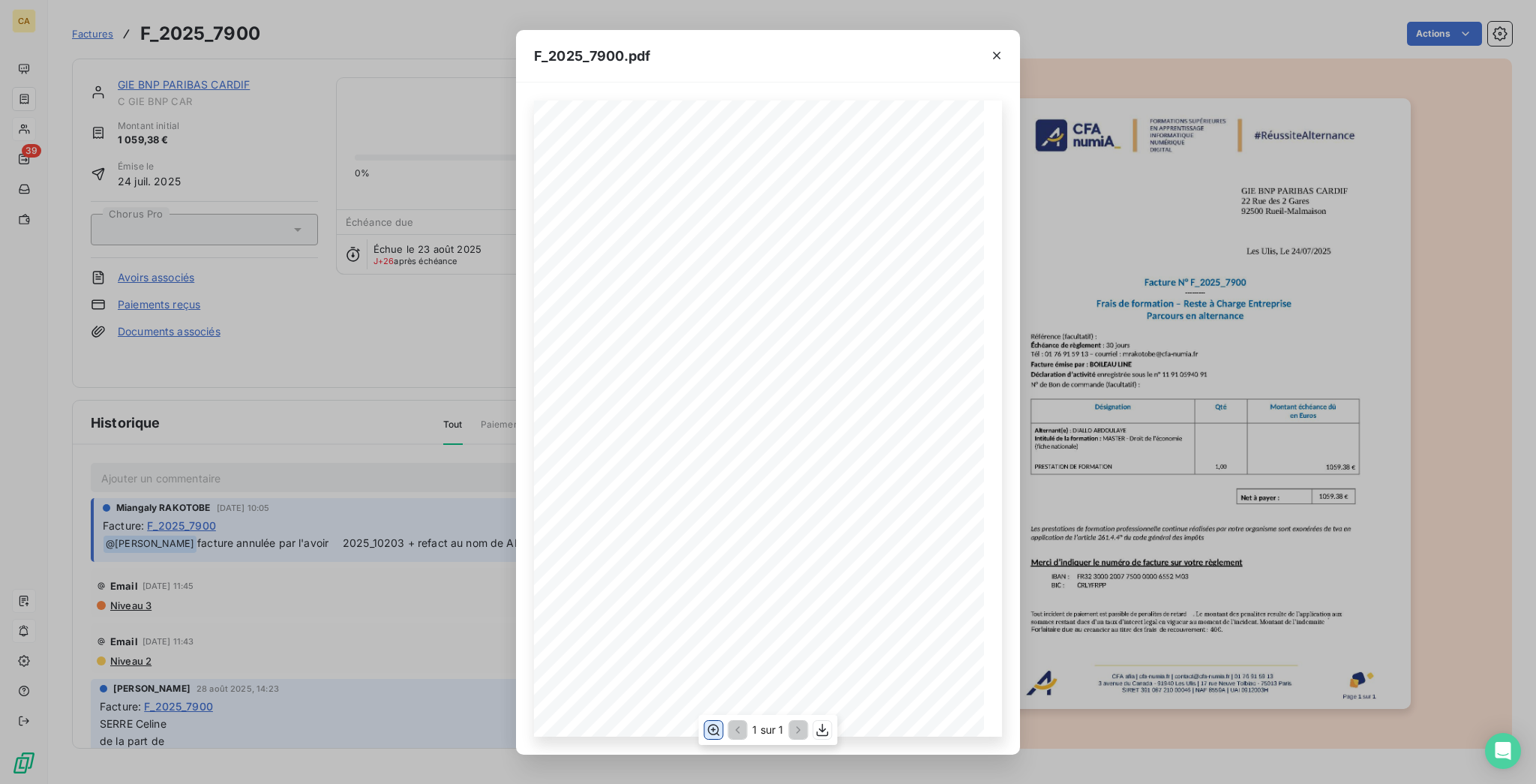
drag, startPoint x: 729, startPoint y: 724, endPoint x: 714, endPoint y: 724, distance: 15.0
click at [715, 724] on div "1 sur 1" at bounding box center [768, 729] width 139 height 30
click at [714, 724] on icon "button" at bounding box center [713, 729] width 15 height 15
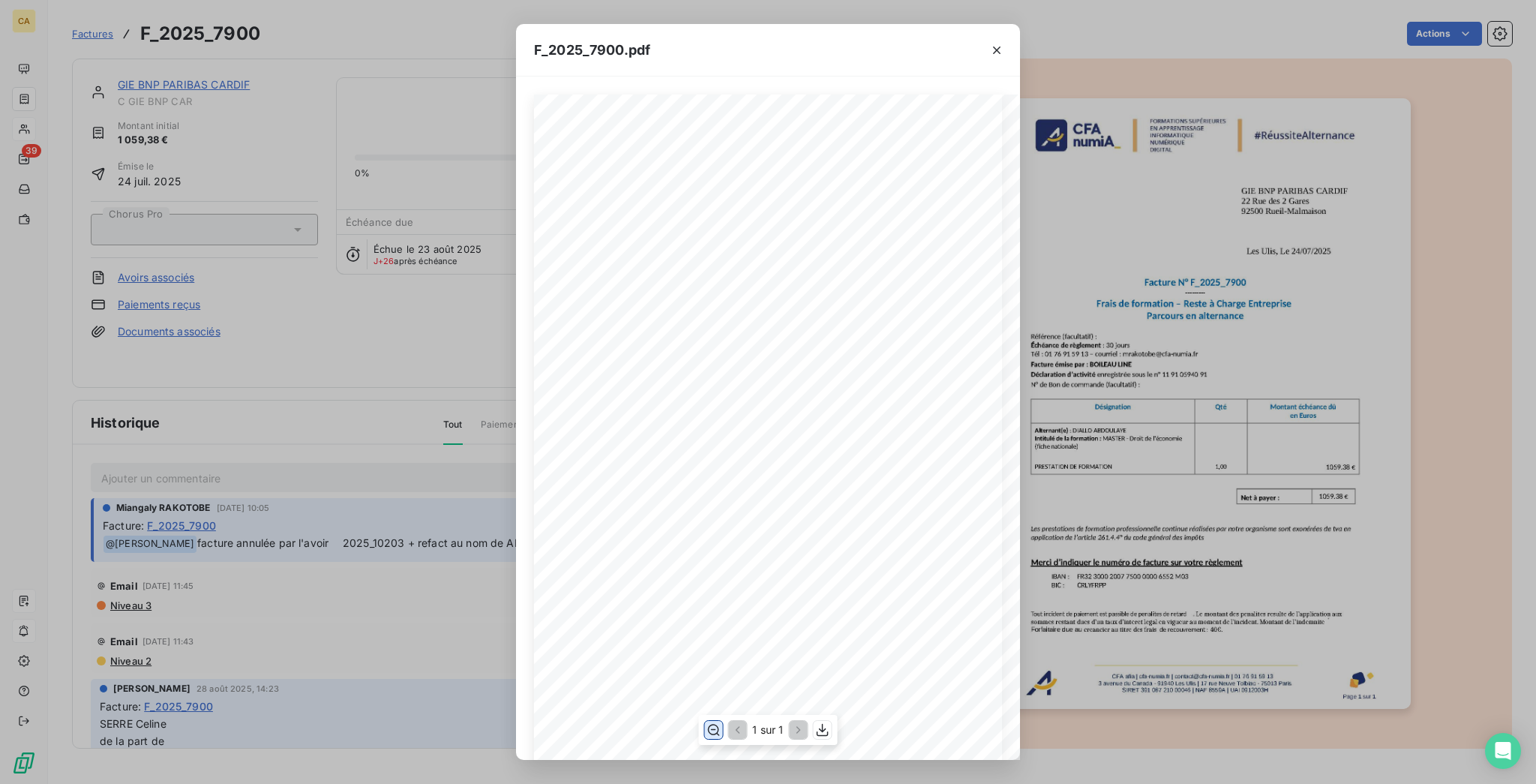
scroll to position [399, 0]
click at [295, 200] on div "F_2025_7900.pdf CFA afia | [DOMAIN_NAME] | [EMAIL_ADDRESS][DOMAIN_NAME] | 01 76…" at bounding box center [768, 392] width 1536 height 784
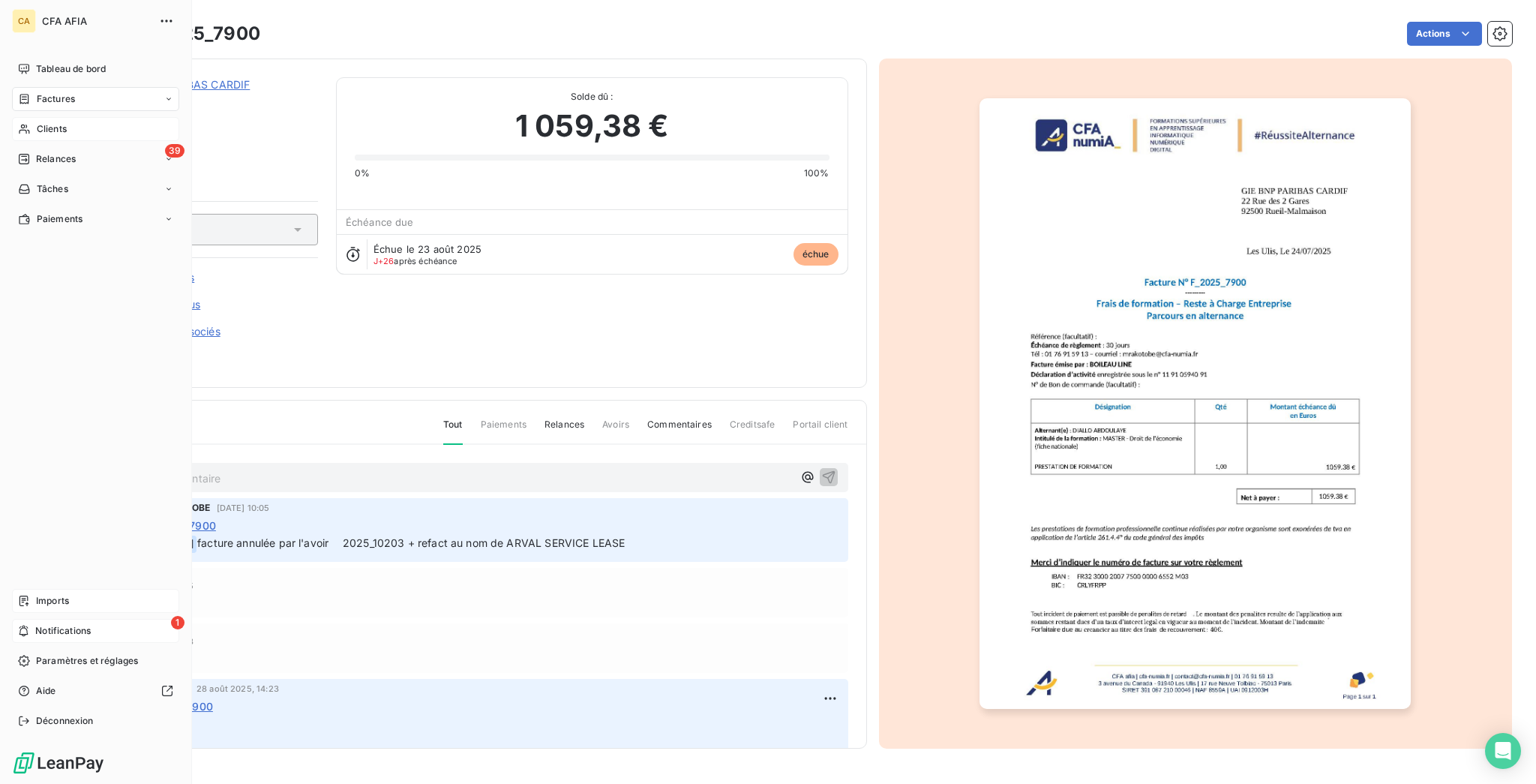
click at [41, 93] on span "Factures" at bounding box center [55, 99] width 38 height 13
click at [37, 177] on div "Clients" at bounding box center [96, 189] width 167 height 24
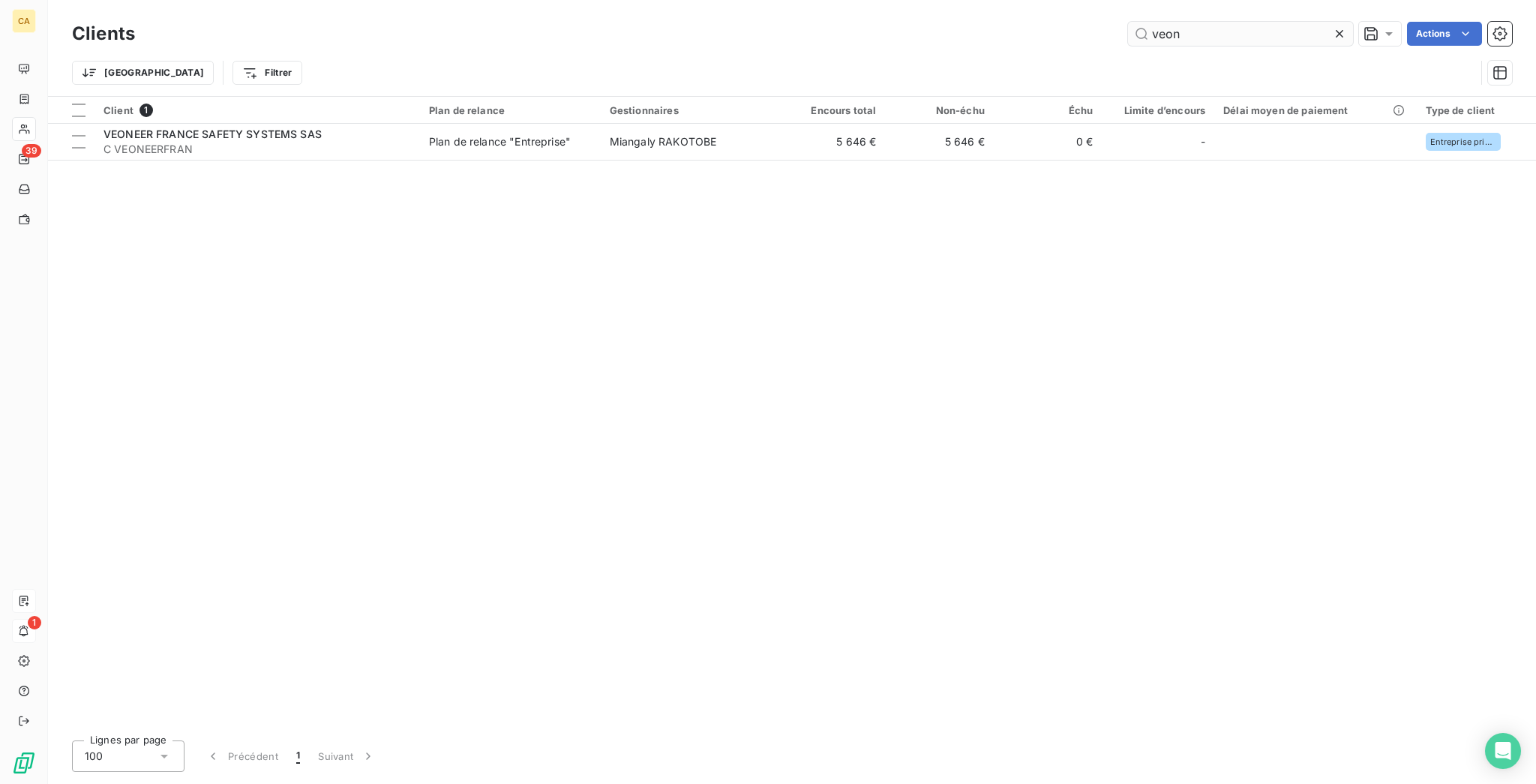
click at [1243, 28] on input "veon" at bounding box center [1241, 33] width 225 height 24
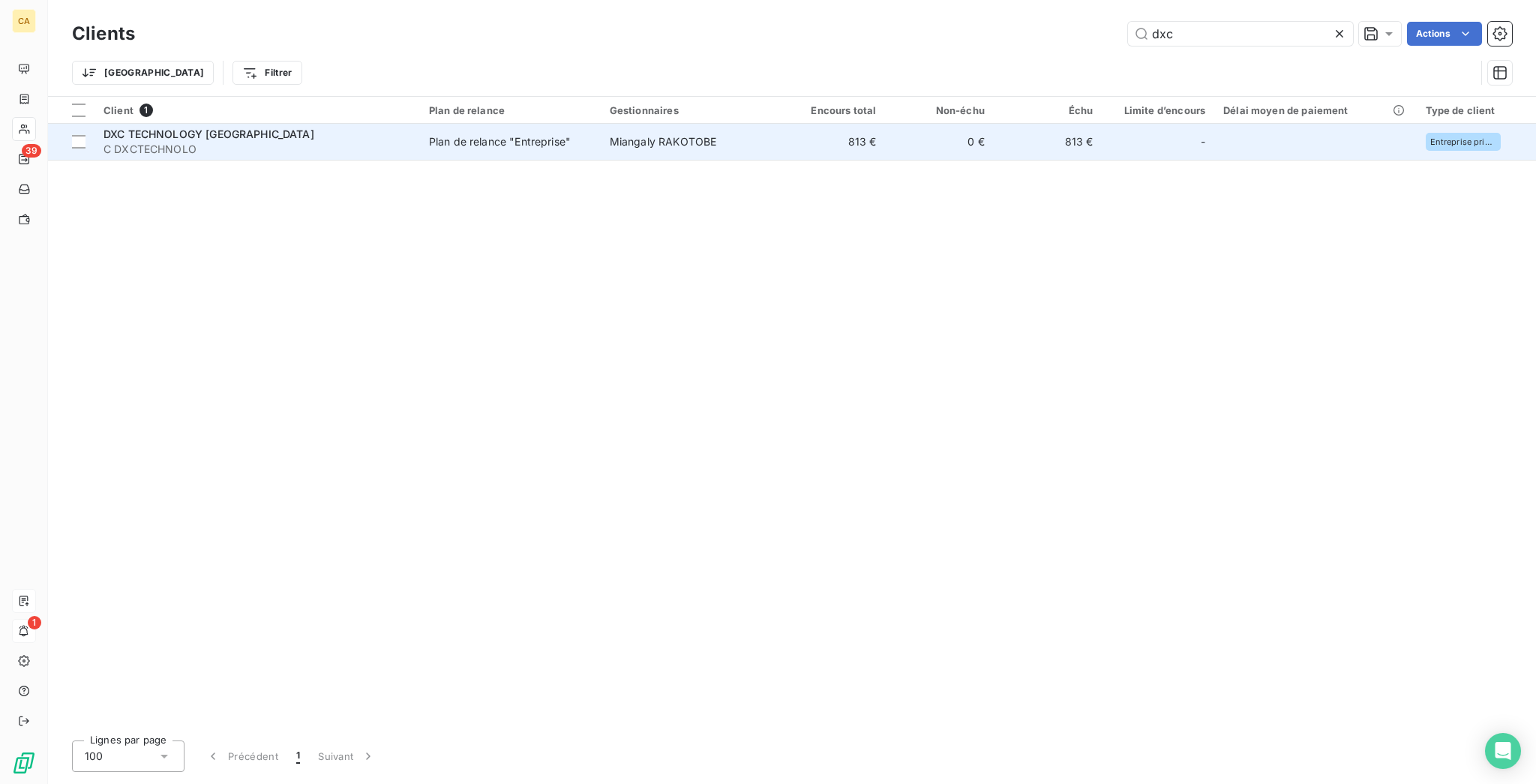
type input "dxc"
click at [837, 130] on td "813 €" at bounding box center [830, 142] width 108 height 36
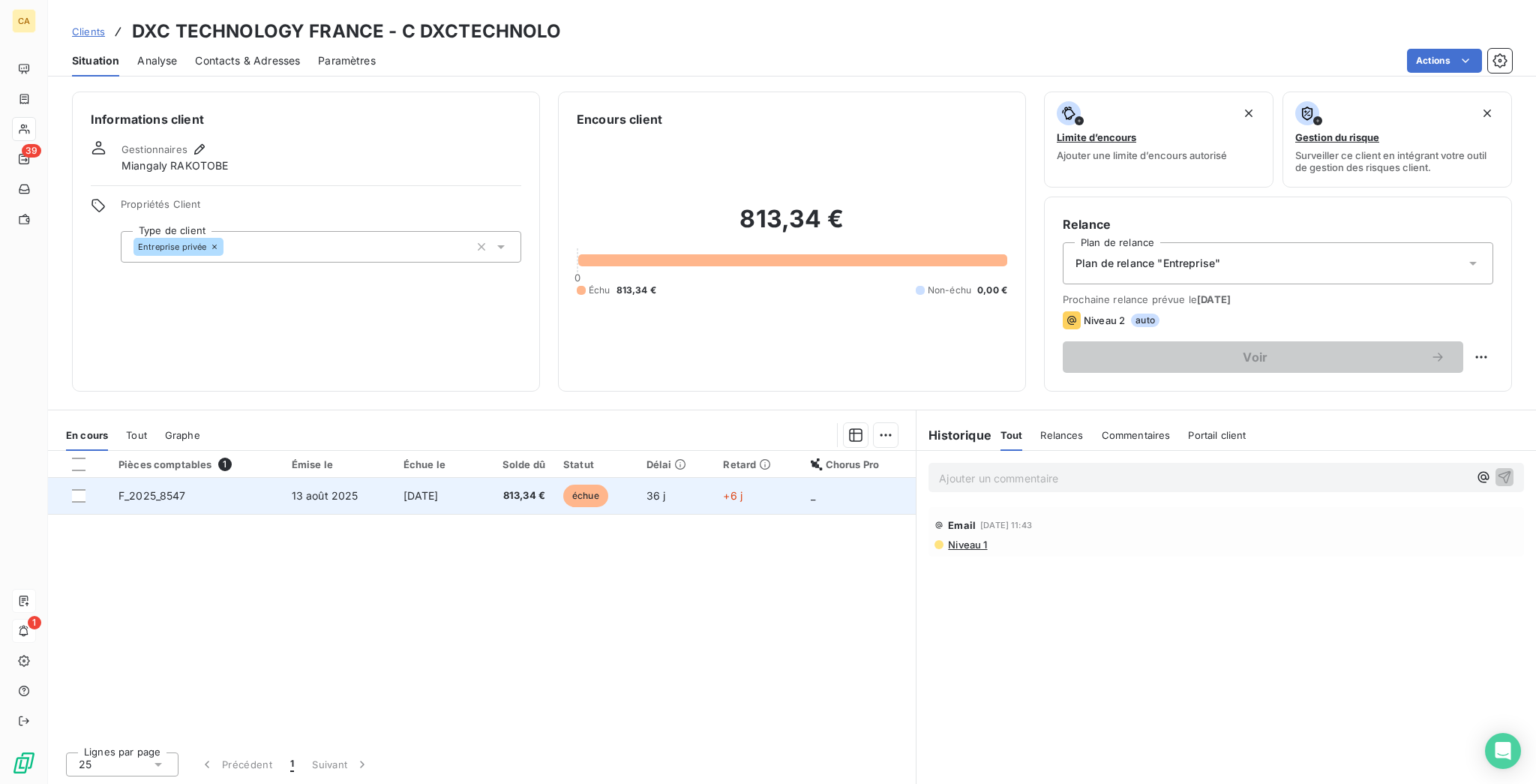
click at [410, 489] on span "[DATE]" at bounding box center [421, 495] width 36 height 12
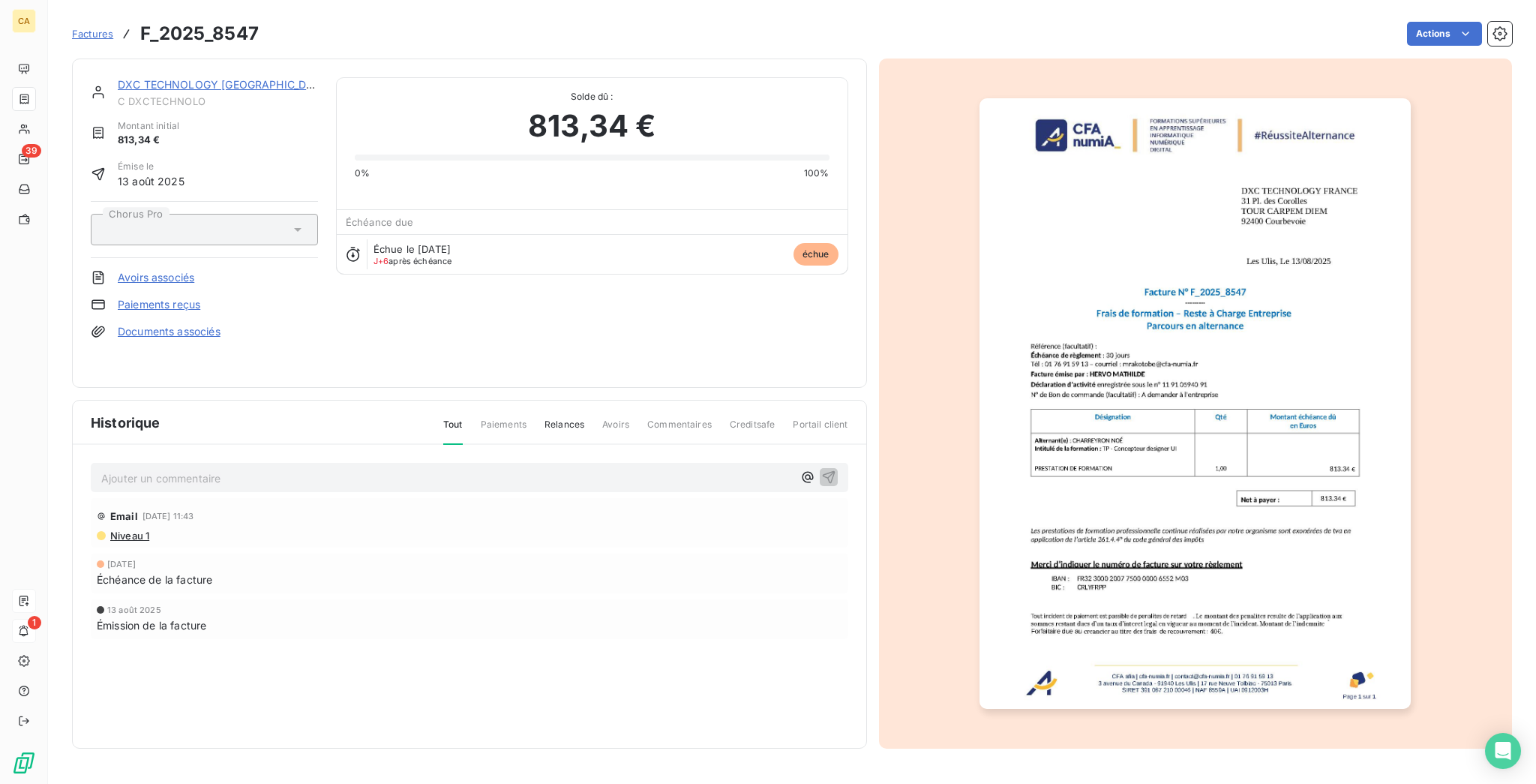
click at [201, 469] on p "Ajouter un commentaire ﻿" at bounding box center [447, 478] width 691 height 19
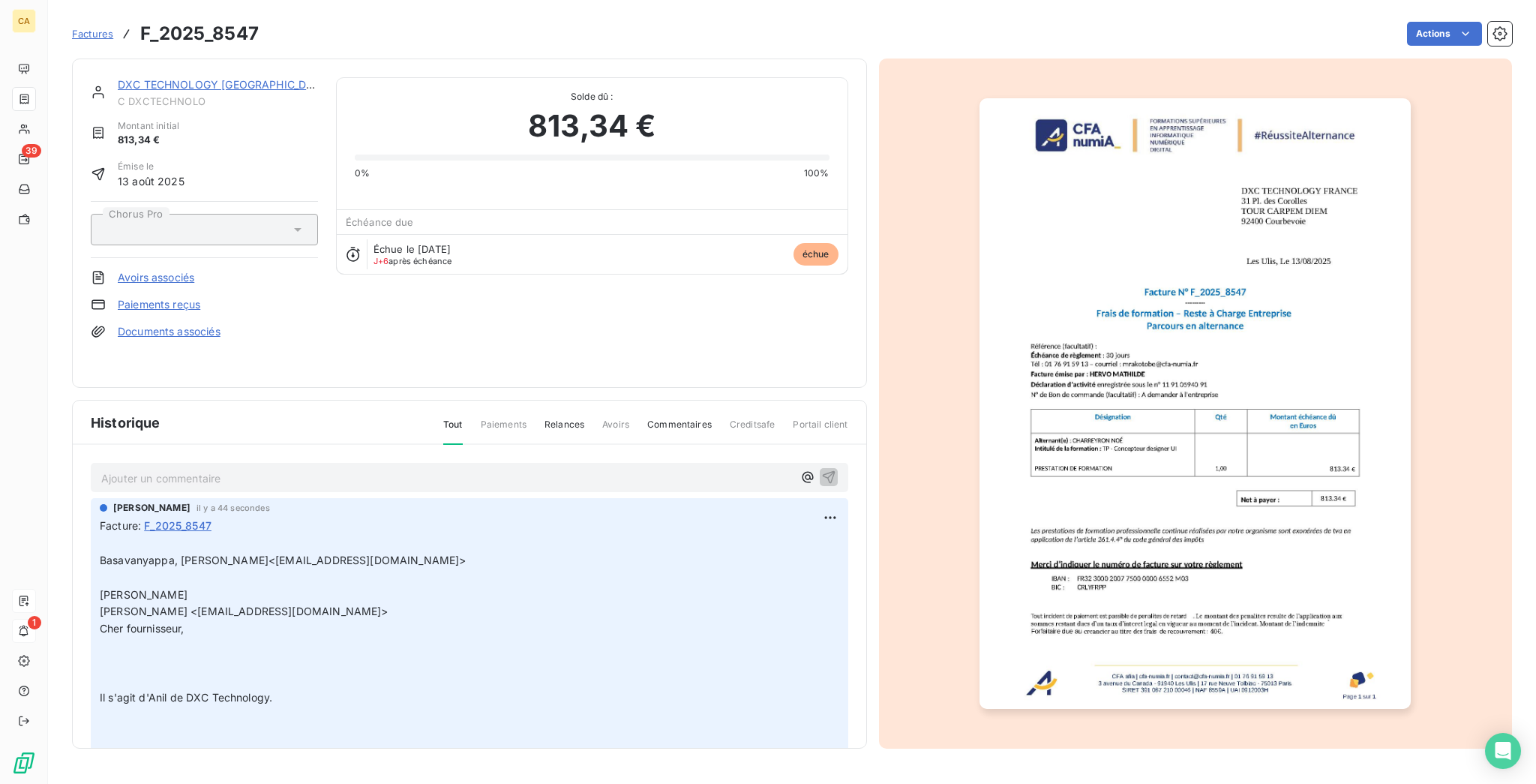
click at [189, 78] on link "DXC TECHNOLOGY [GEOGRAPHIC_DATA]" at bounding box center [224, 84] width 213 height 12
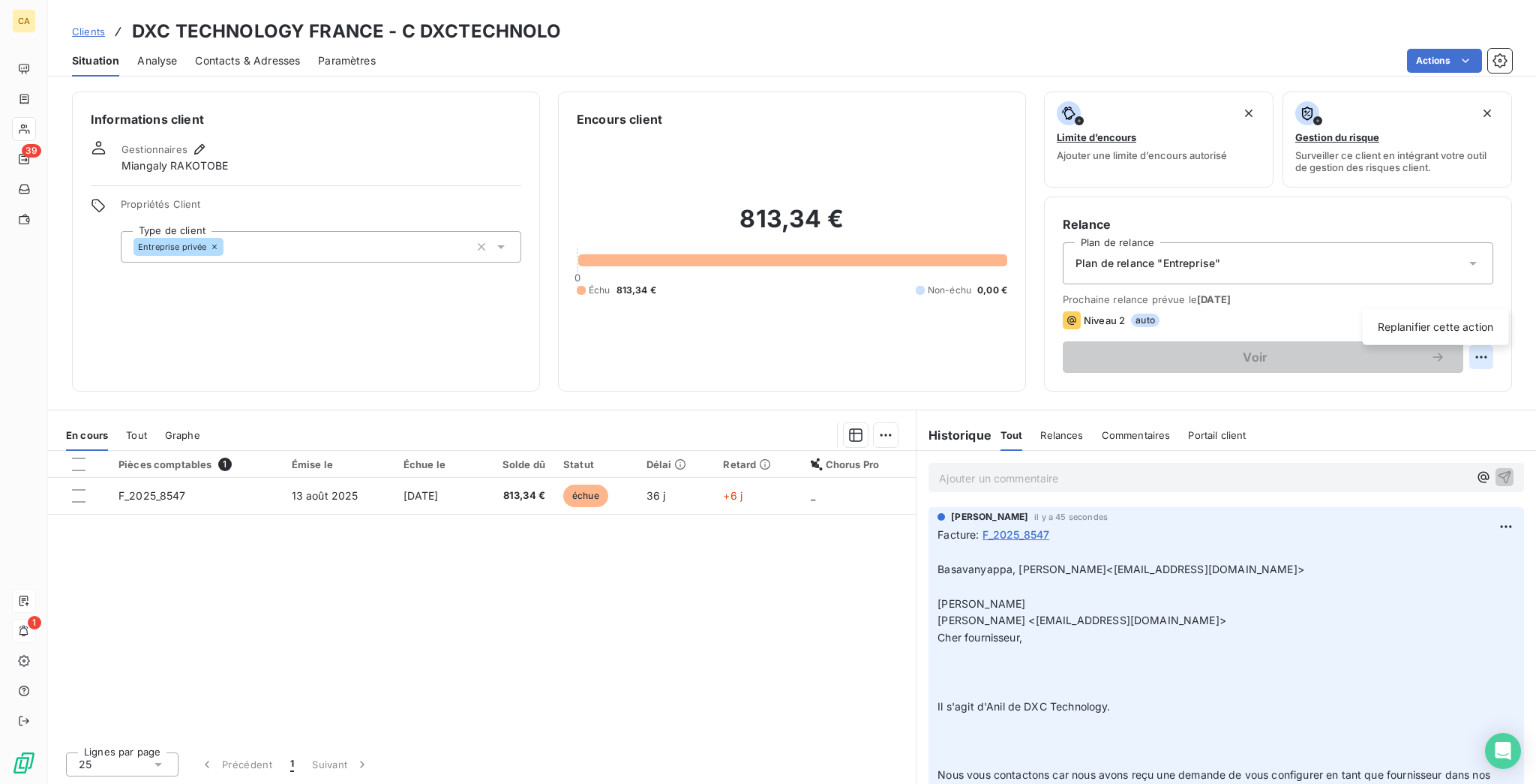
click at [1483, 294] on html "CA 39 1 Clients DXC TECHNOLOGY FRANCE - C DXCTECHNOLO Situation Analyse Contact…" at bounding box center [768, 392] width 1536 height 784
click at [1474, 323] on div "Replanifier cette action" at bounding box center [1436, 327] width 134 height 24
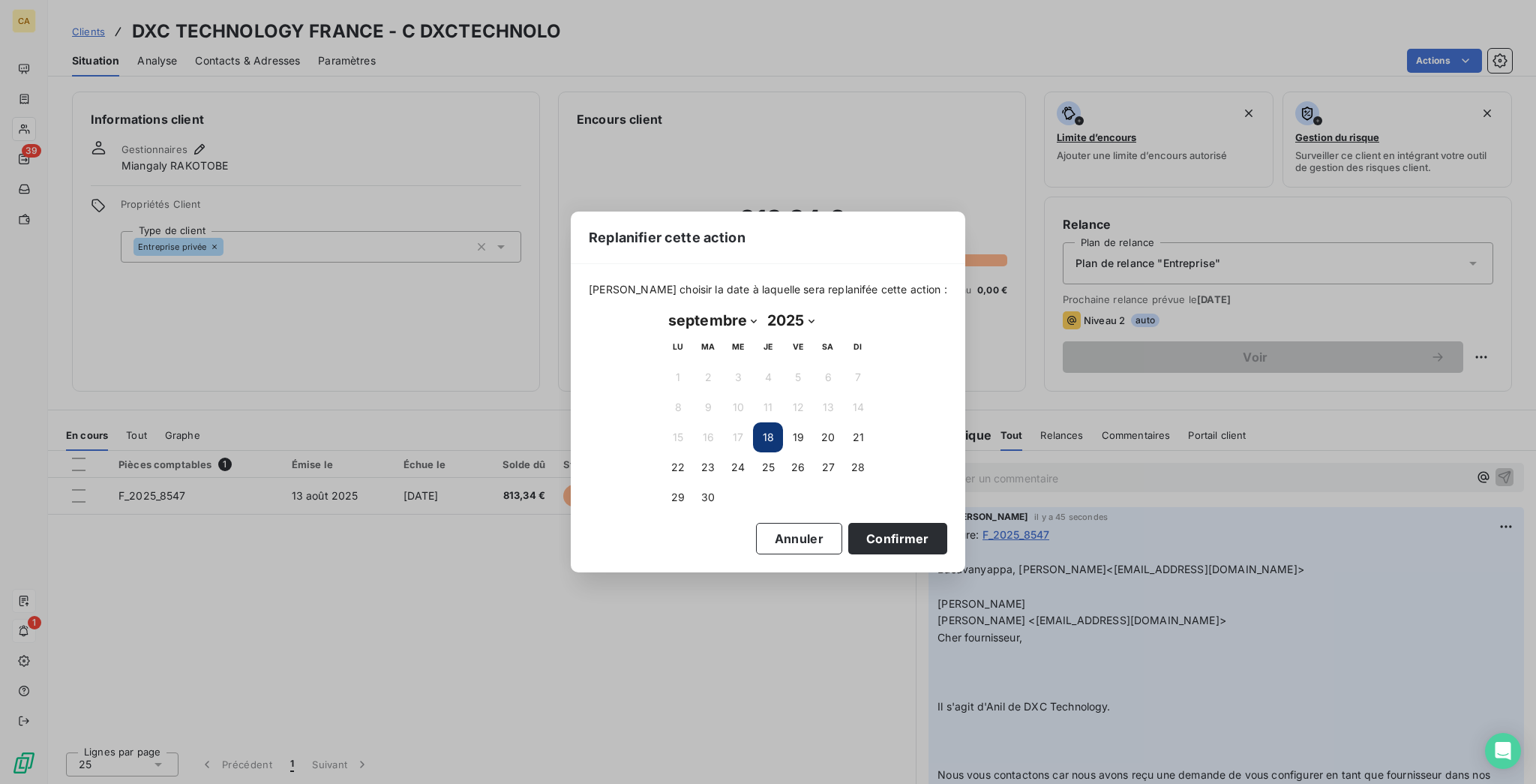
click at [698, 310] on select "janvier février mars avril mai juin juillet août septembre octobre novembre déc…" at bounding box center [713, 320] width 99 height 24
select select "9"
click at [663, 309] on select "janvier février mars avril mai juin juillet août septembre octobre novembre déc…" at bounding box center [713, 320] width 99 height 24
click at [711, 457] on button "21" at bounding box center [708, 467] width 30 height 30
click at [856, 532] on button "Confirmer" at bounding box center [897, 538] width 99 height 31
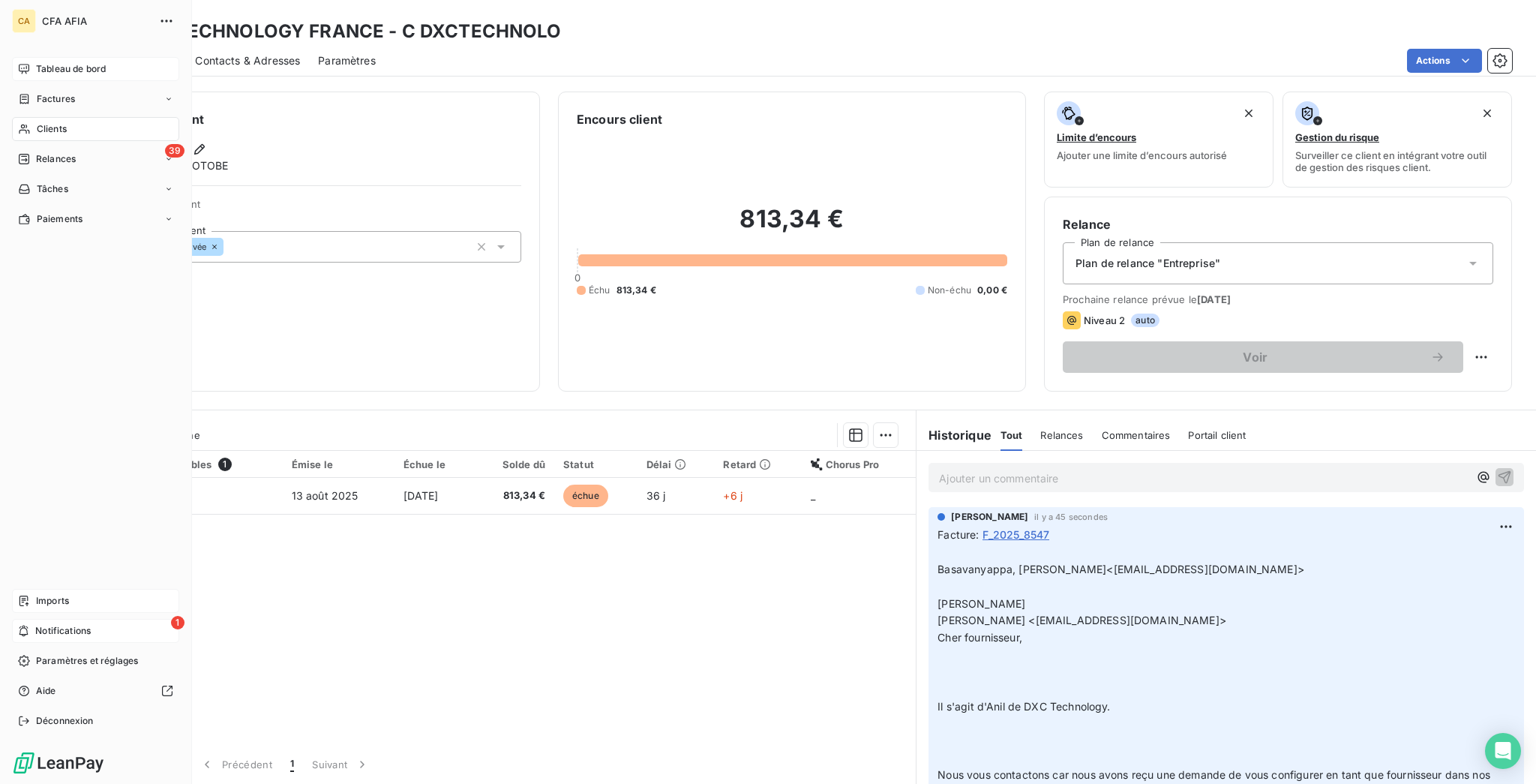
click at [80, 62] on span "Tableau de bord" at bounding box center [71, 69] width 69 height 13
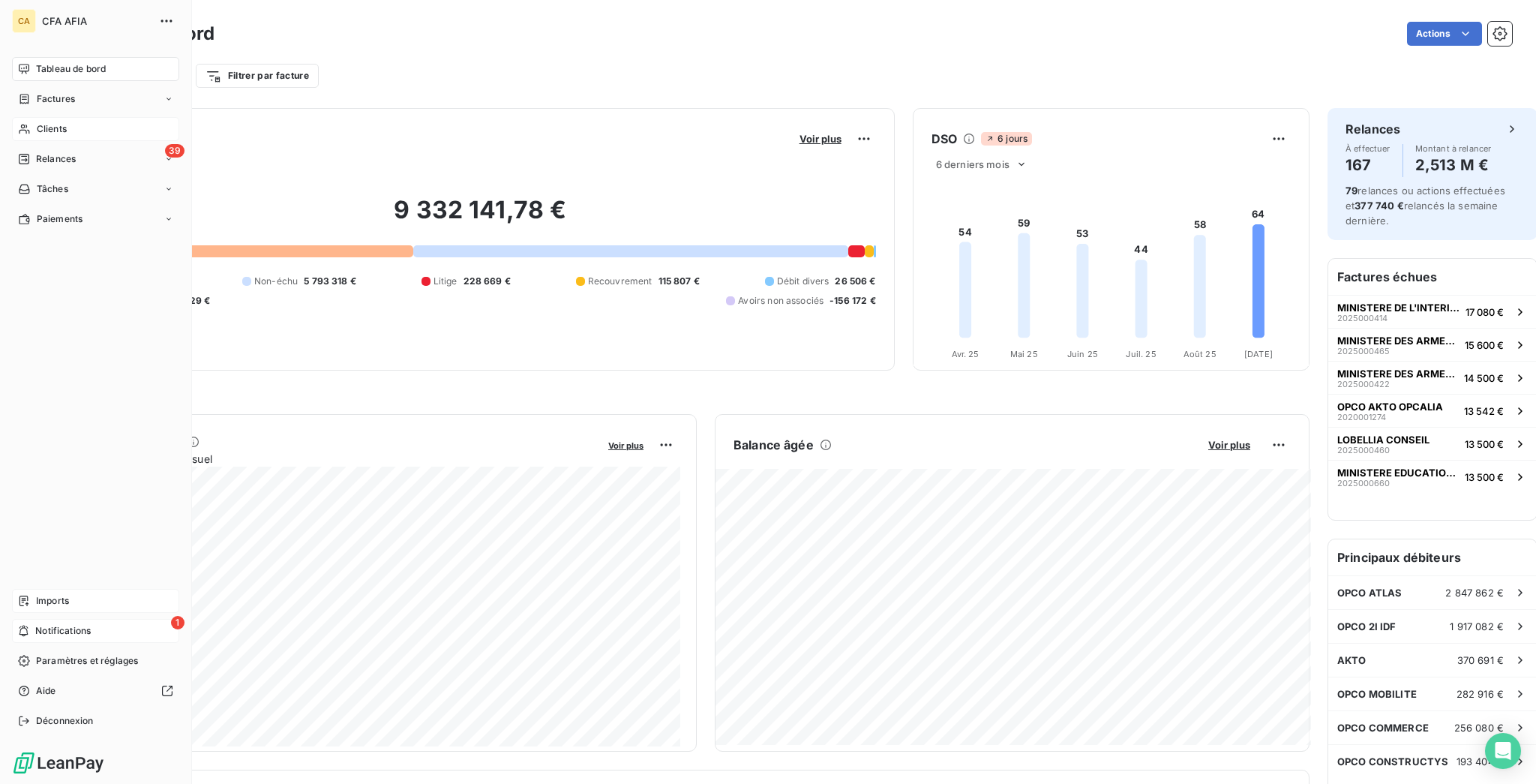
drag, startPoint x: 17, startPoint y: 98, endPoint x: 45, endPoint y: 98, distance: 28.0
click at [18, 123] on icon at bounding box center [24, 129] width 12 height 12
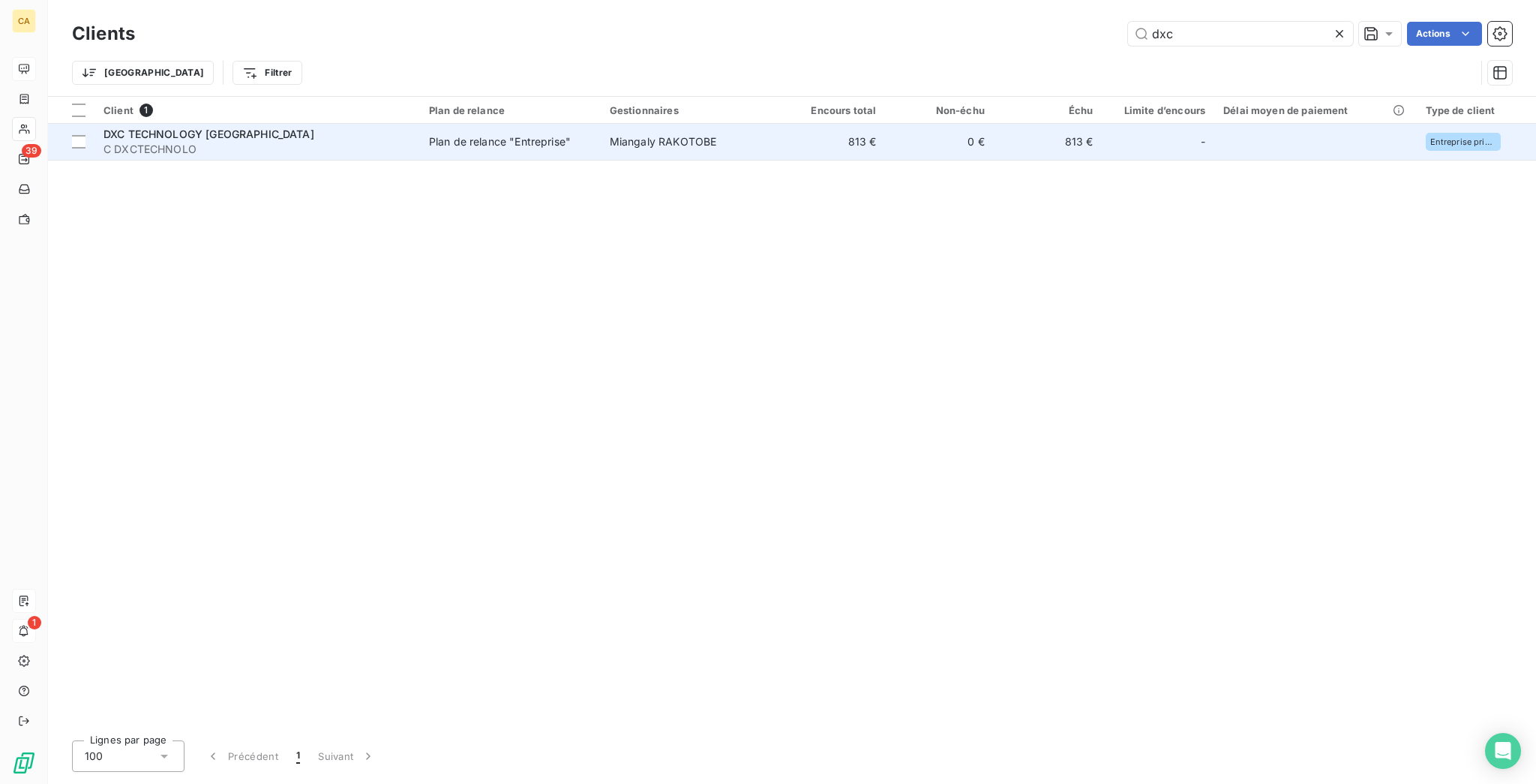
click at [224, 127] on span "DXC TECHNOLOGY [GEOGRAPHIC_DATA]" at bounding box center [208, 133] width 211 height 12
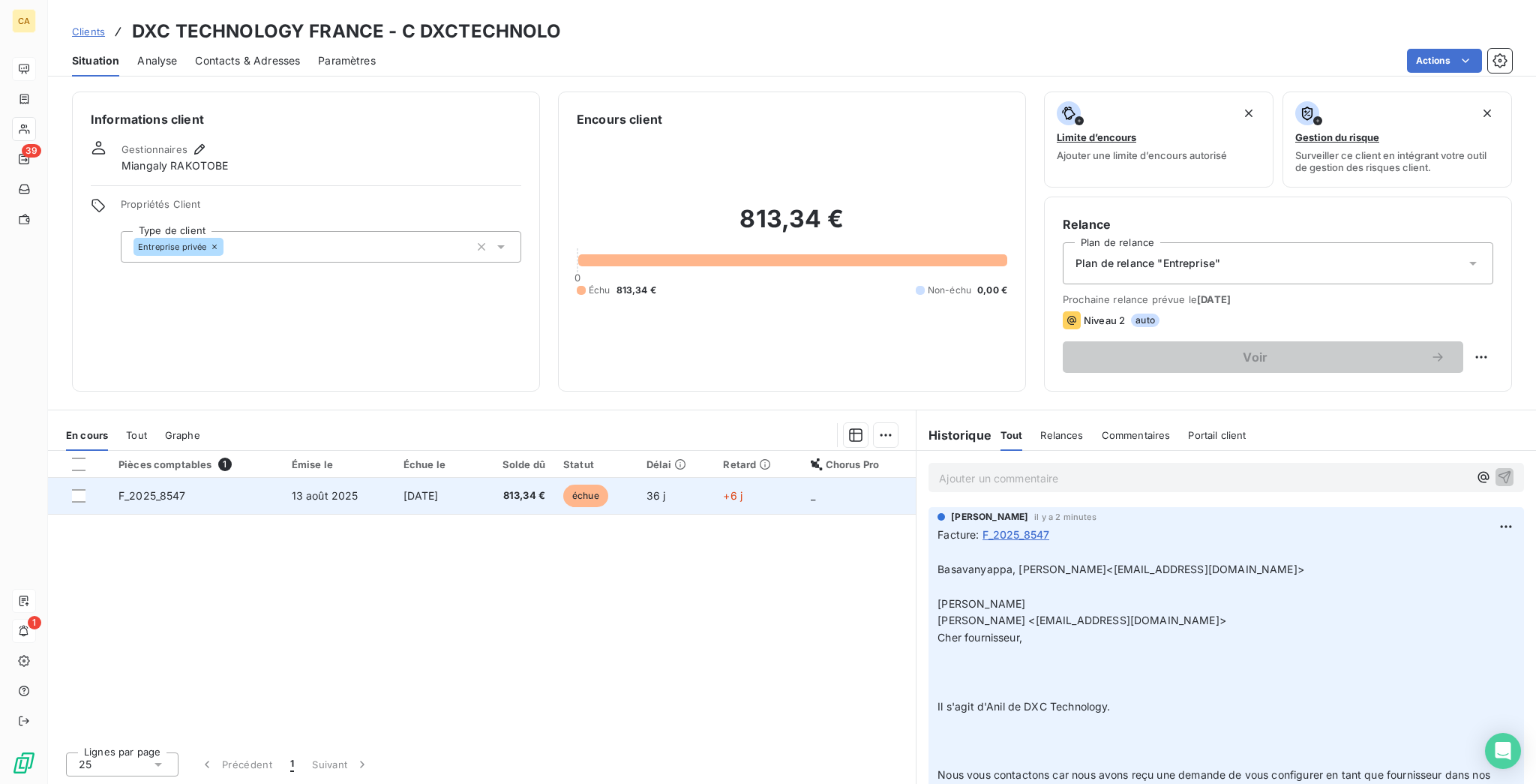
click at [506, 478] on td "813,34 €" at bounding box center [514, 496] width 80 height 36
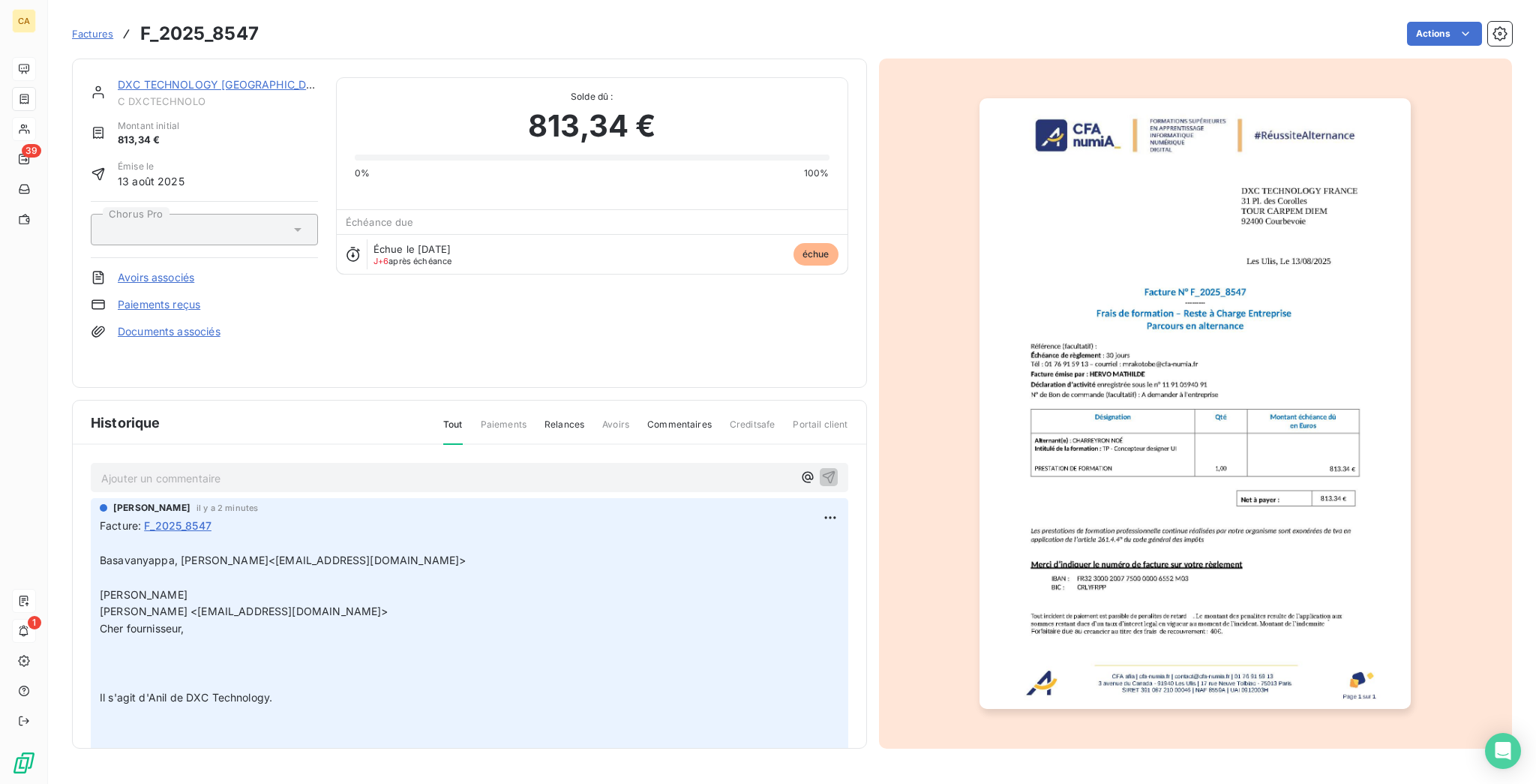
click at [471, 418] on div "Tout Paiements Relances Avoirs Commentaires Creditsafe Portail client" at bounding box center [636, 430] width 423 height 26
click at [319, 469] on p "Ajouter un commentaire ﻿" at bounding box center [447, 478] width 691 height 19
click at [333, 469] on p "Ajouter un commentaire ﻿" at bounding box center [447, 478] width 691 height 19
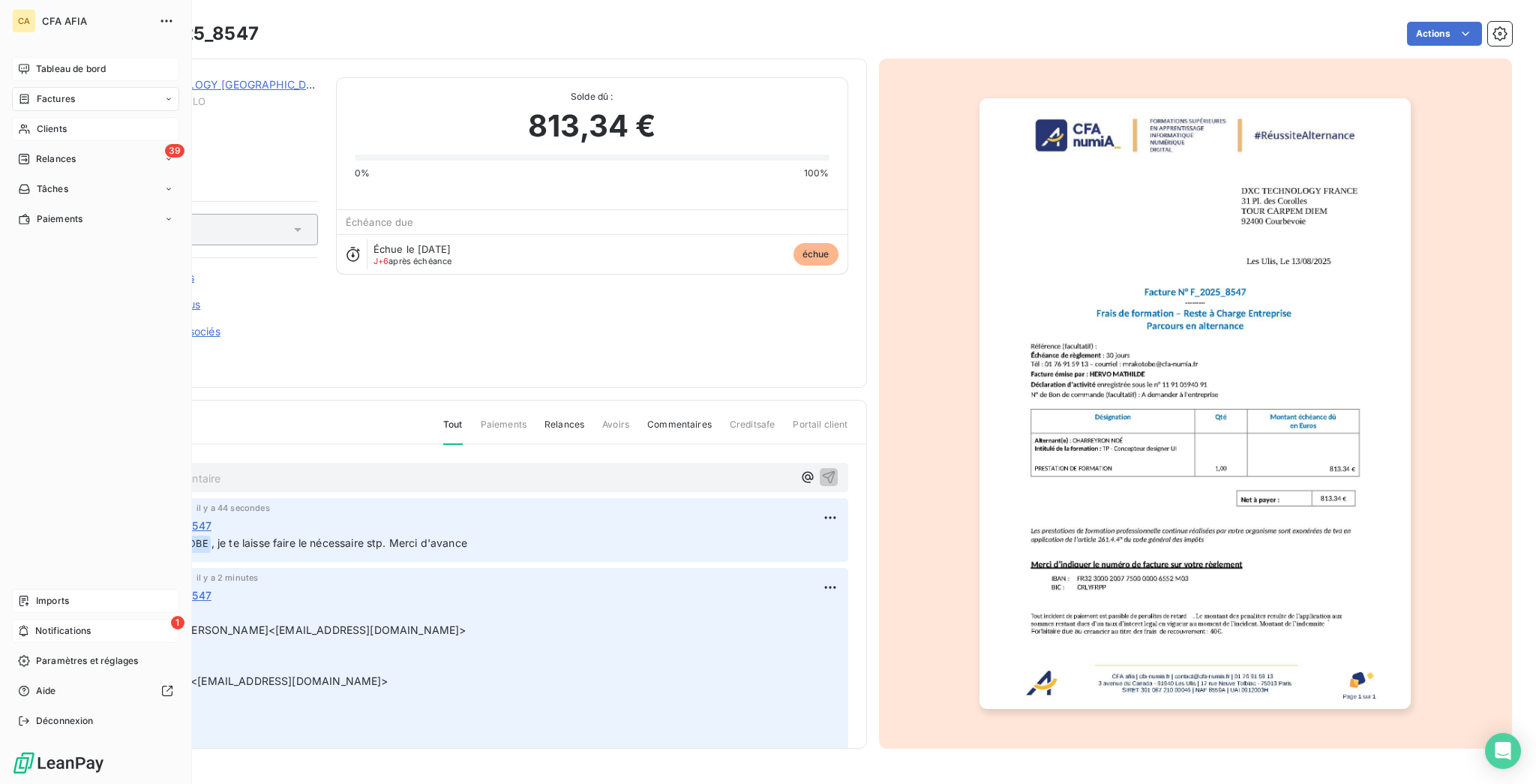
click at [59, 93] on span "Factures" at bounding box center [55, 99] width 38 height 13
click at [33, 117] on nav "Factures Avoirs" at bounding box center [104, 143] width 149 height 54
drag, startPoint x: 50, startPoint y: 138, endPoint x: 51, endPoint y: 153, distance: 15.0
click at [51, 177] on div "Clients" at bounding box center [96, 189] width 167 height 24
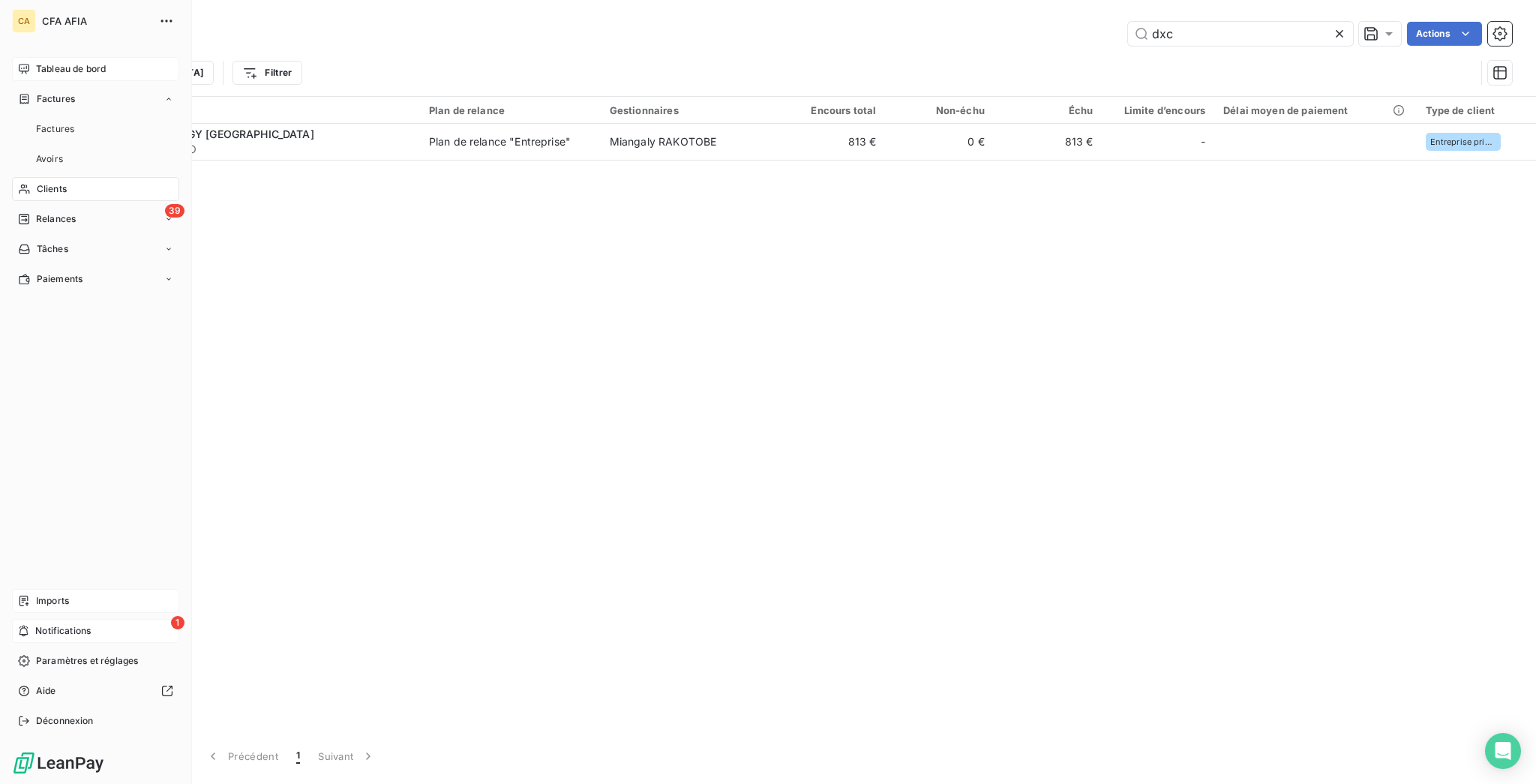
click at [51, 182] on span "Clients" at bounding box center [51, 189] width 30 height 13
click at [1252, 35] on input "dxc" at bounding box center [1241, 33] width 225 height 24
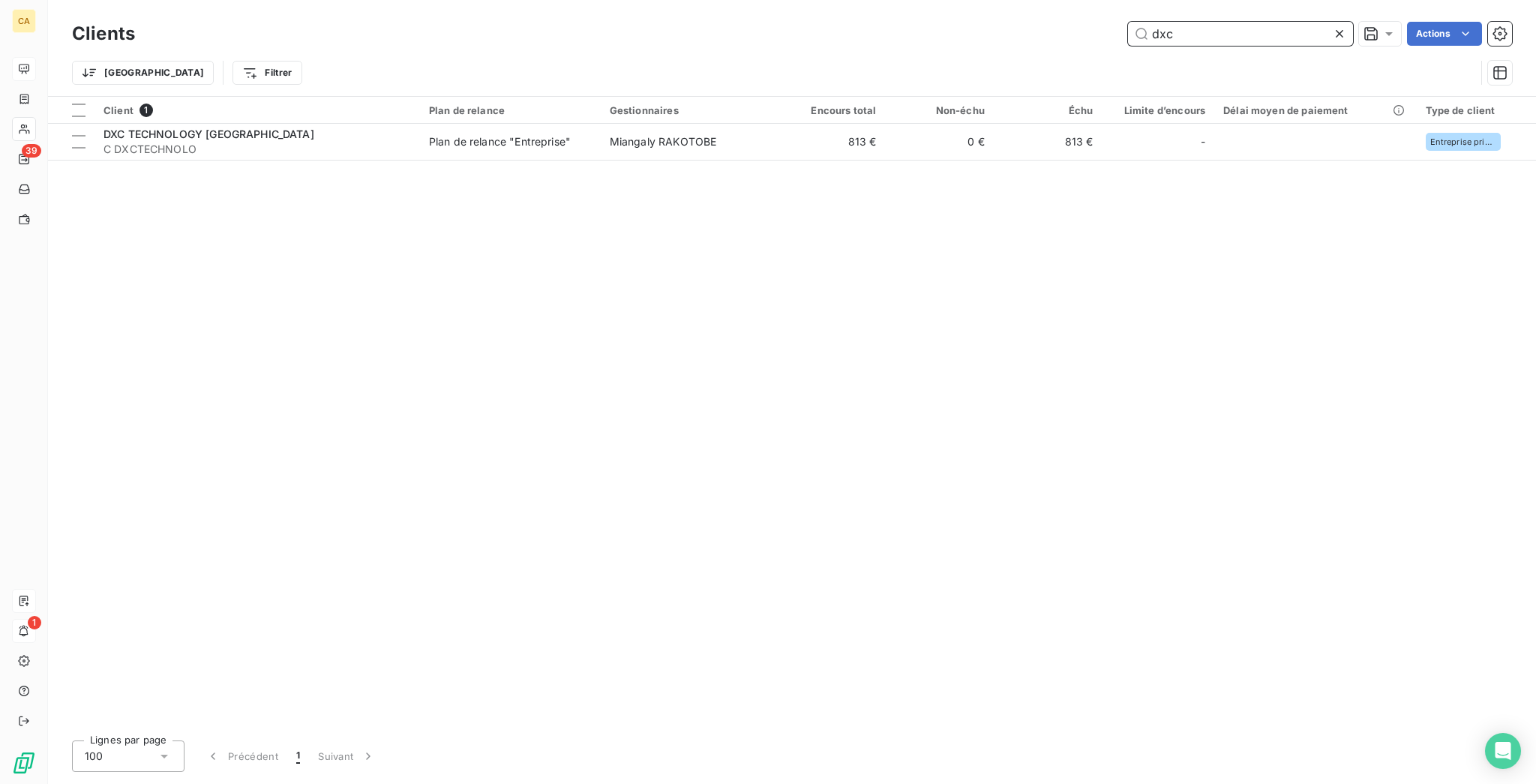
click at [1252, 35] on input "dxc" at bounding box center [1241, 33] width 225 height 24
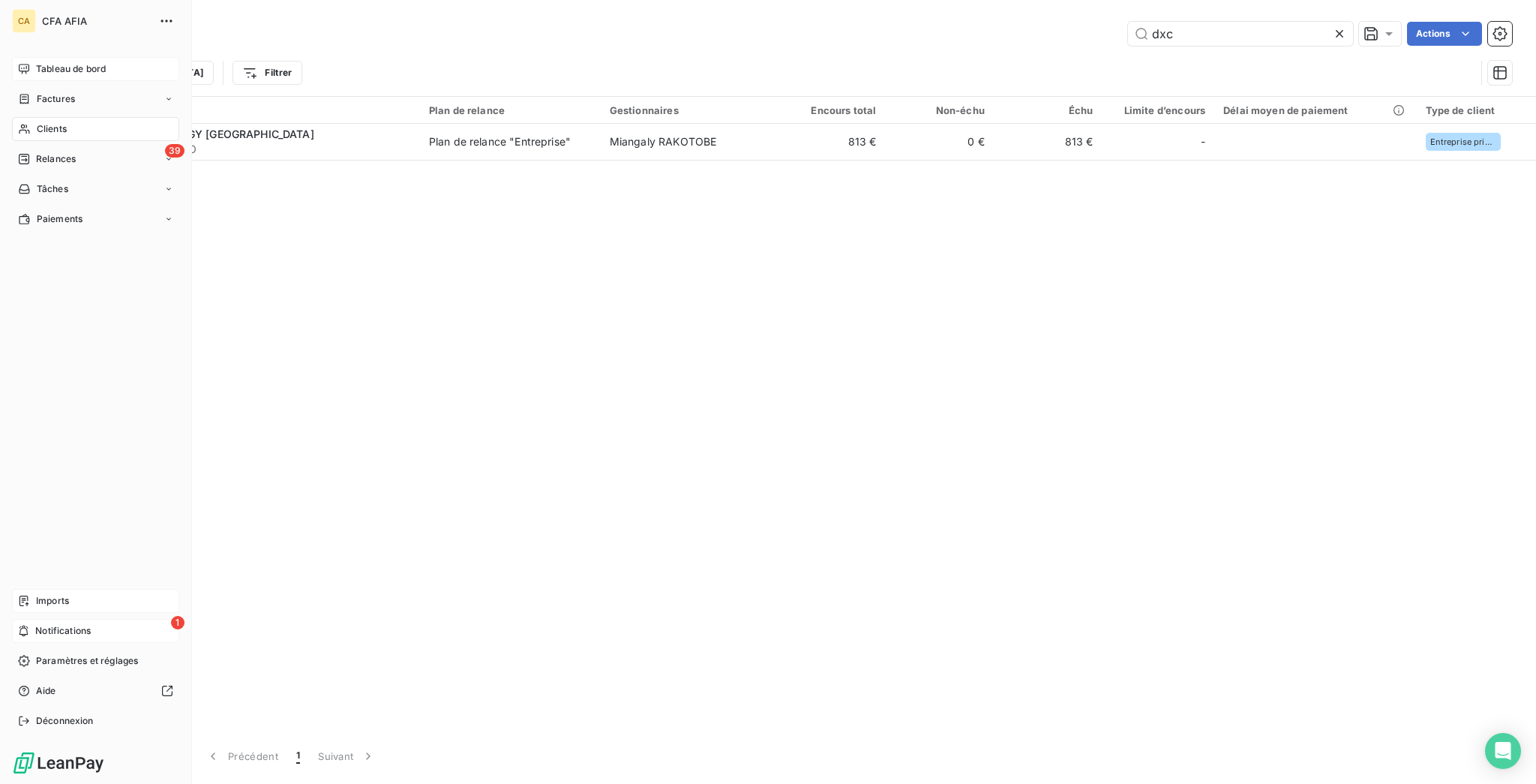
click at [52, 607] on span "Imports" at bounding box center [53, 600] width 33 height 13
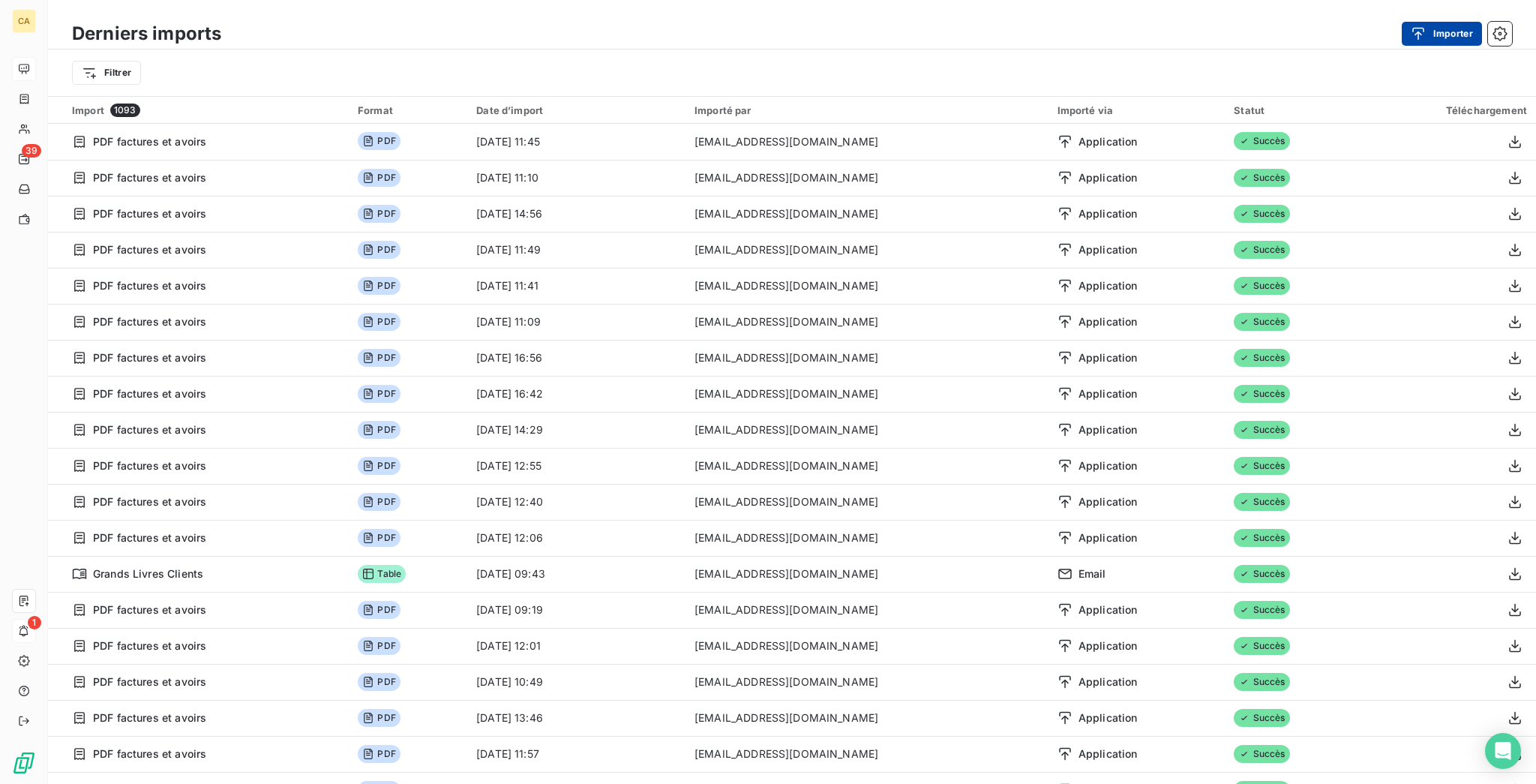
click at [1455, 22] on button "Importer" at bounding box center [1442, 33] width 80 height 24
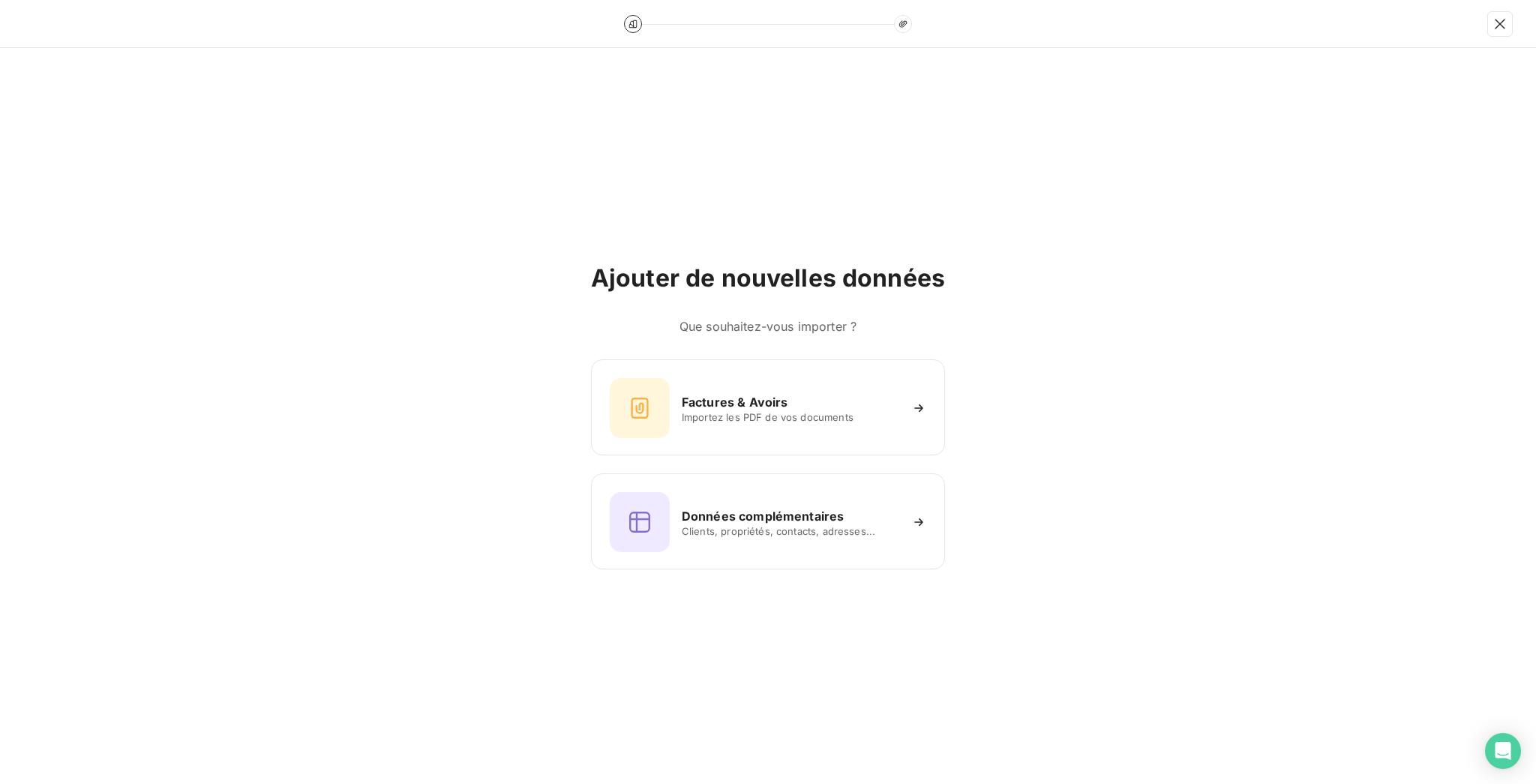
click at [825, 335] on h6 "Que souhaitez-vous importer ?" at bounding box center [768, 327] width 354 height 18
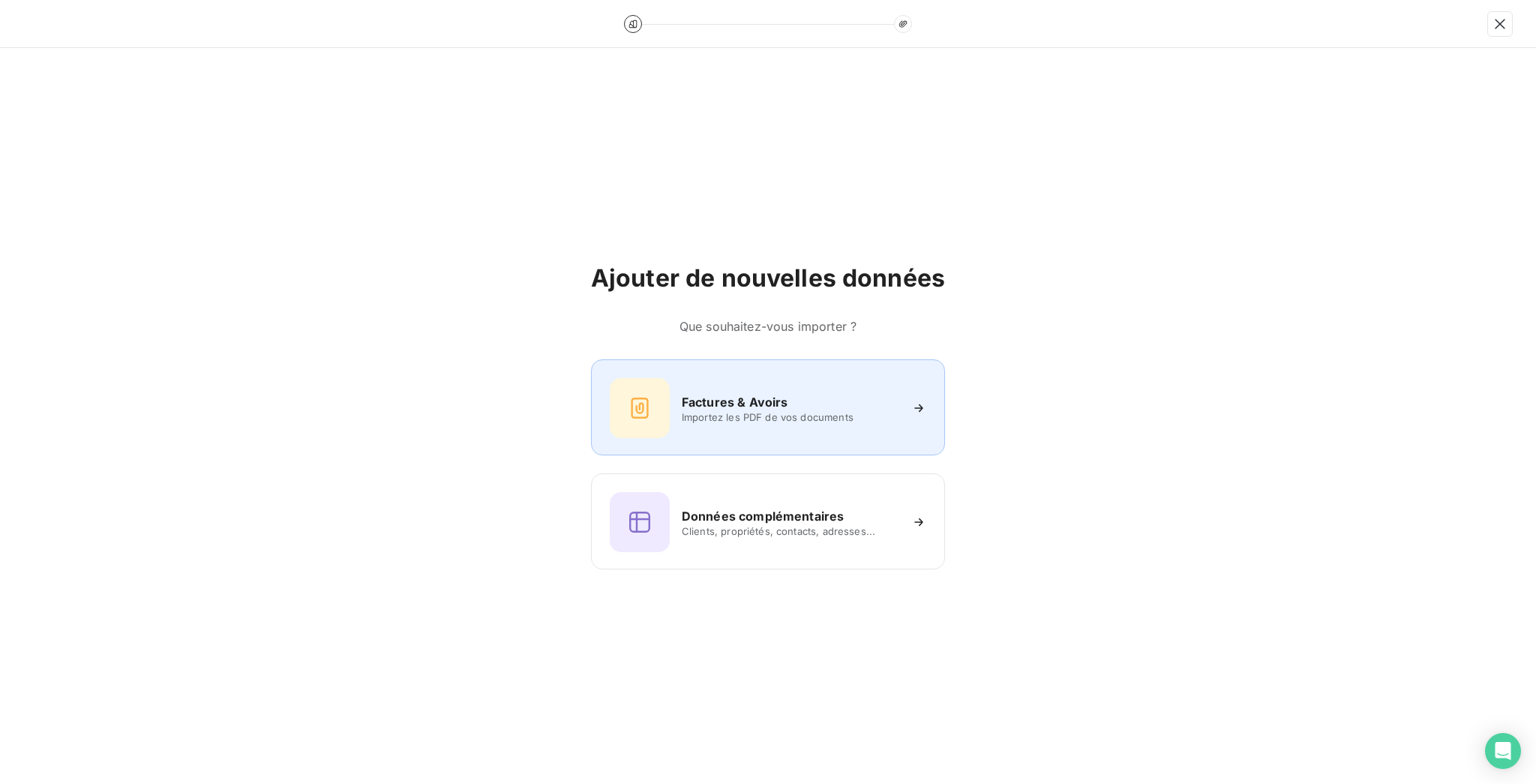
click at [810, 384] on div "Factures & Avoirs Importez les PDF de vos documents" at bounding box center [768, 408] width 317 height 60
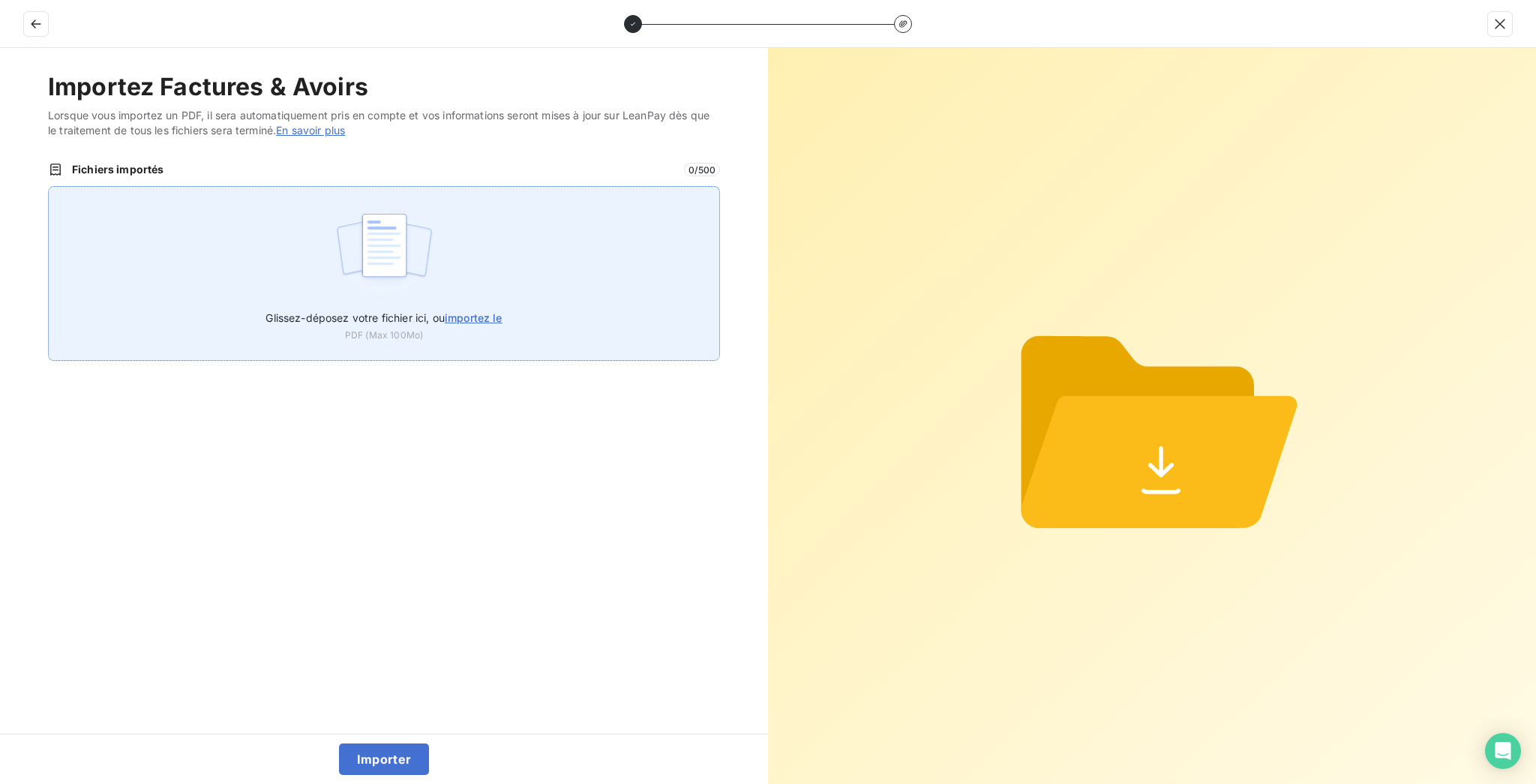
click at [457, 186] on div "Glissez-déposez votre fichier ici, ou importez le PDF (Max 100Mo)" at bounding box center [384, 273] width 672 height 174
type input "C:\fakepath\F_2025_11506.pdf"
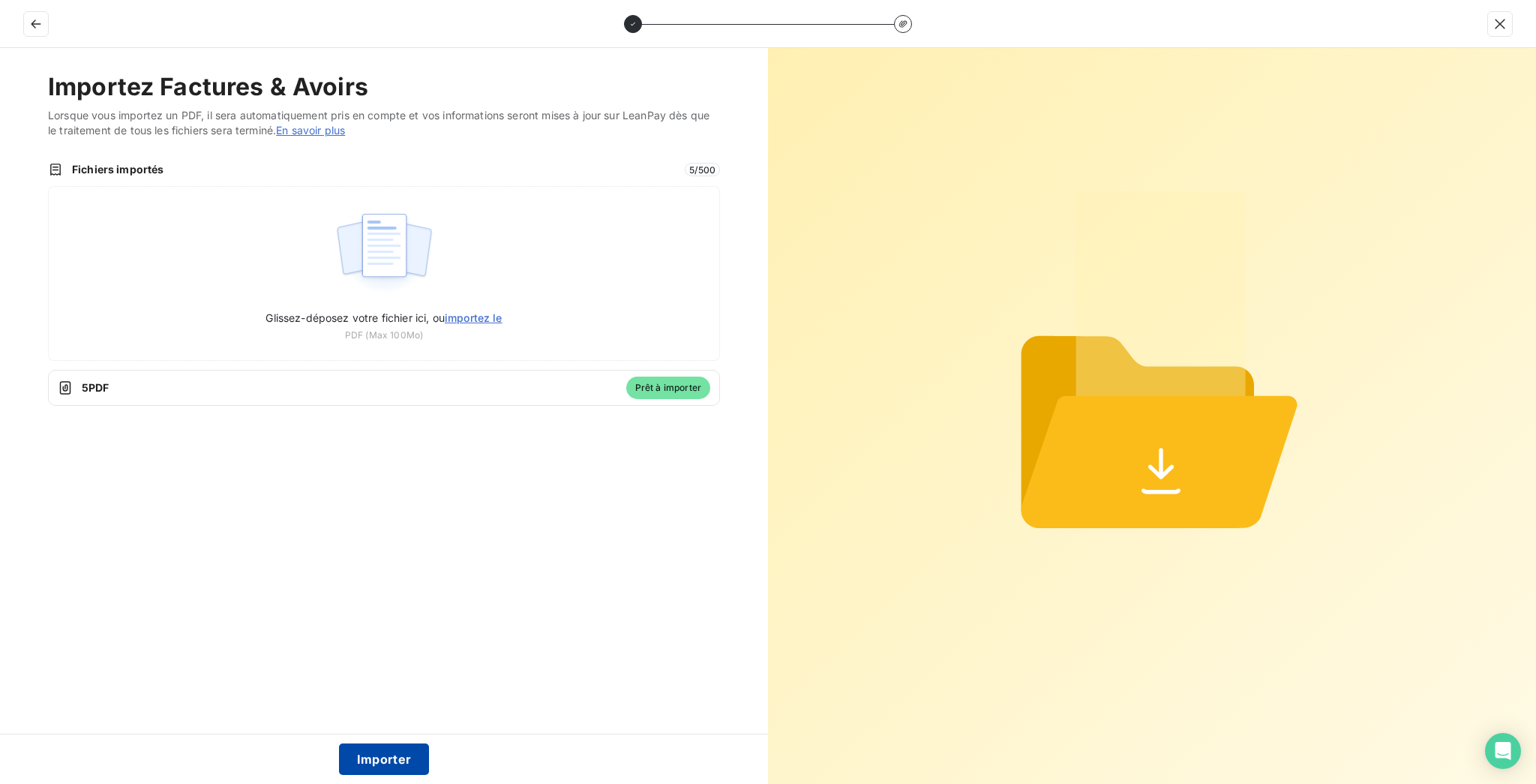
click at [380, 767] on button "Importer" at bounding box center [385, 759] width 91 height 31
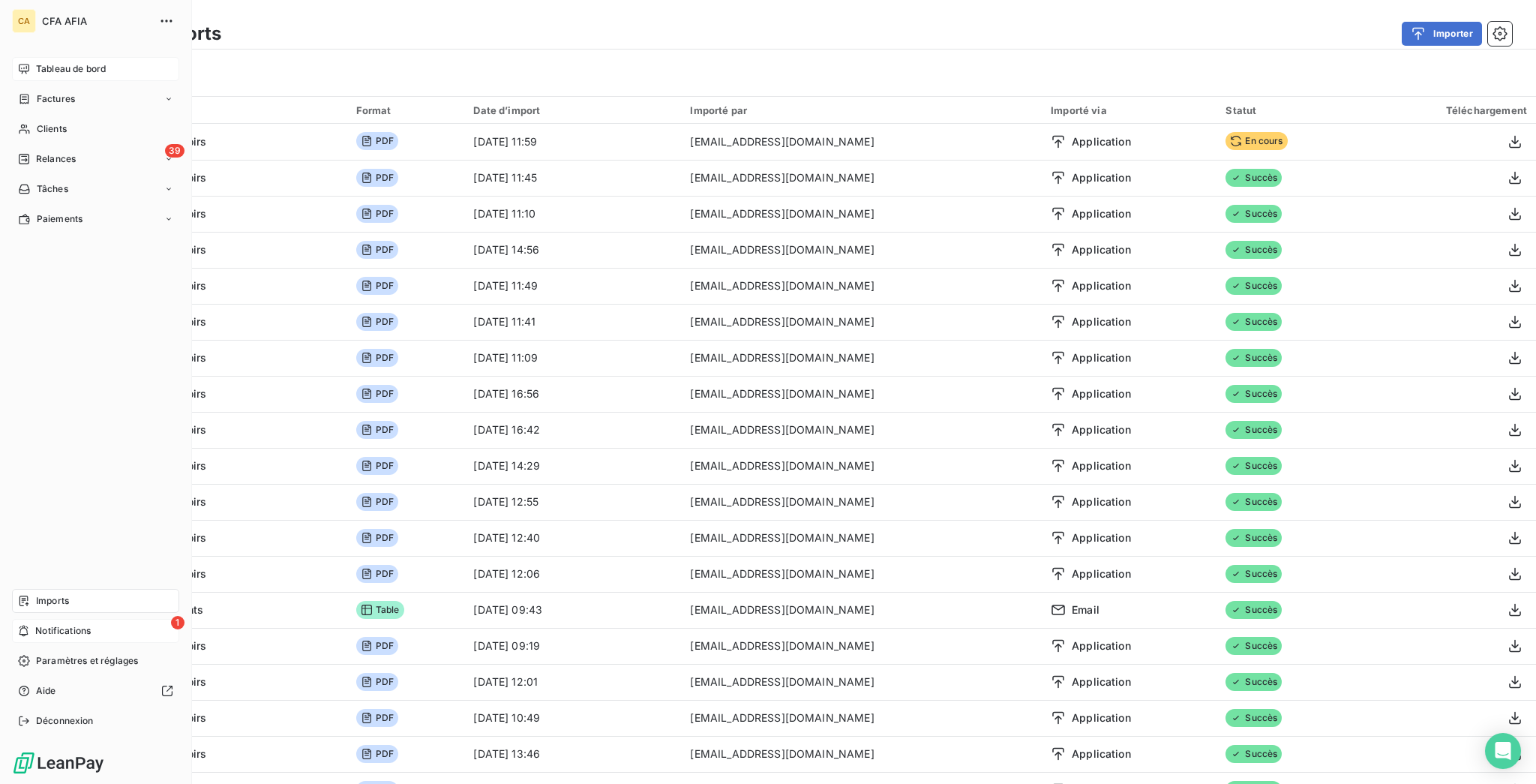
click at [36, 638] on span "Notifications" at bounding box center [63, 630] width 55 height 13
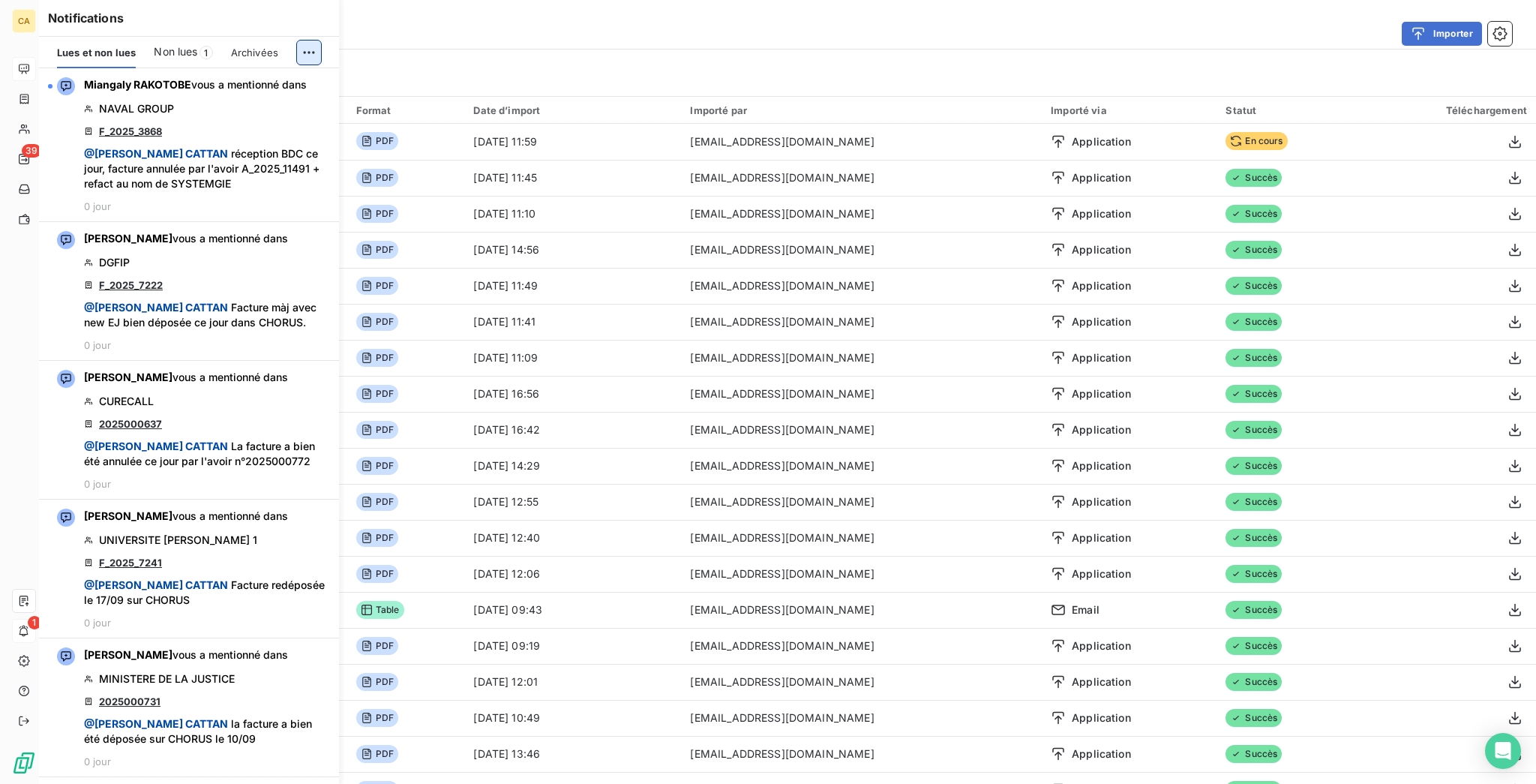
click at [310, 41] on html "CA 39 1 Derniers imports Importer Filtrer Import 1094 Format Date d’import Impo…" at bounding box center [768, 392] width 1536 height 784
click at [237, 69] on div "Tout marquer comme lu" at bounding box center [222, 76] width 210 height 24
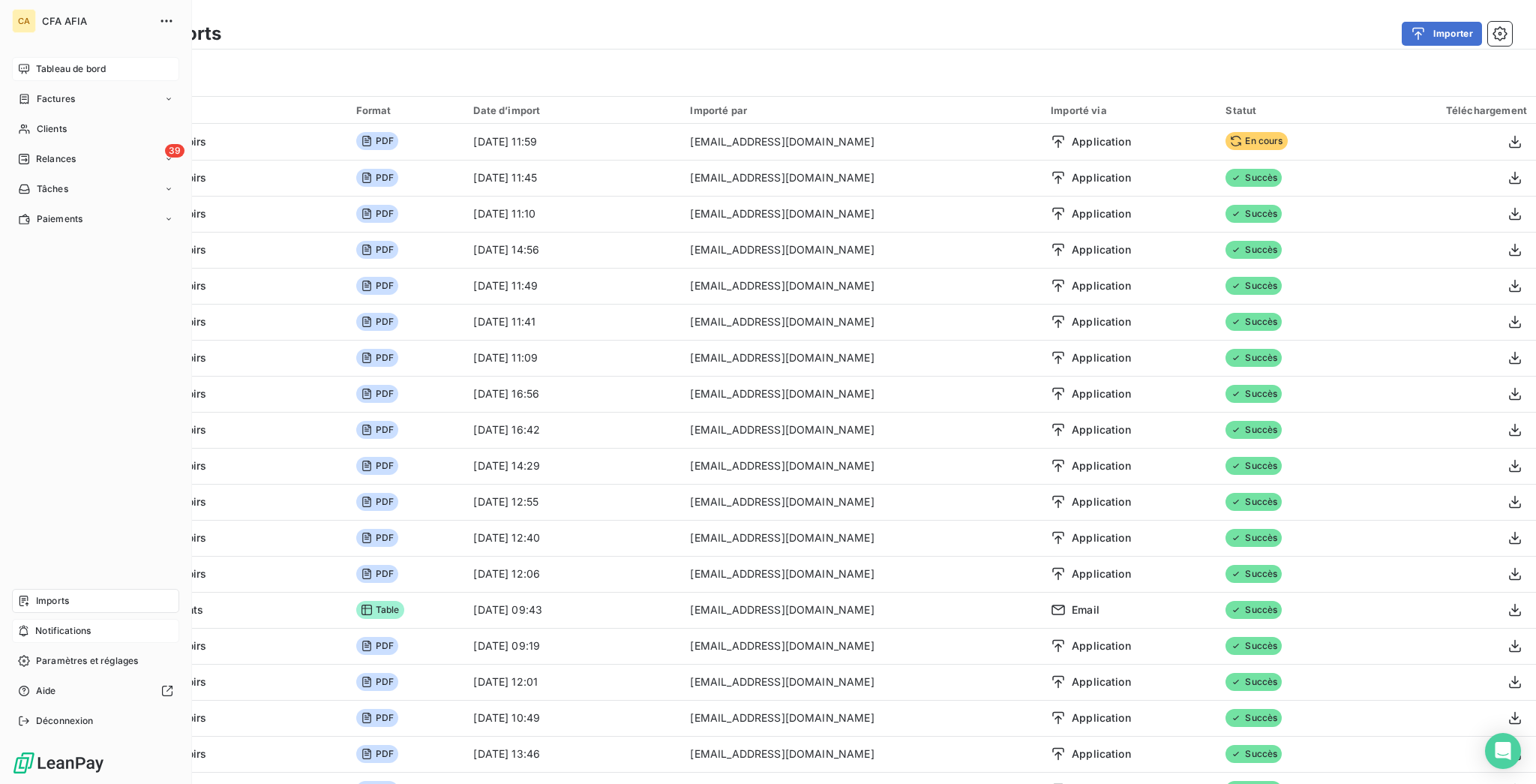
click at [19, 45] on div "CA CFA AFIA Tableau de bord Factures Clients 39 Relances Tâches Paiements Impor…" at bounding box center [96, 392] width 192 height 784
click at [22, 63] on div "Tableau de bord" at bounding box center [96, 69] width 167 height 24
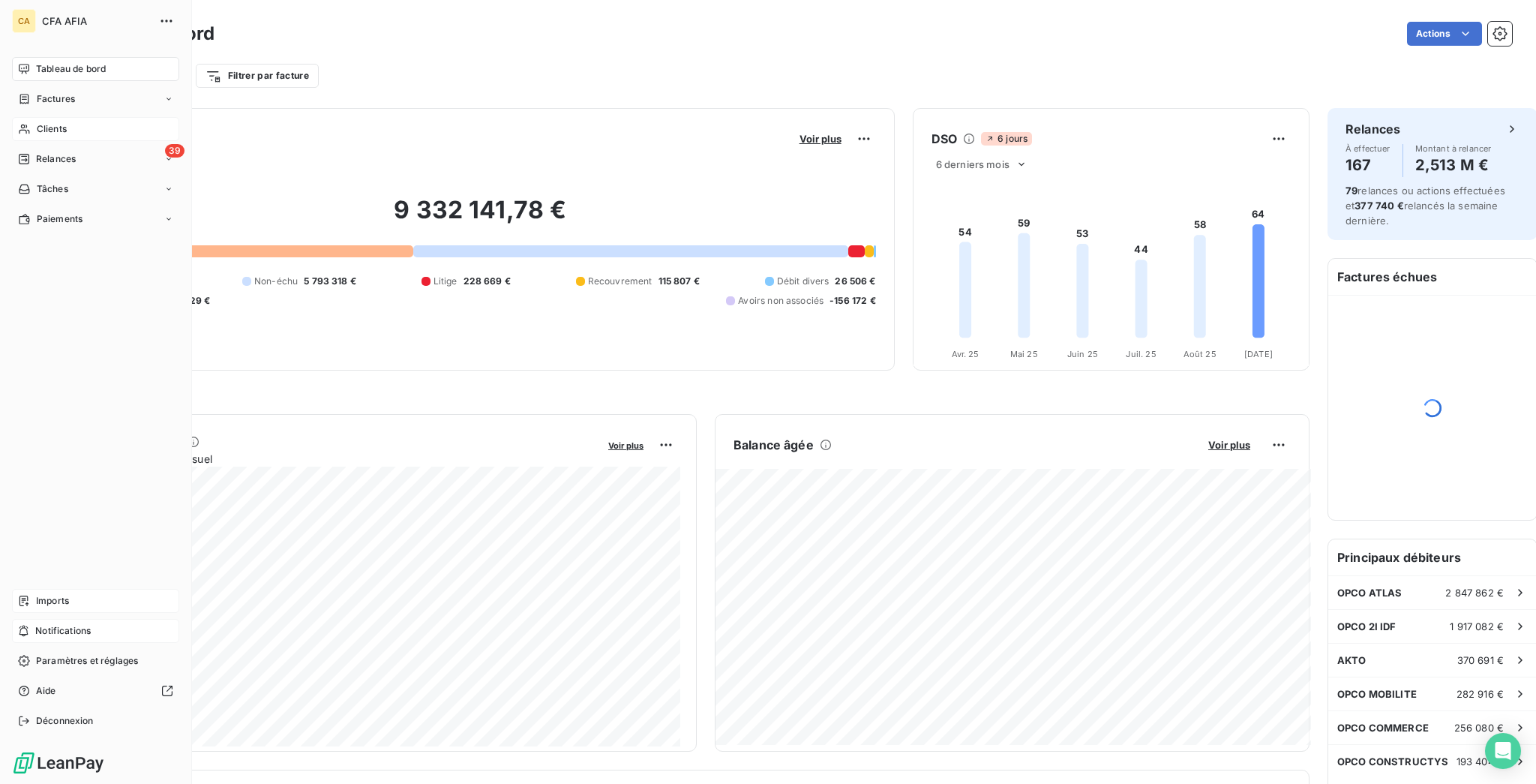
click at [41, 122] on span "Clients" at bounding box center [51, 129] width 30 height 13
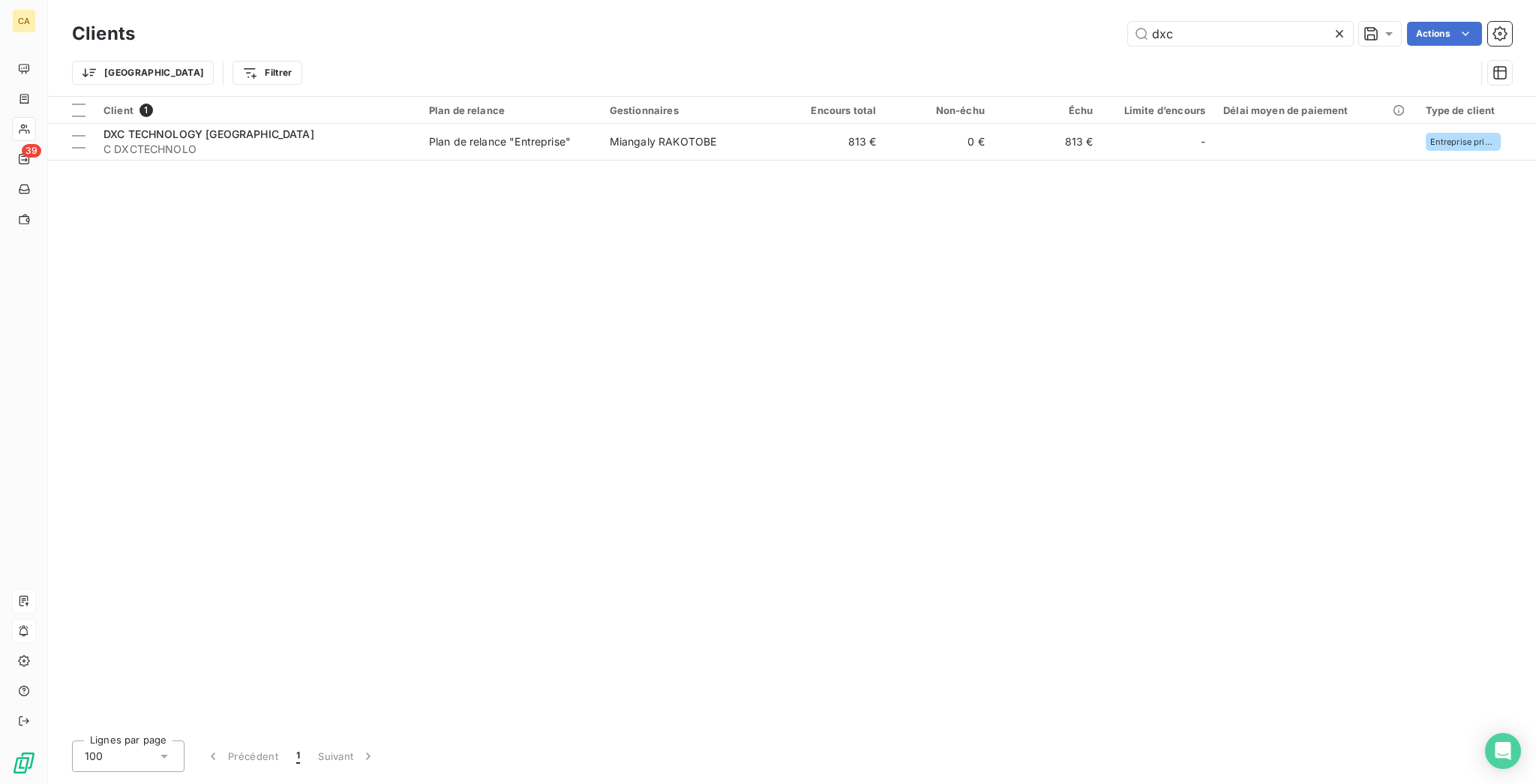
click at [253, 141] on span "C DXCTECHNOLO" at bounding box center [257, 149] width 308 height 15
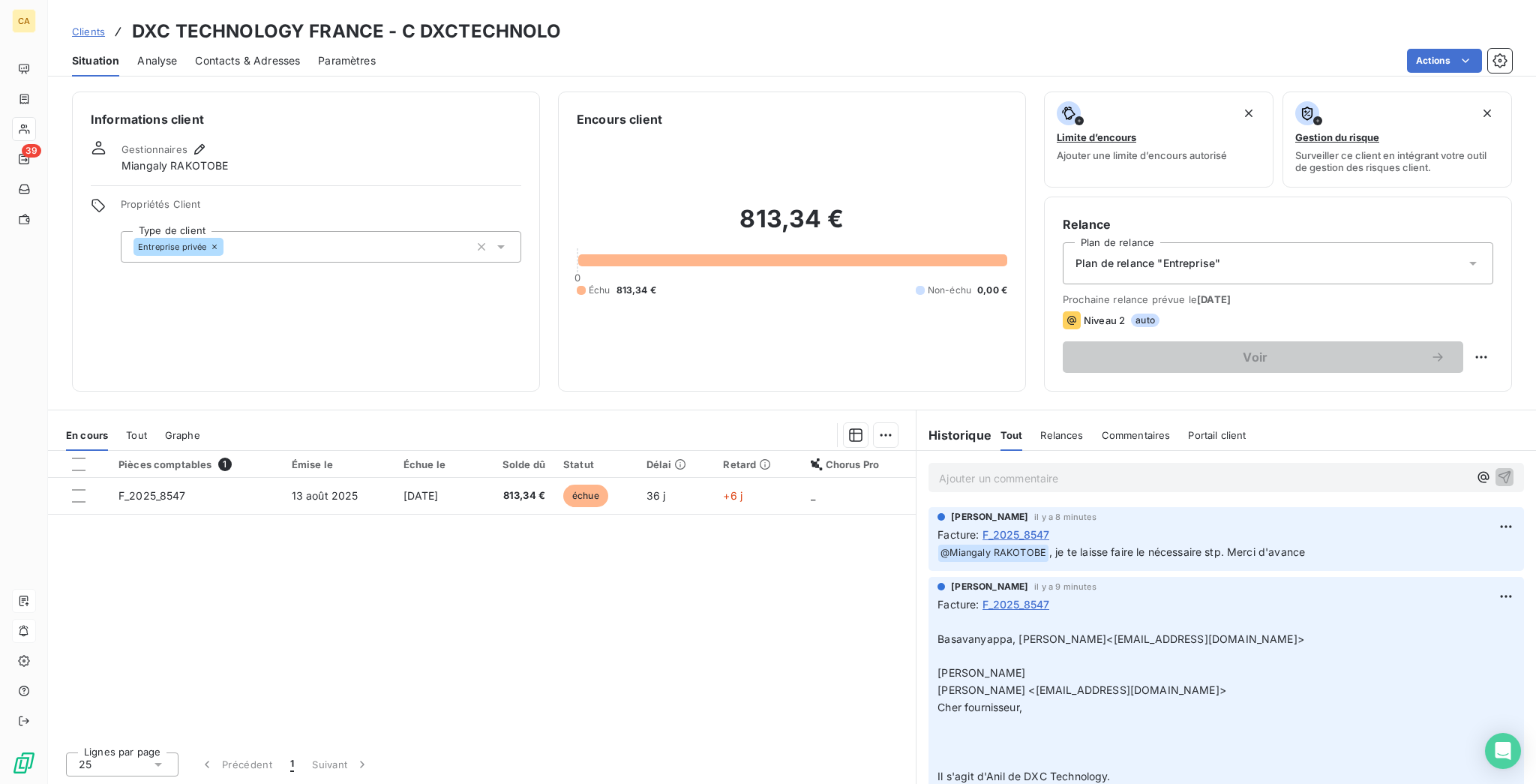
click at [607, 451] on th "Statut" at bounding box center [596, 464] width 84 height 27
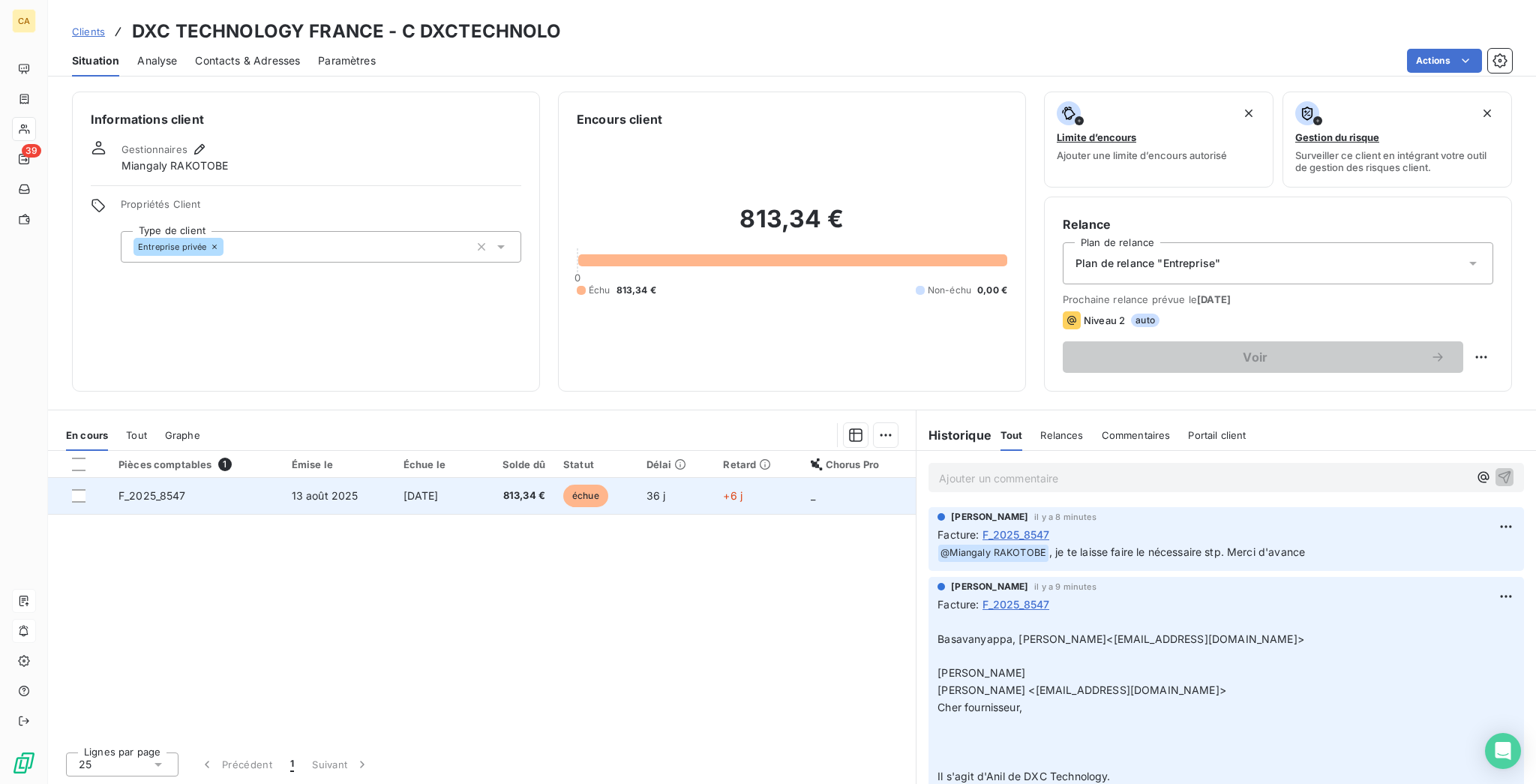
click at [512, 488] on span "813,34 €" at bounding box center [514, 495] width 62 height 15
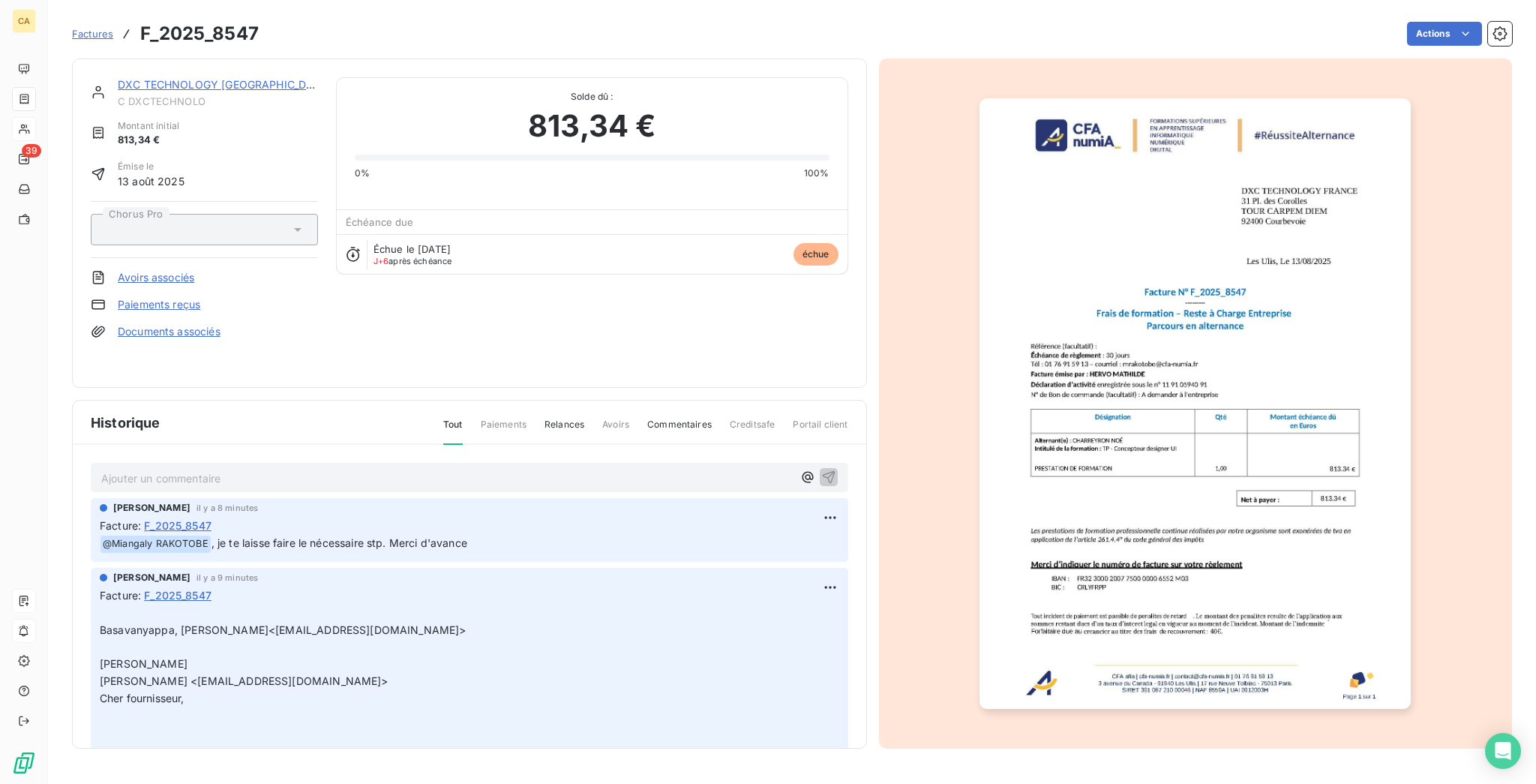
click at [189, 469] on p "Ajouter un commentaire ﻿" at bounding box center [447, 478] width 691 height 19
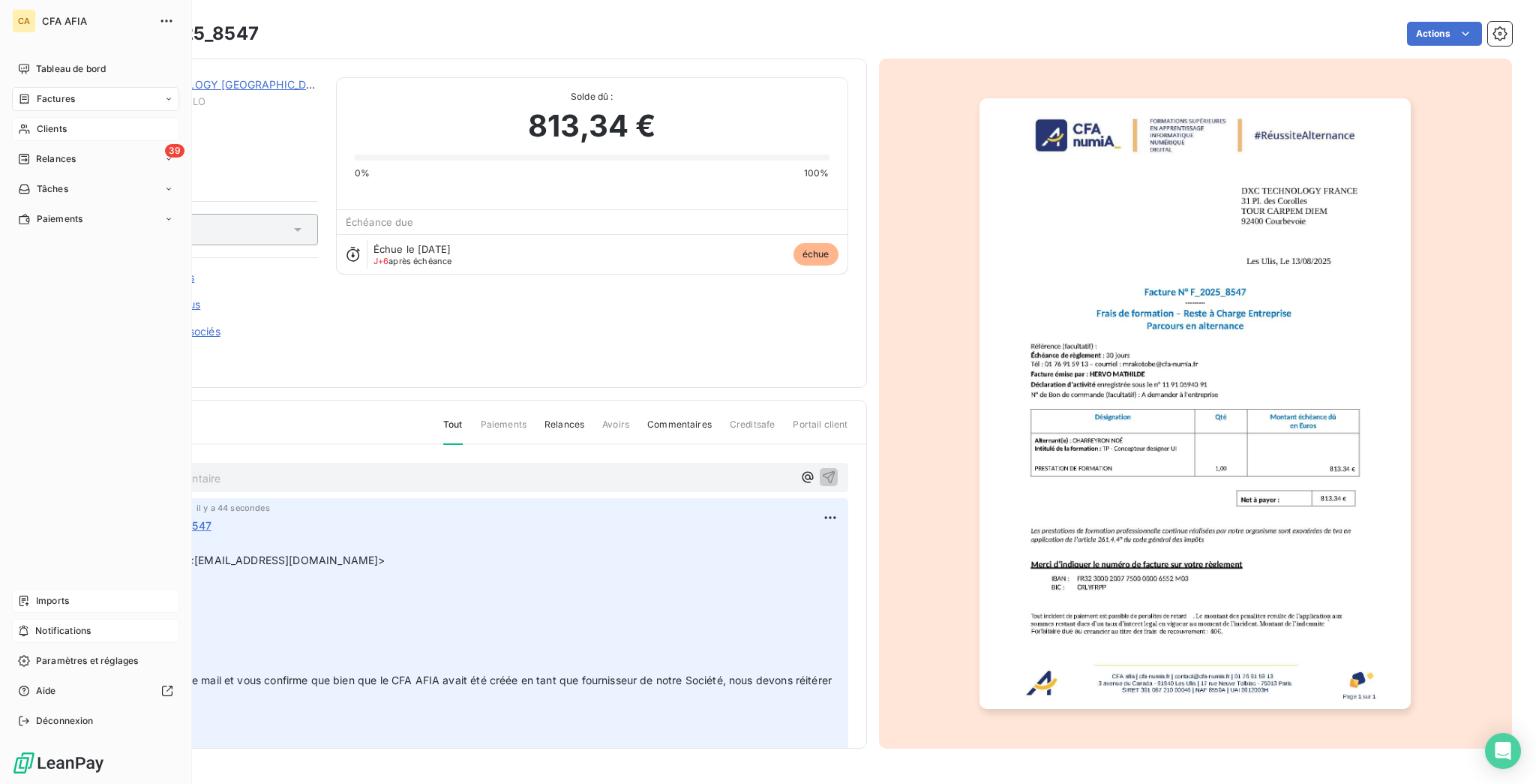
click at [46, 122] on span "Clients" at bounding box center [51, 129] width 30 height 13
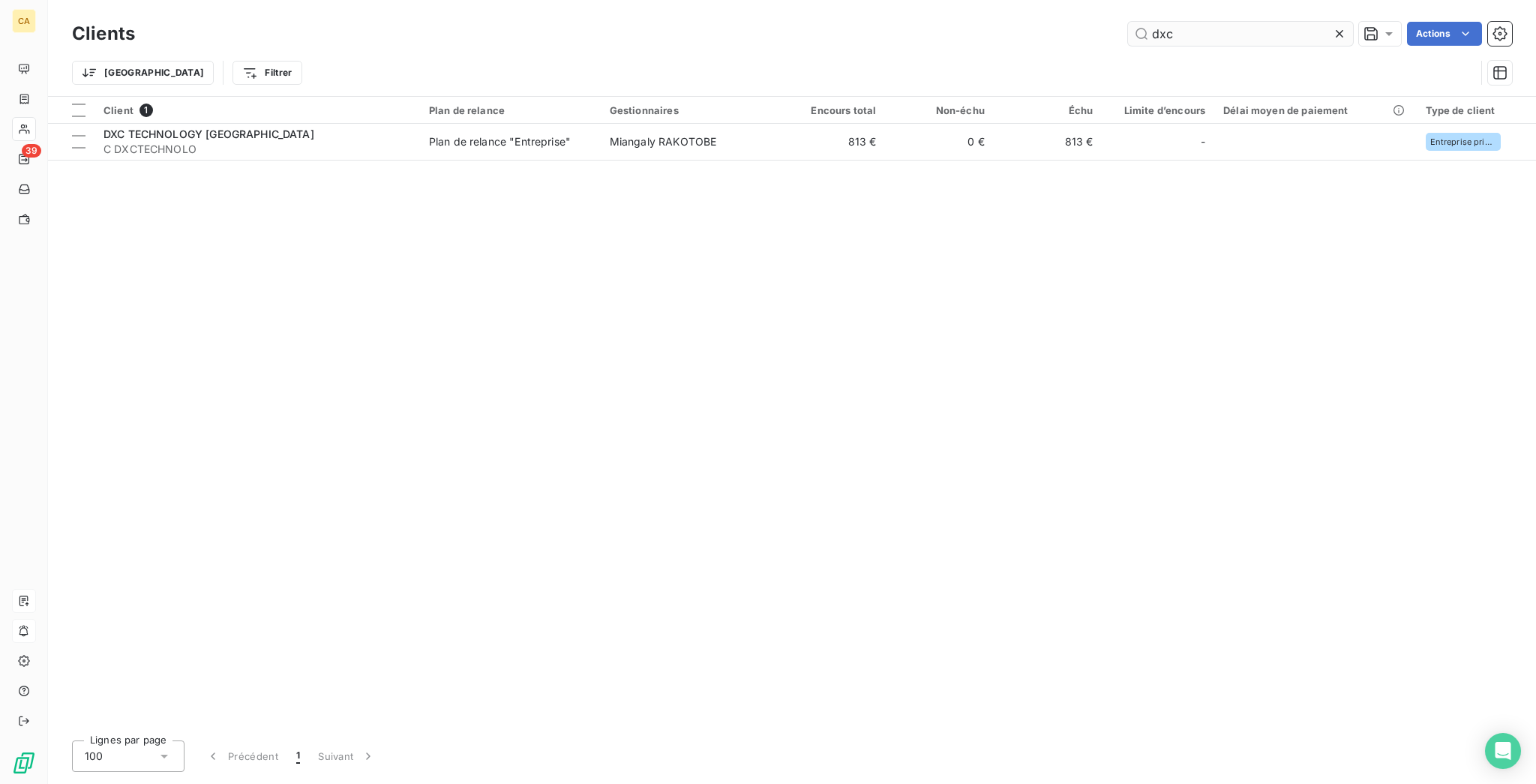
click at [1246, 27] on input "dxc" at bounding box center [1241, 33] width 225 height 24
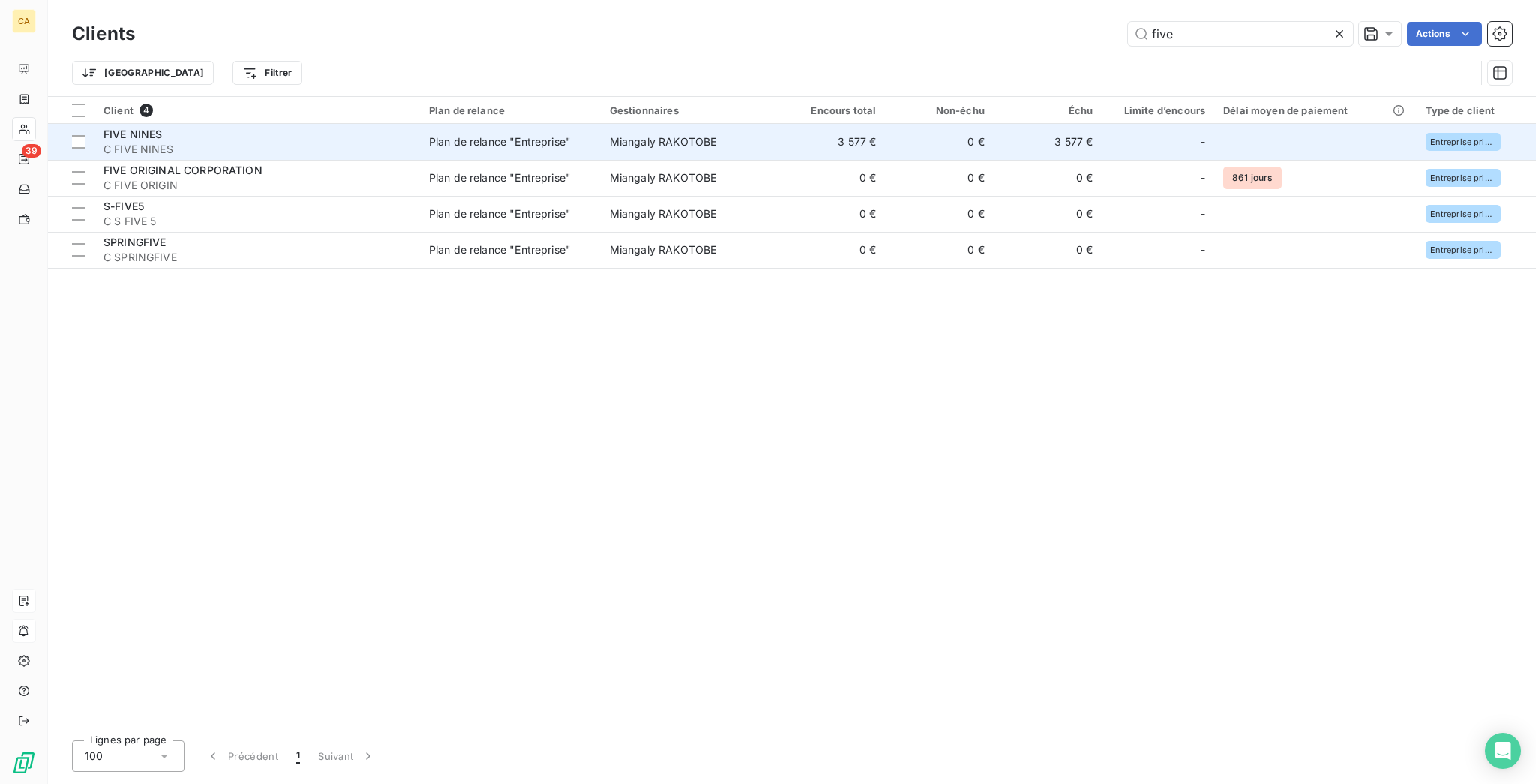
type input "five"
click at [185, 127] on div "FIVE NINES" at bounding box center [257, 134] width 308 height 15
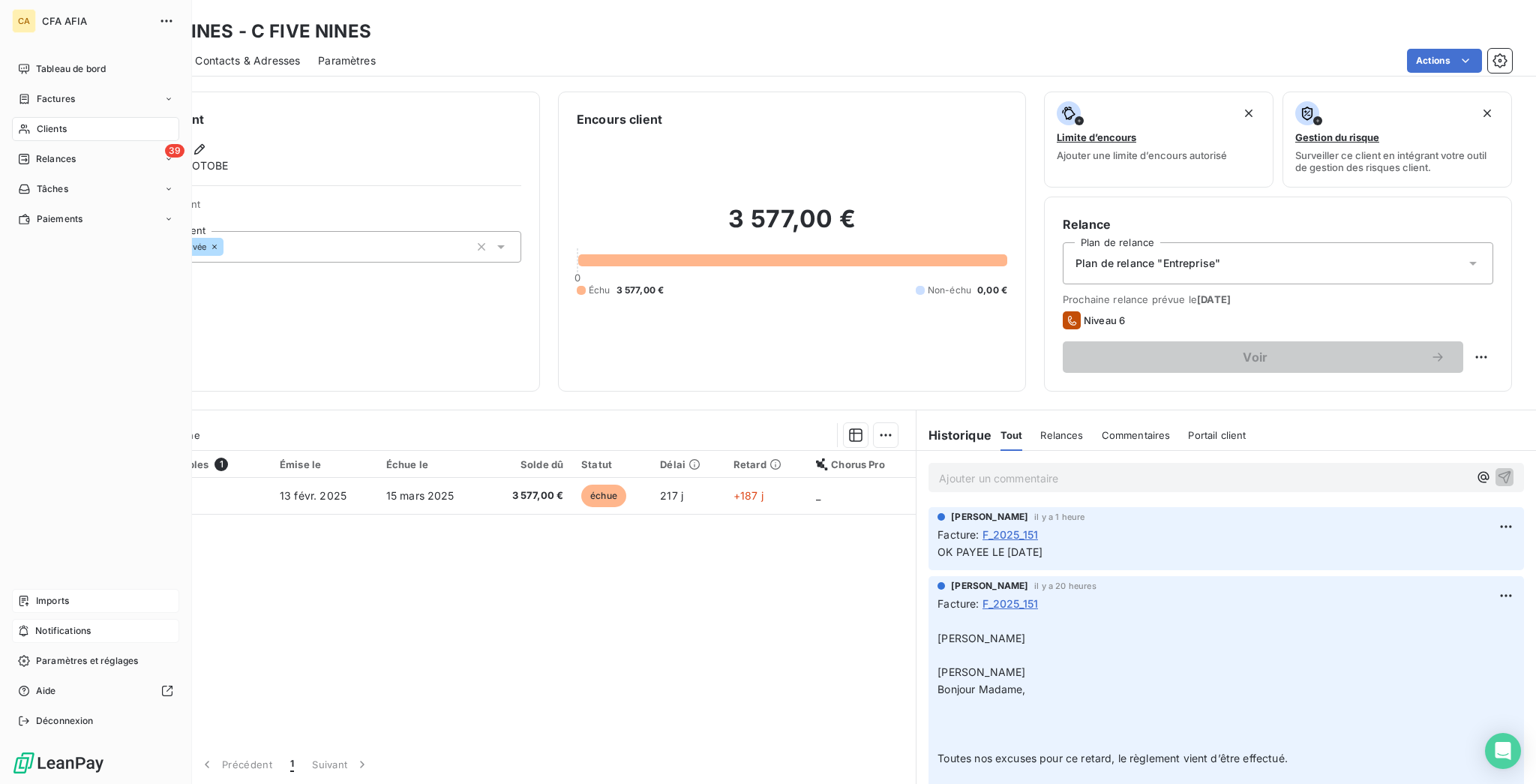
drag, startPoint x: 51, startPoint y: 102, endPoint x: 59, endPoint y: 101, distance: 8.1
click at [51, 122] on span "Clients" at bounding box center [51, 129] width 30 height 13
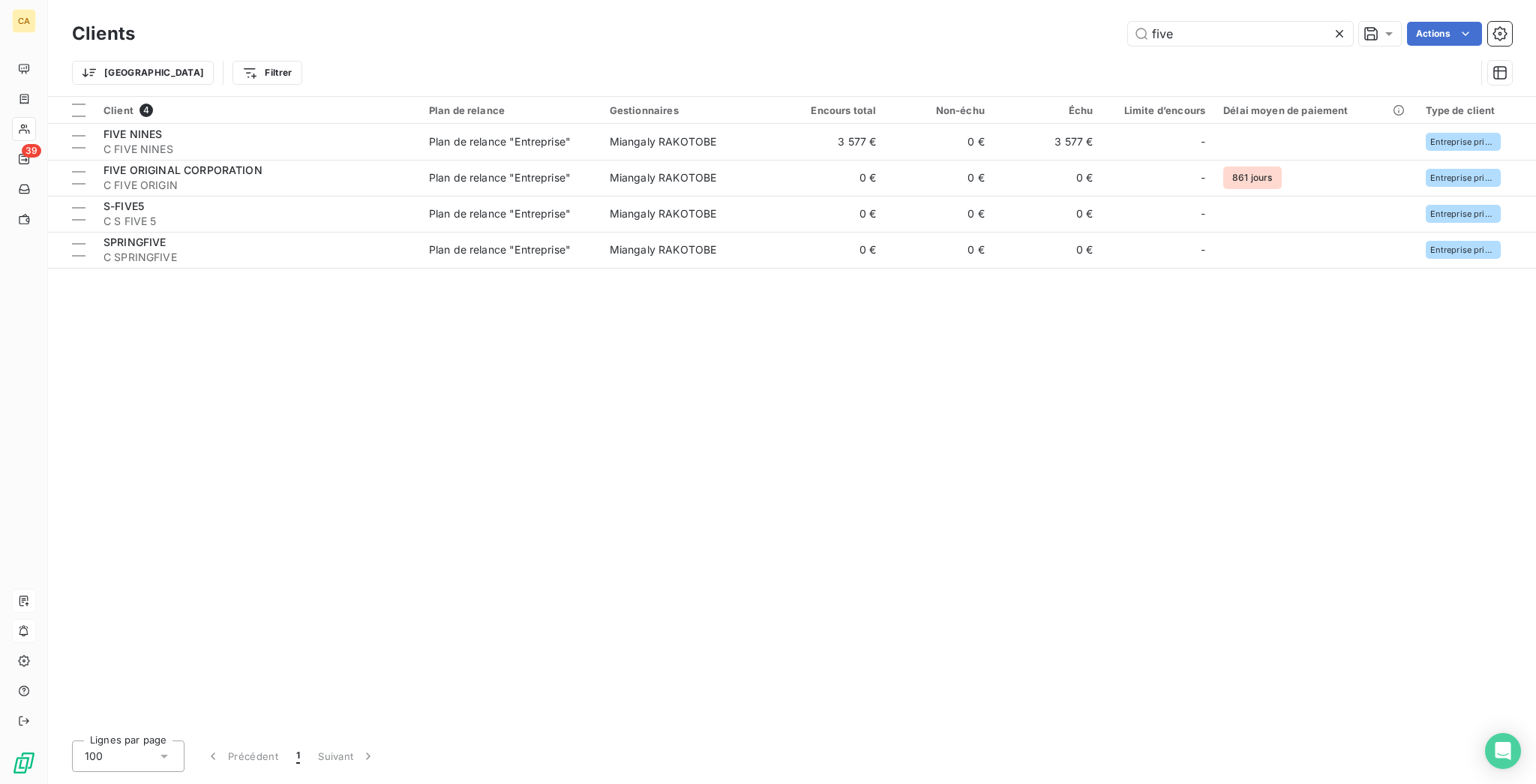
click at [1232, 18] on div "Clients five Actions" at bounding box center [792, 34] width 1440 height 31
click at [1222, 28] on input "five" at bounding box center [1241, 33] width 225 height 24
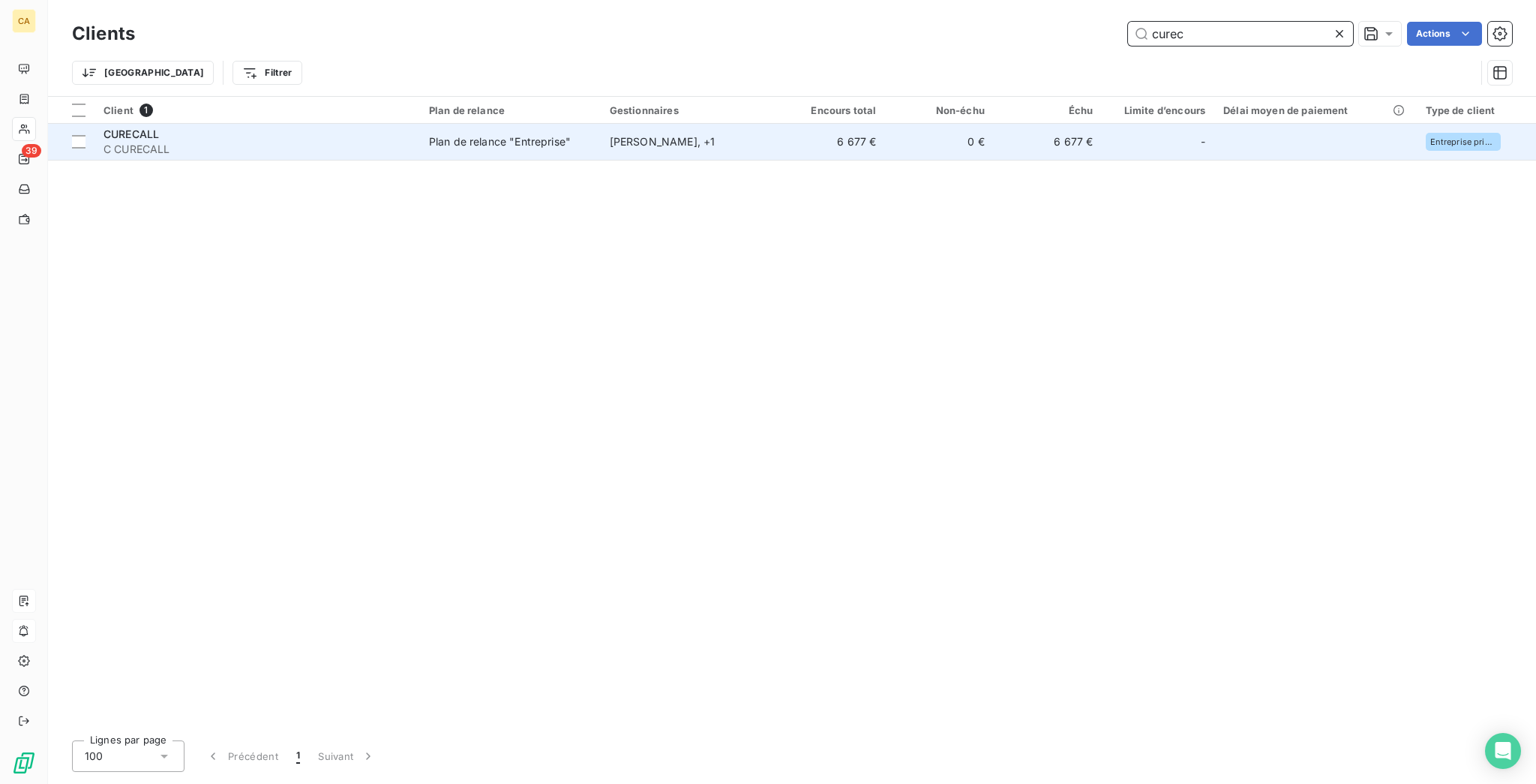
type input "curec"
click at [777, 136] on td "6 677 €" at bounding box center [830, 142] width 108 height 36
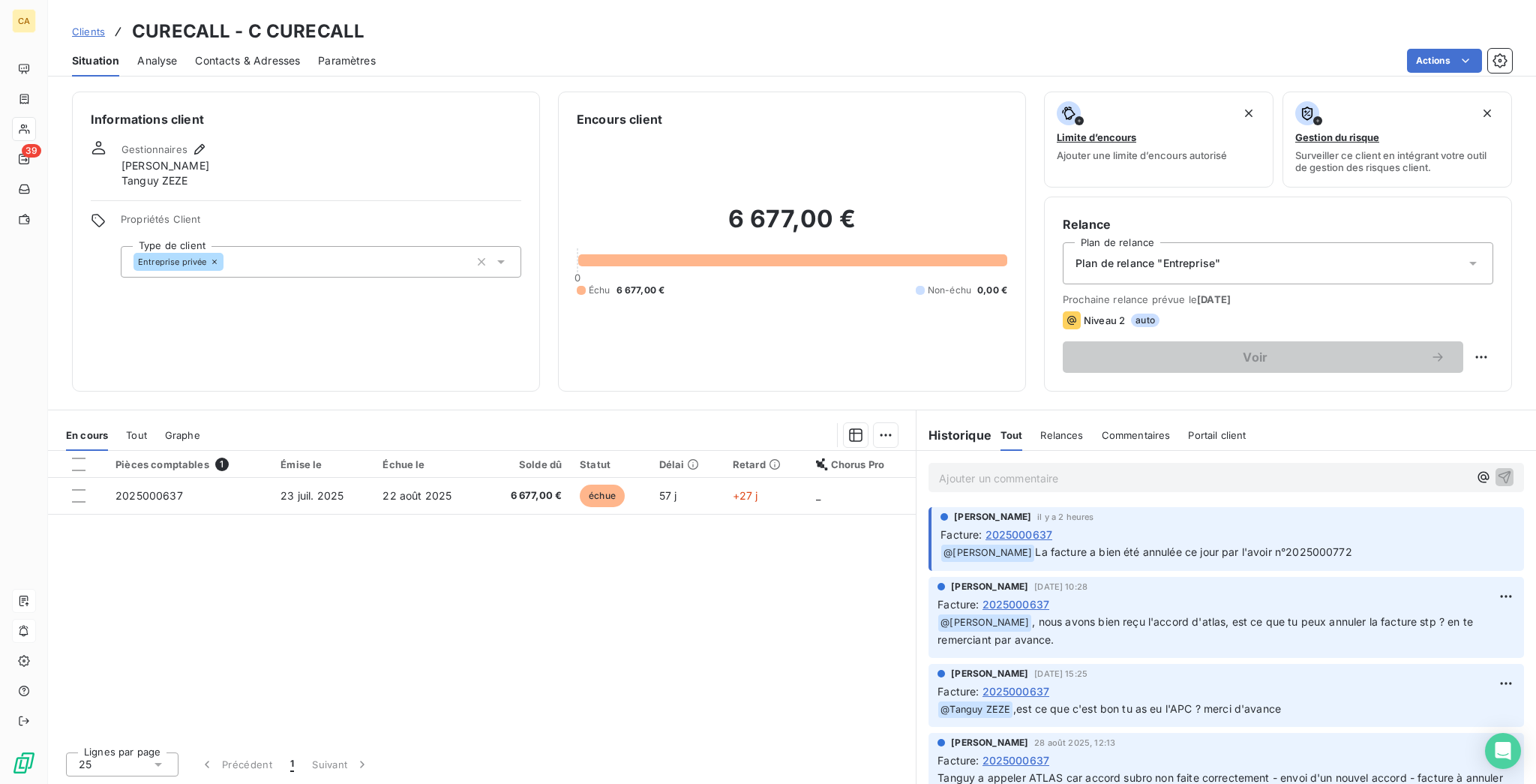
click at [1324, 545] on span "La facture a bien été annulée ce jour par l'avoir n°2025000772" at bounding box center [1193, 551] width 317 height 12
drag, startPoint x: 1338, startPoint y: 463, endPoint x: 1273, endPoint y: 464, distance: 65.0
click at [1273, 543] on p "﻿ @ [PERSON_NAME] La facture a bien été annulée ce jour par l'avoir n°2025000772" at bounding box center [1227, 552] width 575 height 18
copy span "2025000772"
